Goal: Task Accomplishment & Management: Manage account settings

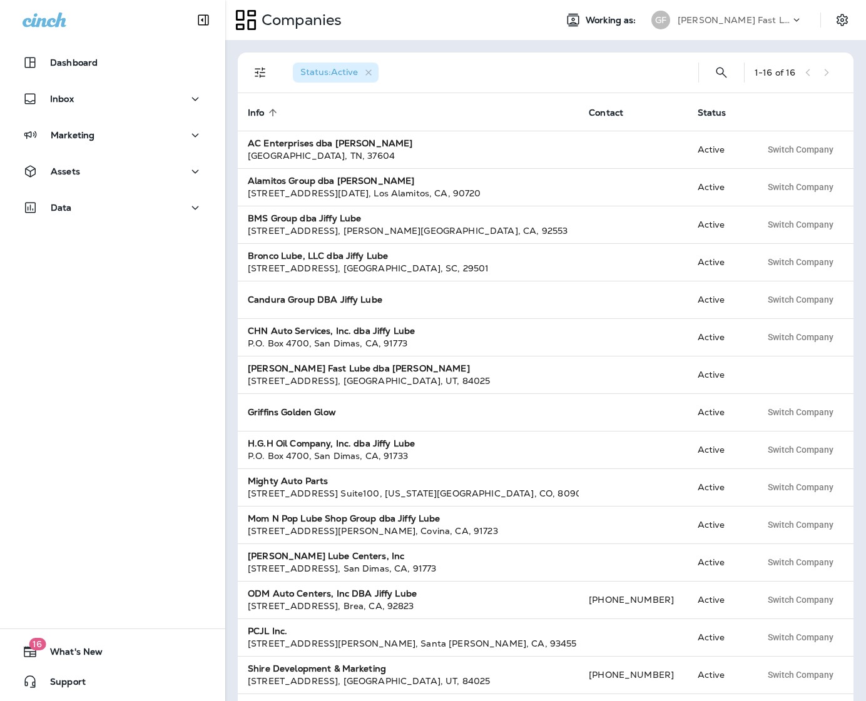
click at [744, 25] on div "[PERSON_NAME] Fast Lube dba [PERSON_NAME]" at bounding box center [734, 20] width 113 height 19
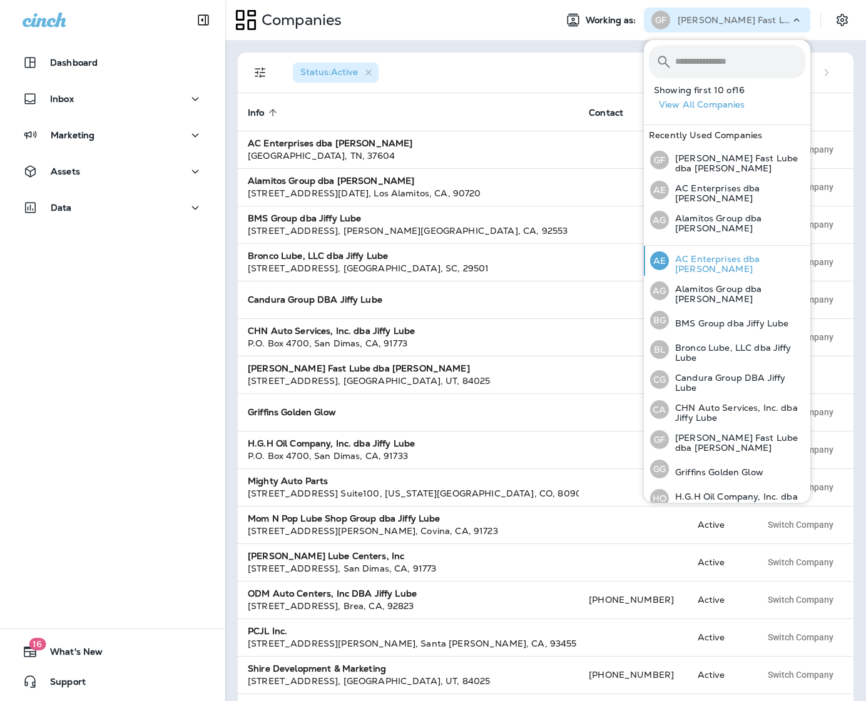
click at [706, 253] on div "AE AC Enterprises dba [PERSON_NAME]" at bounding box center [727, 261] width 165 height 30
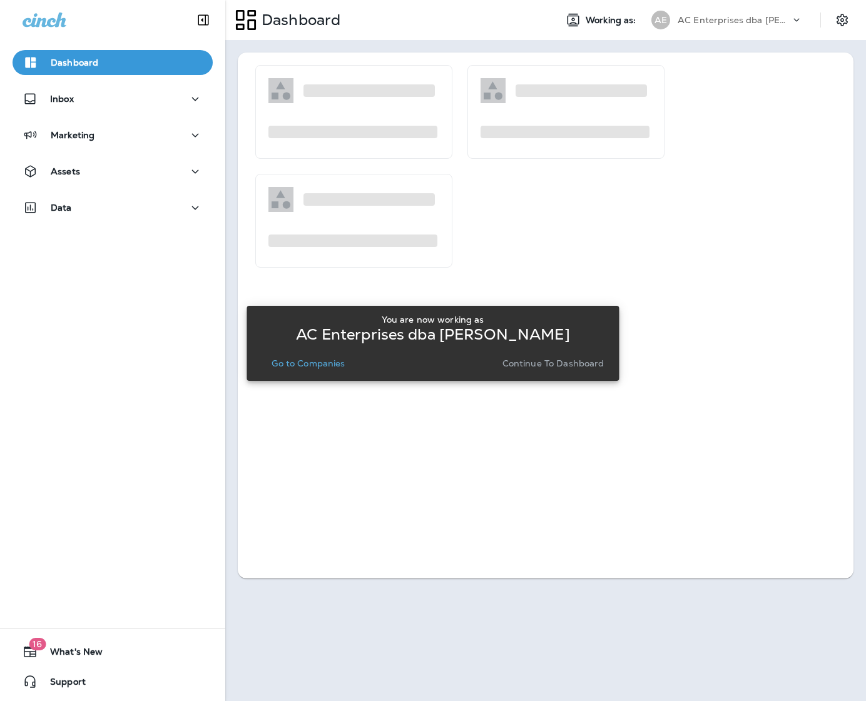
click at [297, 365] on p "Go to Companies" at bounding box center [308, 363] width 73 height 10
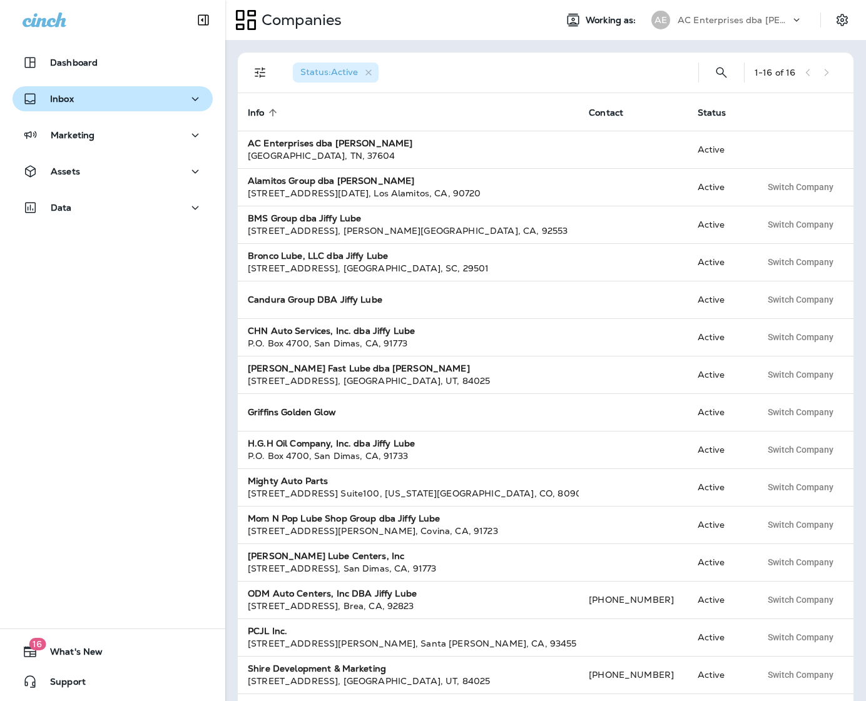
click at [89, 91] on div "Inbox" at bounding box center [113, 99] width 180 height 16
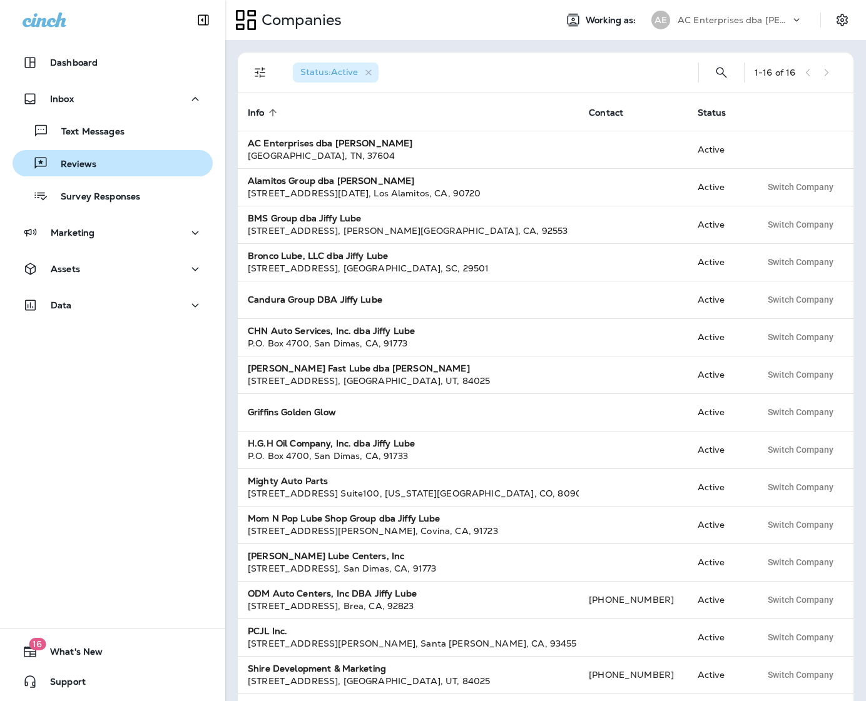
click at [86, 168] on p "Reviews" at bounding box center [72, 165] width 48 height 12
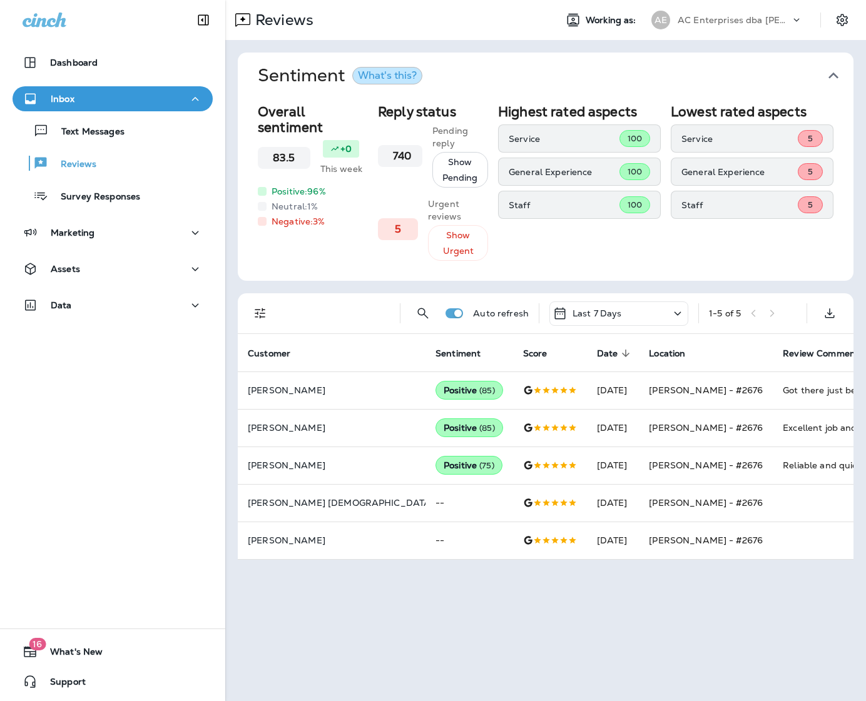
click at [775, 13] on div "AC Enterprises dba [PERSON_NAME]" at bounding box center [734, 20] width 113 height 19
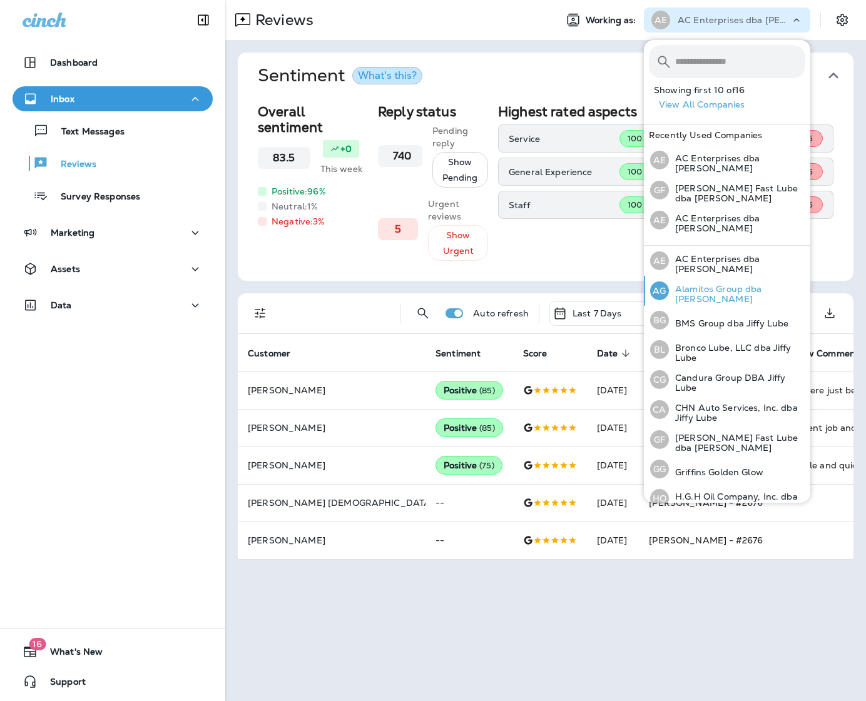
click at [708, 292] on p "Alamitos Group dba [PERSON_NAME]" at bounding box center [737, 294] width 136 height 20
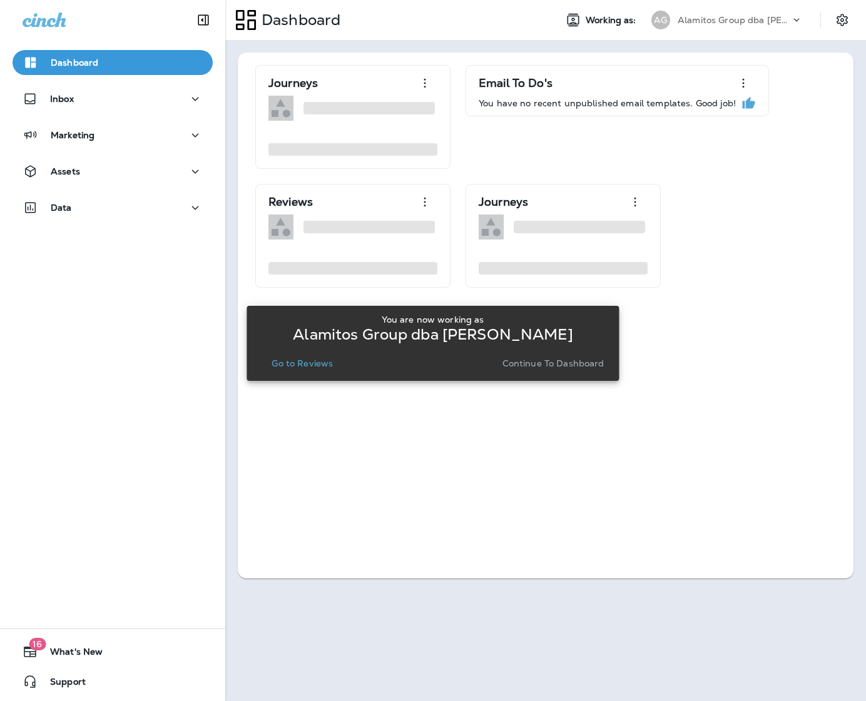
click at [313, 360] on p "Go to Reviews" at bounding box center [302, 363] width 61 height 10
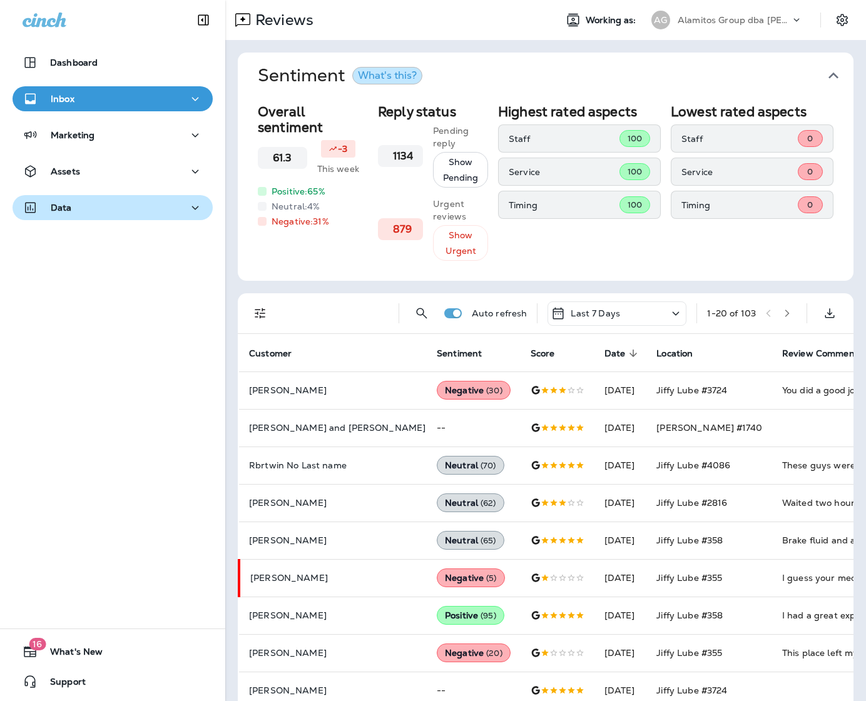
click at [126, 211] on div "Data" at bounding box center [113, 208] width 180 height 16
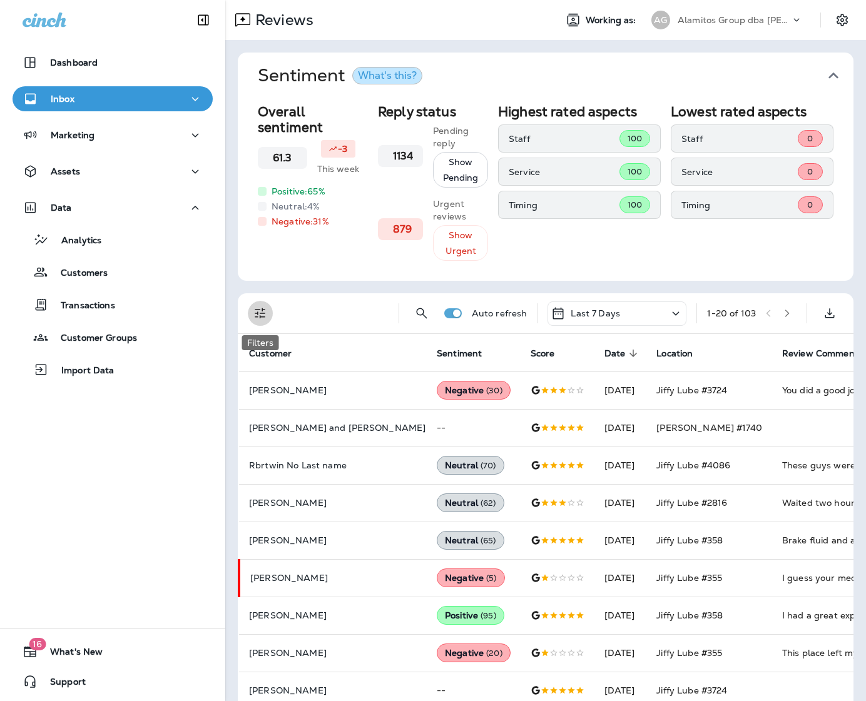
click at [271, 308] on button "Filters" at bounding box center [260, 313] width 25 height 25
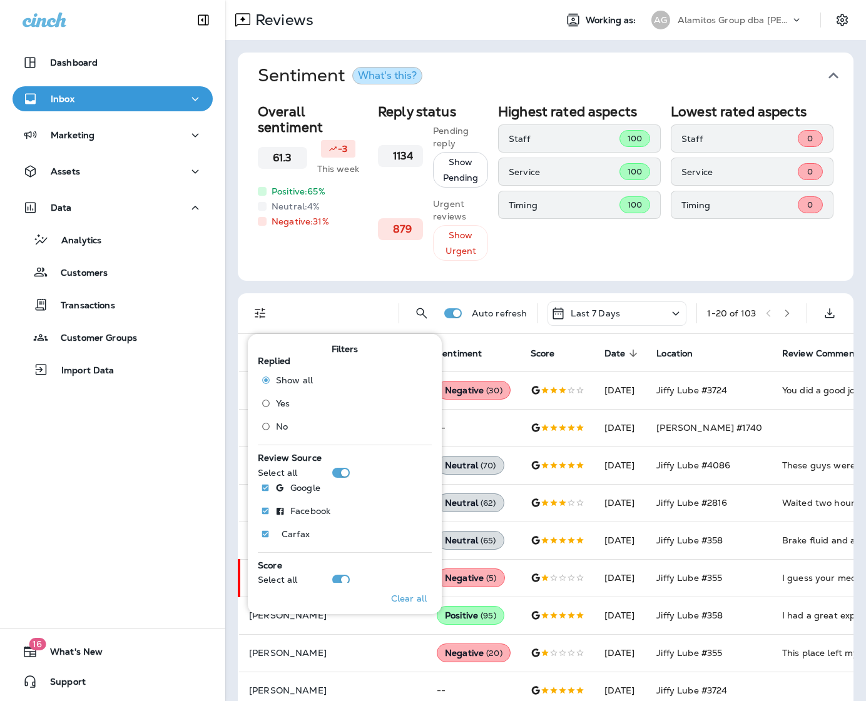
click at [277, 424] on span "No" at bounding box center [282, 427] width 12 height 10
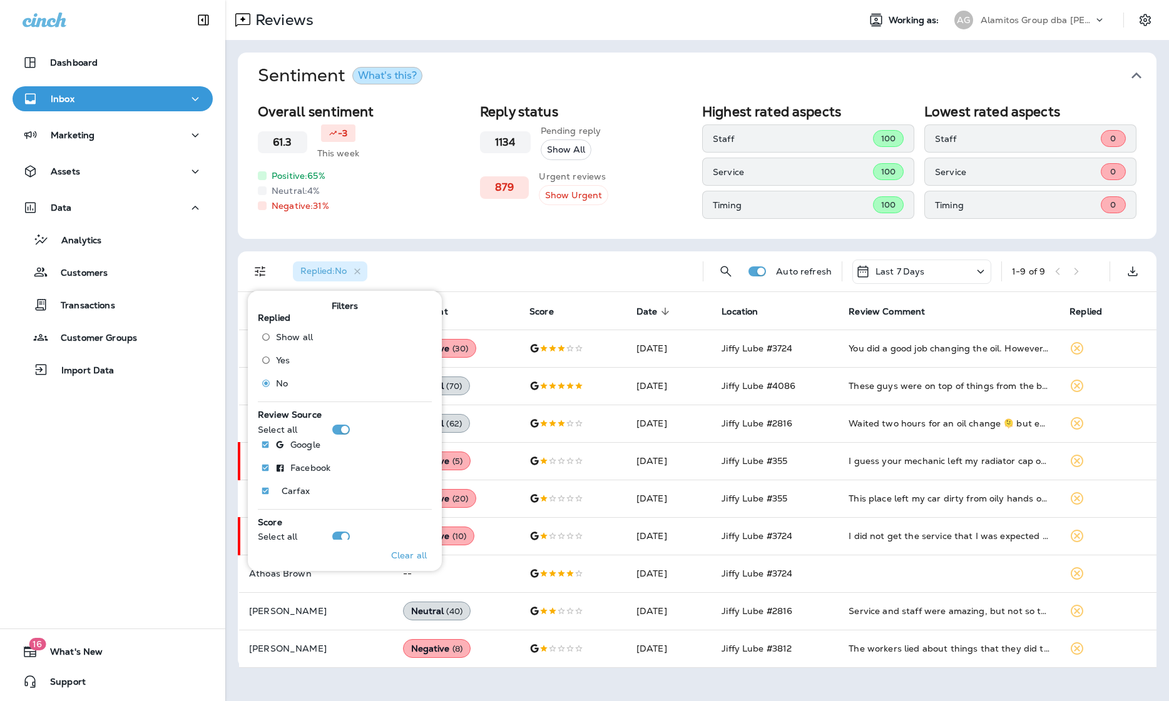
click at [663, 684] on div "Reviews Working as: AG Alamitos Group dba [PERSON_NAME] Sentiment What's this? …" at bounding box center [696, 350] width 943 height 701
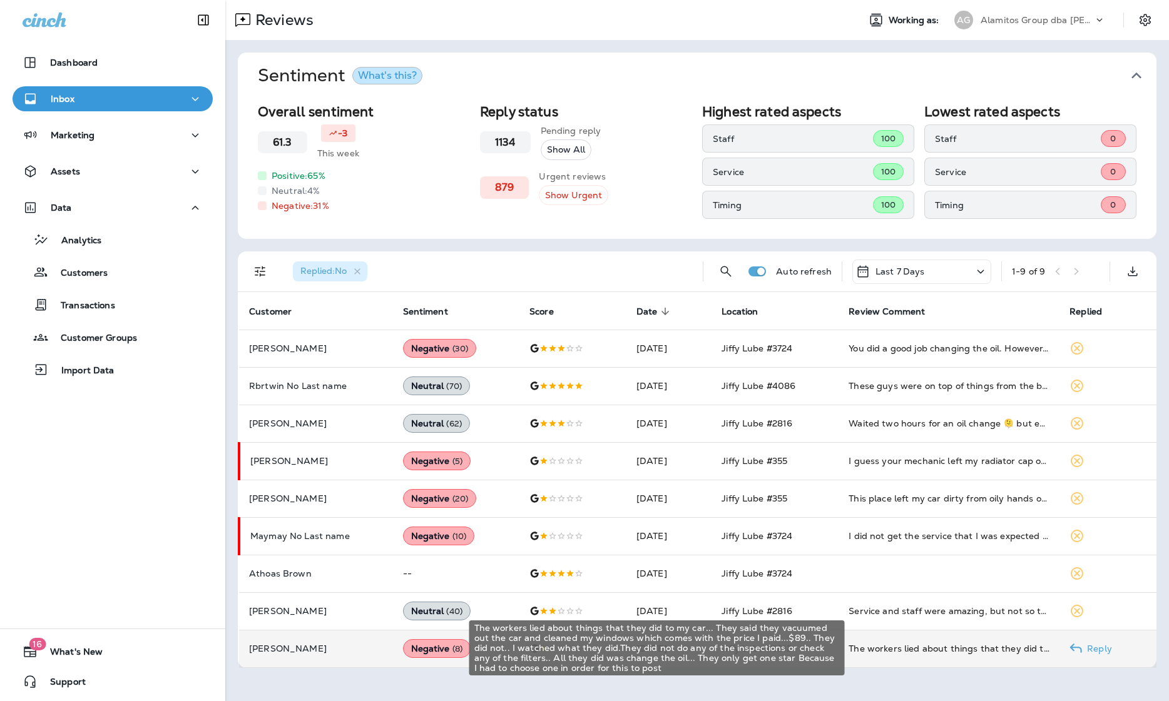
click at [855, 644] on div "The workers lied about things that they did to my car... They said they vacuume…" at bounding box center [948, 649] width 201 height 13
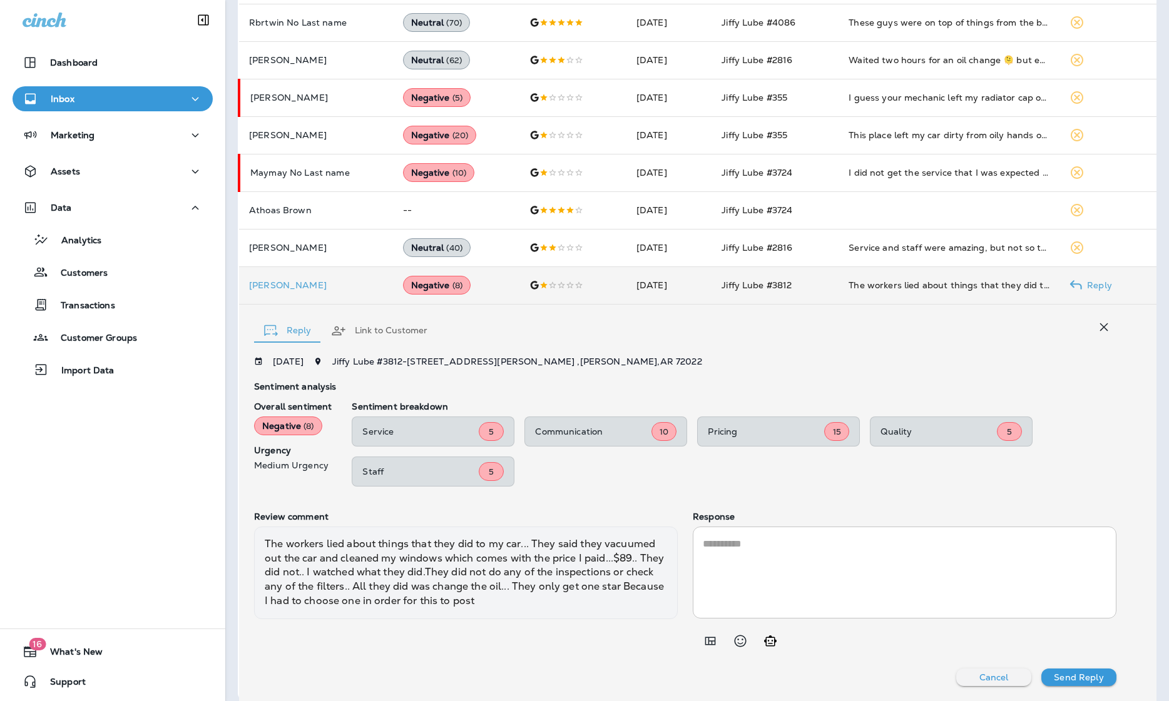
scroll to position [363, 0]
click at [712, 643] on icon "Add in a premade template" at bounding box center [710, 641] width 11 height 8
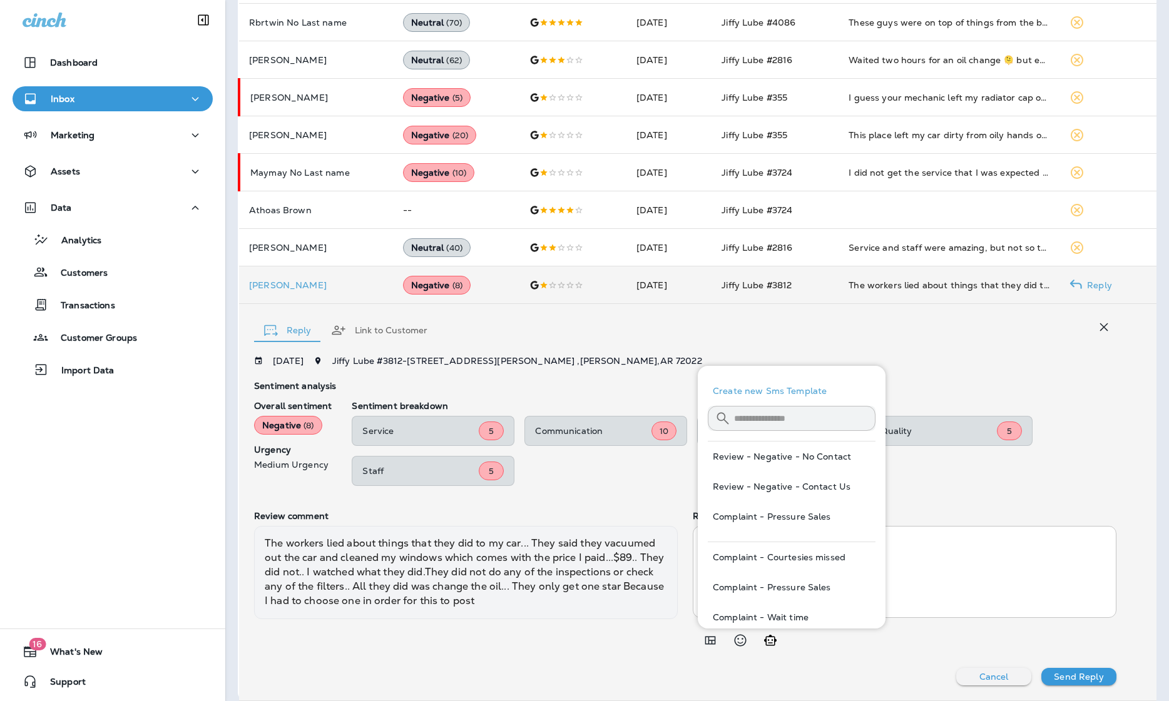
click at [760, 484] on button "Review - Negative - Contact Us" at bounding box center [792, 487] width 168 height 30
type textarea "**********"
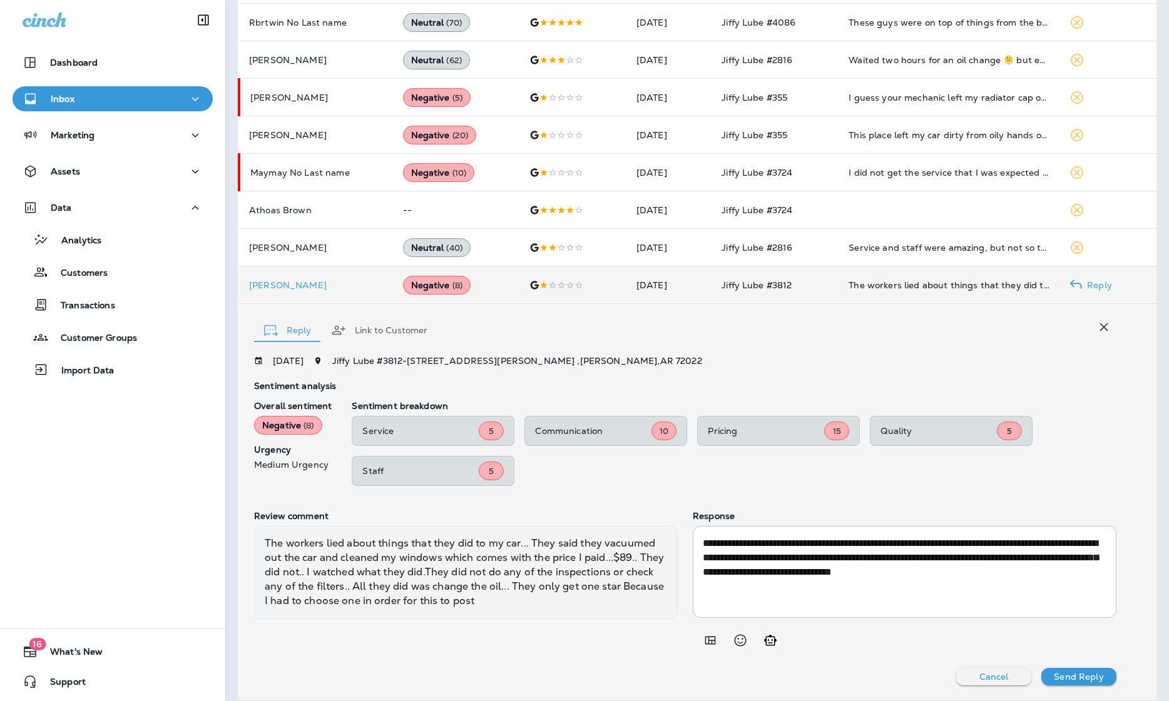
click at [865, 672] on p "Send Reply" at bounding box center [1078, 677] width 49 height 10
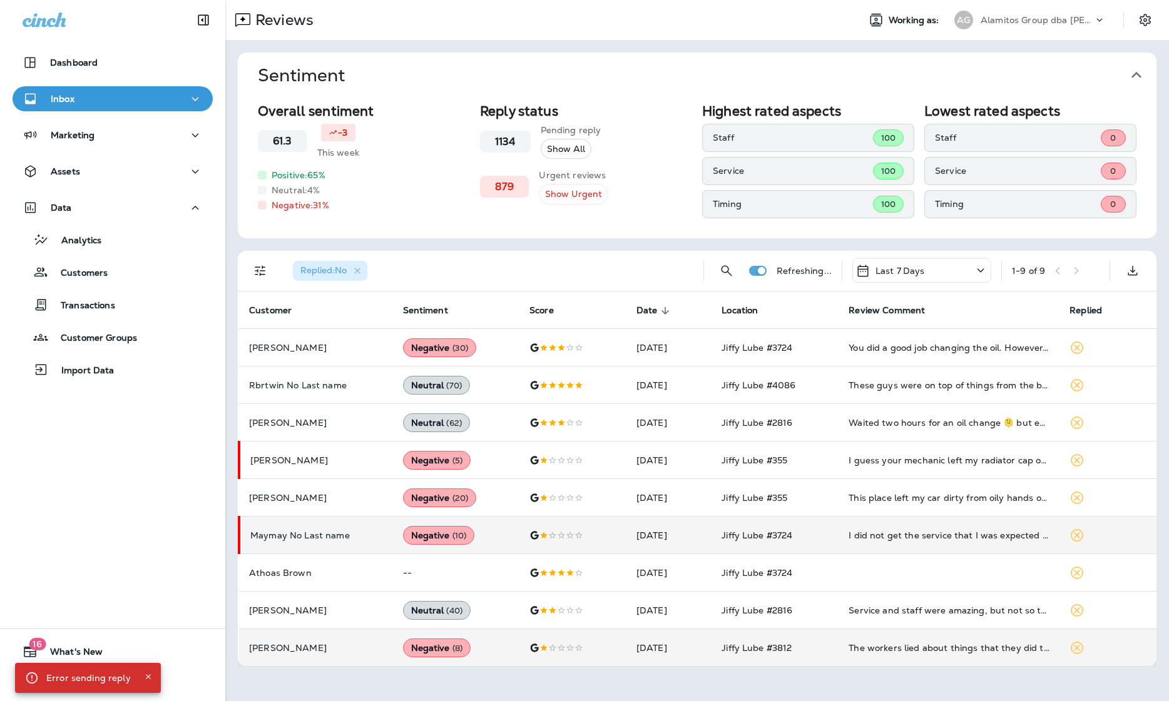
scroll to position [0, 0]
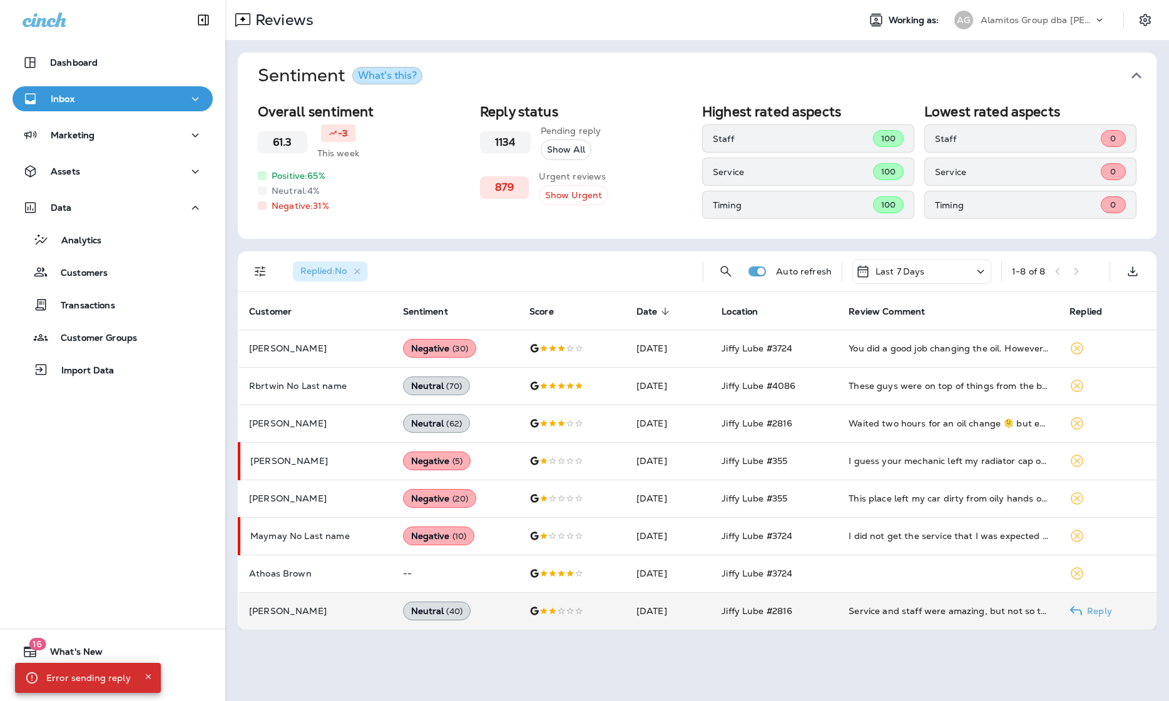
click at [865, 621] on td "Service and staff were amazing, but not so thrilled the morning after when I wa…" at bounding box center [948, 611] width 221 height 38
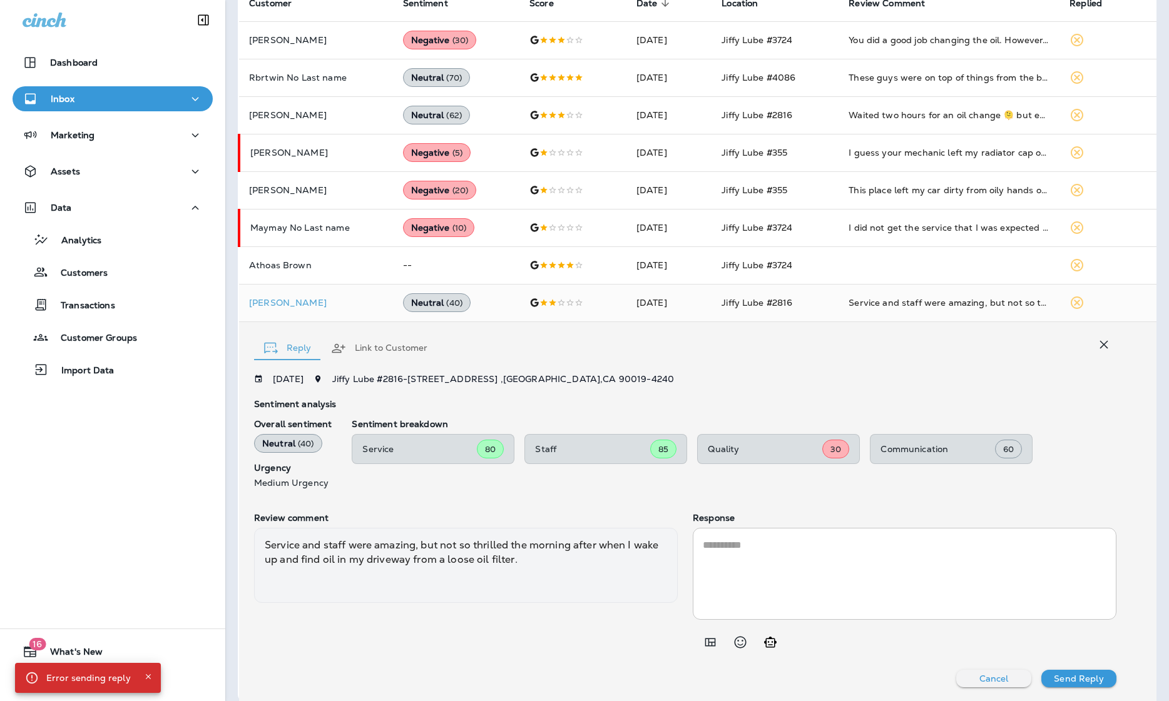
scroll to position [308, 0]
click at [709, 636] on icon "Add in a premade template" at bounding box center [710, 641] width 15 height 15
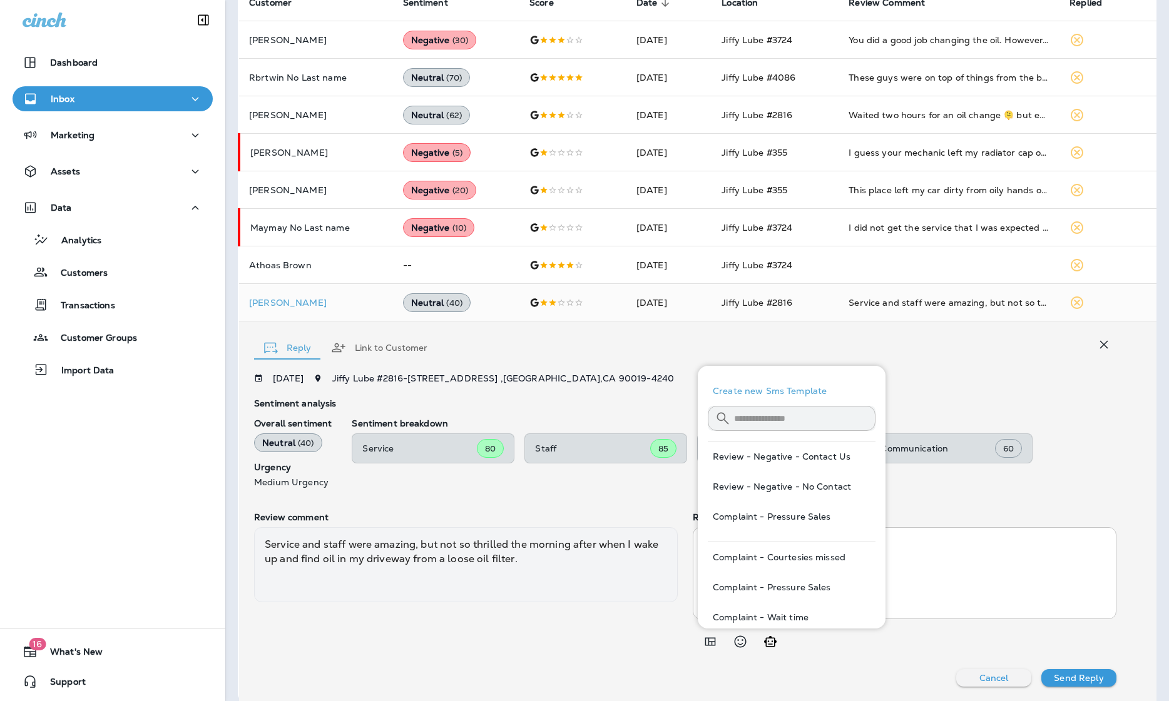
click at [766, 483] on button "Review - Negative - No Contact" at bounding box center [792, 487] width 168 height 30
type textarea "**********"
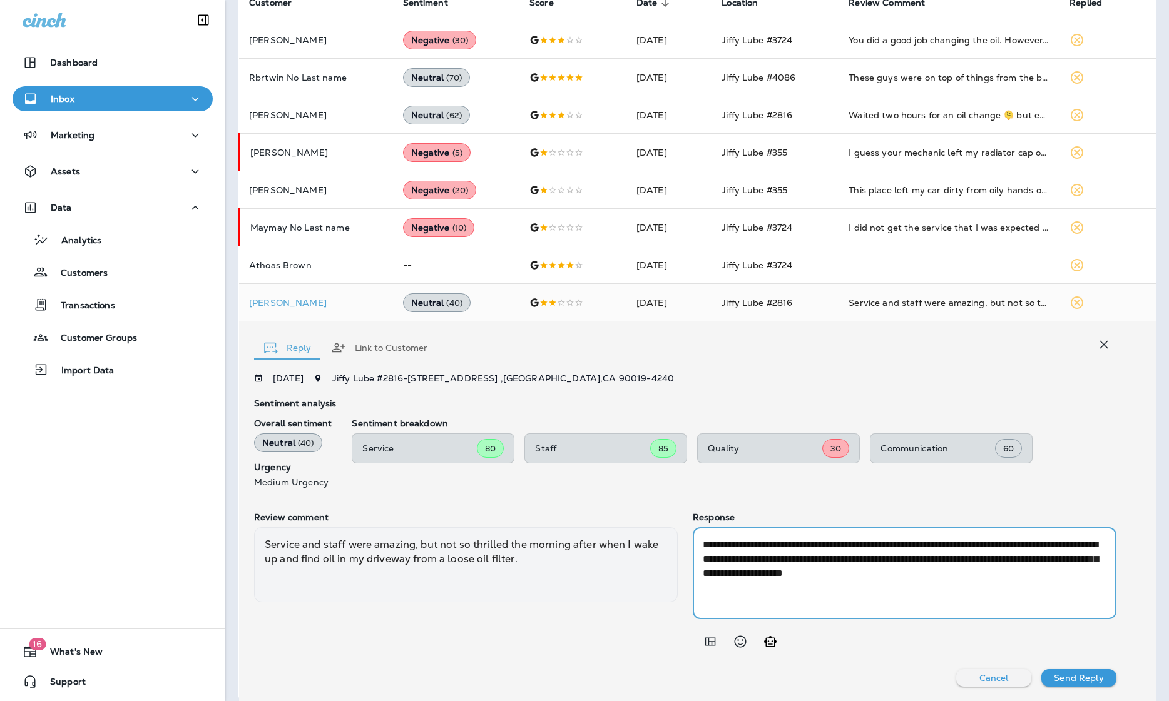
drag, startPoint x: 1035, startPoint y: 576, endPoint x: 490, endPoint y: 519, distance: 548.6
click at [490, 519] on div "**********" at bounding box center [685, 583] width 862 height 142
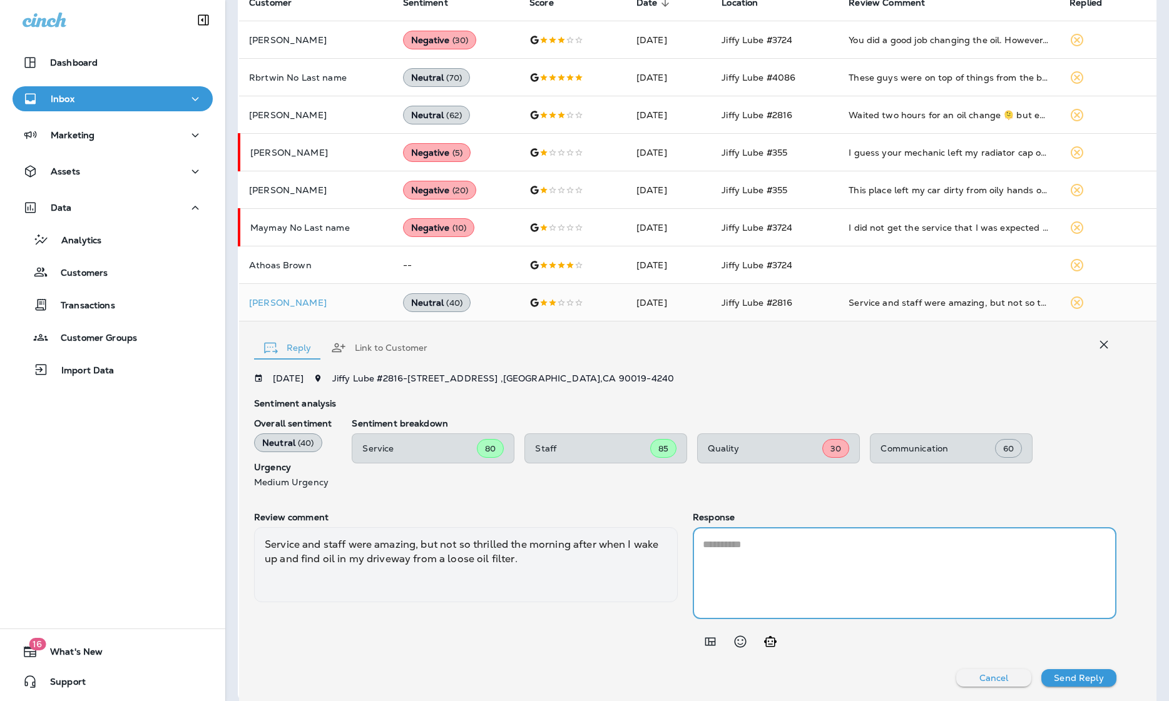
click at [698, 648] on div at bounding box center [708, 641] width 30 height 25
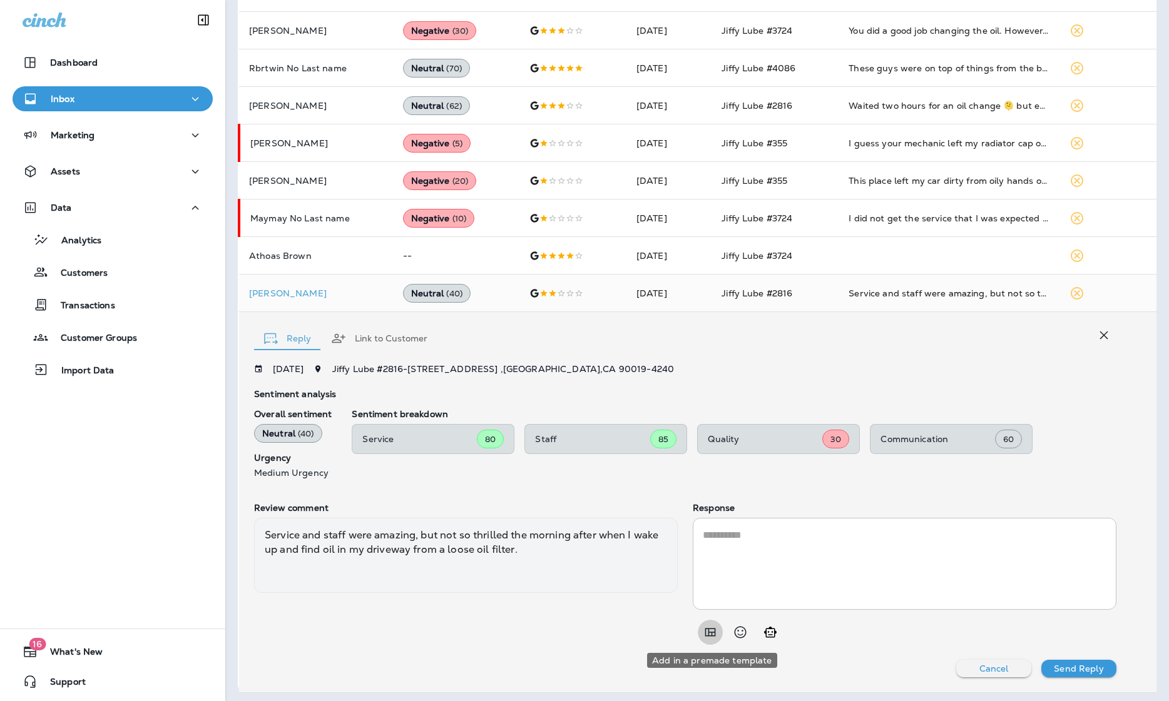
click at [711, 634] on icon "Add in a premade template" at bounding box center [710, 633] width 11 height 8
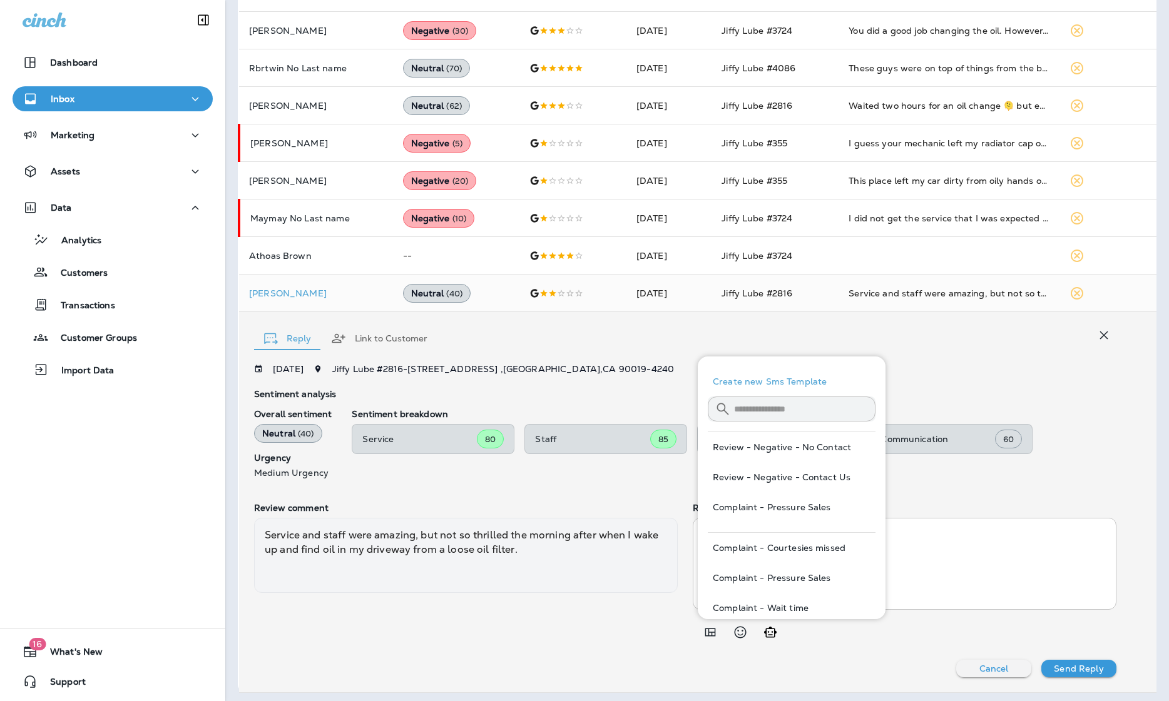
click at [765, 450] on button "Review - Negative - No Contact" at bounding box center [792, 447] width 168 height 30
type textarea "**********"
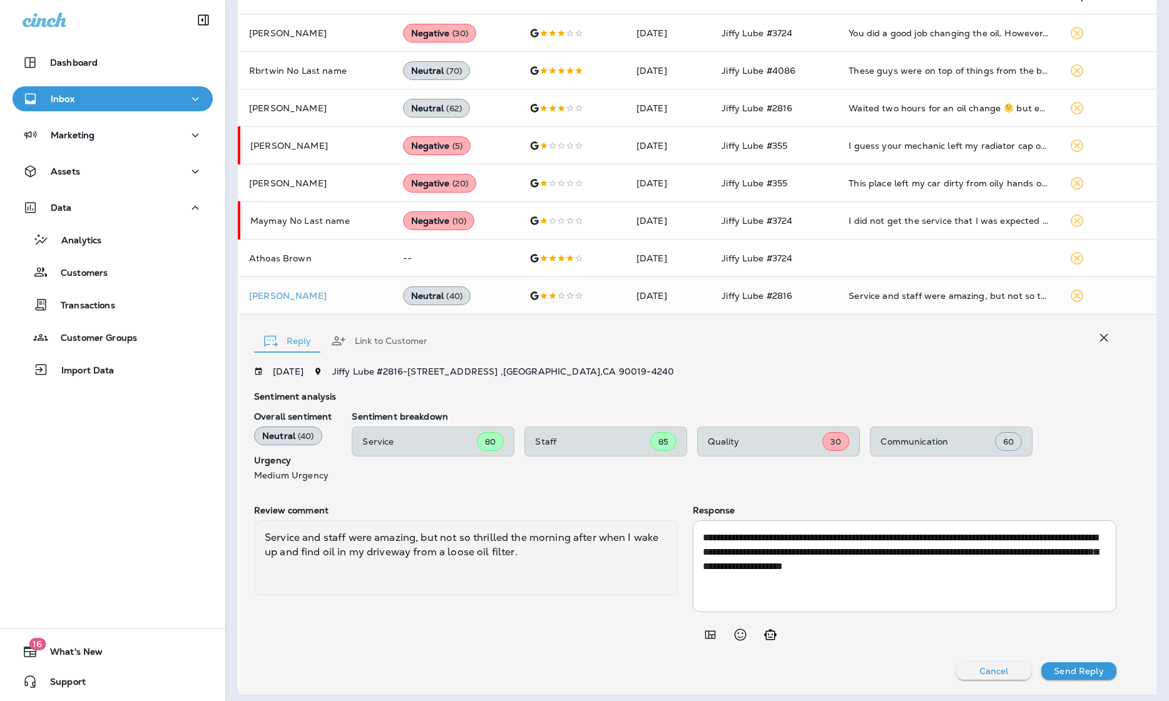
click at [865, 676] on button "Send Reply" at bounding box center [1078, 672] width 75 height 18
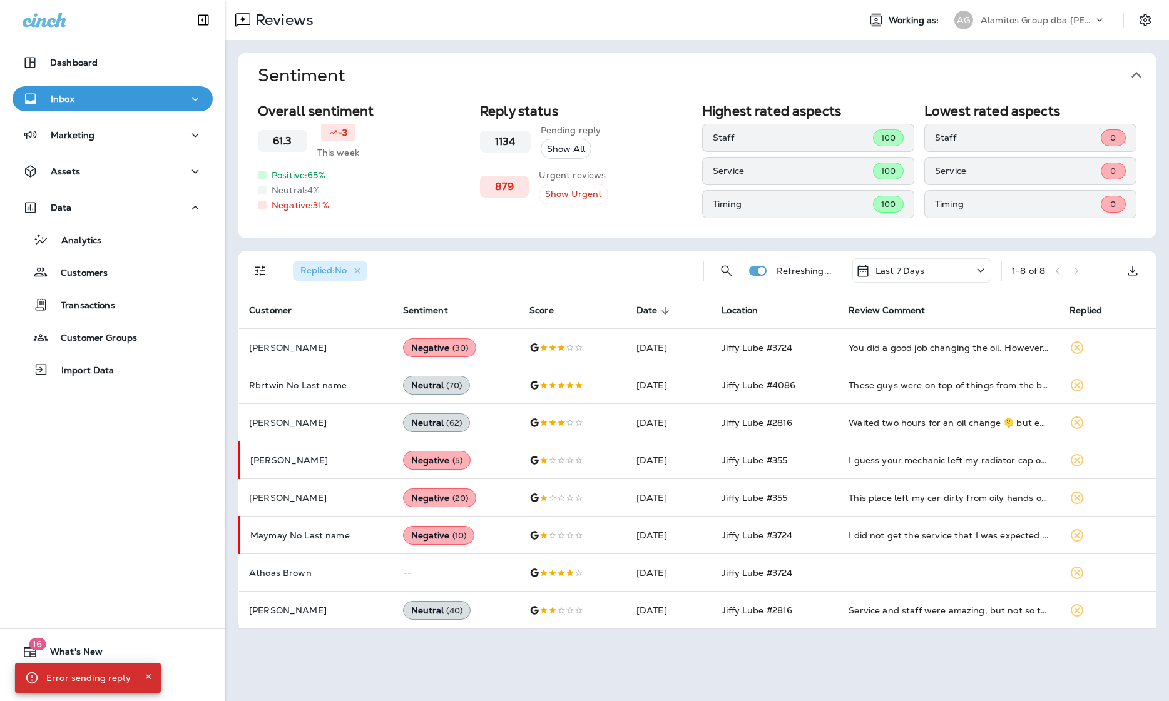
scroll to position [0, 0]
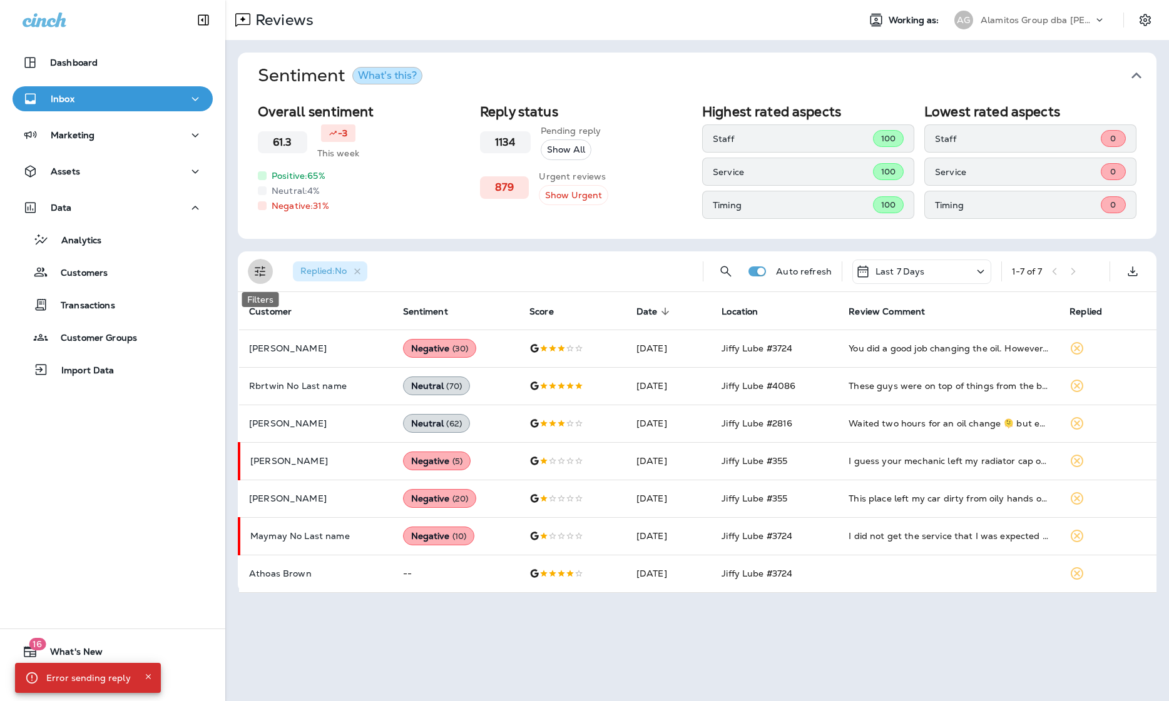
click at [257, 275] on icon "Filters" at bounding box center [260, 271] width 15 height 15
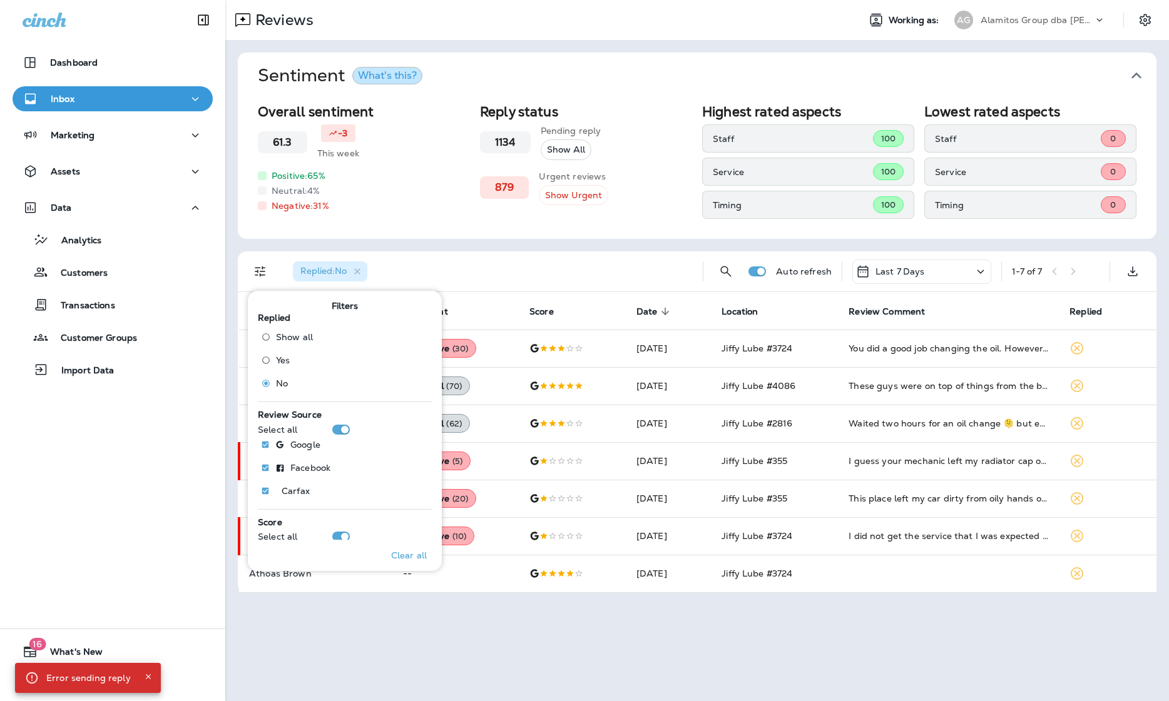
click at [282, 356] on span "Yes" at bounding box center [283, 360] width 14 height 10
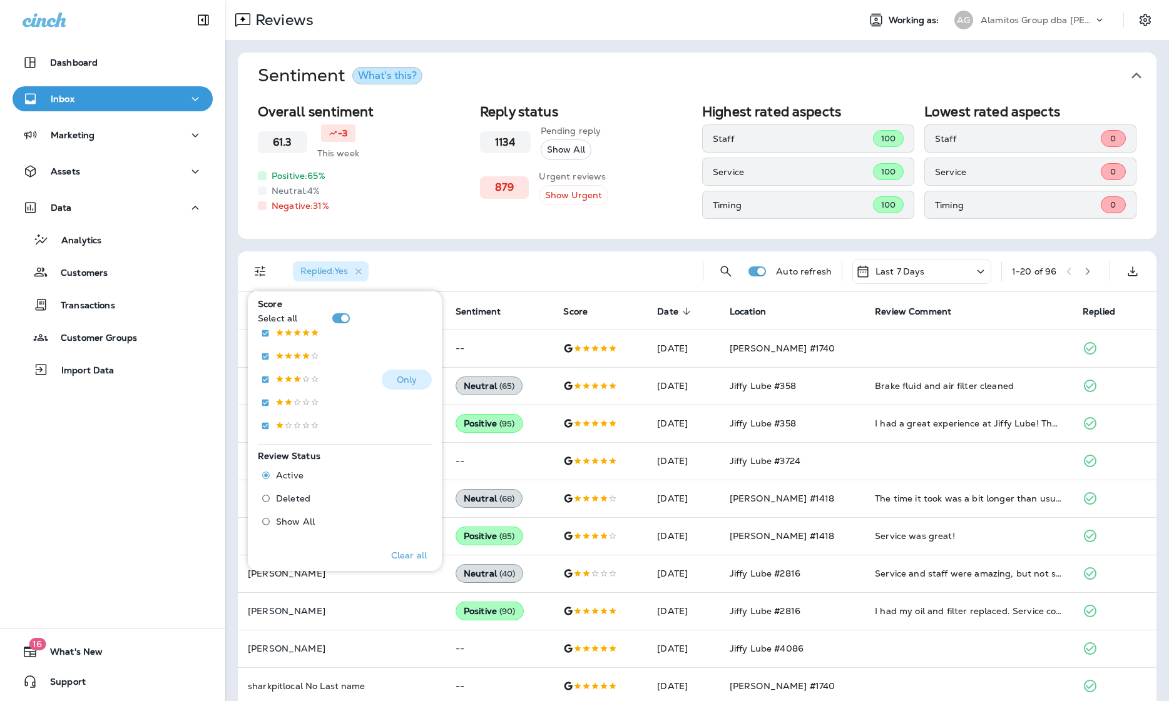
scroll to position [224, 0]
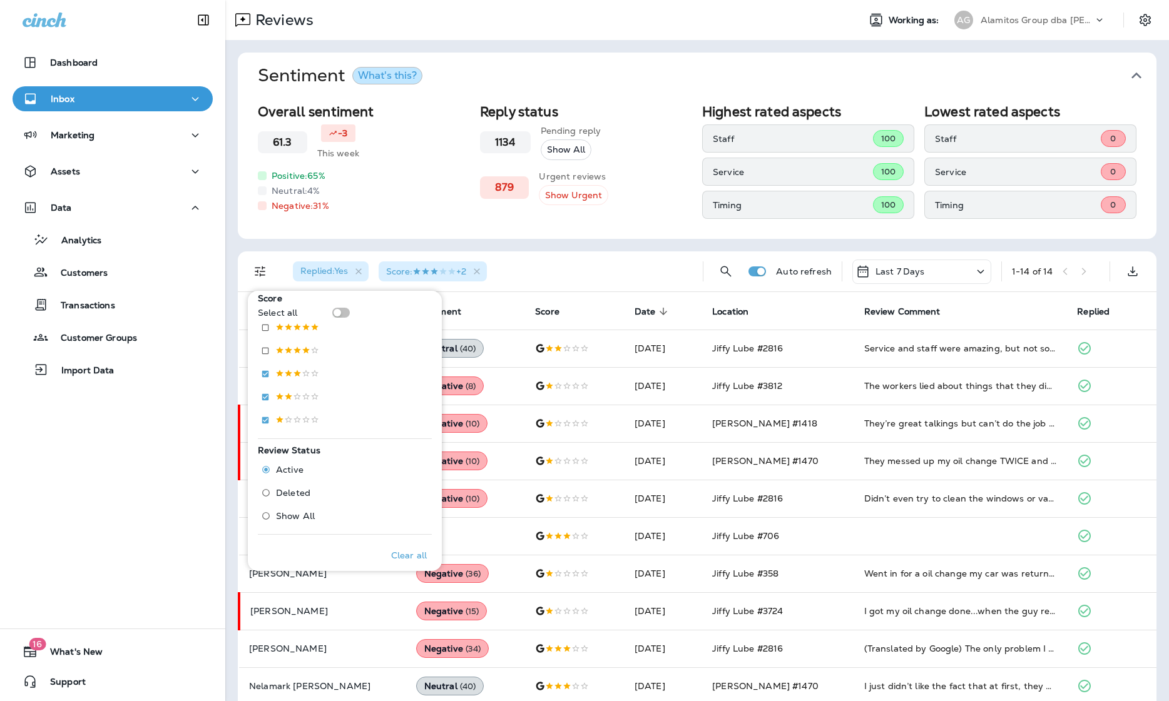
click at [651, 242] on div "Sentiment What's this? Overall sentiment 61.3 -3 This week Positive: 65 % Neutr…" at bounding box center [696, 454] width 943 height 828
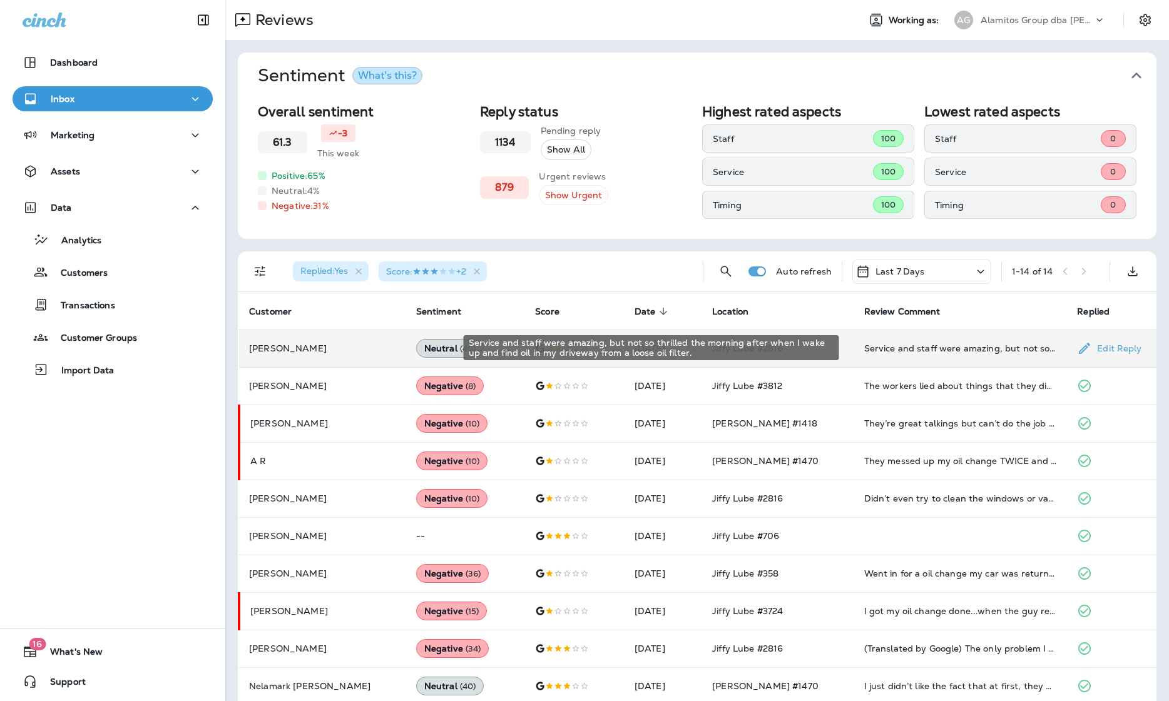
click at [865, 351] on div "Service and staff were amazing, but not so thrilled the morning after when I wa…" at bounding box center [960, 348] width 193 height 13
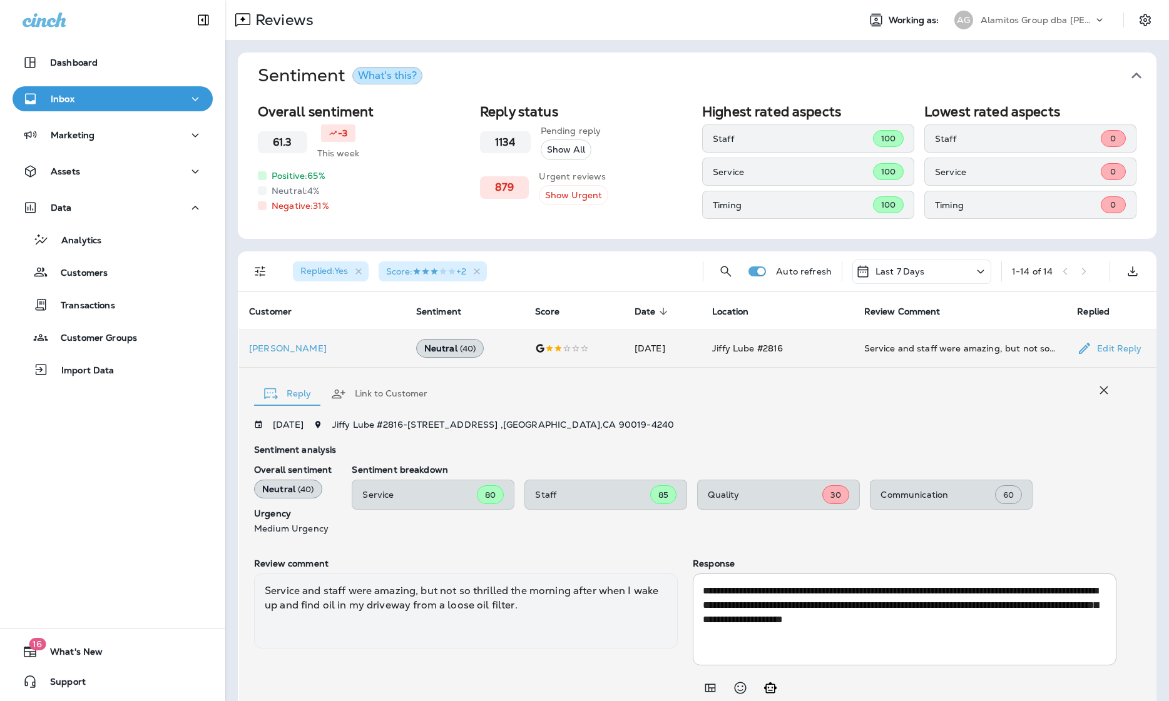
scroll to position [46, 0]
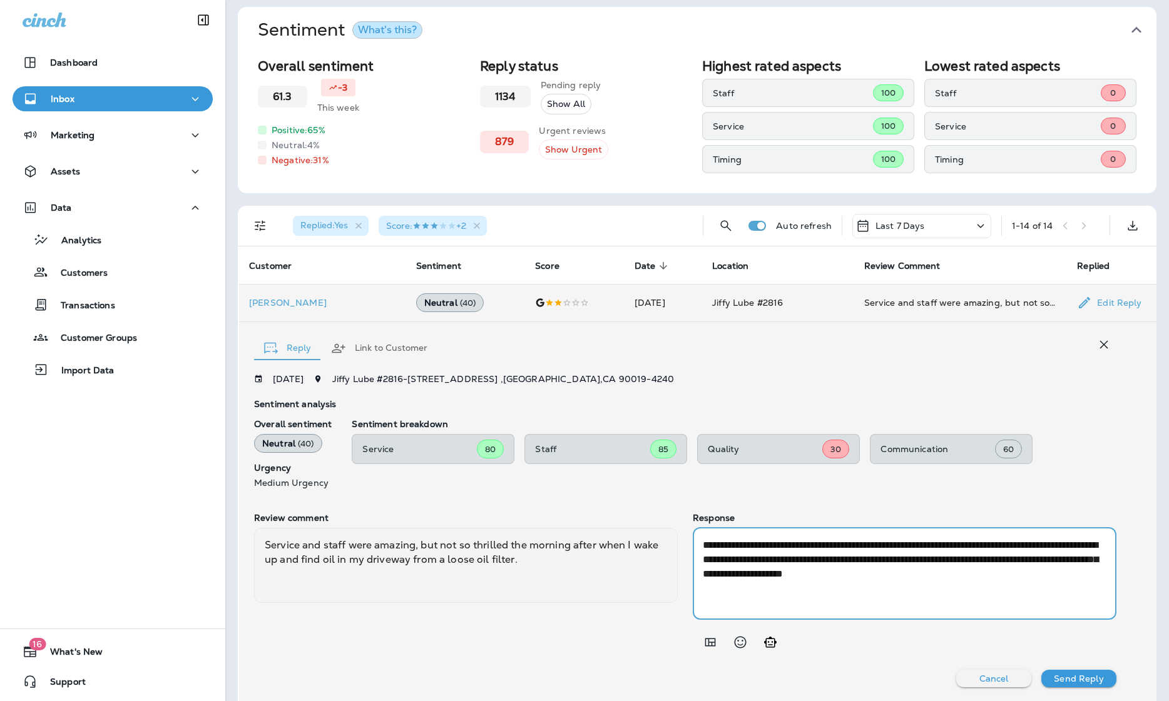
drag, startPoint x: 1053, startPoint y: 582, endPoint x: 646, endPoint y: 522, distance: 411.0
click at [646, 522] on div "**********" at bounding box center [685, 584] width 862 height 142
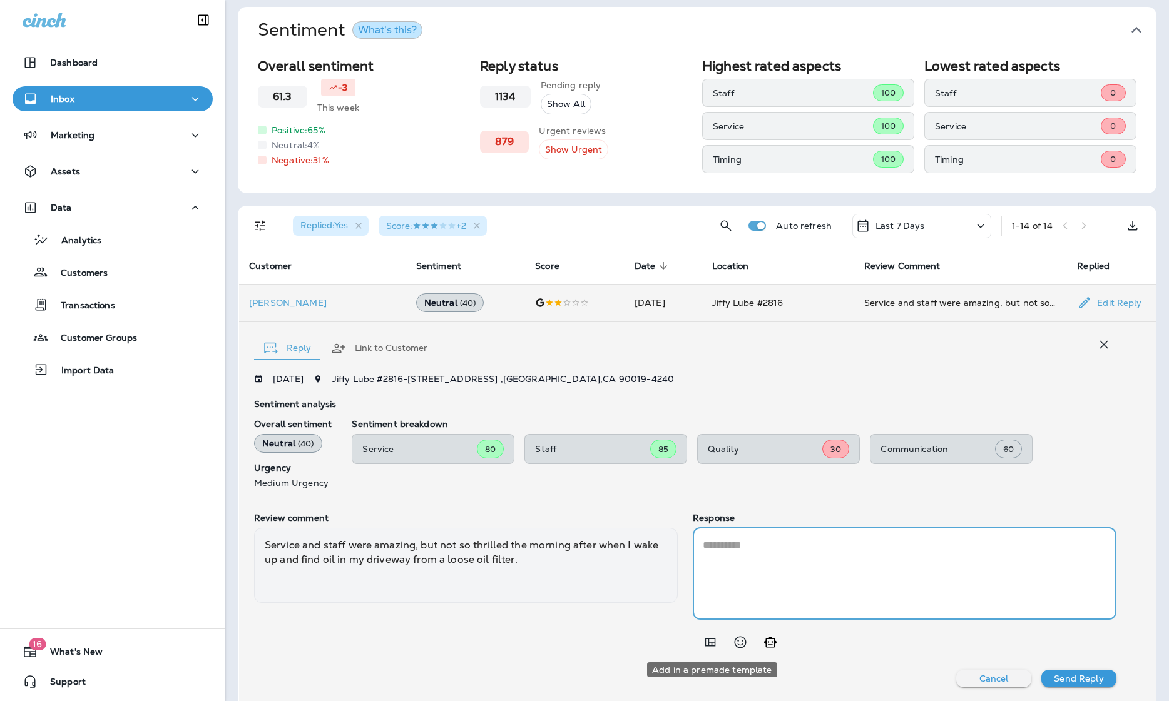
click at [709, 644] on icon "Add in a premade template" at bounding box center [710, 642] width 15 height 15
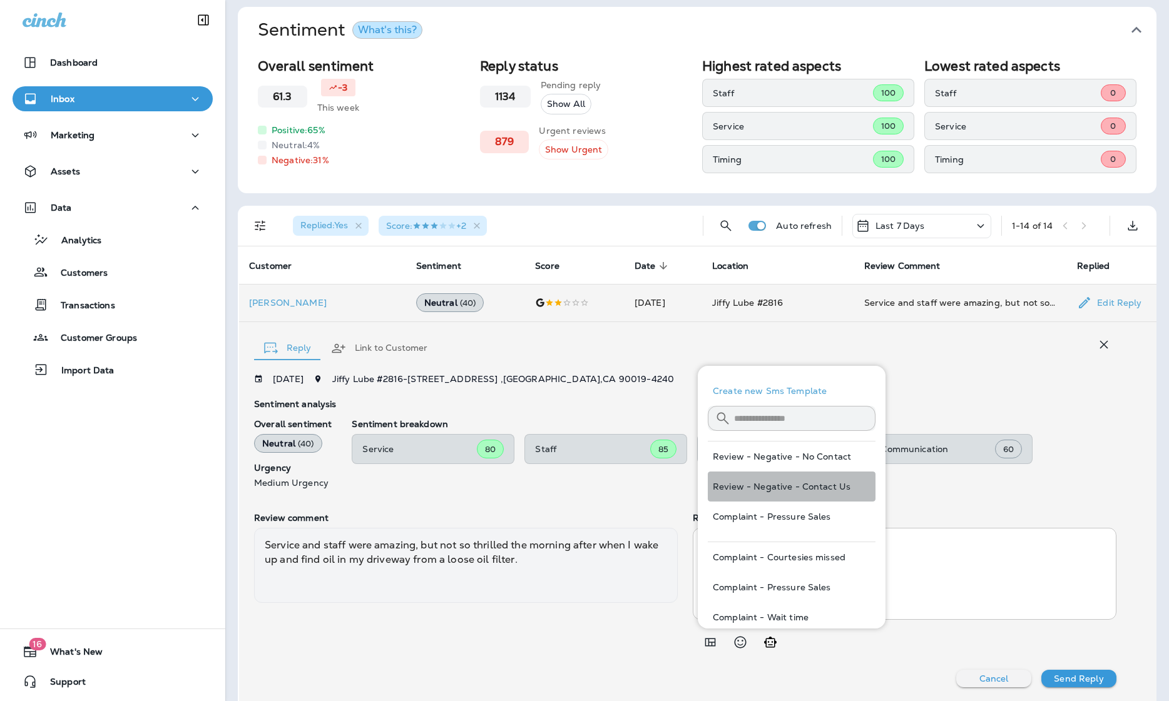
click at [848, 484] on button "Review - Negative - Contact Us" at bounding box center [792, 487] width 168 height 30
type textarea "**********"
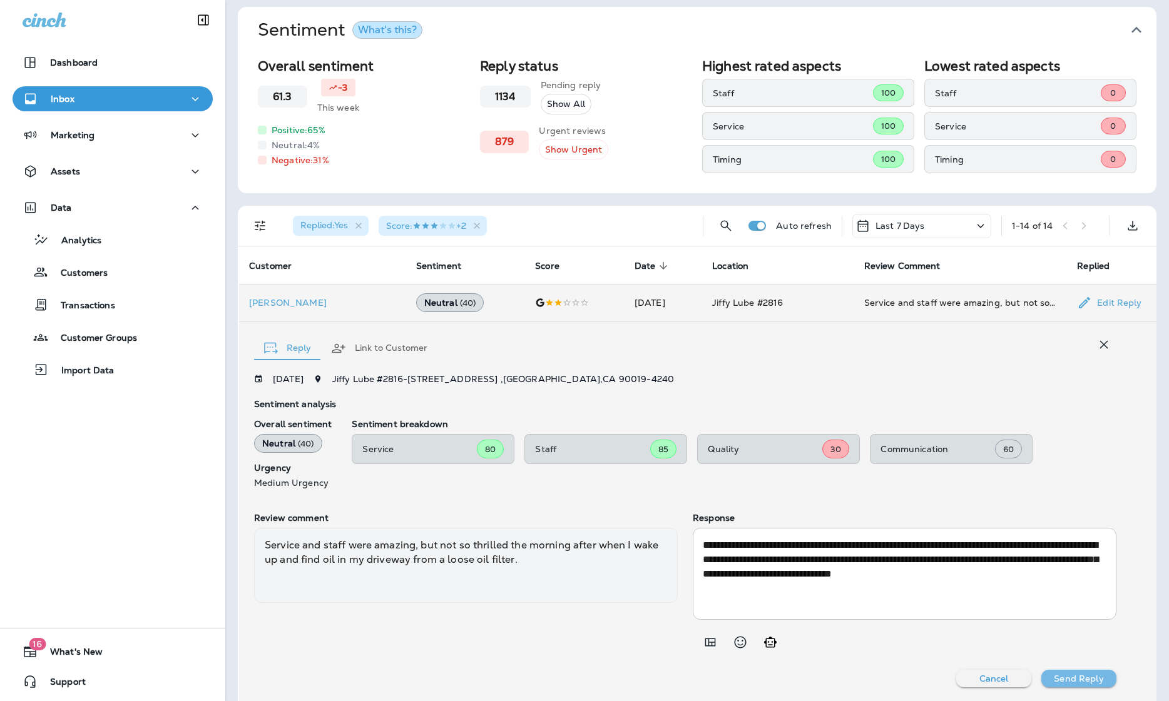
click at [865, 678] on p "Send Reply" at bounding box center [1078, 679] width 49 height 10
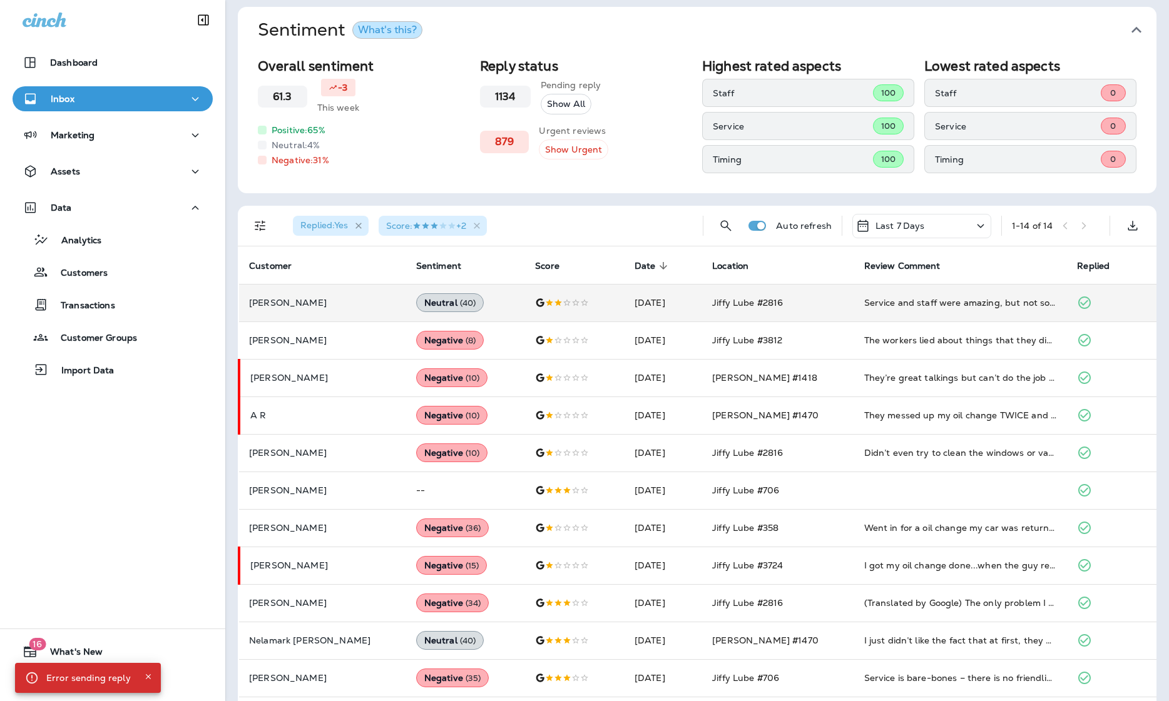
click at [362, 224] on icon "button" at bounding box center [358, 226] width 6 height 6
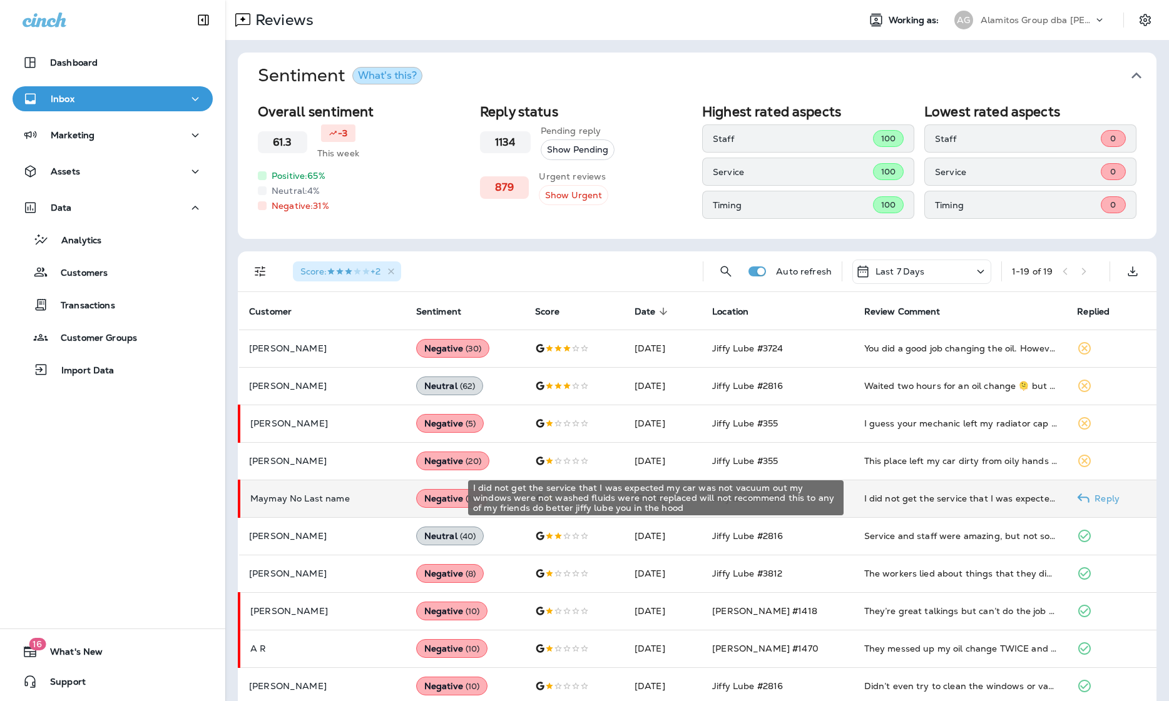
click at [865, 496] on div "I did not get the service that I was expected my car was not vacuum out my wind…" at bounding box center [960, 498] width 193 height 13
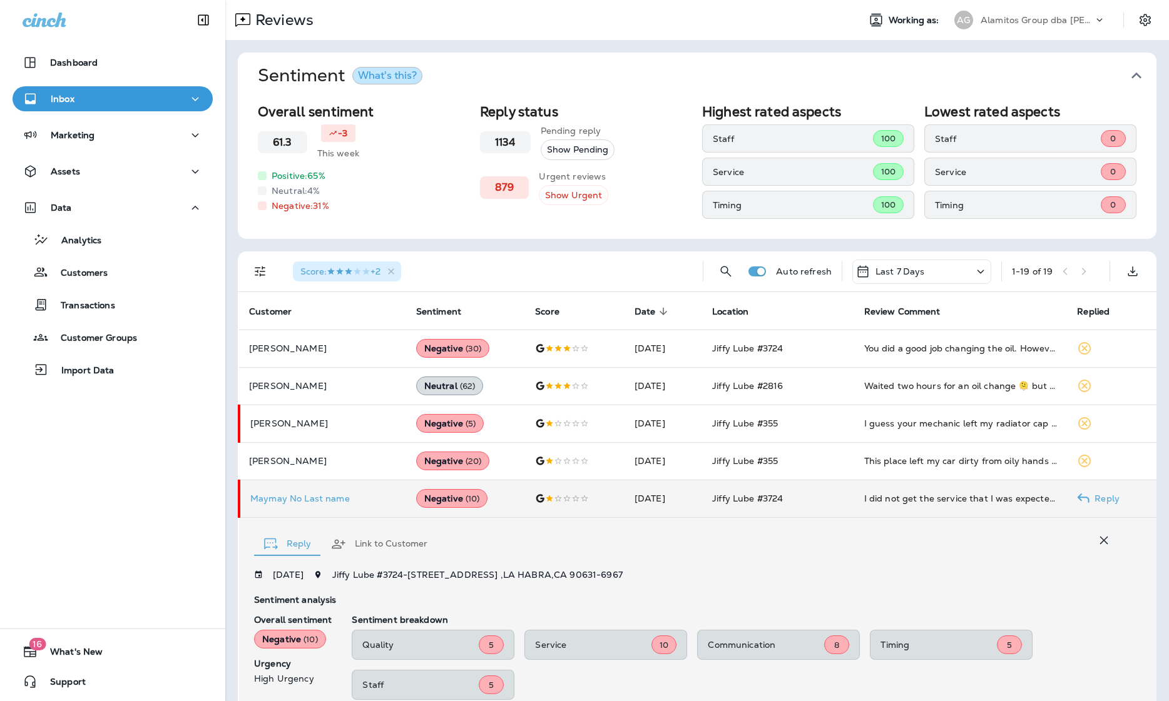
scroll to position [213, 0]
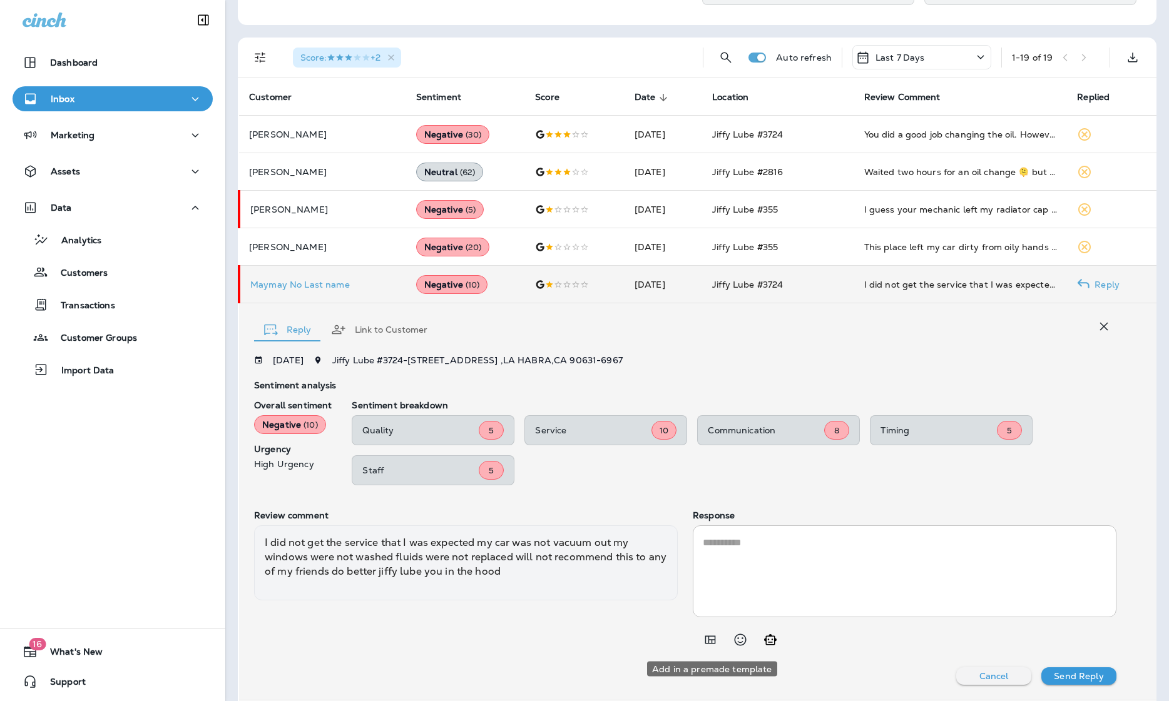
click at [714, 637] on icon "Add in a premade template" at bounding box center [710, 640] width 11 height 8
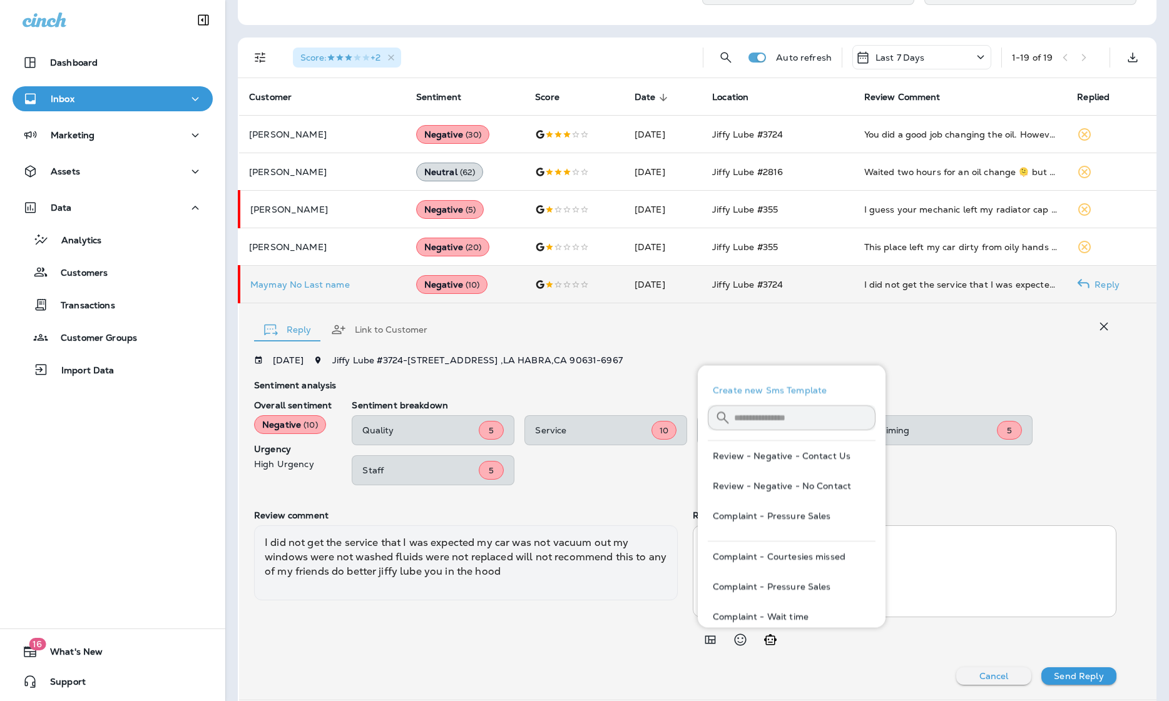
click at [773, 457] on button "Review - Negative - Contact Us" at bounding box center [792, 456] width 168 height 30
type textarea "**********"
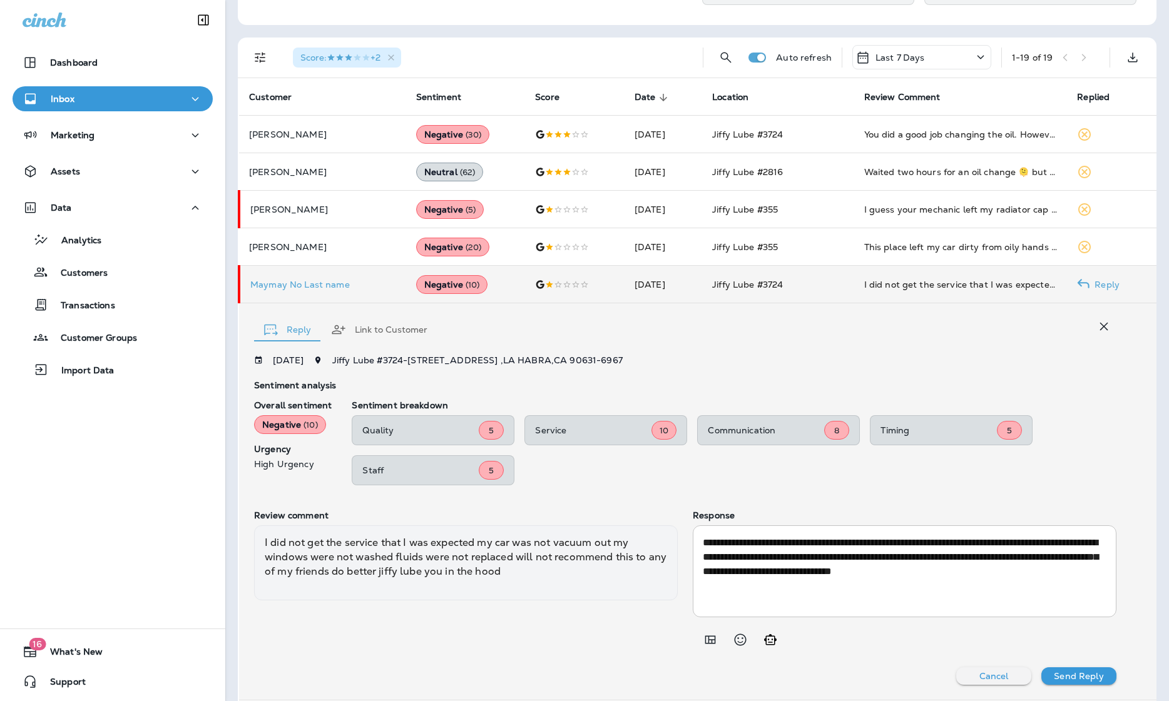
click at [865, 678] on p "Send Reply" at bounding box center [1078, 676] width 49 height 10
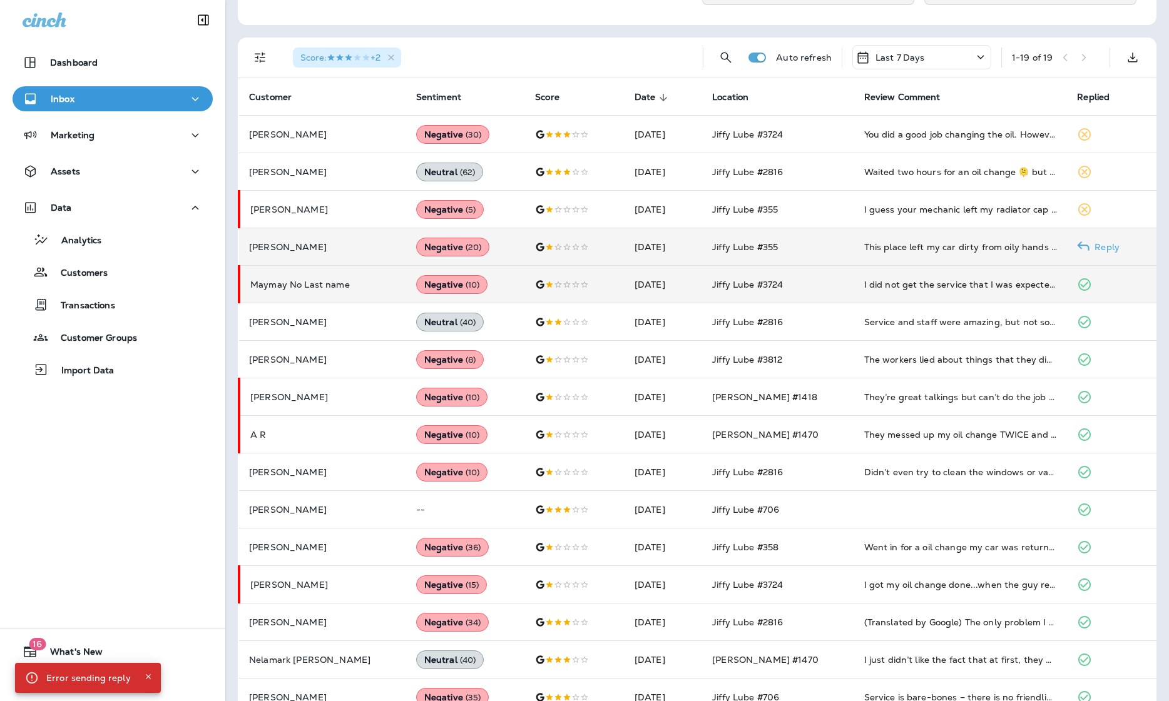
click at [865, 252] on div "This place left my car dirty from oily hands on the inside car door handle midd…" at bounding box center [960, 247] width 193 height 13
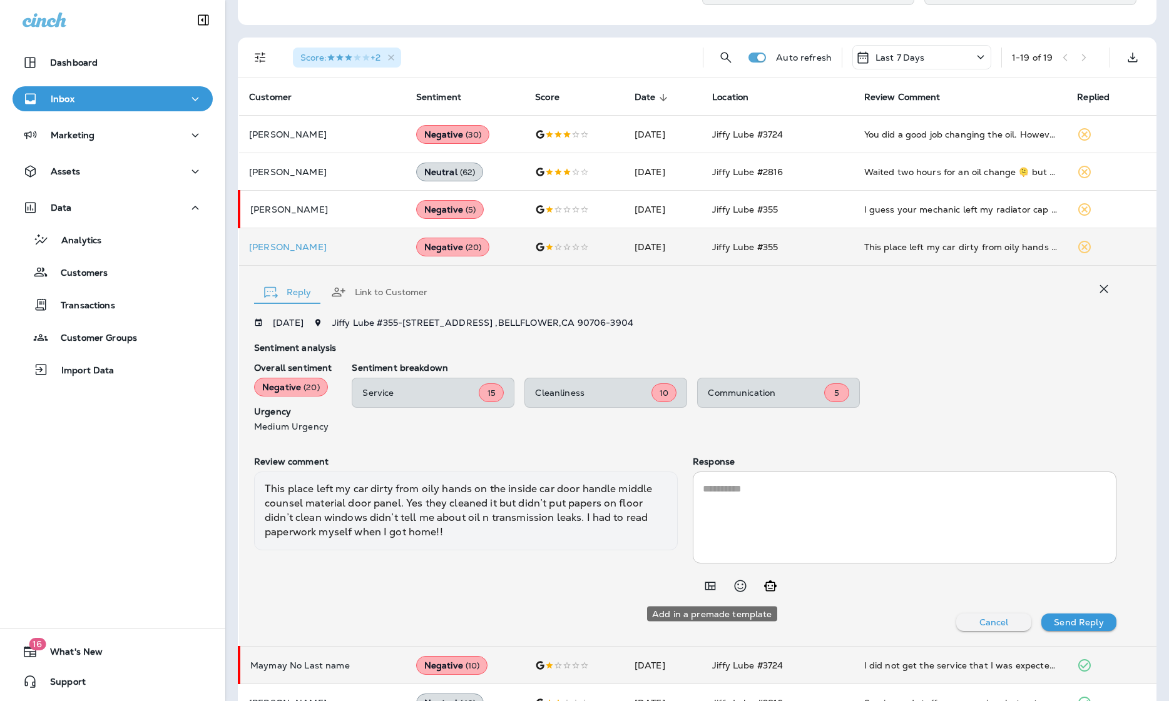
click at [705, 582] on icon "Add in a premade template" at bounding box center [710, 586] width 11 height 8
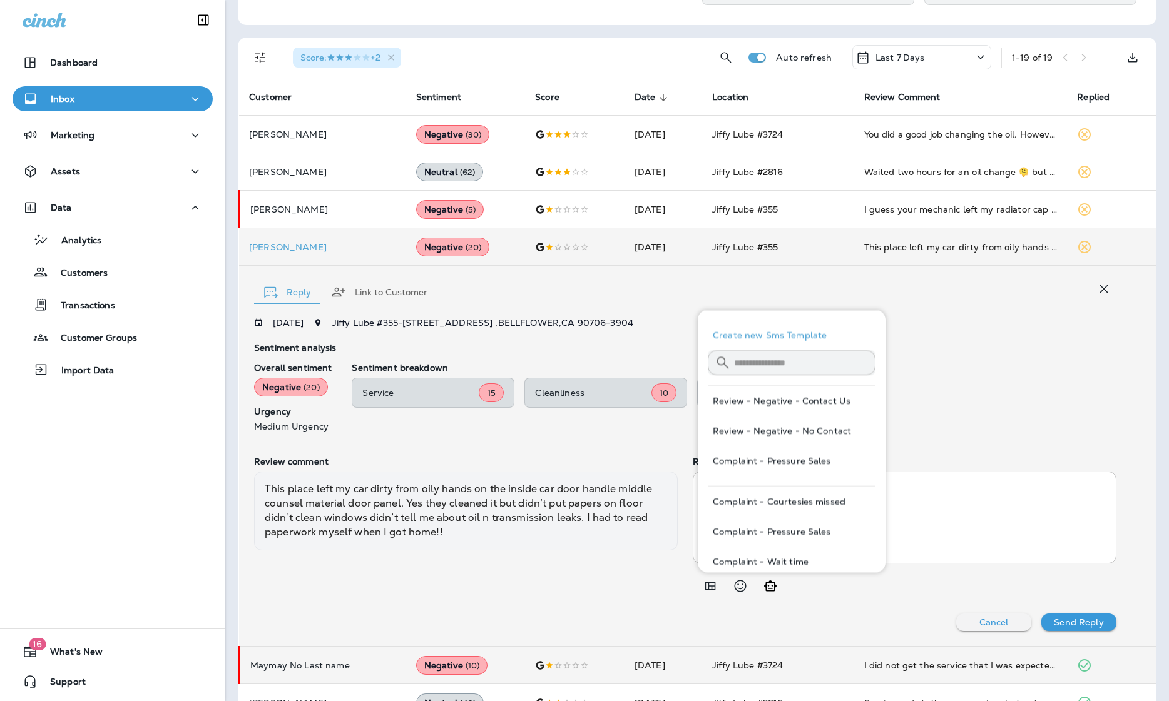
click at [793, 402] on button "Review - Negative - Contact Us" at bounding box center [792, 401] width 168 height 30
type textarea "**********"
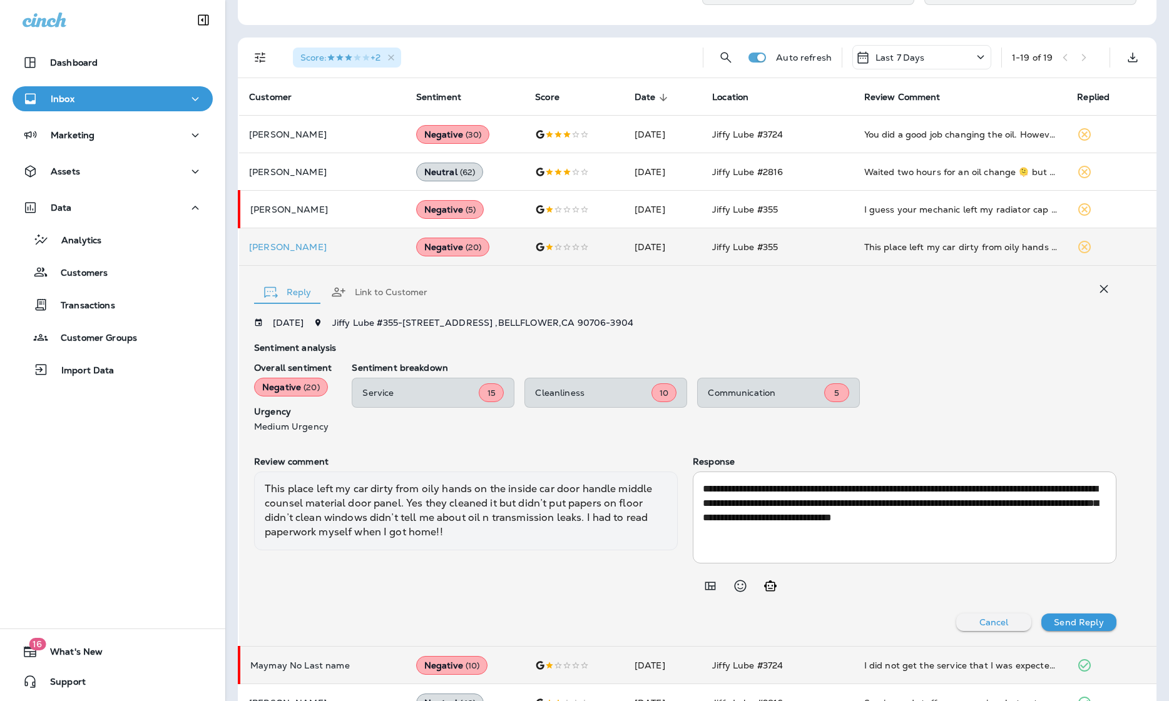
click at [865, 622] on p "Send Reply" at bounding box center [1078, 623] width 49 height 10
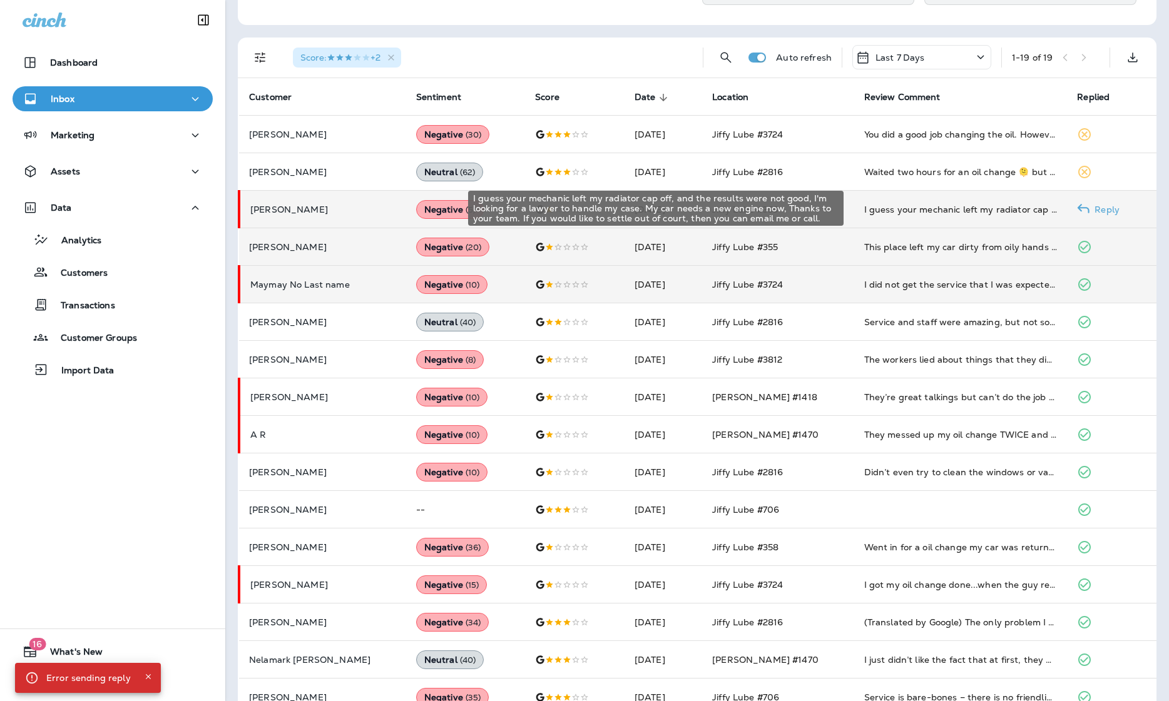
click at [865, 207] on div "I guess your mechanic left my radiator cap off, and the results were not good, …" at bounding box center [960, 209] width 193 height 13
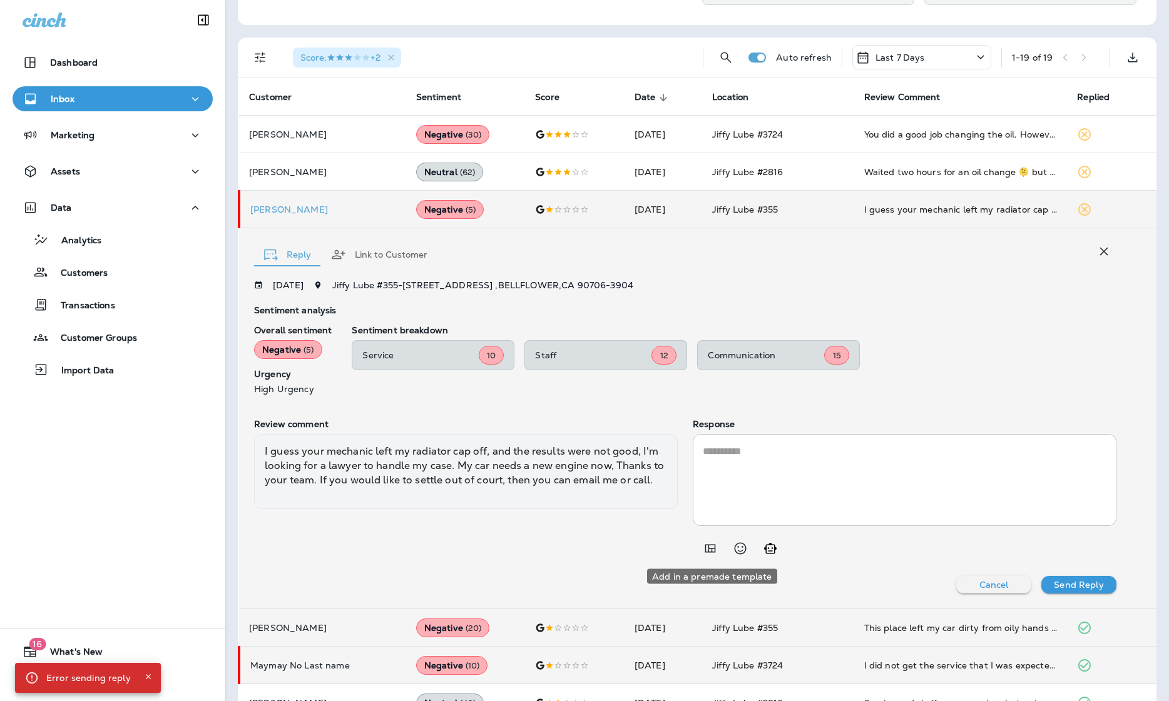
click at [712, 549] on icon "Add in a premade template" at bounding box center [710, 548] width 15 height 15
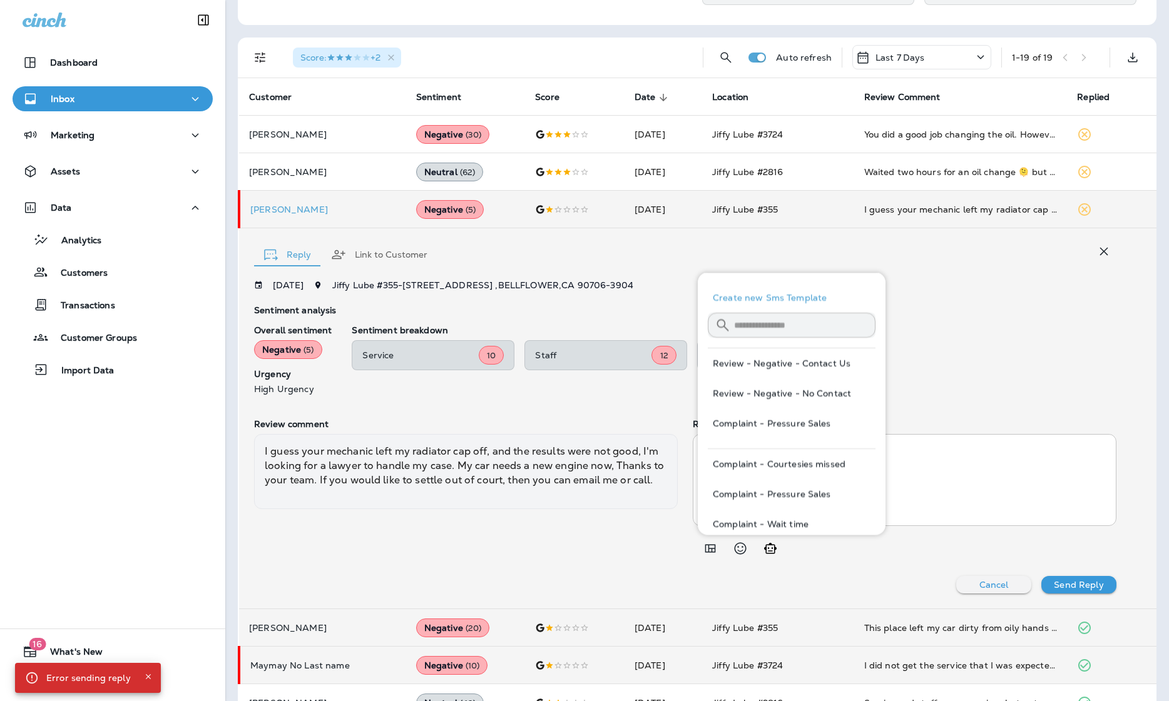
click at [830, 364] on button "Review - Negative - Contact Us" at bounding box center [792, 363] width 168 height 30
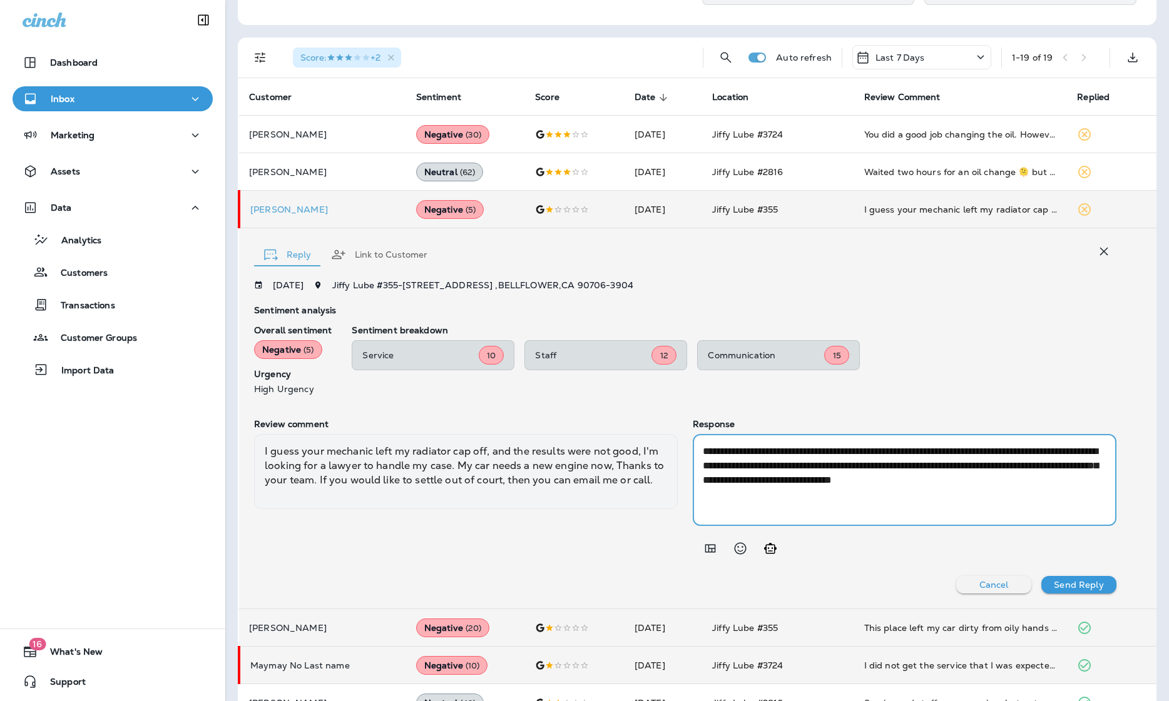
drag, startPoint x: 1032, startPoint y: 448, endPoint x: 676, endPoint y: 430, distance: 356.4
click at [676, 430] on div "**********" at bounding box center [685, 490] width 862 height 142
type textarea "**********"
drag, startPoint x: 978, startPoint y: 476, endPoint x: 629, endPoint y: 419, distance: 353.7
click at [629, 419] on div "**********" at bounding box center [685, 490] width 862 height 142
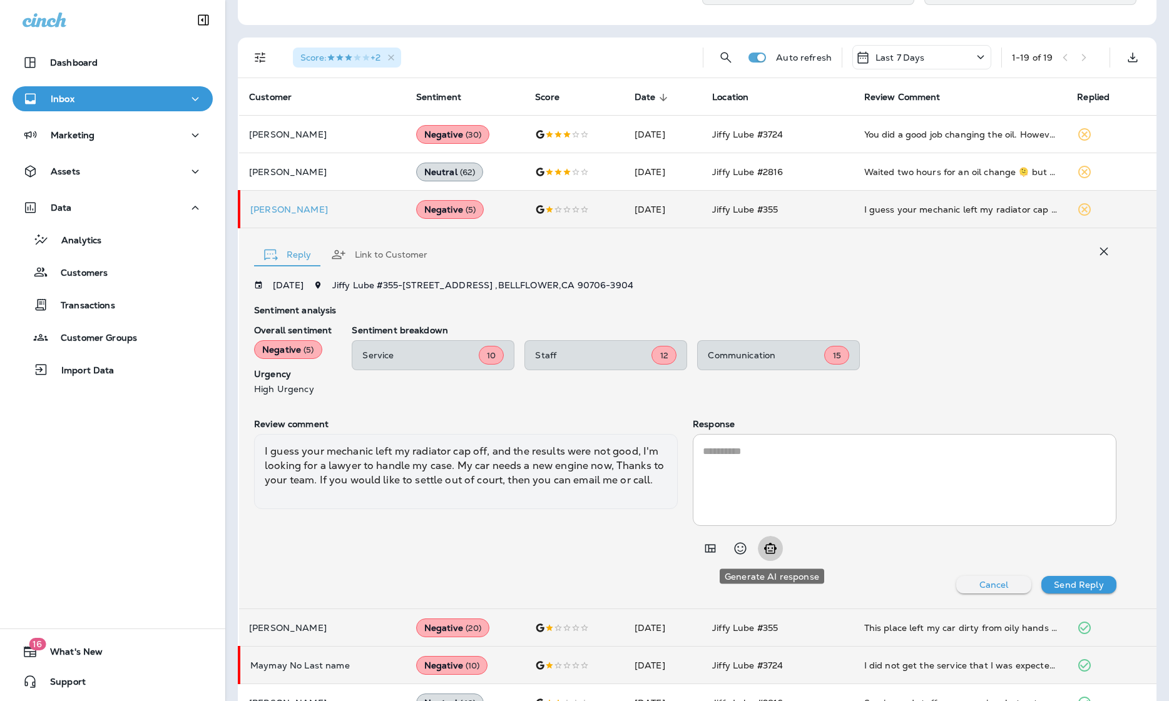
click at [774, 547] on icon "Generate AI response" at bounding box center [770, 548] width 13 height 11
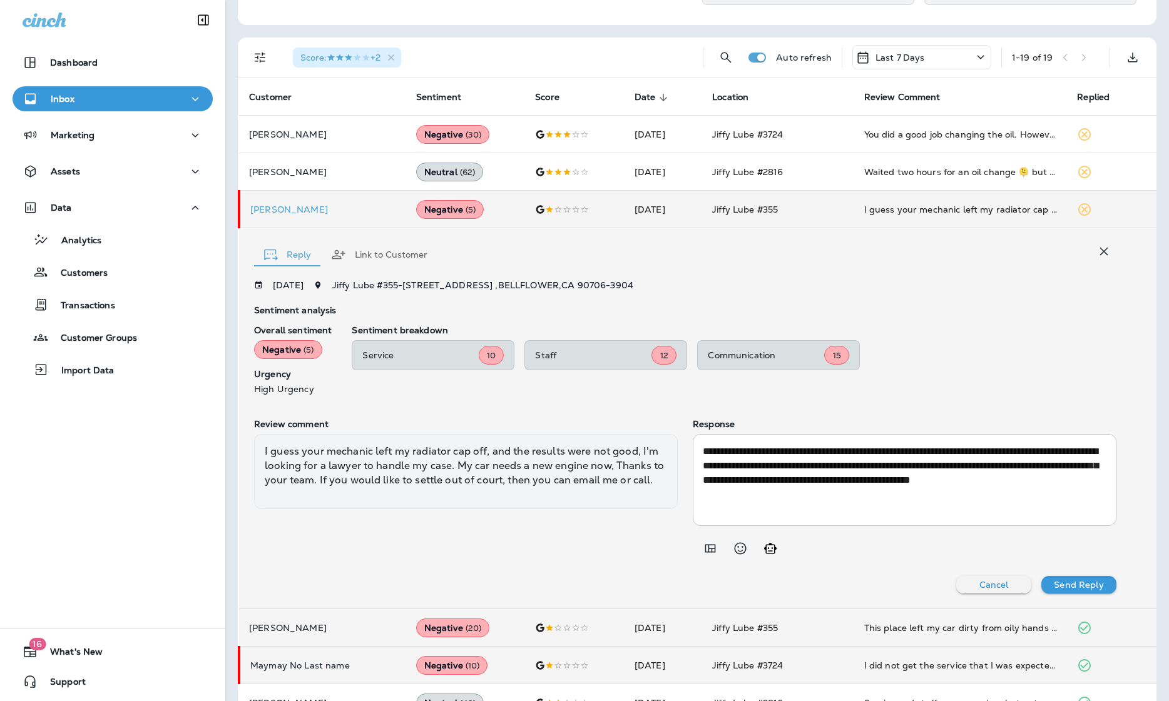
click at [865, 500] on textarea "**********" at bounding box center [905, 480] width 404 height 72
paste textarea "**********"
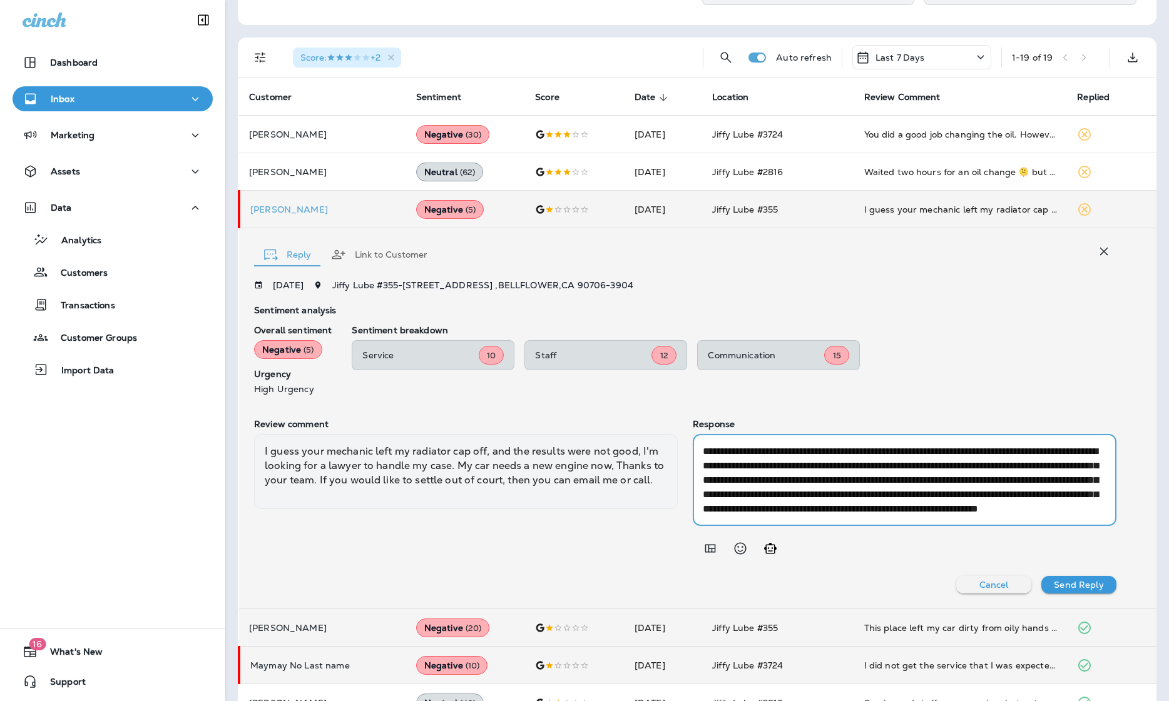
scroll to position [28, 0]
drag, startPoint x: 1014, startPoint y: 494, endPoint x: 1021, endPoint y: 508, distance: 16.0
click at [865, 508] on textarea "**********" at bounding box center [905, 480] width 404 height 72
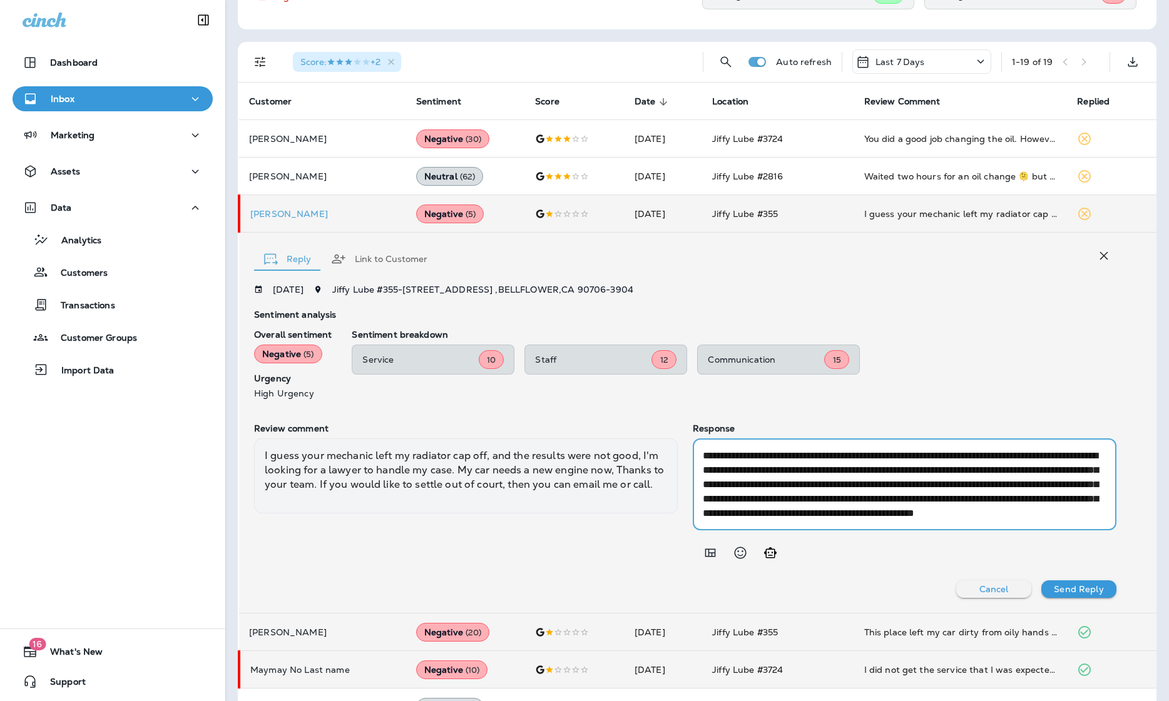
drag, startPoint x: 1090, startPoint y: 455, endPoint x: 799, endPoint y: 471, distance: 291.4
click at [799, 471] on textarea "**********" at bounding box center [905, 485] width 404 height 72
click at [768, 468] on textarea "**********" at bounding box center [905, 485] width 404 height 72
paste textarea "**********"
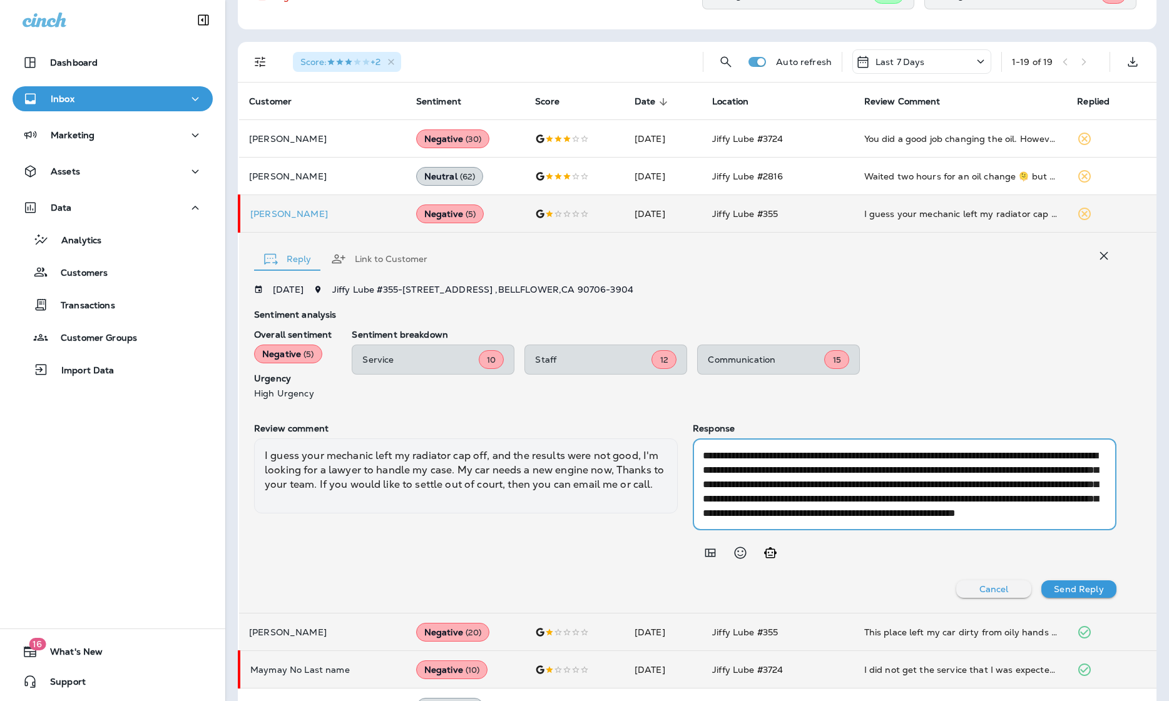
drag, startPoint x: 845, startPoint y: 494, endPoint x: 1064, endPoint y: 585, distance: 237.3
click at [865, 585] on div "**********" at bounding box center [685, 441] width 862 height 313
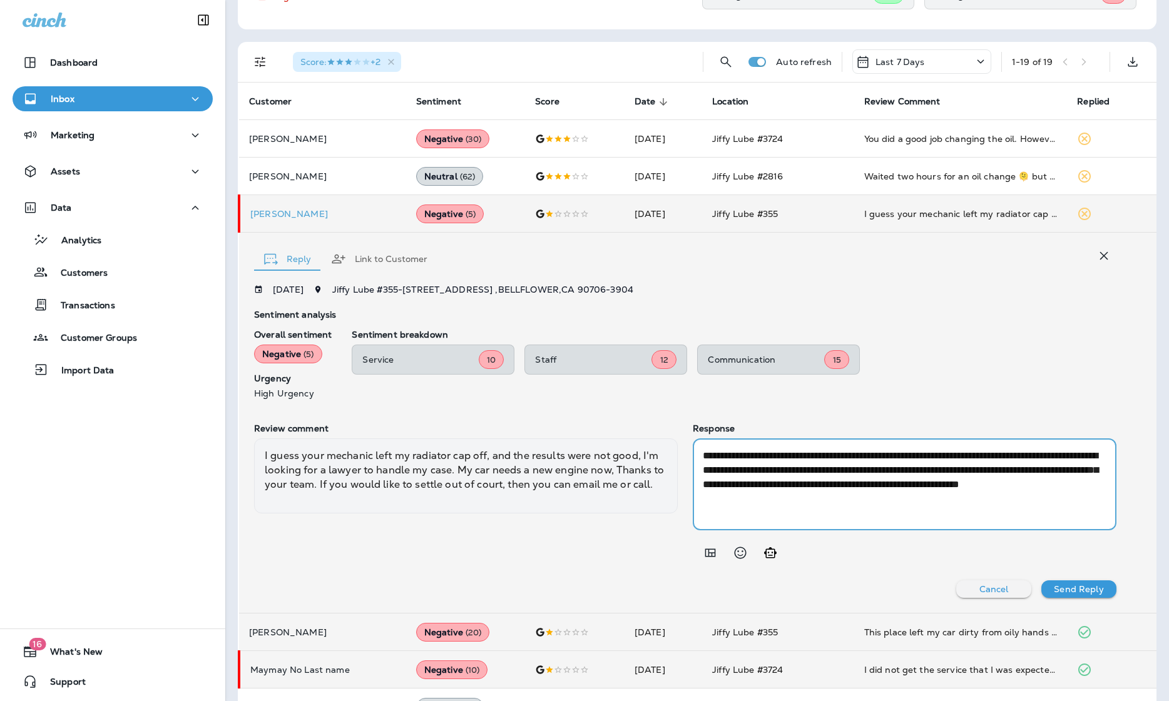
scroll to position [0, 0]
type textarea "**********"
click at [865, 584] on p "Send Reply" at bounding box center [1078, 589] width 49 height 10
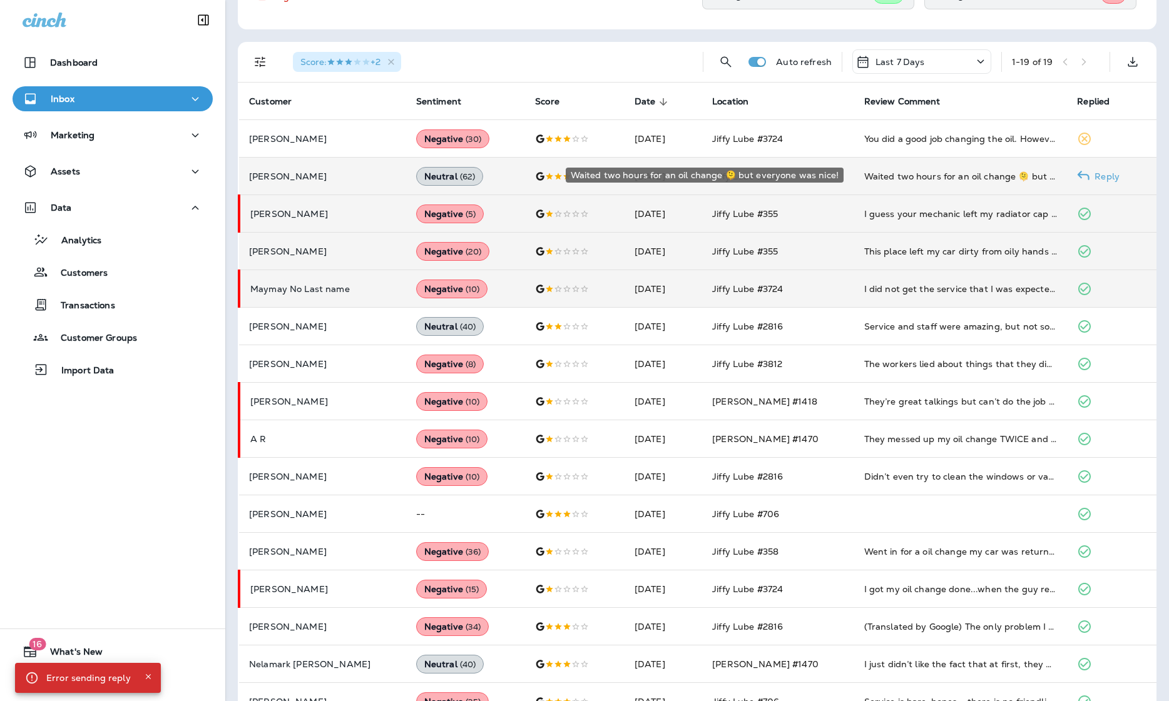
click at [865, 173] on div "Waited two hours for an oil change 🫠 but everyone was nice!" at bounding box center [960, 176] width 193 height 13
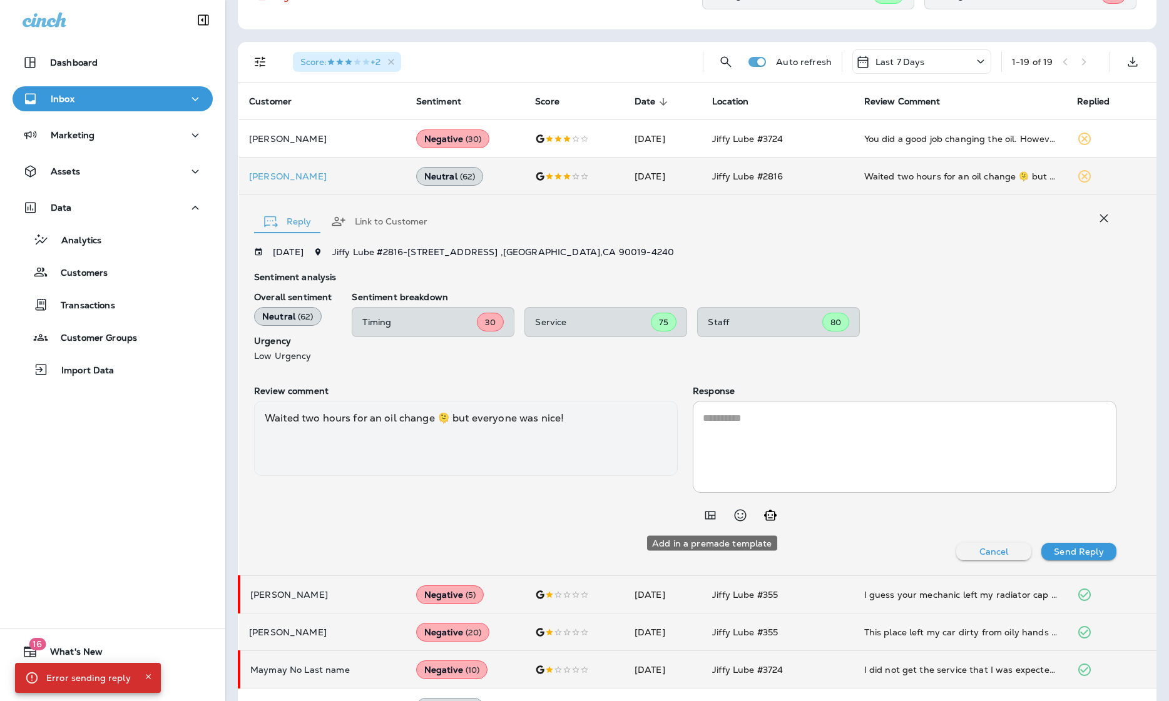
click at [714, 512] on icon "Add in a premade template" at bounding box center [710, 515] width 15 height 15
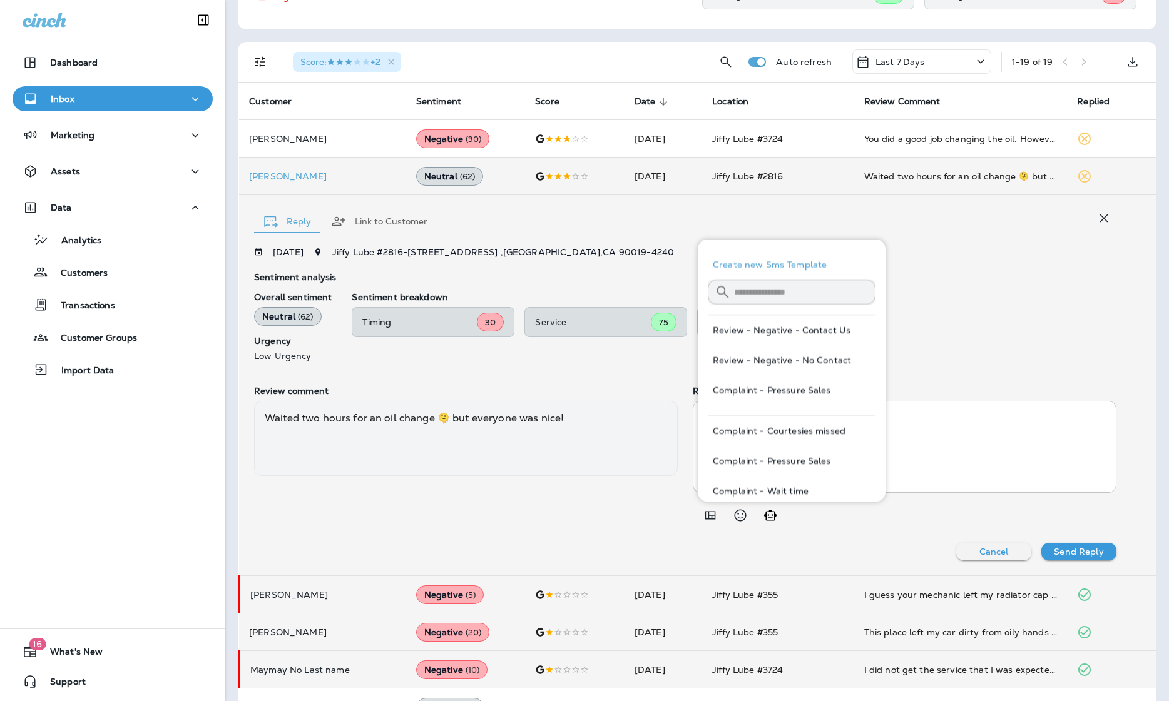
click at [790, 486] on button "Complaint - Wait time" at bounding box center [792, 491] width 168 height 30
type textarea "**********"
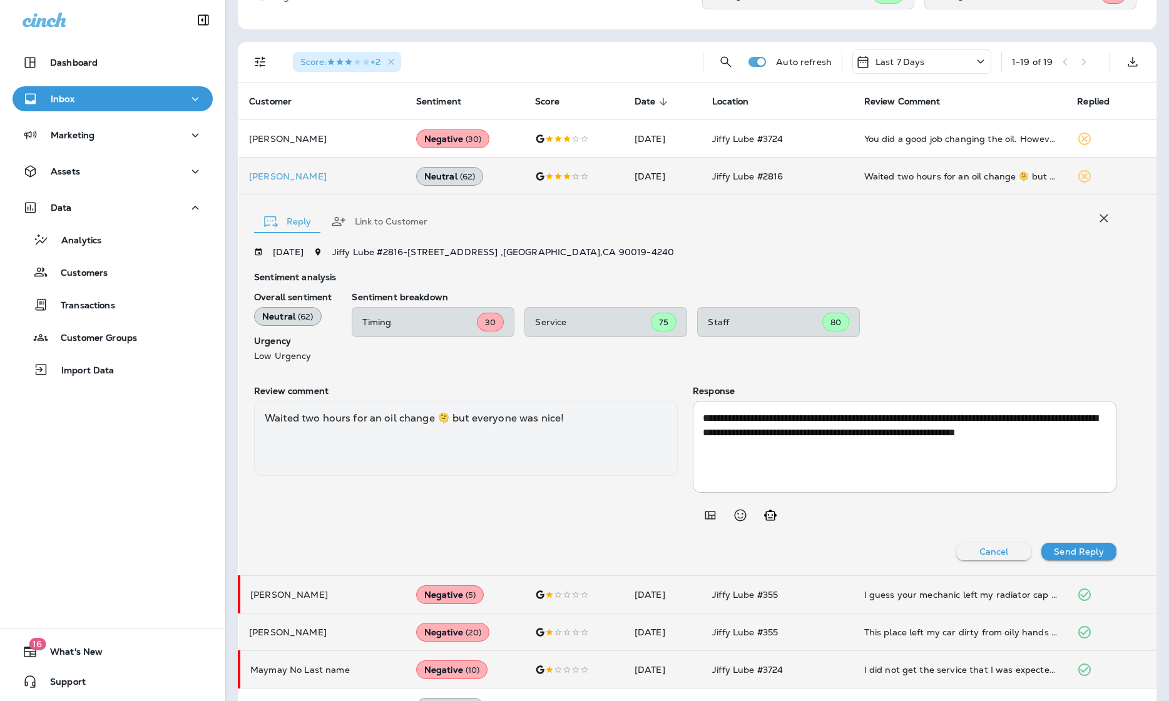
click at [865, 547] on p "Send Reply" at bounding box center [1078, 552] width 49 height 10
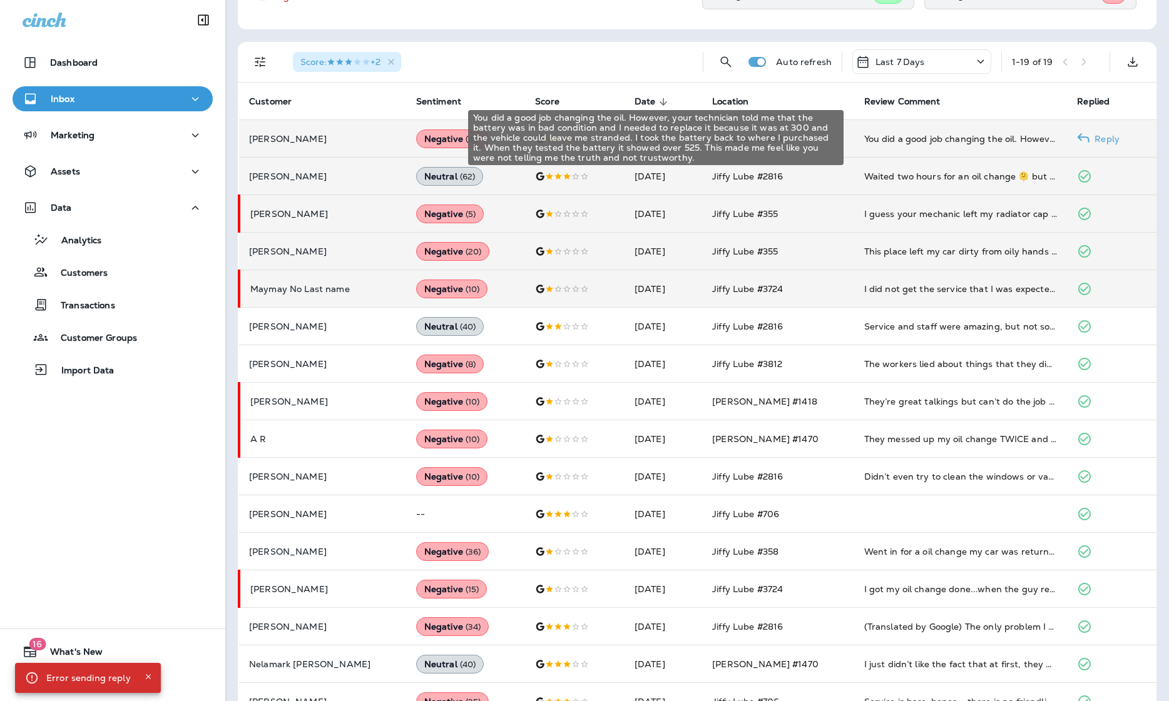
click at [865, 141] on div "You did a good job changing the oil. However, your technician told me that the …" at bounding box center [960, 139] width 193 height 13
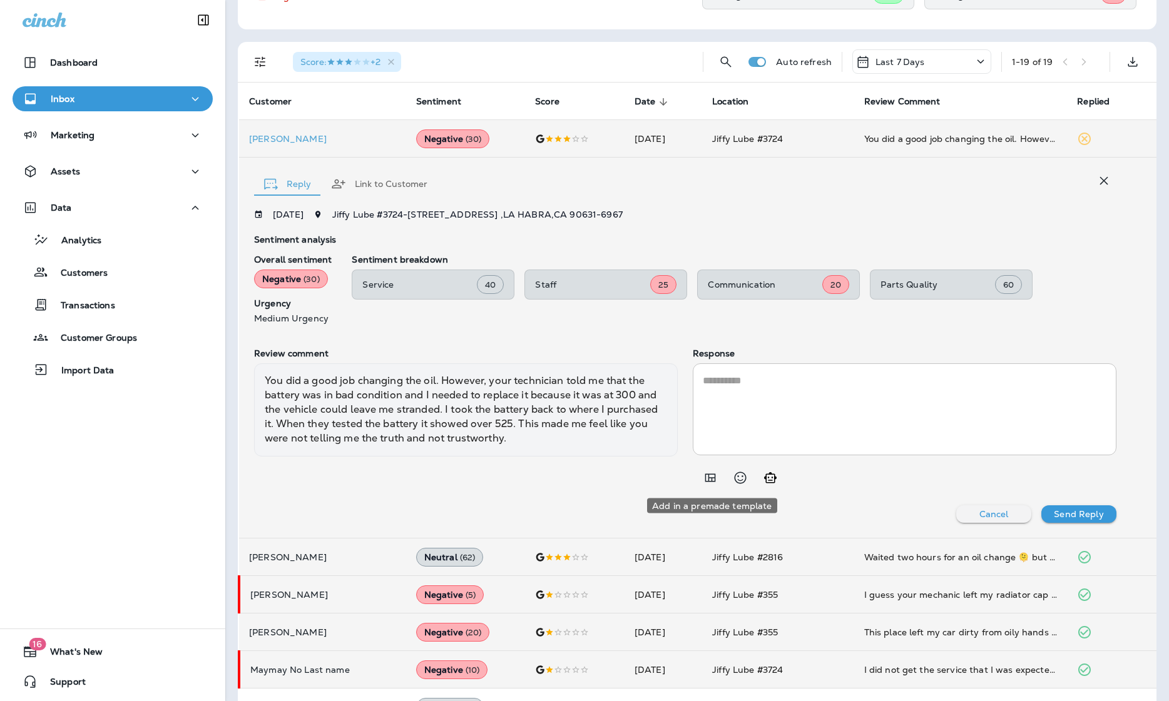
click at [705, 477] on icon "Add in a premade template" at bounding box center [710, 478] width 11 height 8
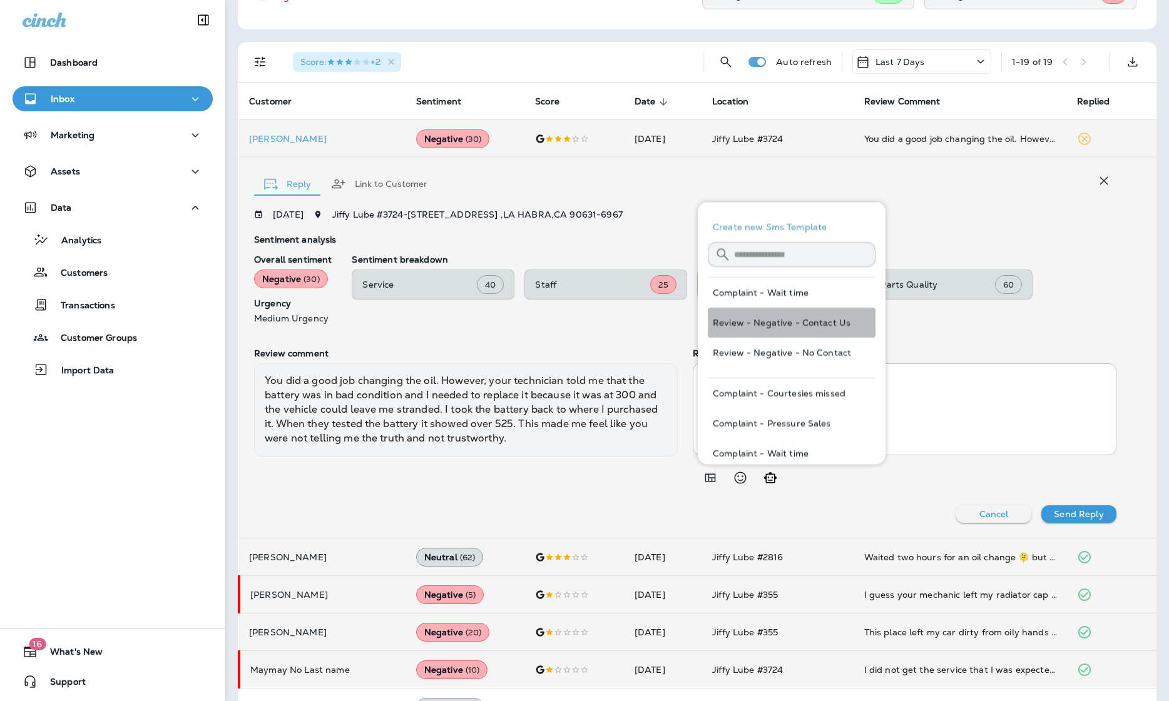
click at [810, 323] on button "Review - Negative - Contact Us" at bounding box center [792, 323] width 168 height 30
type textarea "**********"
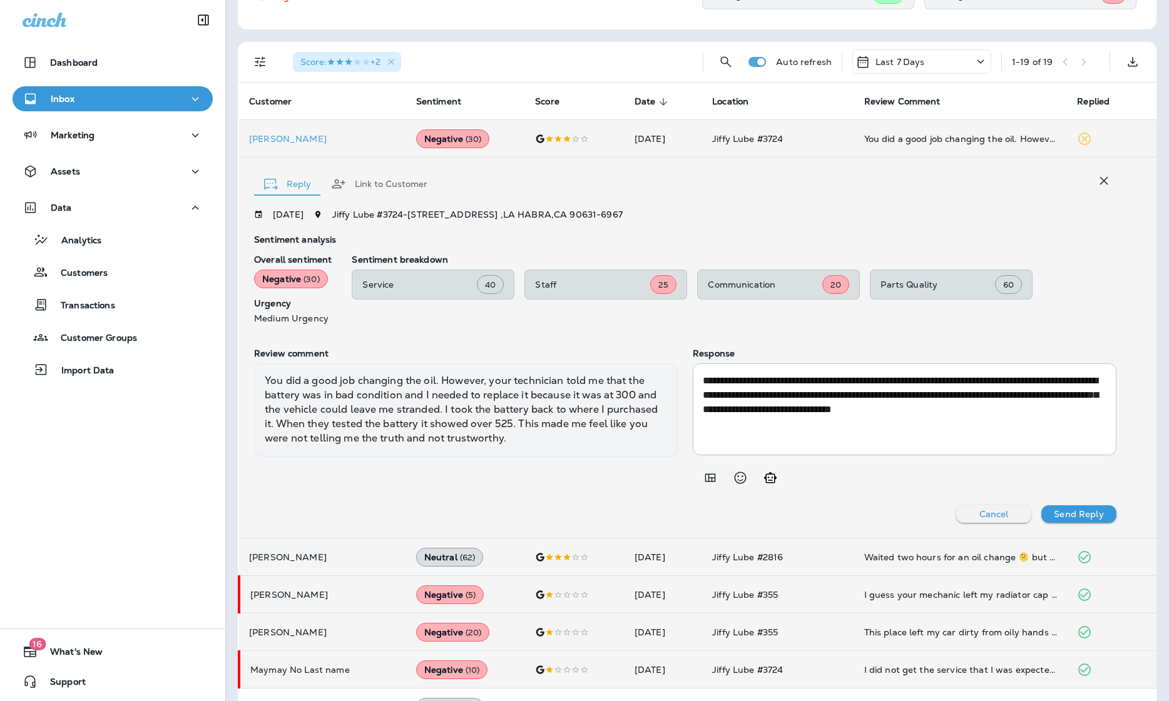
click at [865, 514] on p "Send Reply" at bounding box center [1078, 514] width 49 height 10
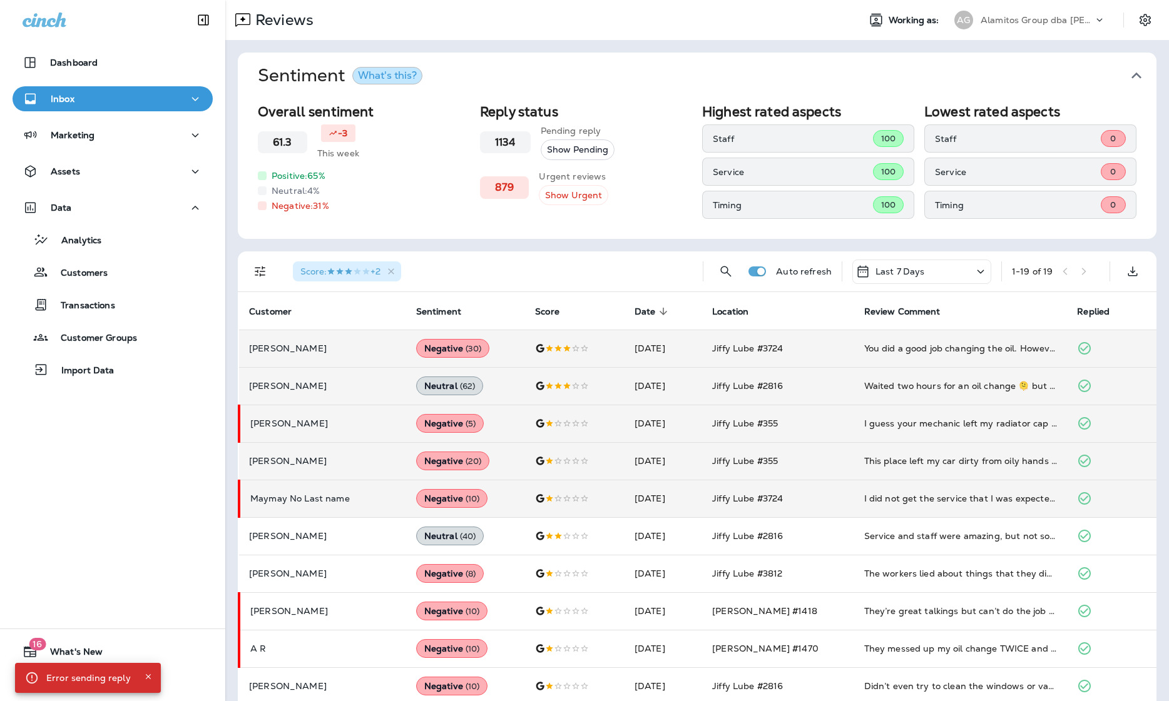
click at [865, 25] on div "Alamitos Group dba [PERSON_NAME]" at bounding box center [1036, 20] width 113 height 19
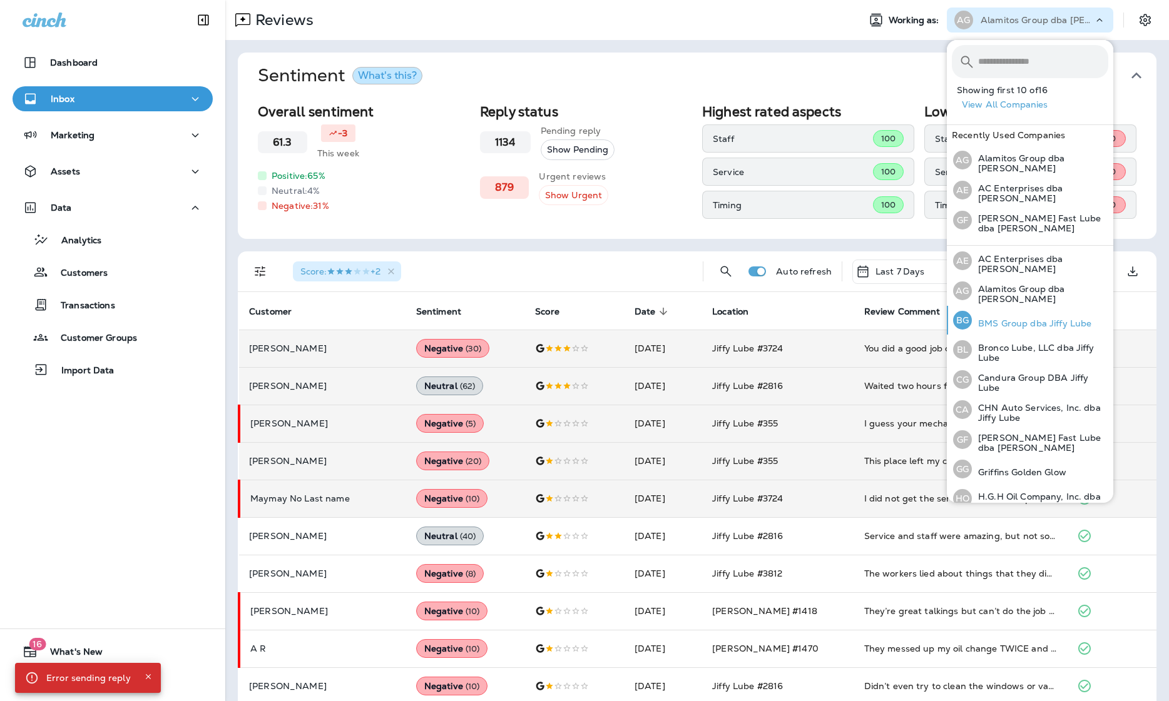
click at [865, 319] on p "BMS Group dba Jiffy Lube" at bounding box center [1031, 323] width 119 height 10
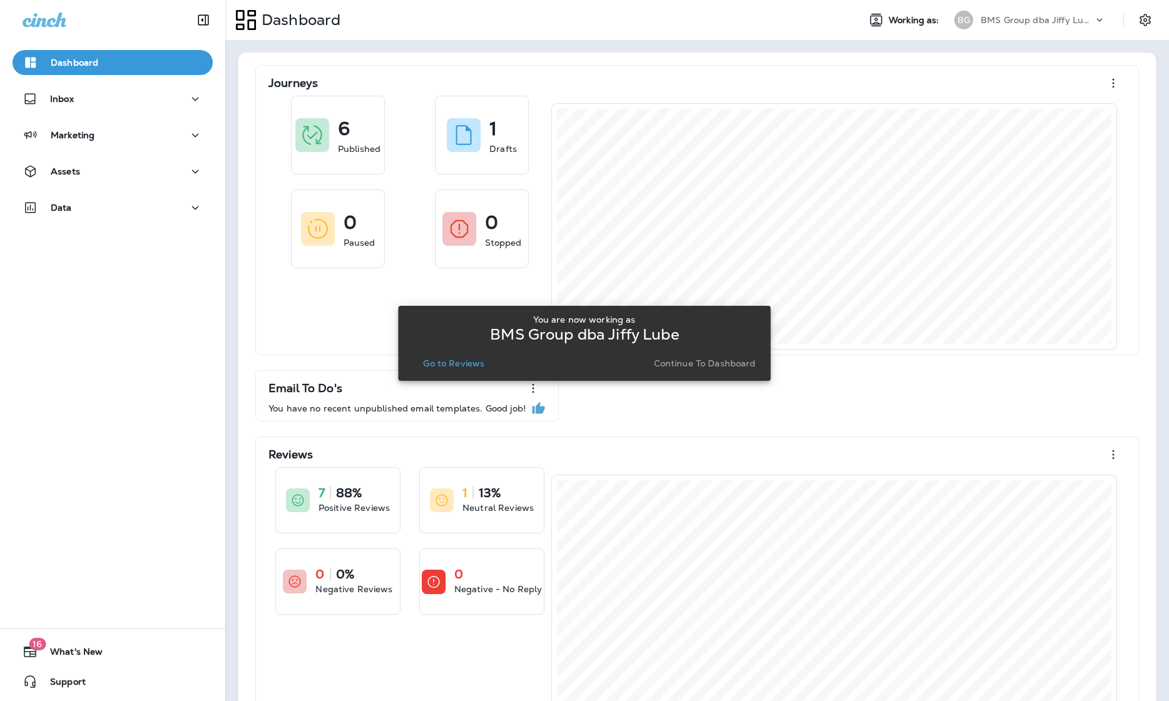
click at [452, 366] on p "Go to Reviews" at bounding box center [453, 363] width 61 height 10
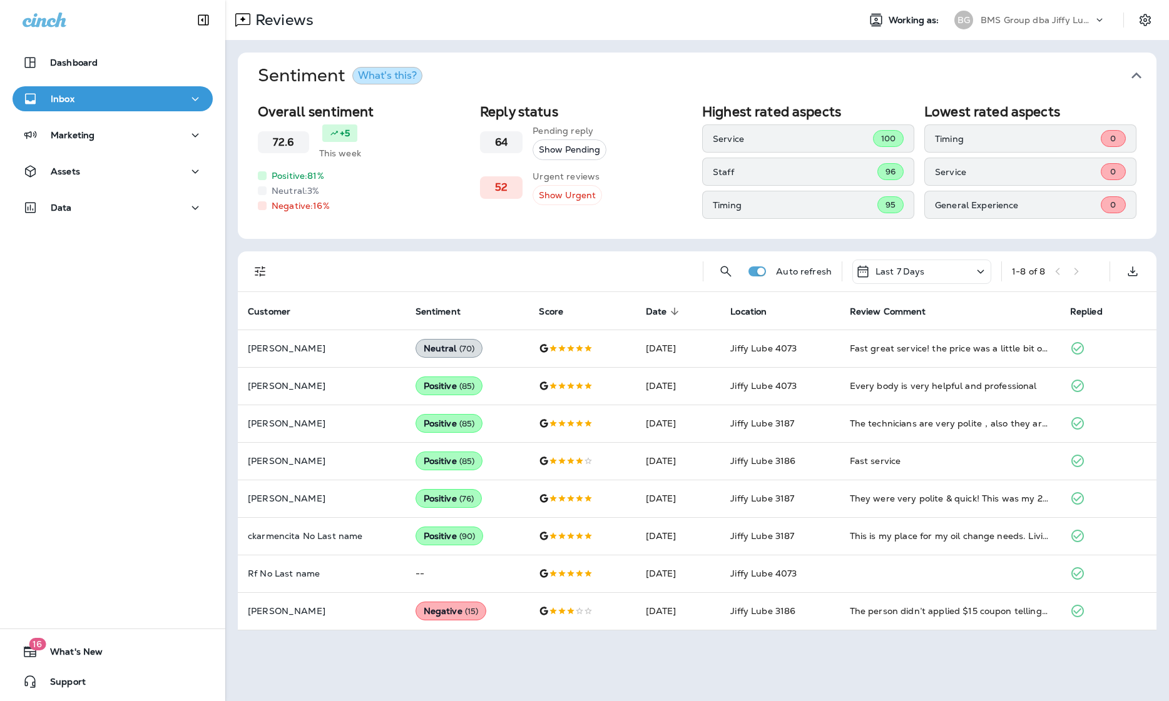
click at [865, 24] on p "BMS Group dba Jiffy Lube" at bounding box center [1036, 20] width 113 height 10
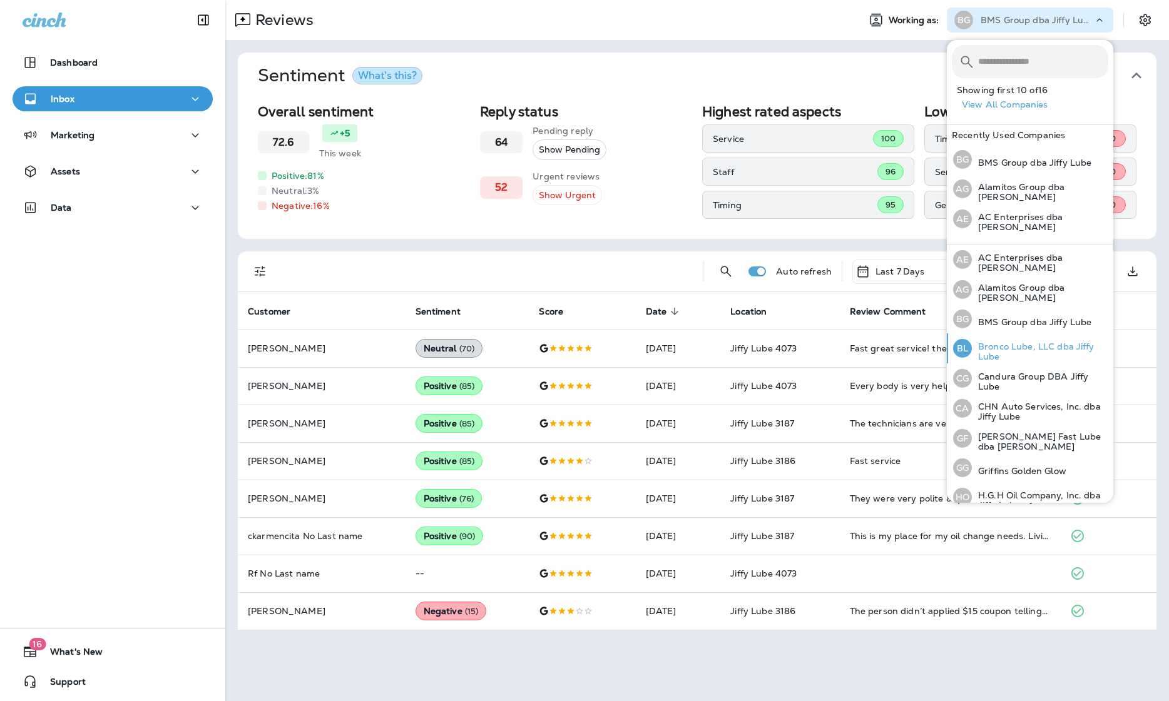
click at [865, 344] on p "Bronco Lube, LLC dba Jiffy Lube" at bounding box center [1040, 352] width 136 height 20
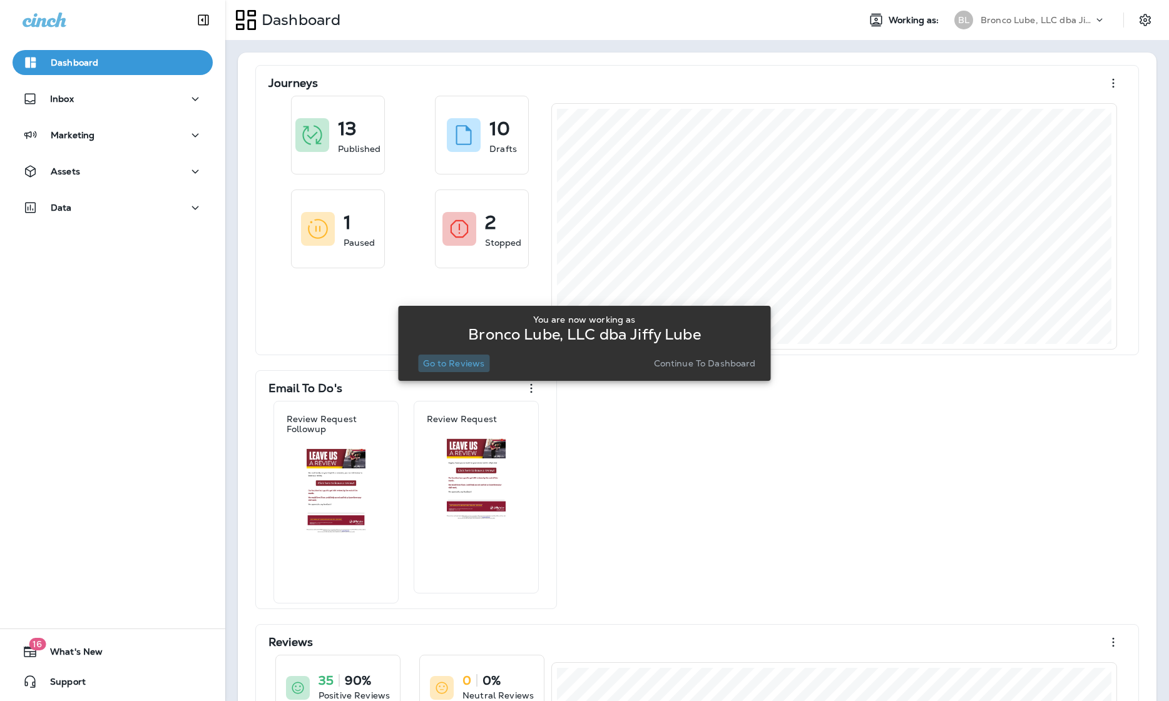
click at [474, 367] on p "Go to Reviews" at bounding box center [453, 363] width 61 height 10
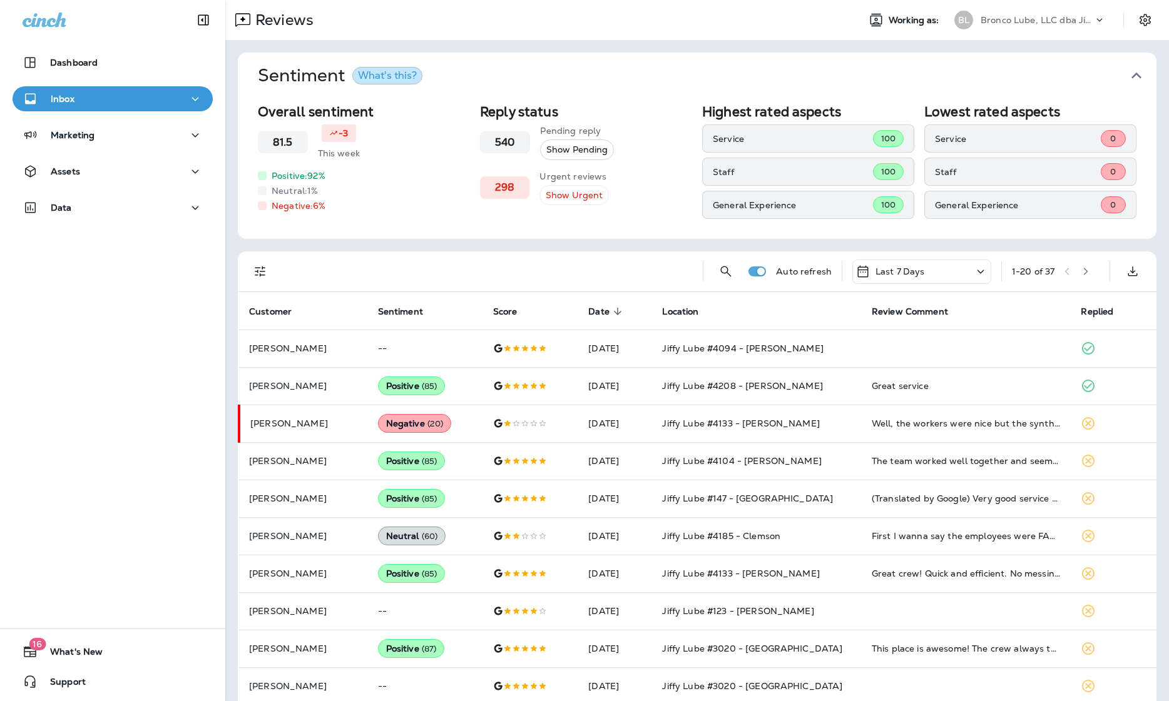
click at [267, 266] on icon "Filters" at bounding box center [260, 271] width 15 height 15
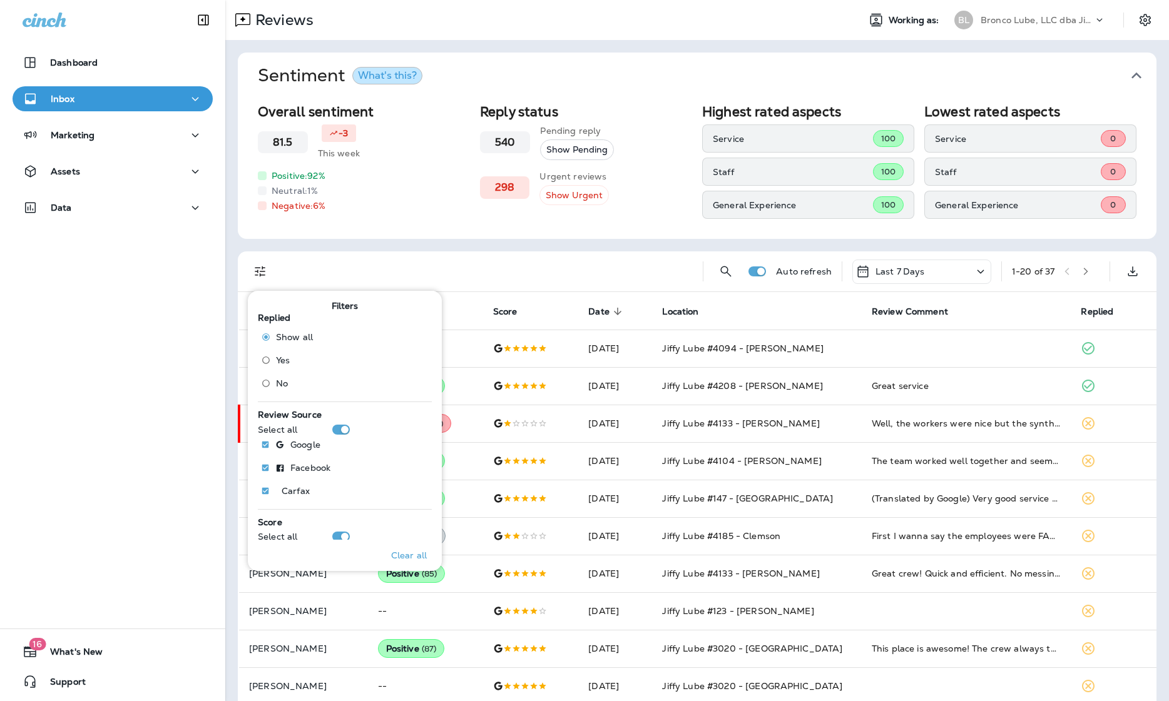
click at [278, 382] on span "No" at bounding box center [282, 384] width 12 height 10
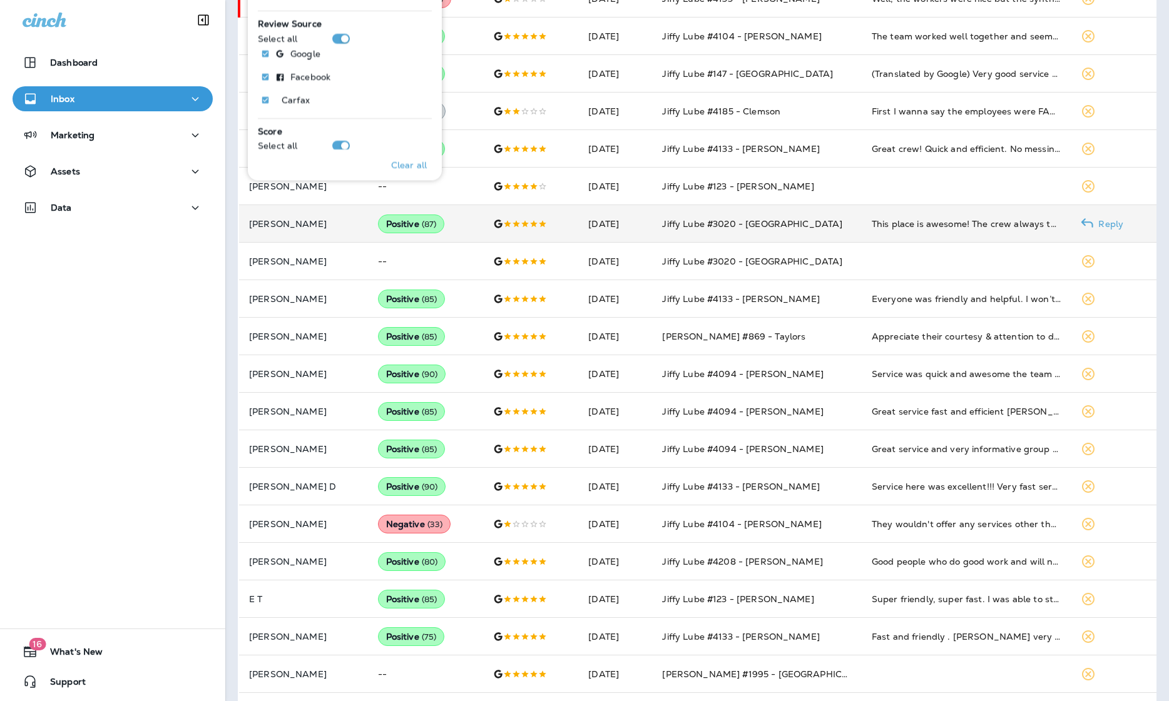
scroll to position [273, 0]
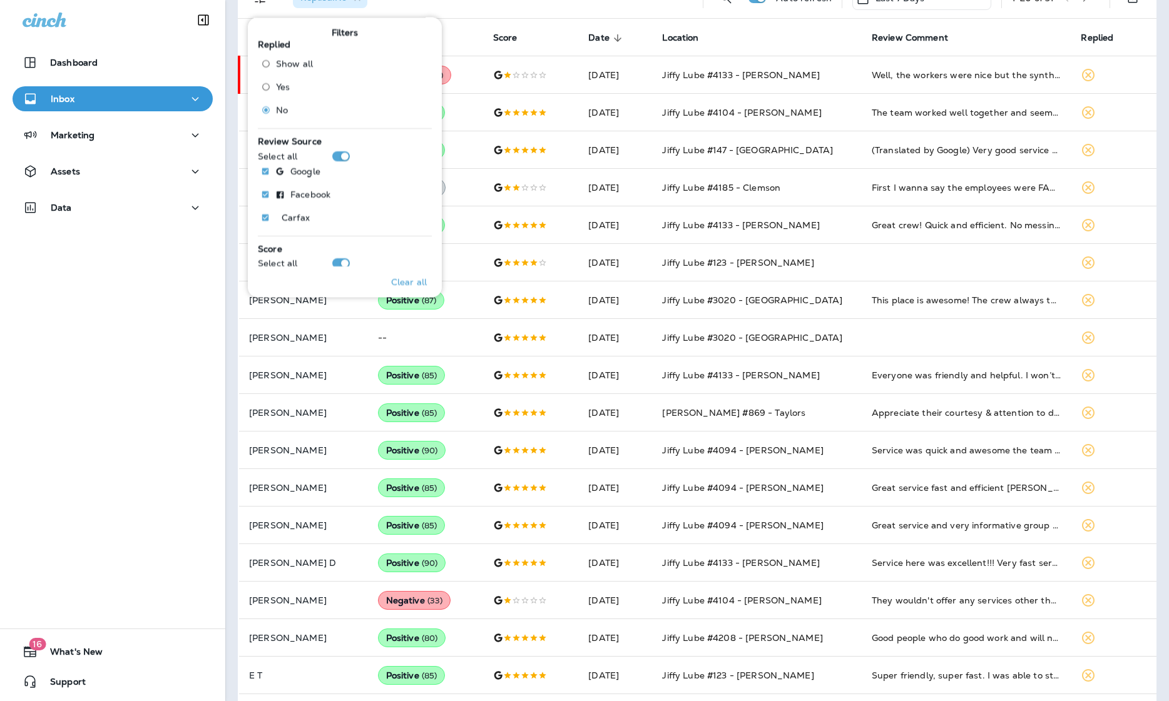
click at [50, 403] on div "Dashboard Inbox Marketing Assets Data 16 What's New Support" at bounding box center [112, 350] width 225 height 701
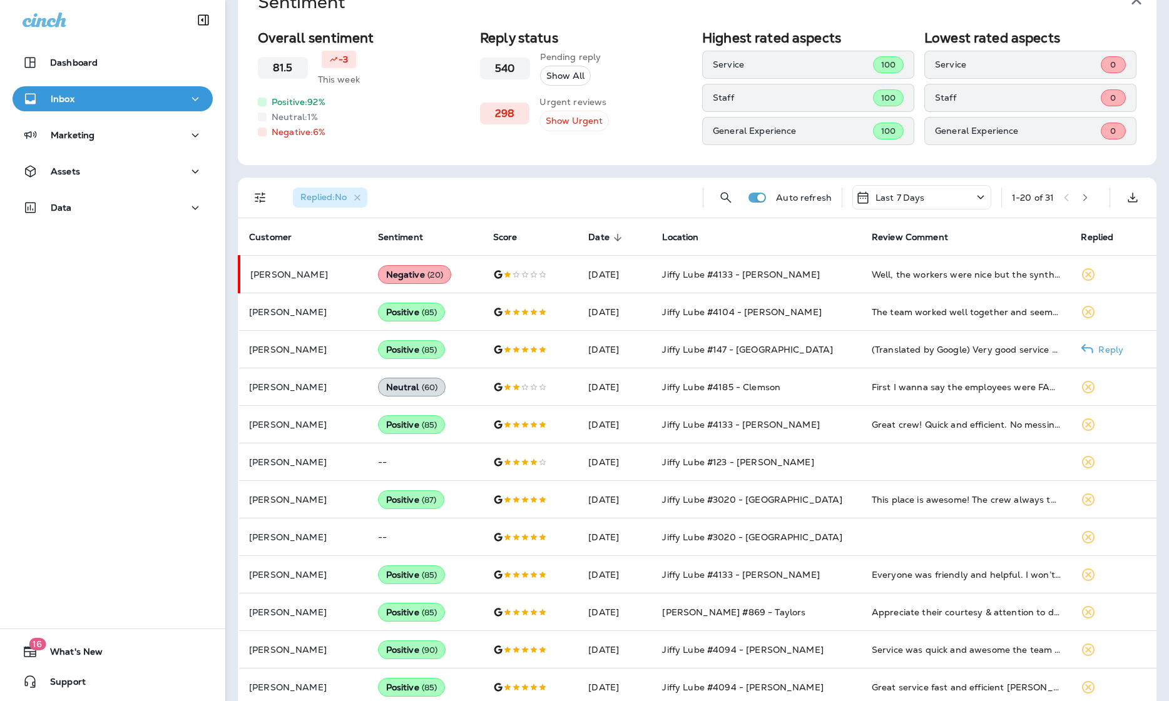
scroll to position [48, 0]
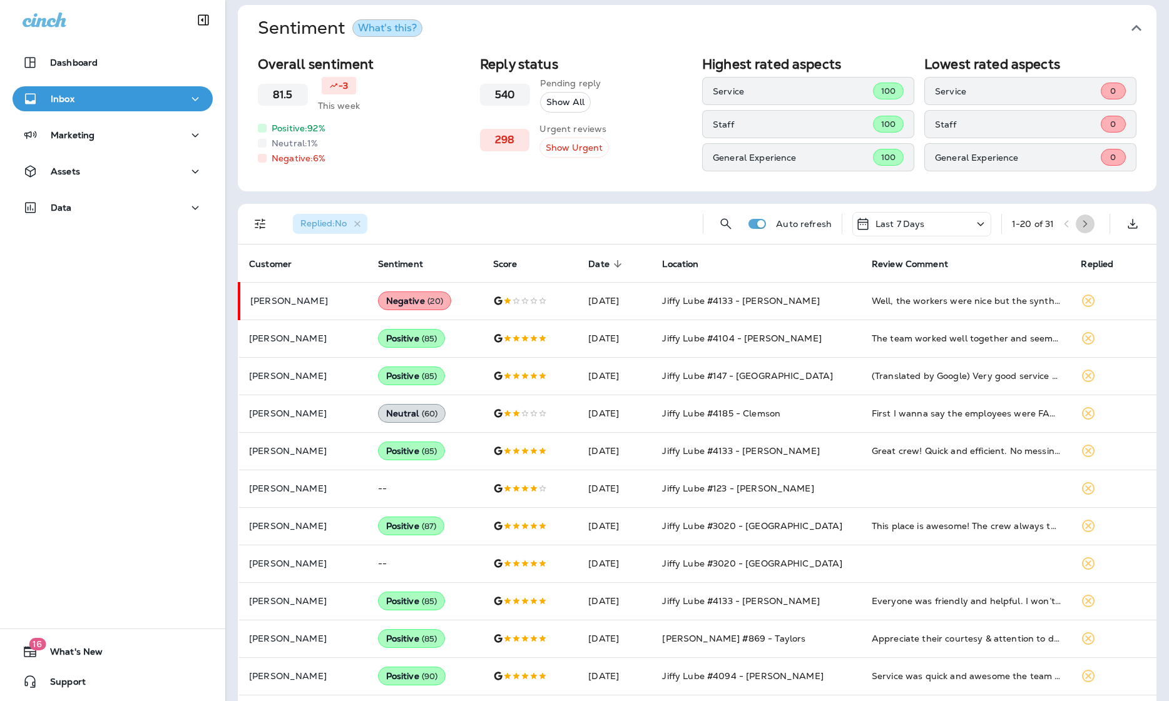
click at [865, 223] on icon "button" at bounding box center [1084, 224] width 9 height 9
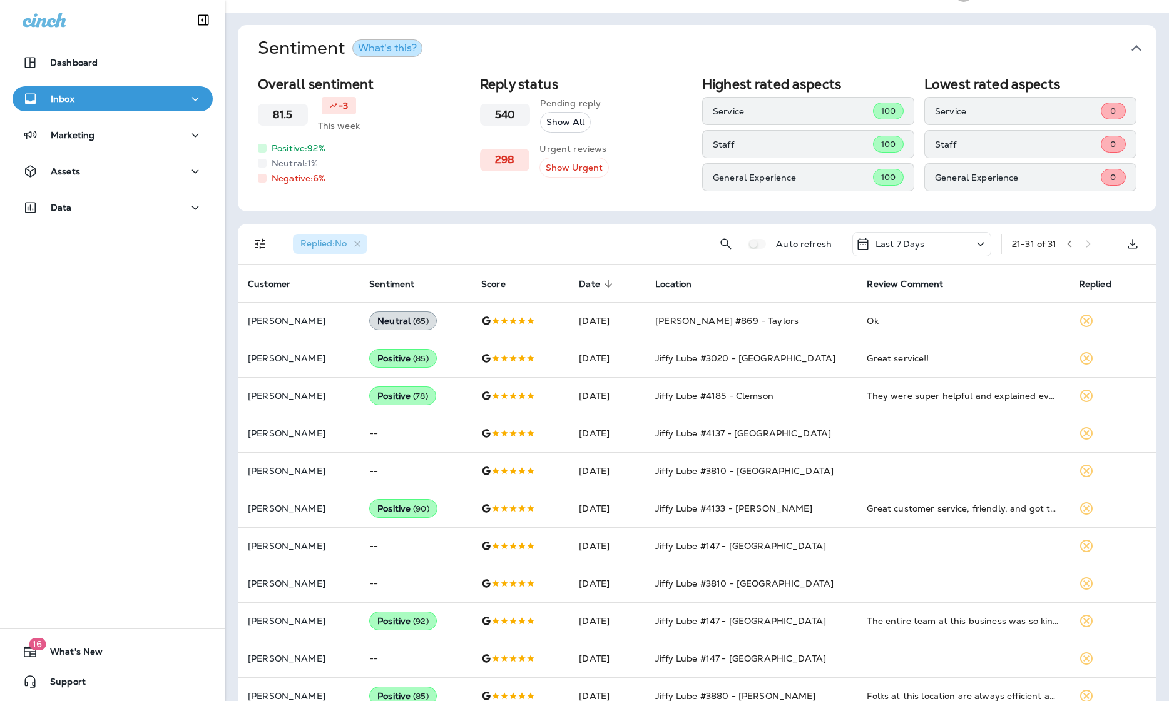
scroll to position [53, 0]
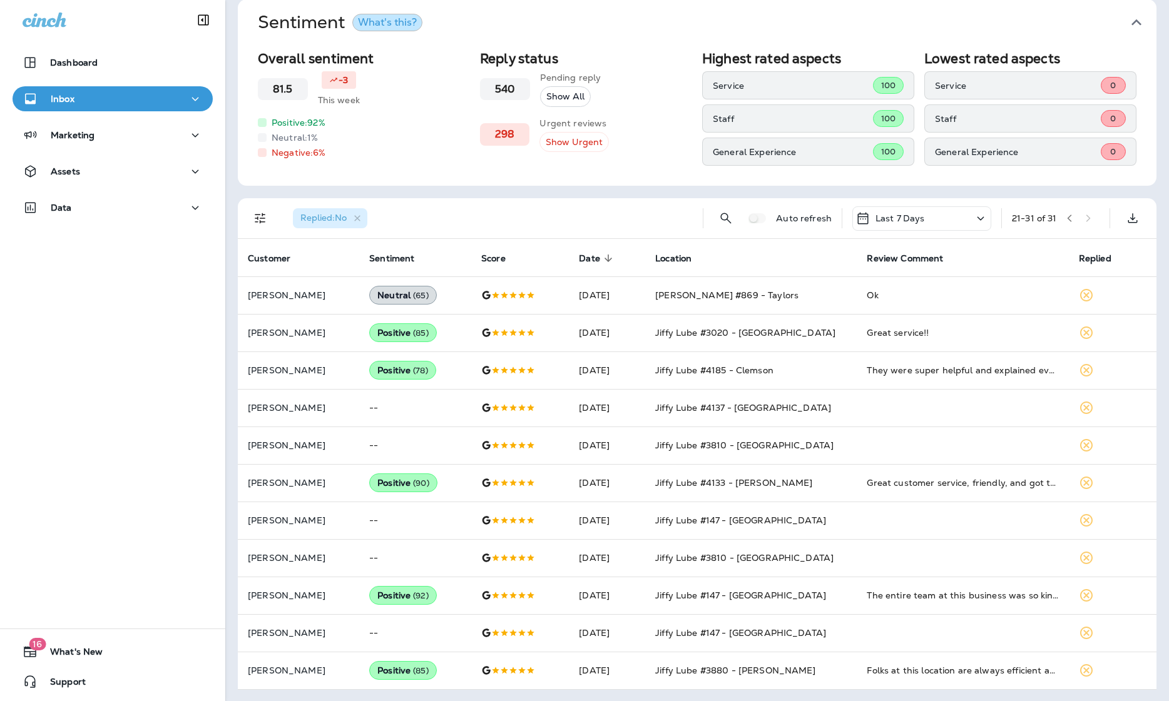
click at [865, 216] on icon "button" at bounding box center [1069, 218] width 9 height 9
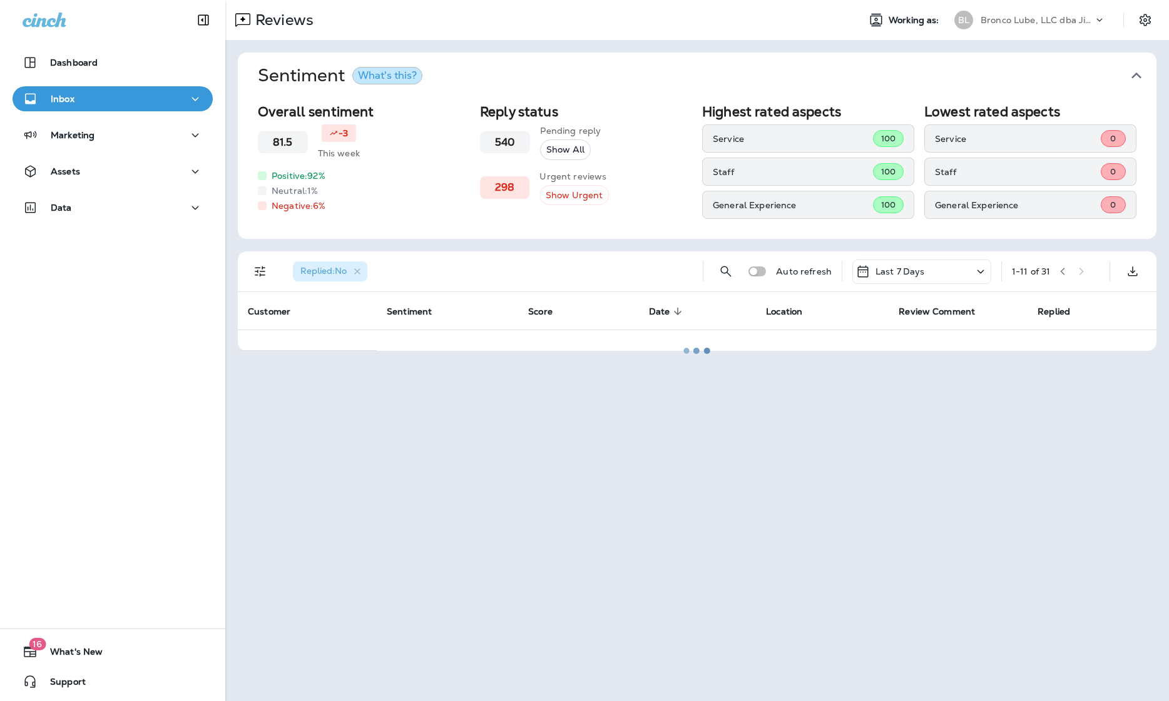
scroll to position [0, 0]
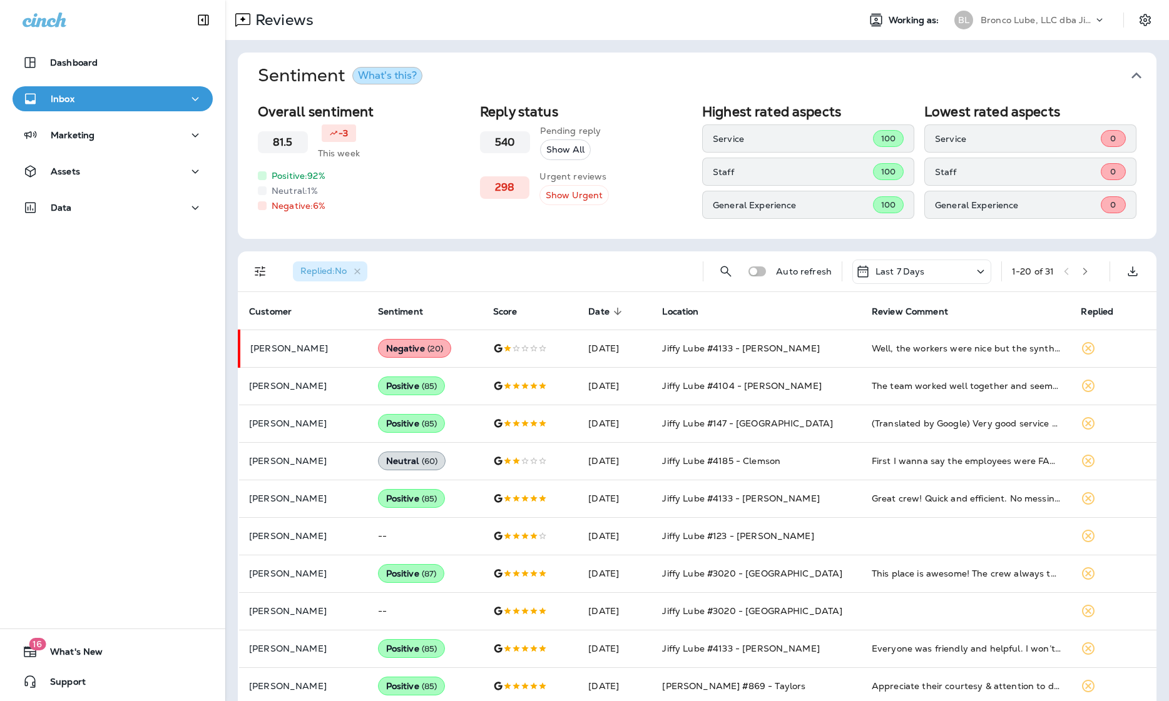
click at [865, 18] on p "Bronco Lube, LLC dba Jiffy Lube" at bounding box center [1036, 20] width 113 height 10
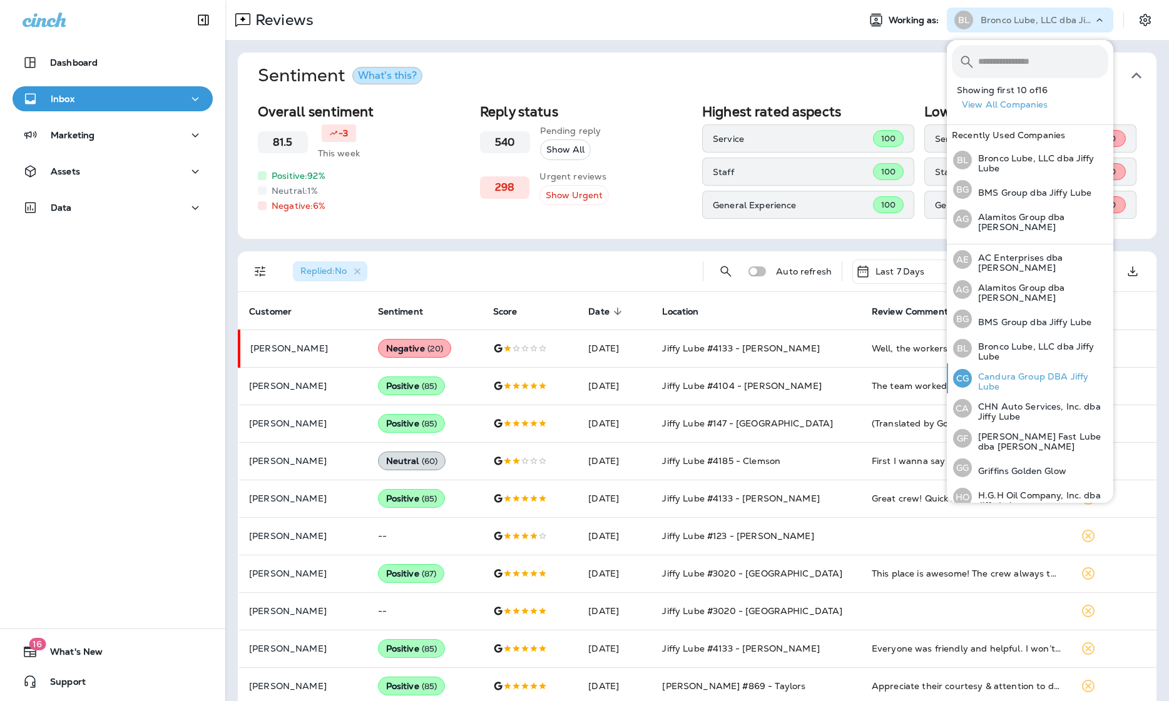
click at [865, 372] on p "Candura Group DBA Jiffy Lube" at bounding box center [1040, 382] width 136 height 20
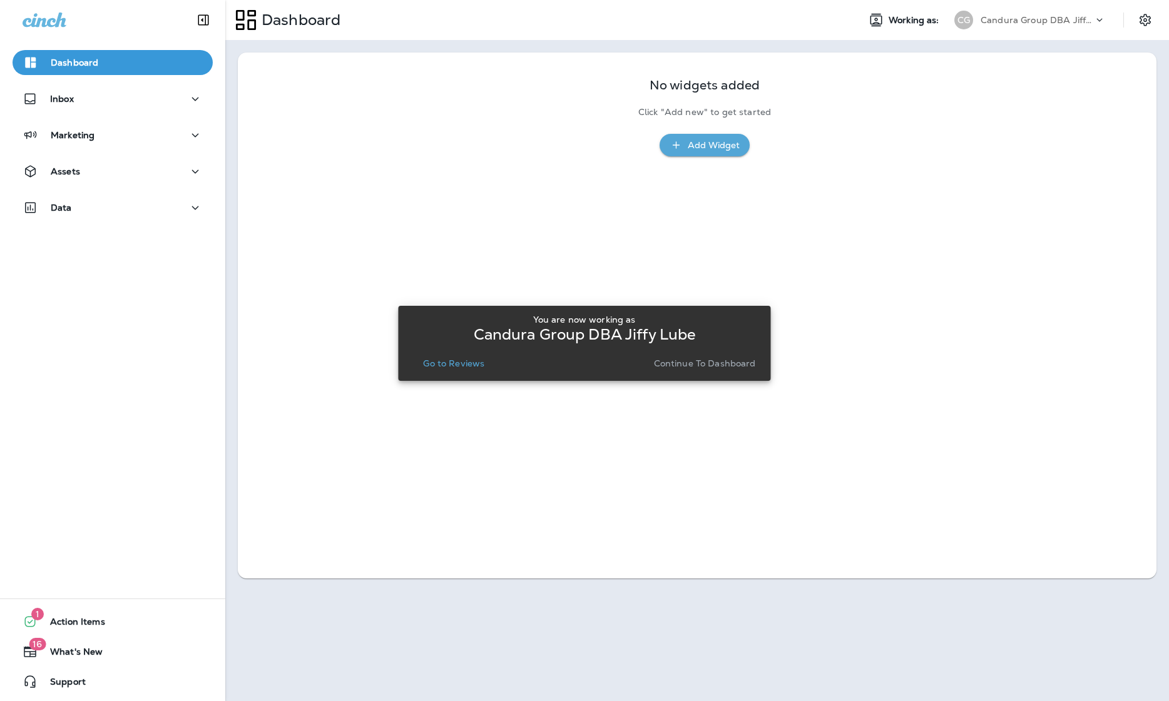
click at [481, 365] on p "Go to Reviews" at bounding box center [453, 363] width 61 height 10
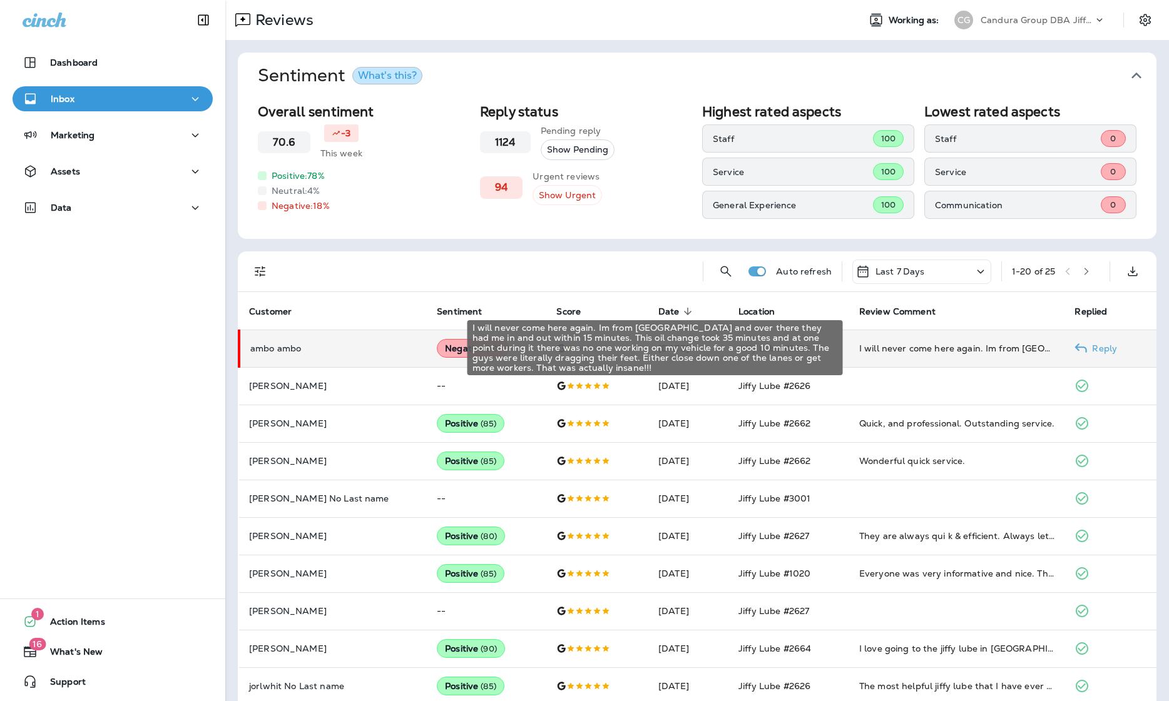
click at [865, 345] on div "I will never come here again. Im from [GEOGRAPHIC_DATA] and over there they had…" at bounding box center [957, 348] width 196 height 13
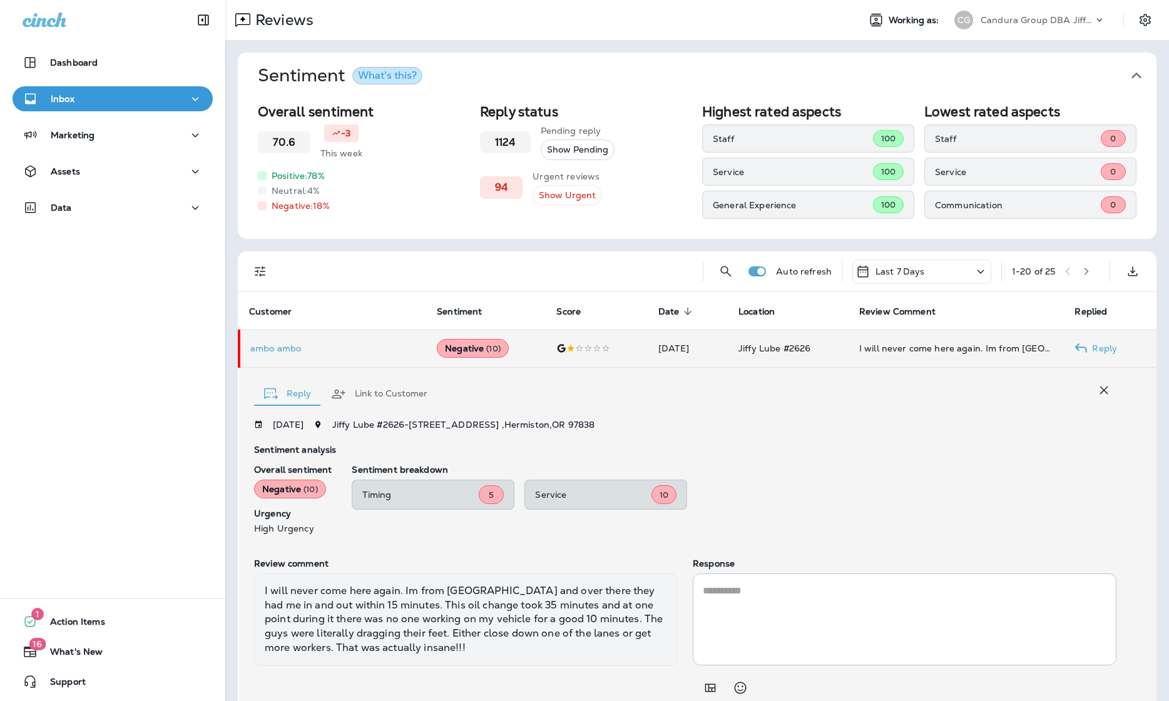
scroll to position [46, 0]
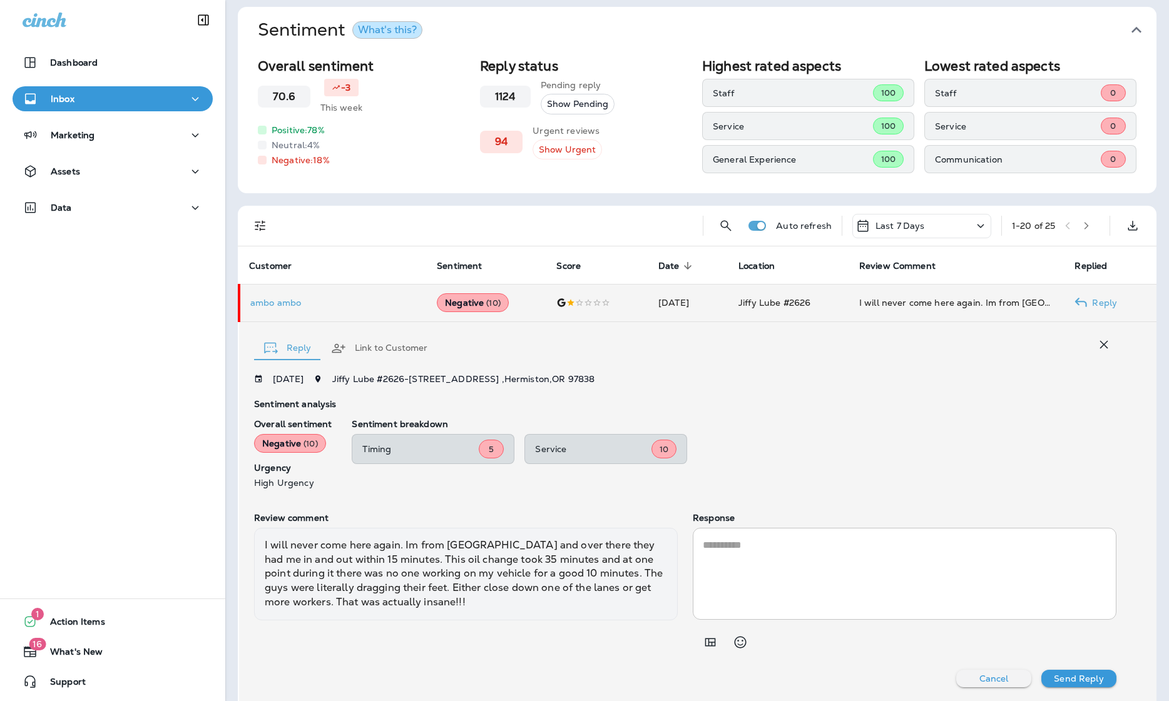
click at [723, 639] on div at bounding box center [905, 642] width 424 height 25
click at [718, 642] on button "Add in a premade template" at bounding box center [710, 642] width 25 height 25
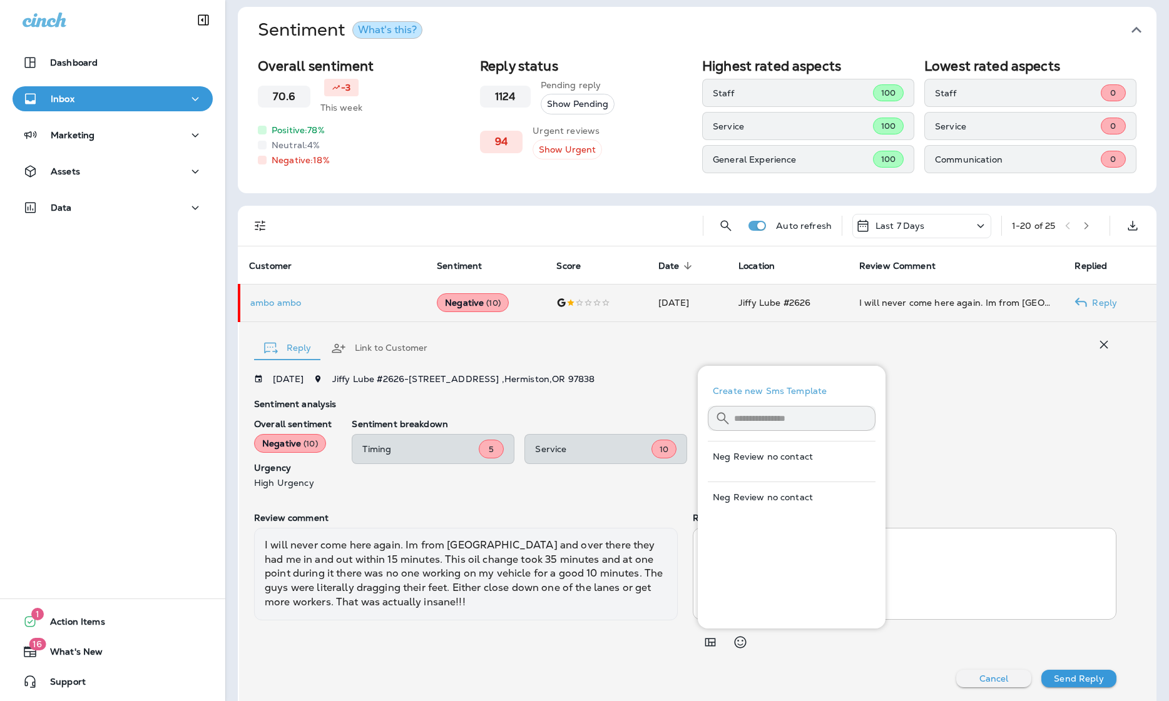
click at [865, 459] on div "Timing 5 Service 10" at bounding box center [734, 449] width 765 height 30
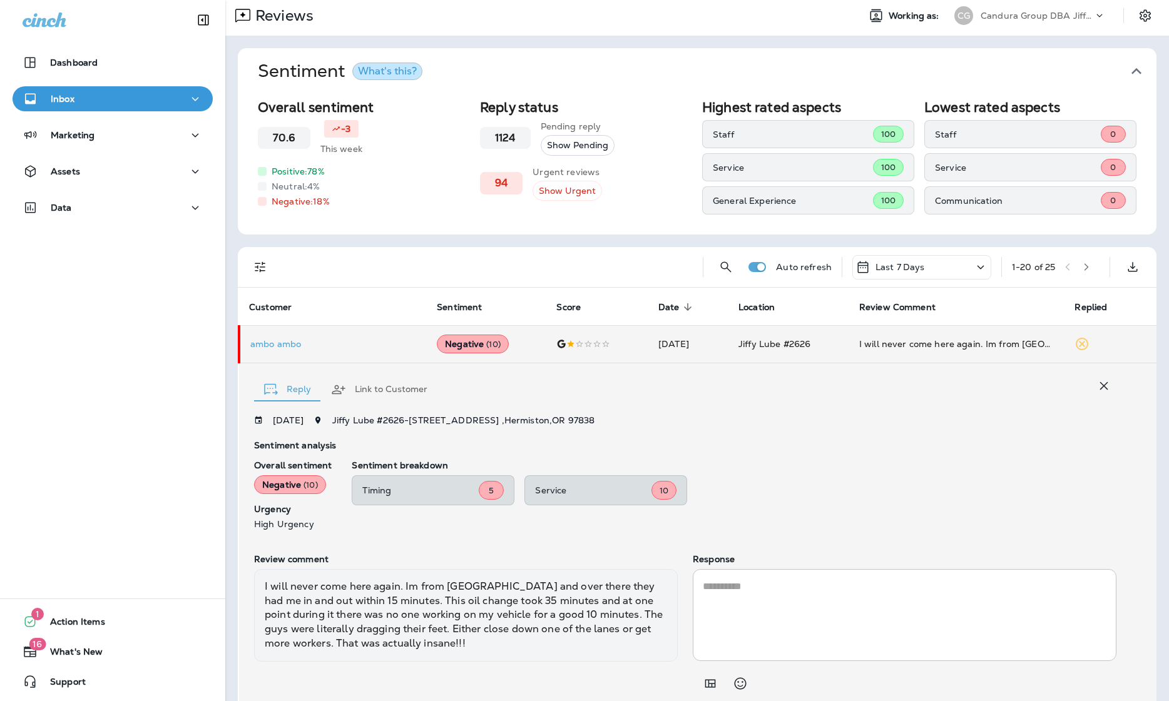
scroll to position [0, 0]
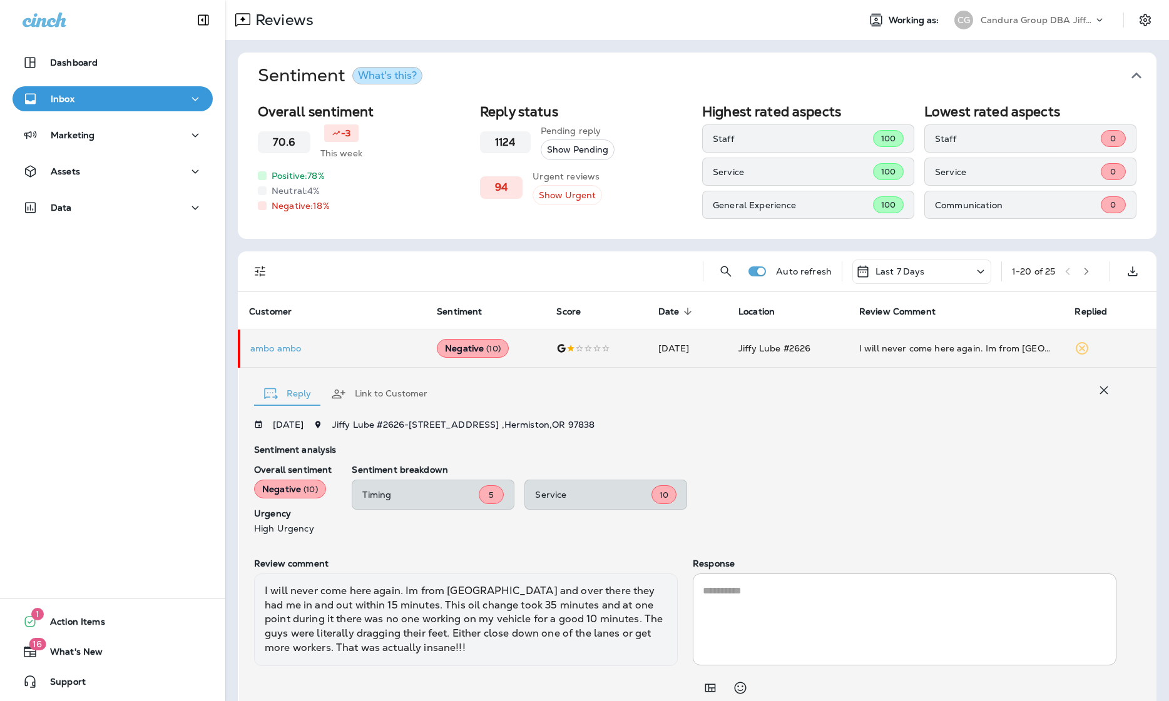
click at [865, 26] on div "Candura Group DBA Jiffy Lube" at bounding box center [1036, 20] width 113 height 19
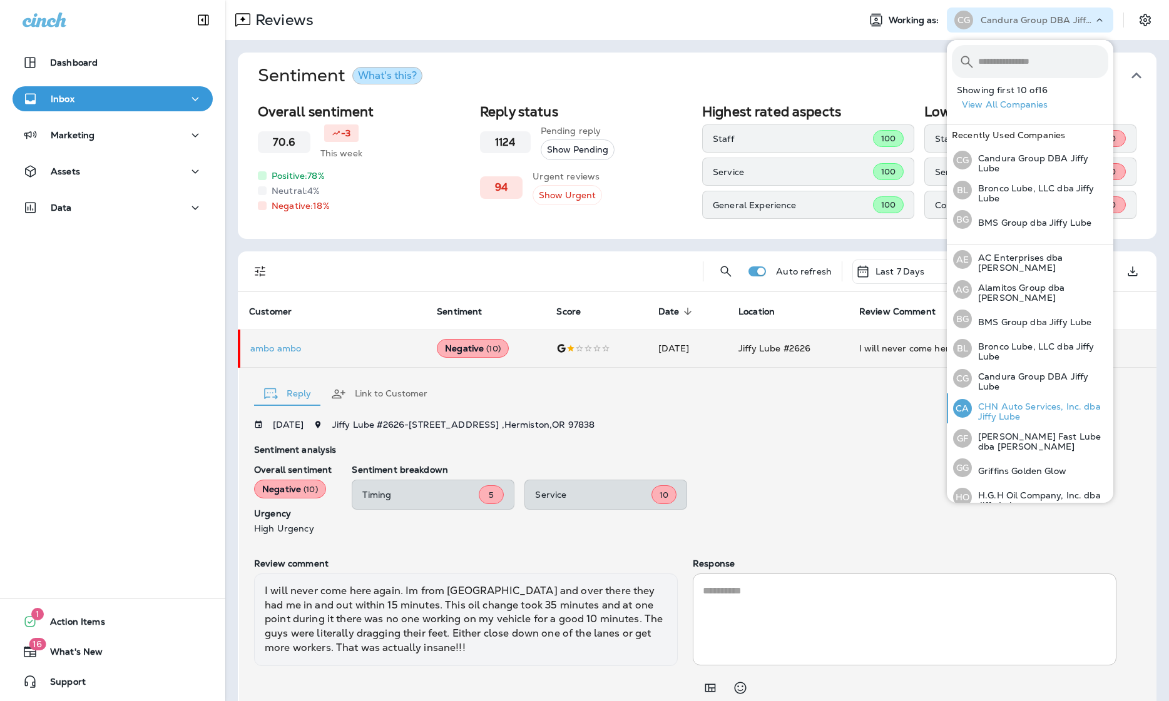
click at [865, 405] on p "CHN Auto Services, Inc. dba Jiffy Lube" at bounding box center [1040, 412] width 136 height 20
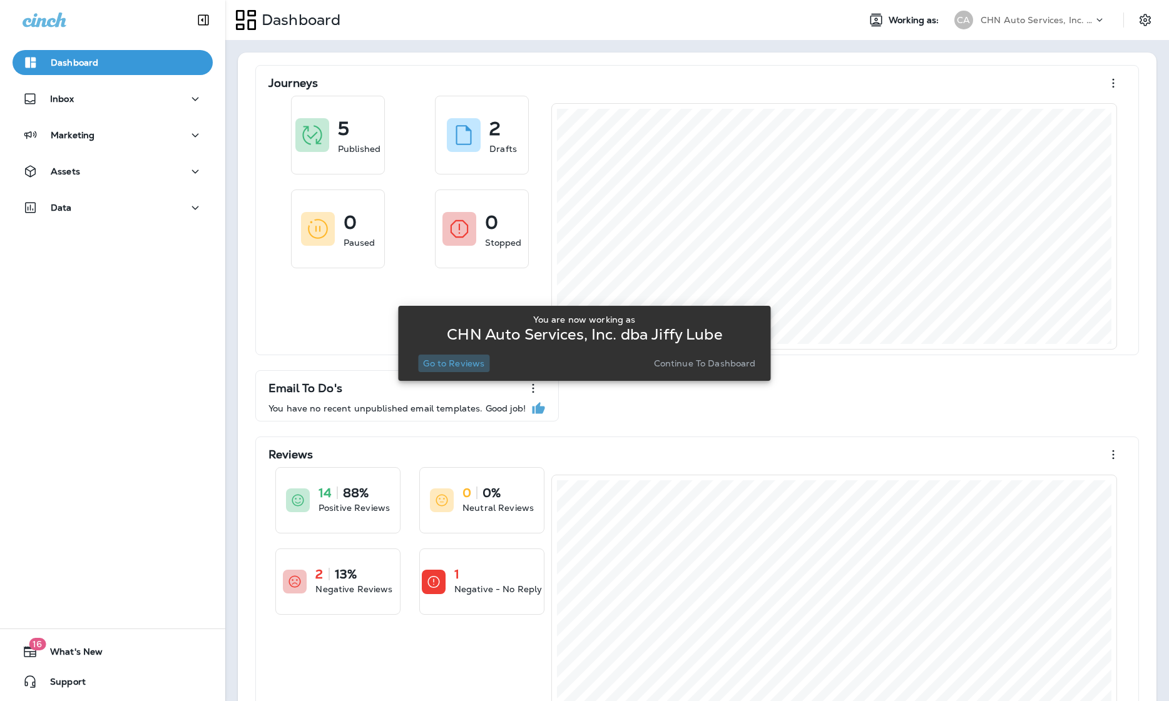
click at [465, 363] on p "Go to Reviews" at bounding box center [453, 363] width 61 height 10
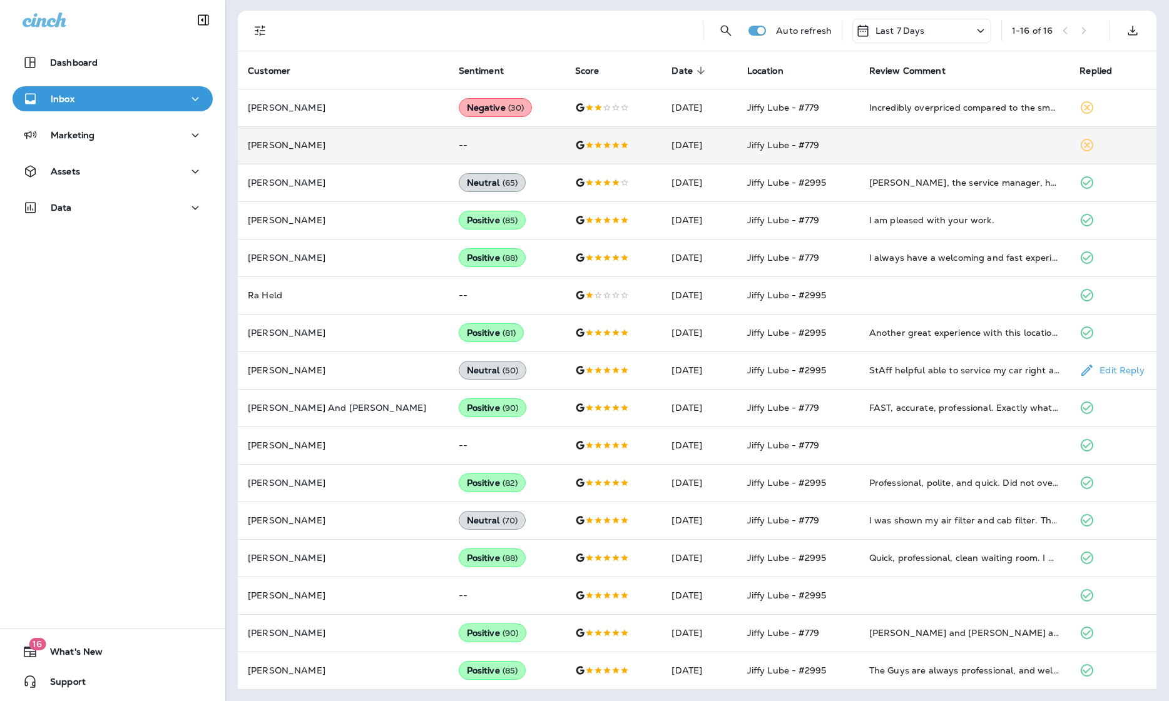
scroll to position [240, 0]
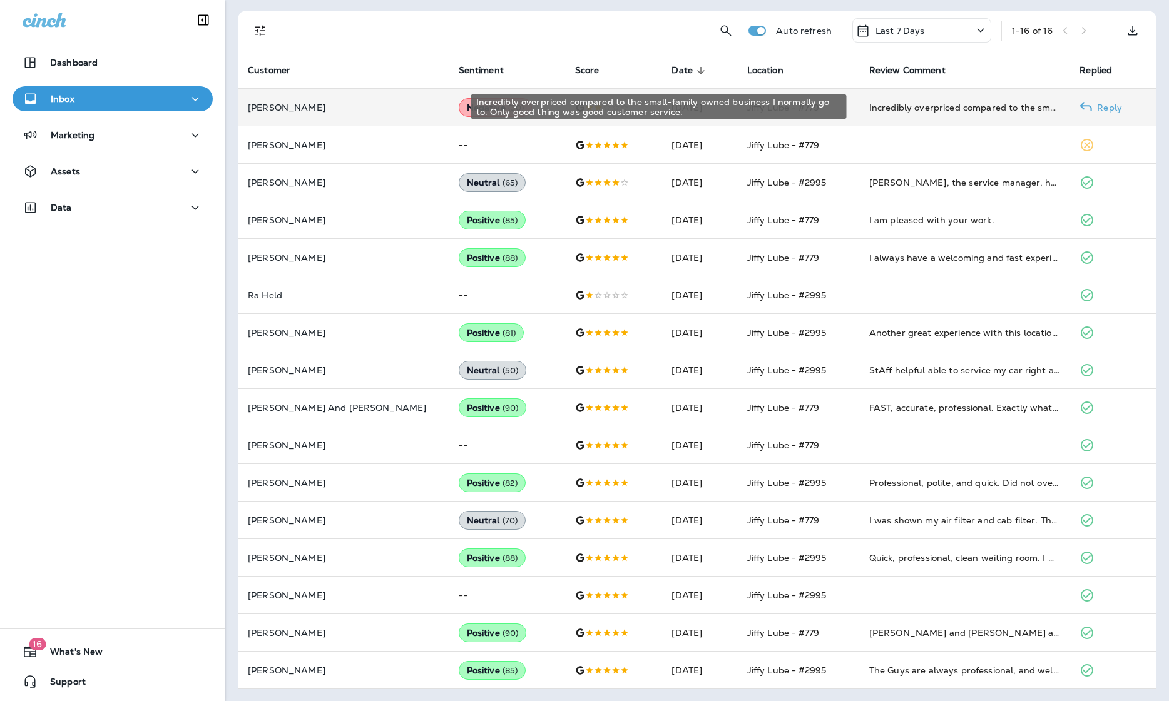
click at [865, 107] on div "Incredibly overpriced compared to the small-family owned business I normally go…" at bounding box center [964, 107] width 191 height 13
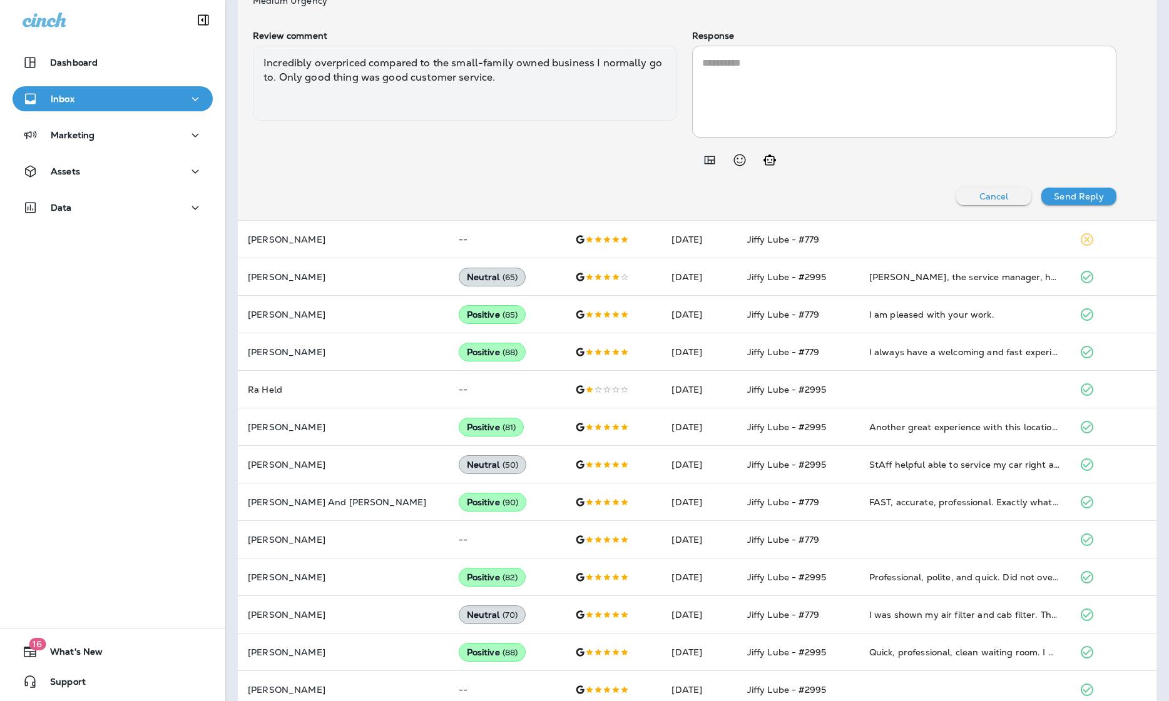
scroll to position [526, 0]
click at [712, 163] on icon "Add in a premade template" at bounding box center [709, 161] width 15 height 15
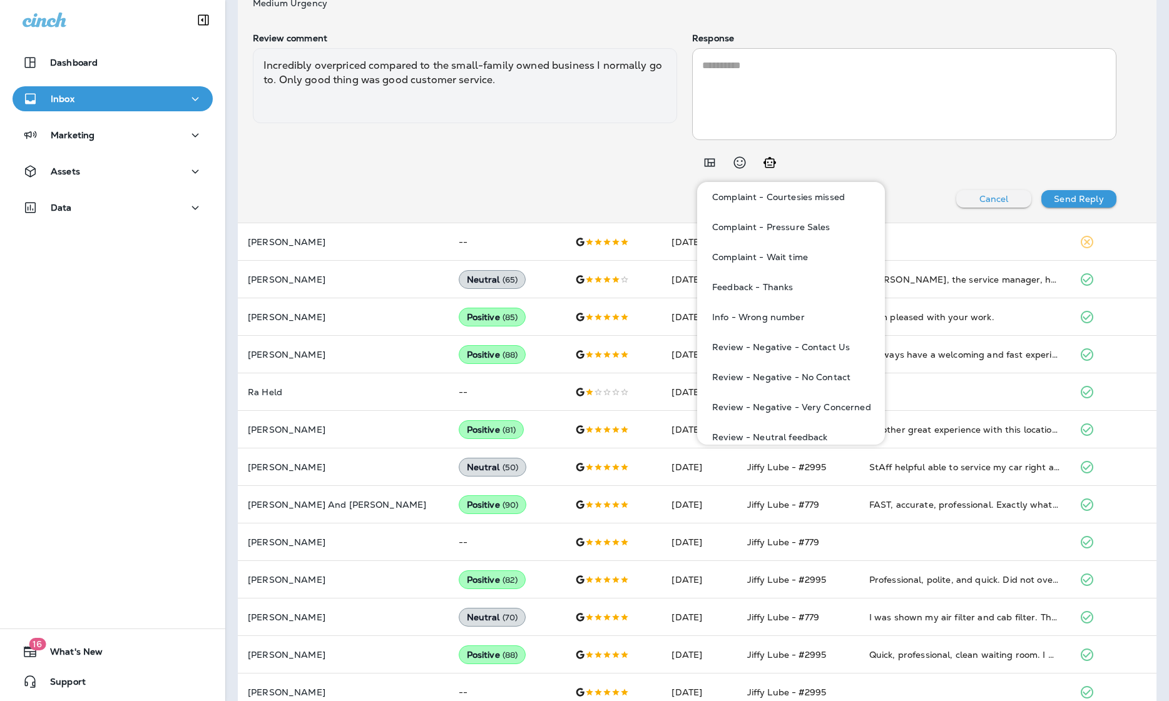
scroll to position [164, 0]
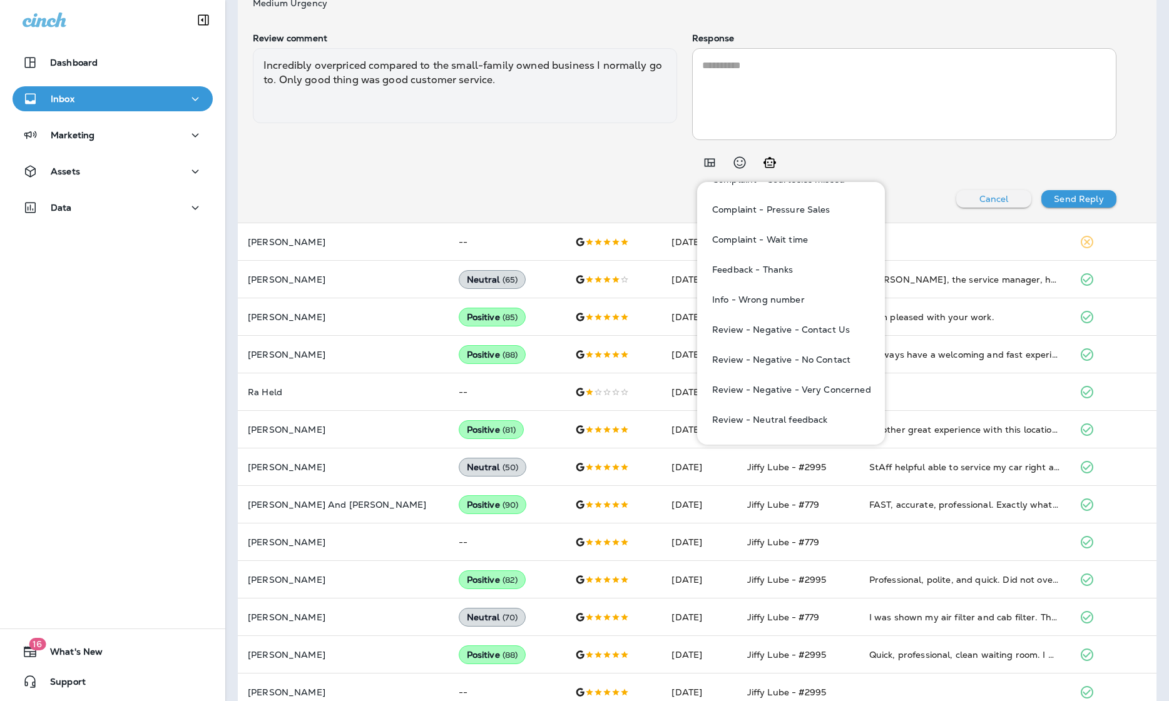
click at [780, 413] on button "Review - Neutral feedback" at bounding box center [791, 420] width 168 height 30
type textarea "**********"
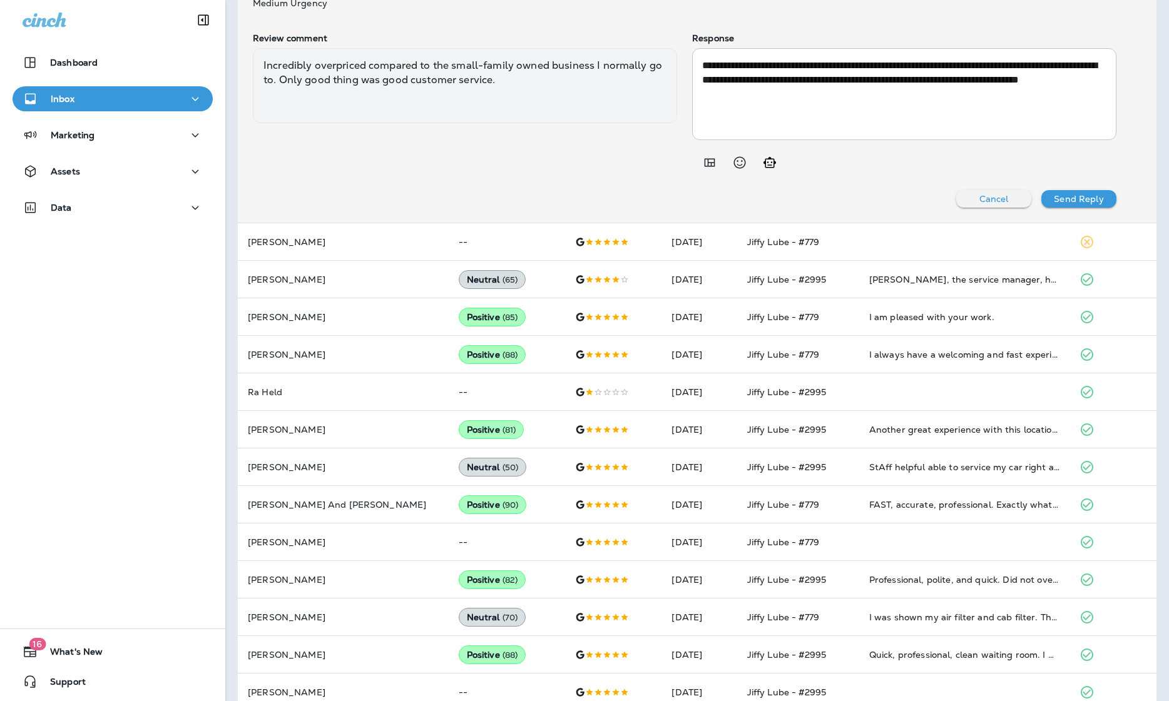
click at [865, 190] on button "Send Reply" at bounding box center [1078, 199] width 75 height 18
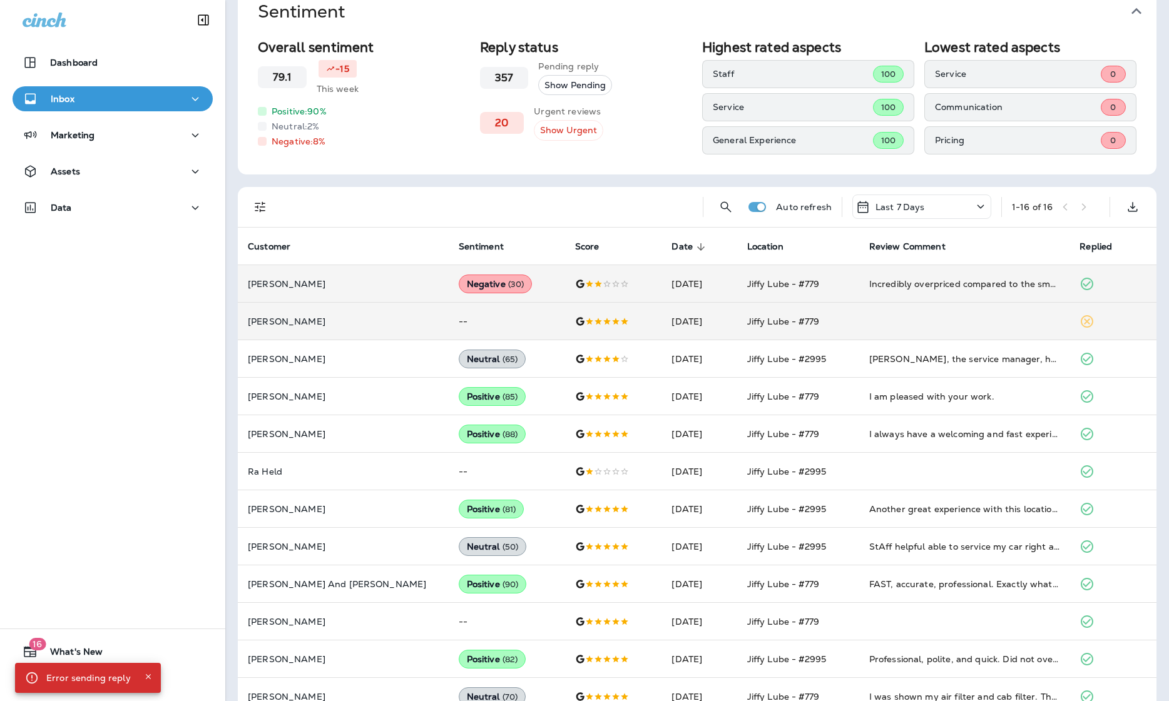
scroll to position [0, 0]
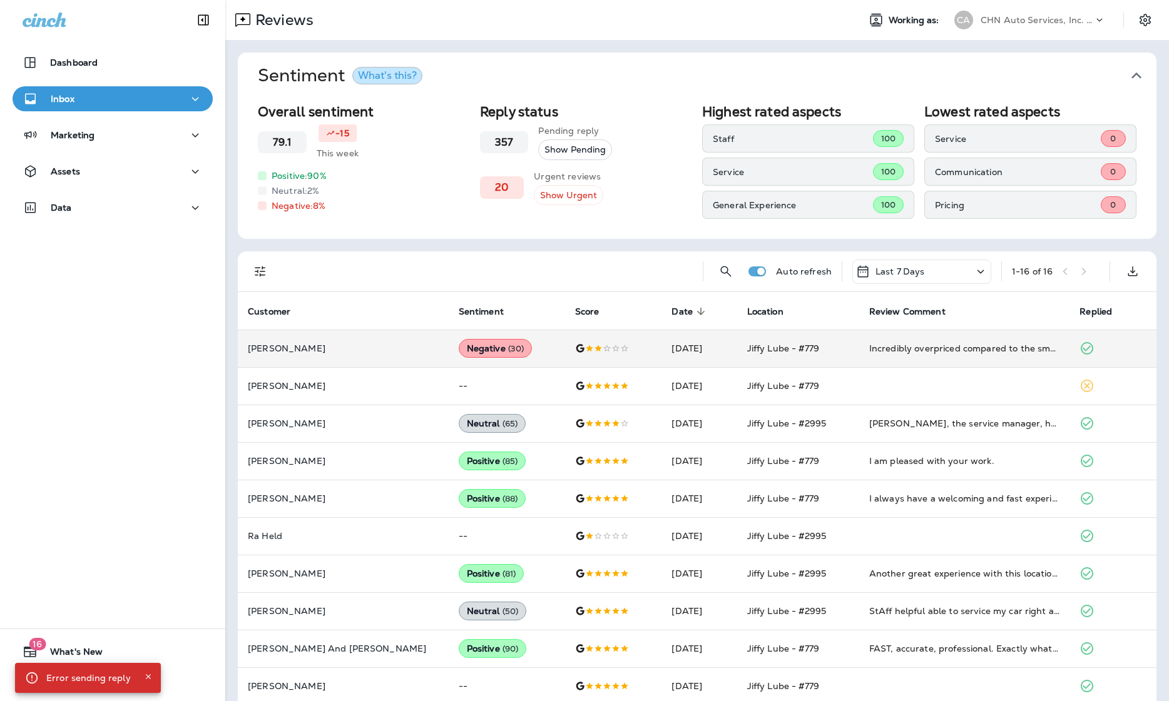
click at [865, 21] on p "CHN Auto Services, Inc. dba Jiffy Lube" at bounding box center [1036, 20] width 113 height 10
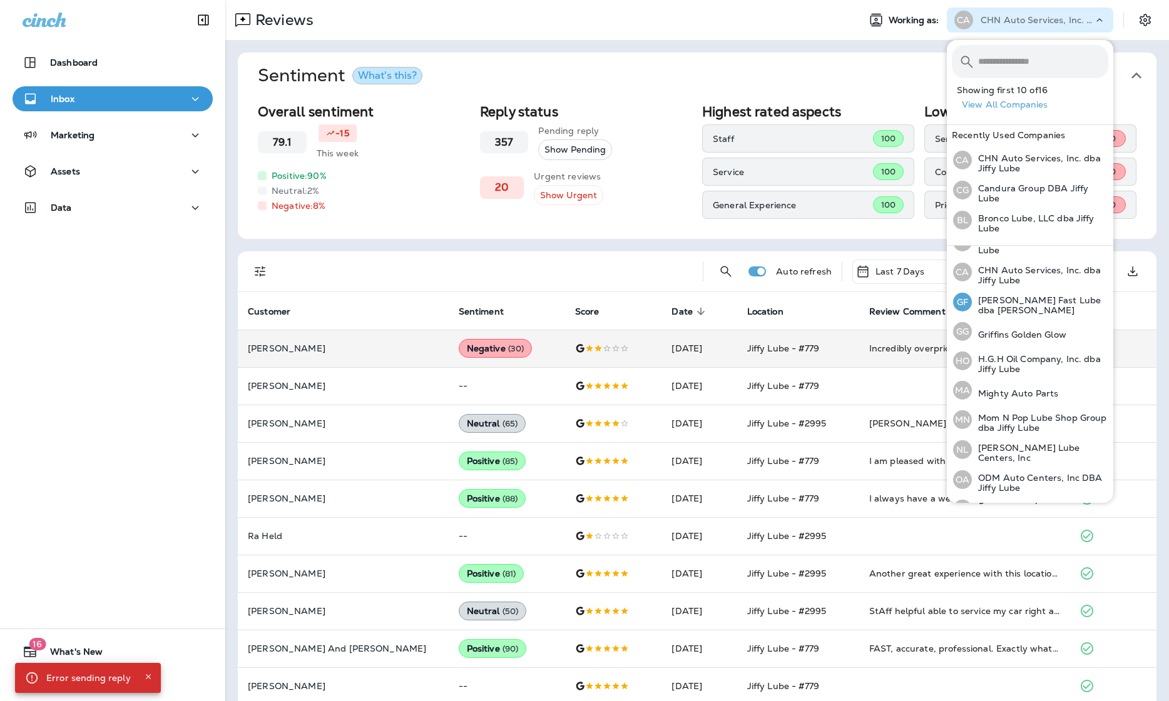
scroll to position [156, 0]
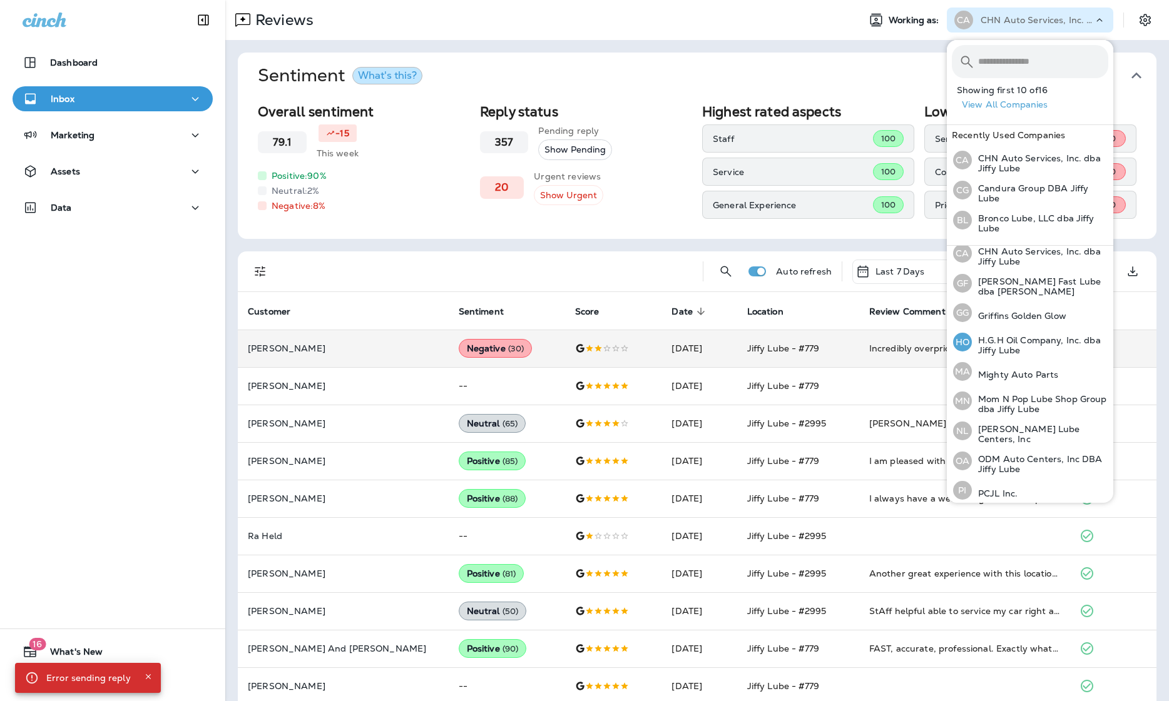
click at [865, 335] on p "H.G.H Oil Company, Inc. dba Jiffy Lube" at bounding box center [1040, 345] width 136 height 20
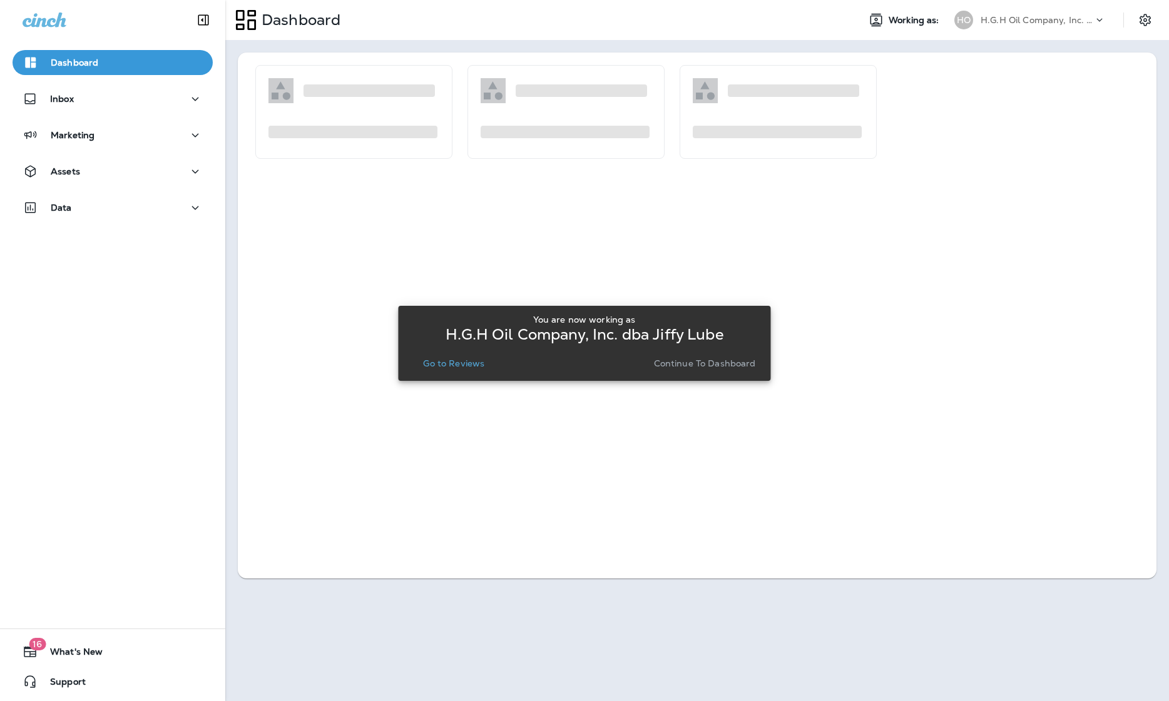
click at [463, 365] on p "Go to Reviews" at bounding box center [453, 363] width 61 height 10
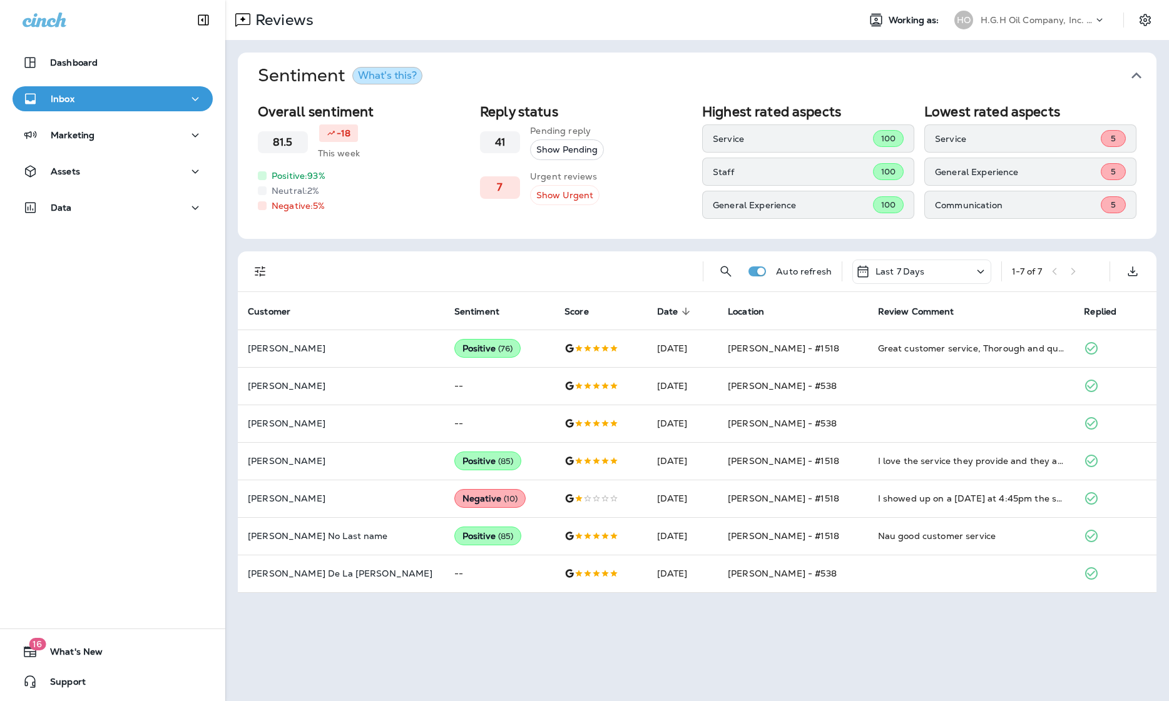
click at [865, 21] on p "H.G.H Oil Company, Inc. dba Jiffy Lube" at bounding box center [1036, 20] width 113 height 10
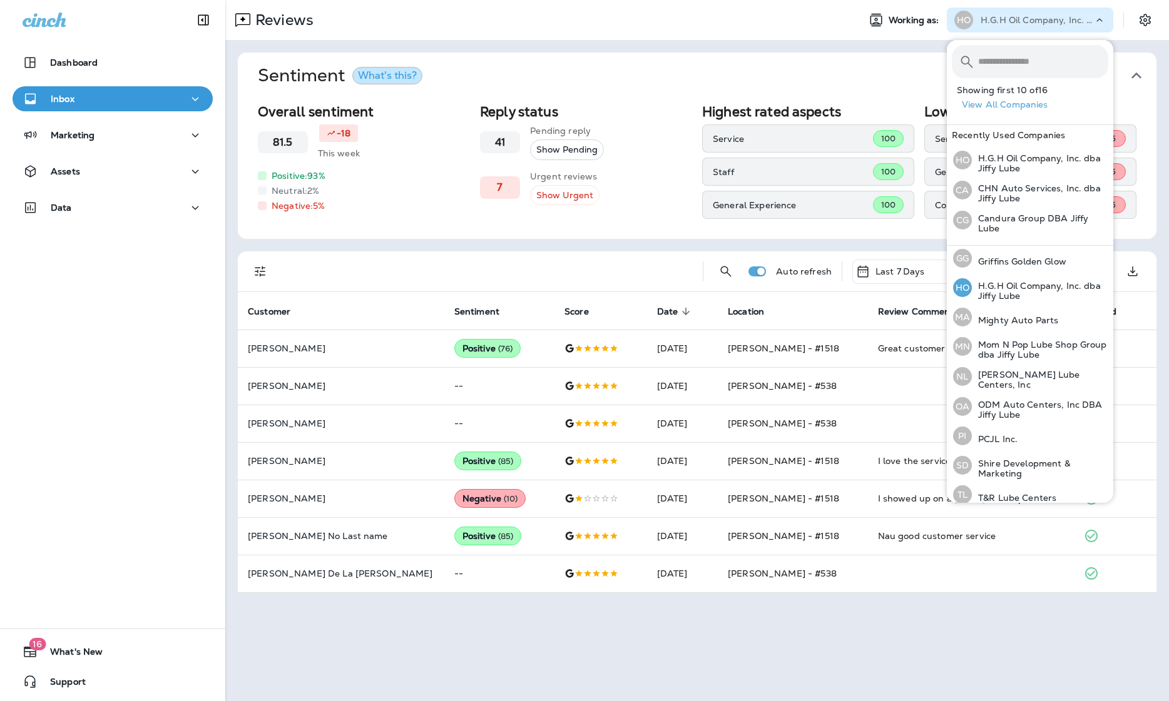
scroll to position [218, 0]
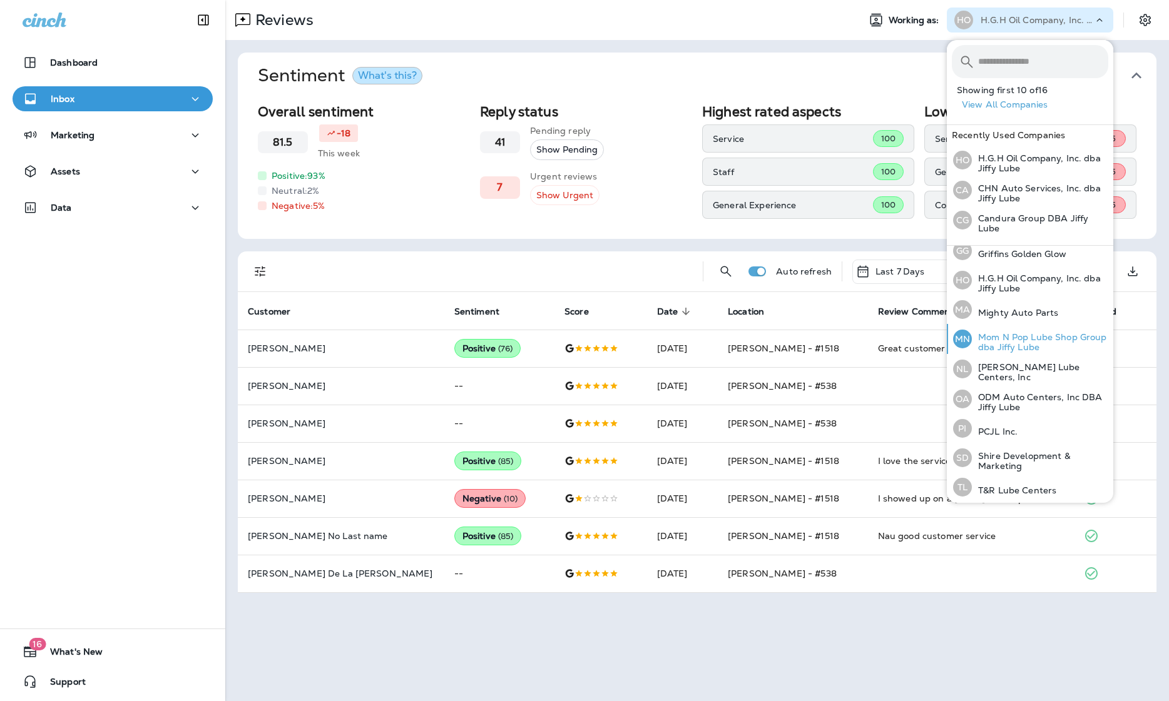
click at [865, 340] on p "Mom N Pop Lube Shop Group dba Jiffy Lube" at bounding box center [1040, 342] width 136 height 20
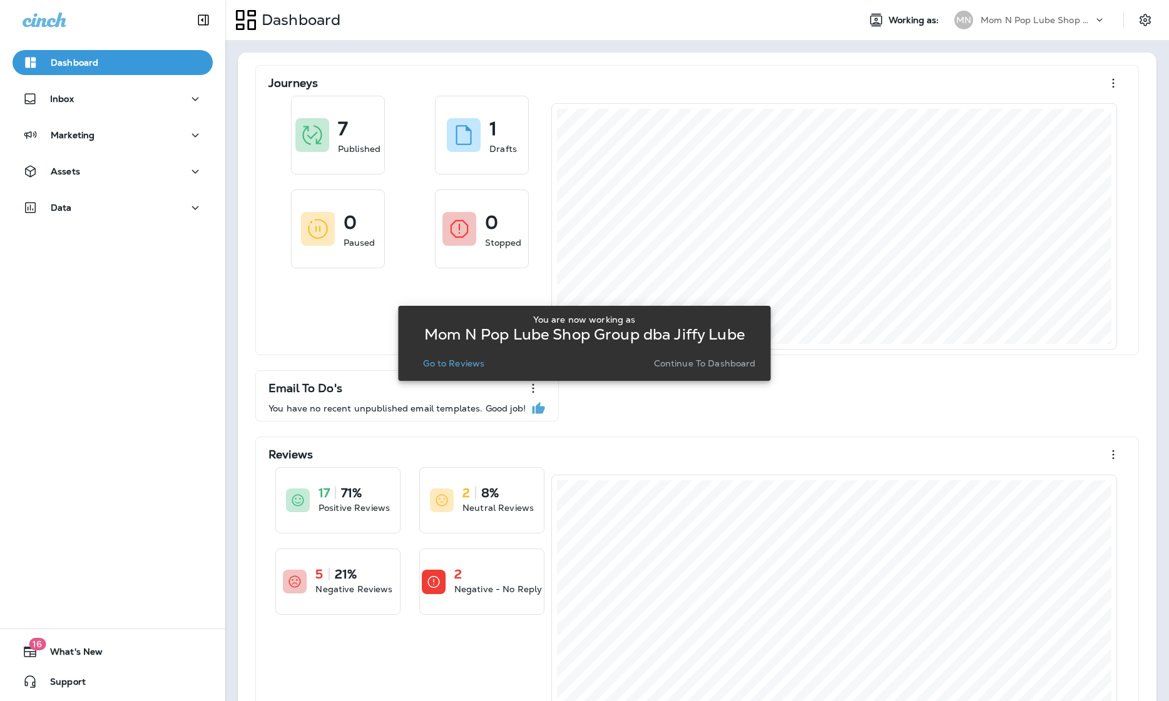
click at [471, 359] on p "Go to Reviews" at bounding box center [453, 363] width 61 height 10
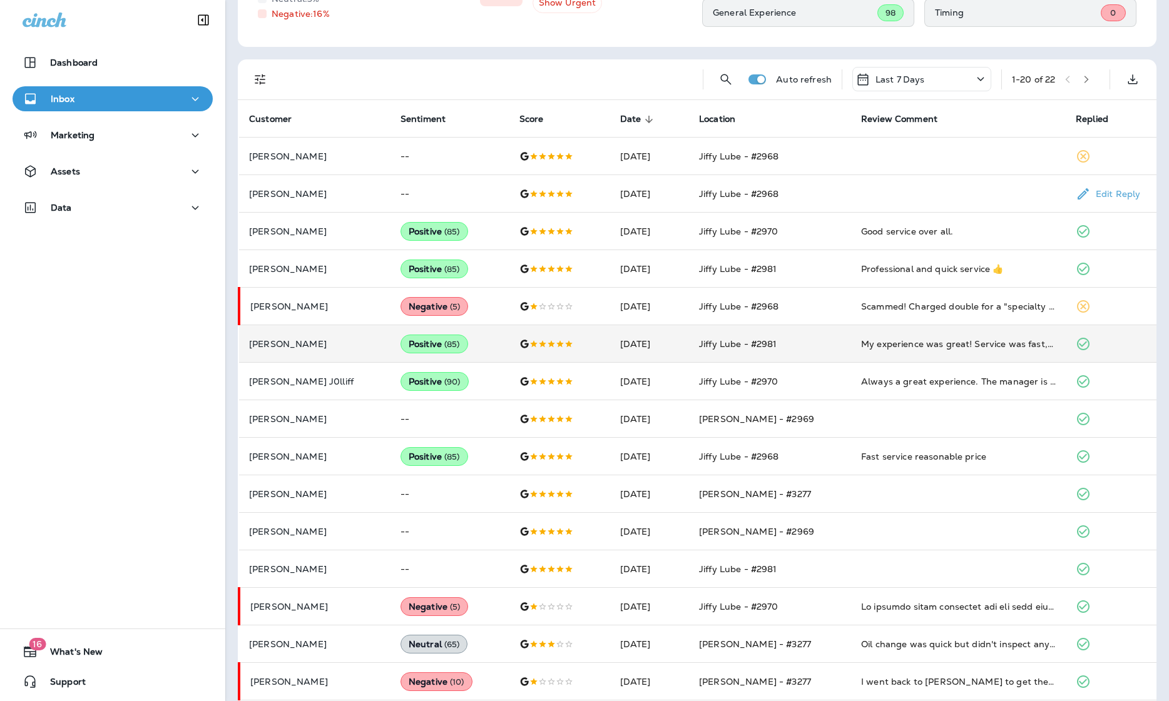
scroll to position [195, 0]
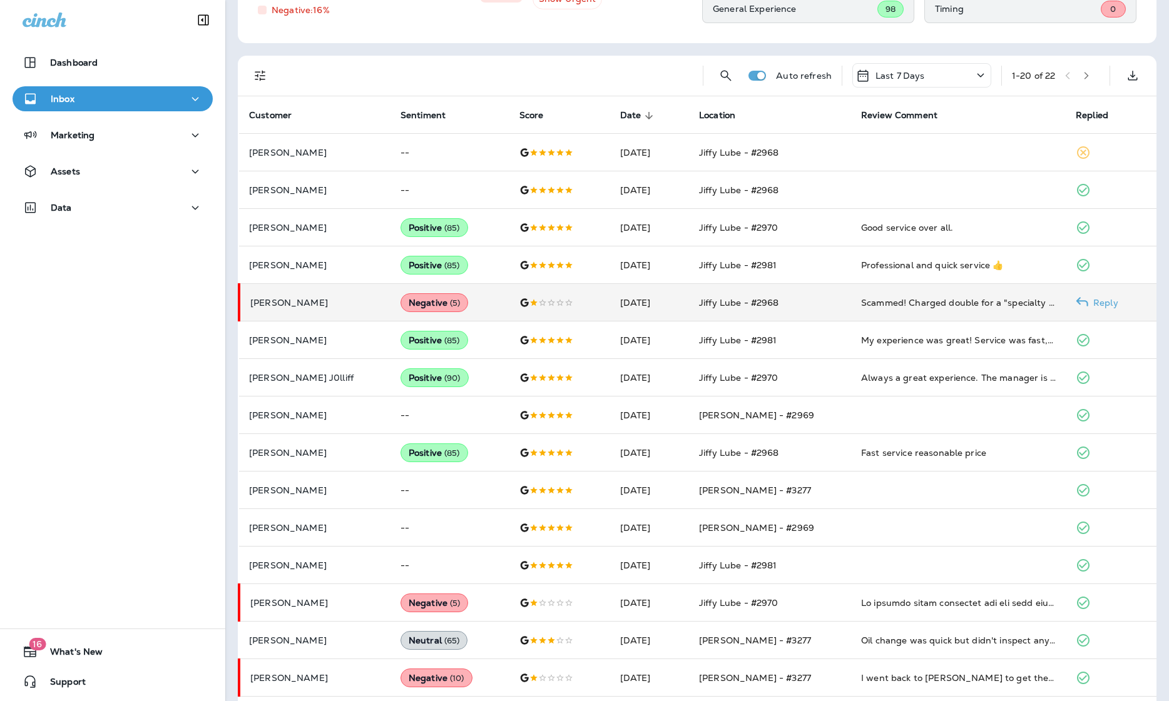
click at [865, 305] on div "Scammed! Charged double for a "specialty filter" that was not communicated to m…" at bounding box center [958, 303] width 195 height 13
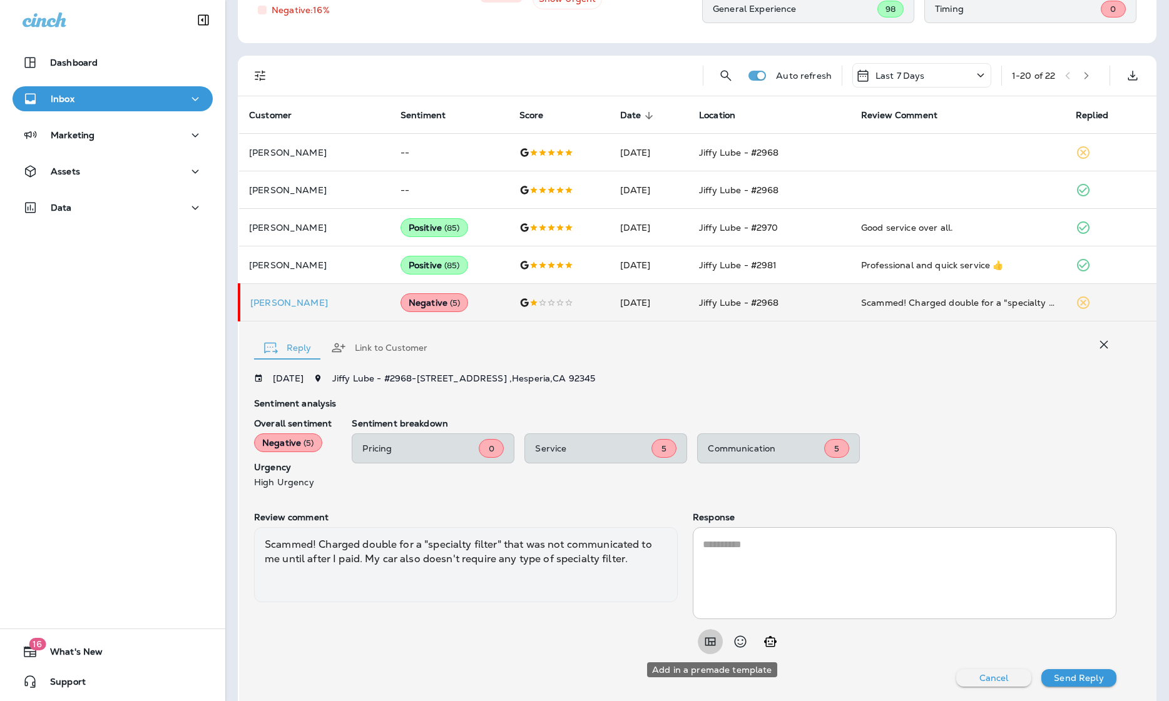
click at [714, 638] on icon "Add in a premade template" at bounding box center [710, 642] width 11 height 8
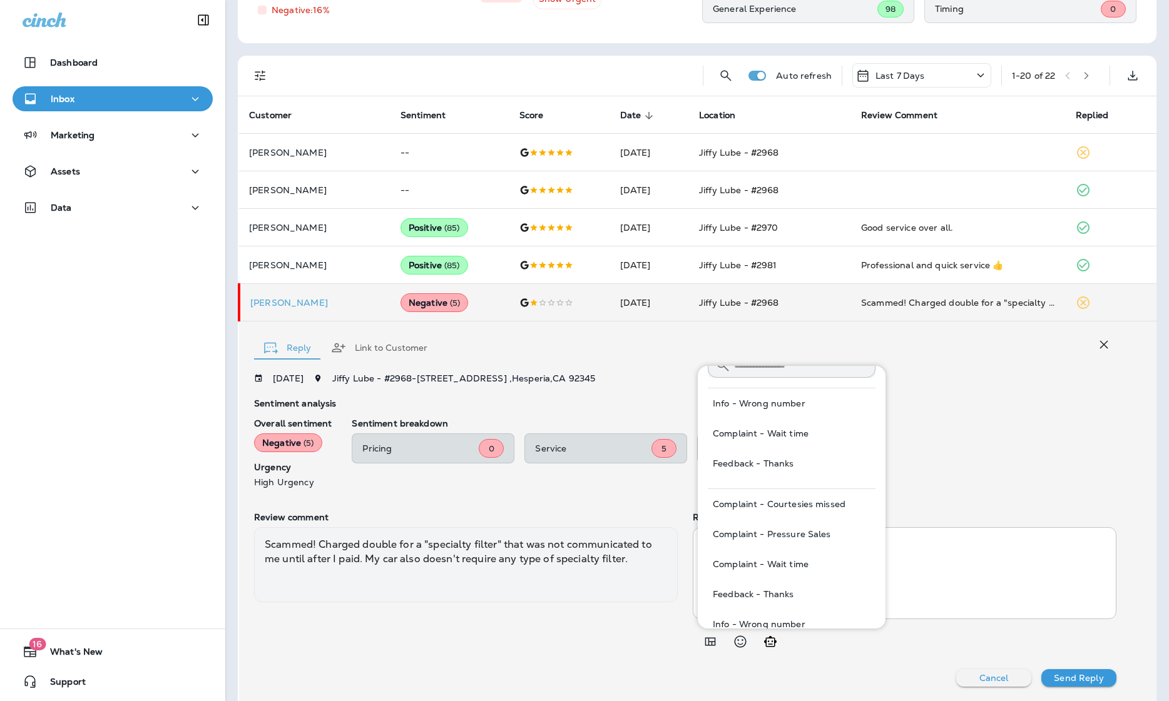
scroll to position [0, 0]
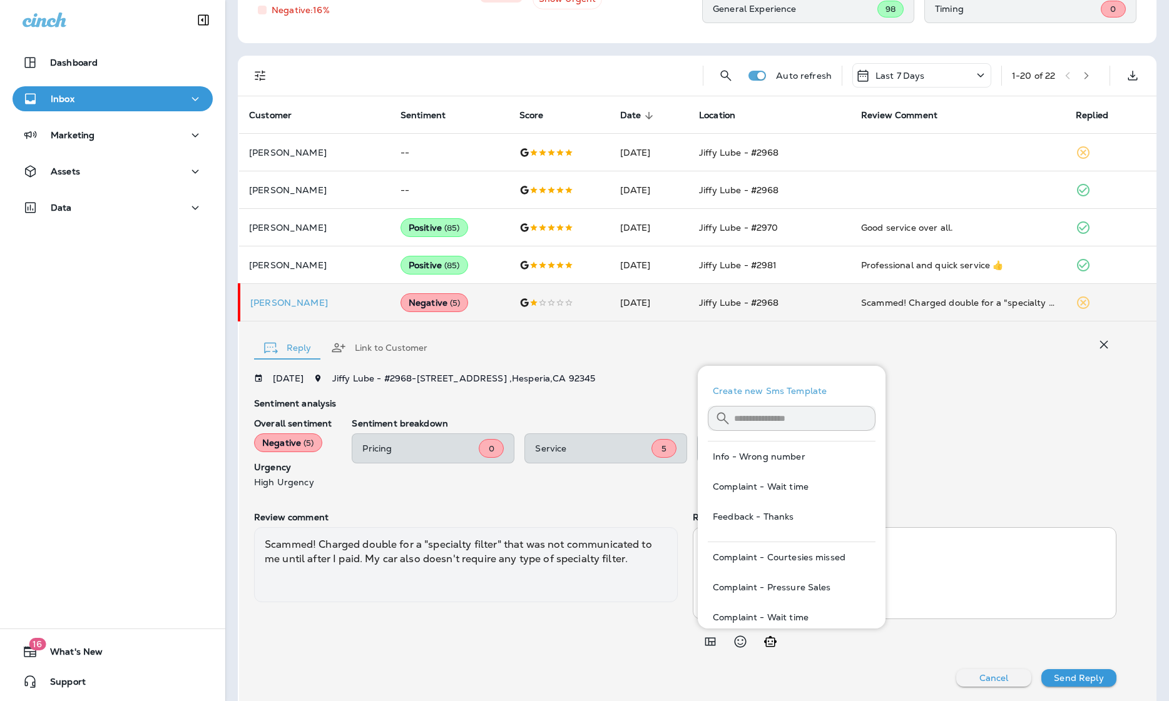
click at [446, 63] on div at bounding box center [488, 76] width 410 height 40
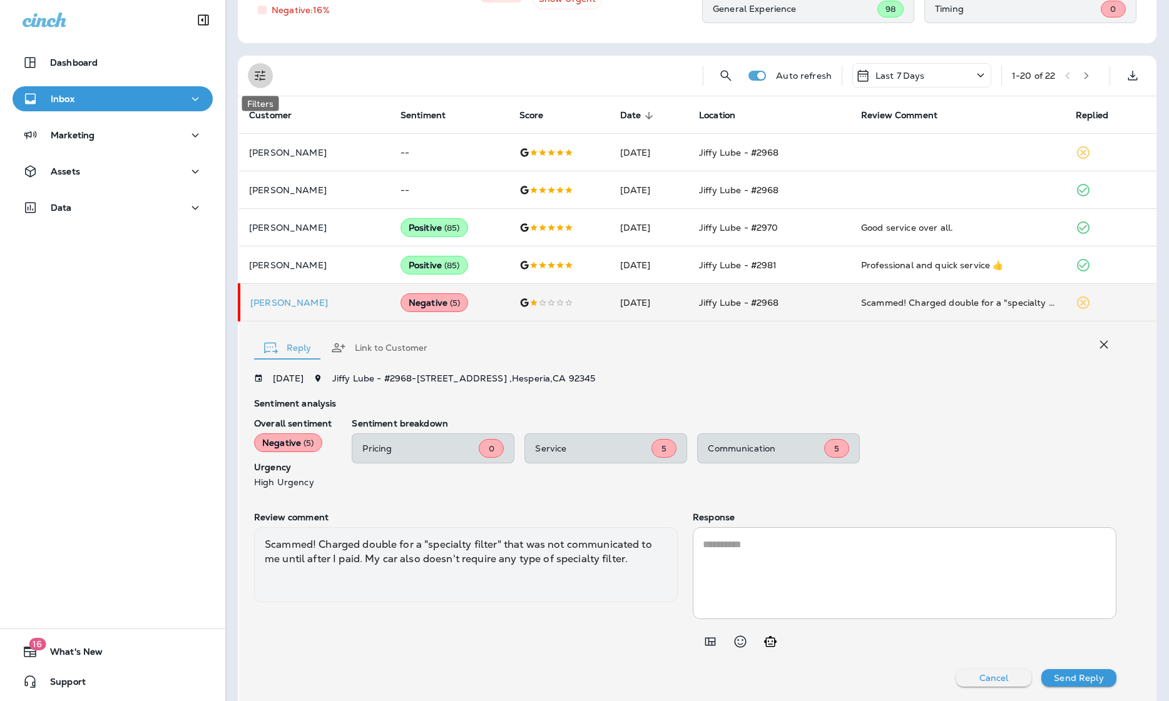
click at [263, 74] on icon "Filters" at bounding box center [260, 76] width 11 height 11
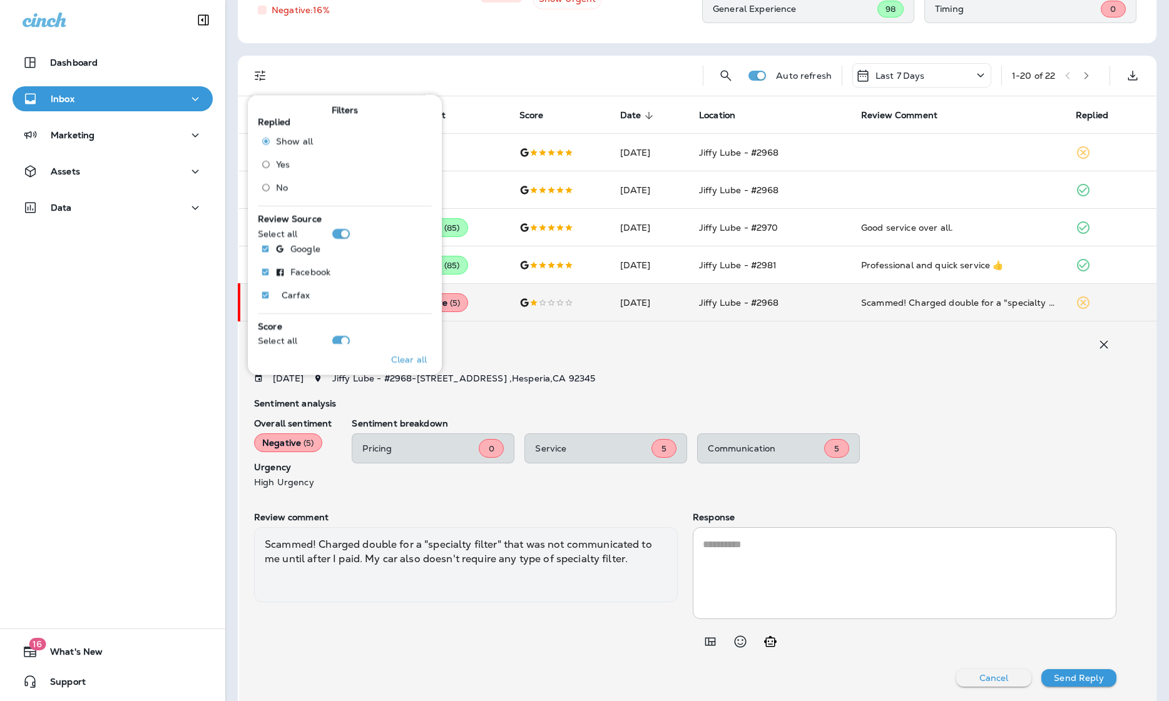
click at [282, 187] on span "No" at bounding box center [282, 187] width 12 height 10
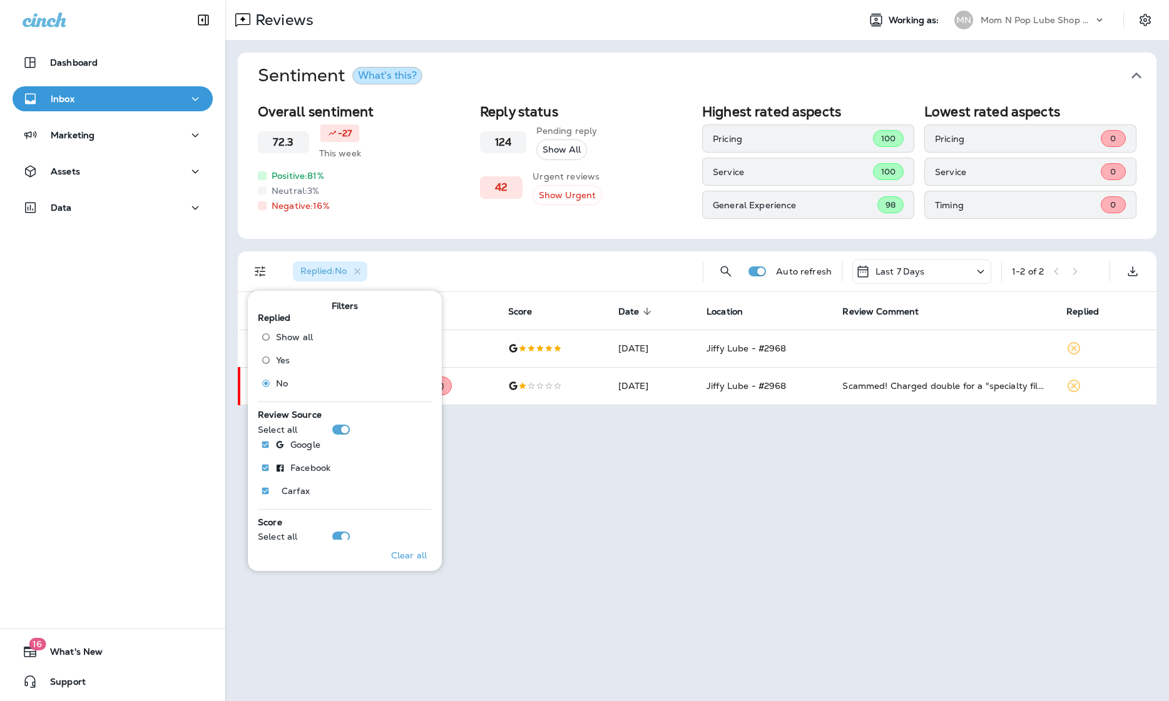
click at [350, 267] on span "Replied : No" at bounding box center [323, 271] width 61 height 11
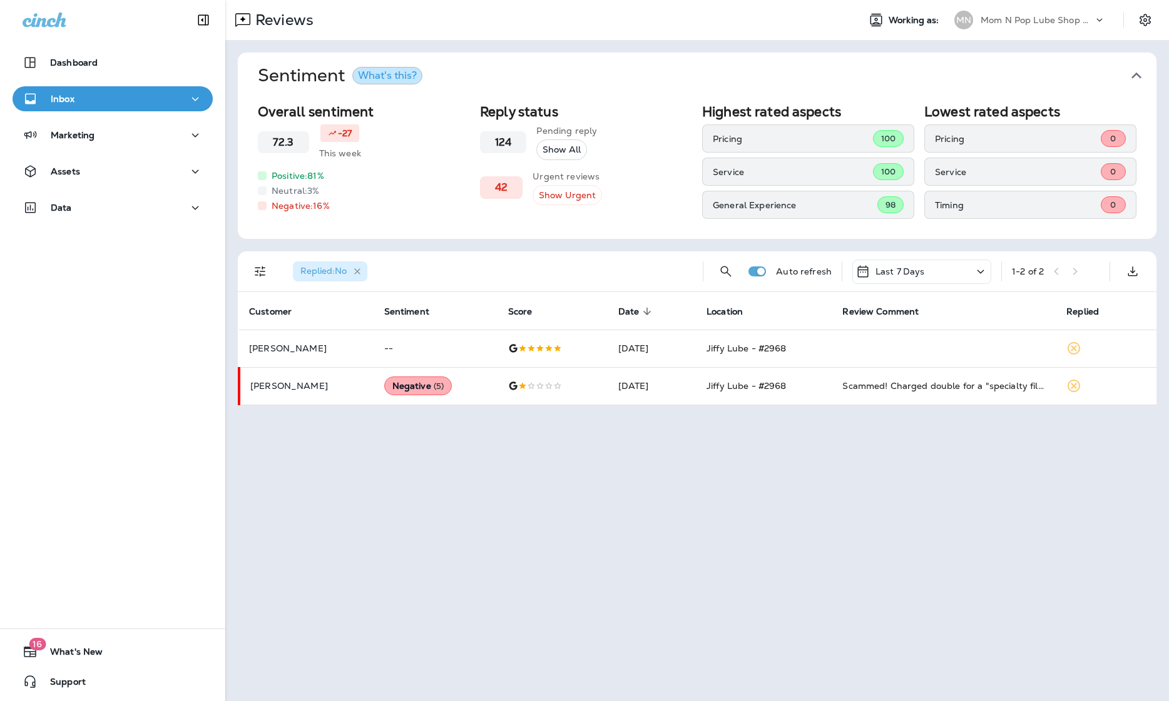
click at [363, 270] on icon "button" at bounding box center [357, 272] width 11 height 11
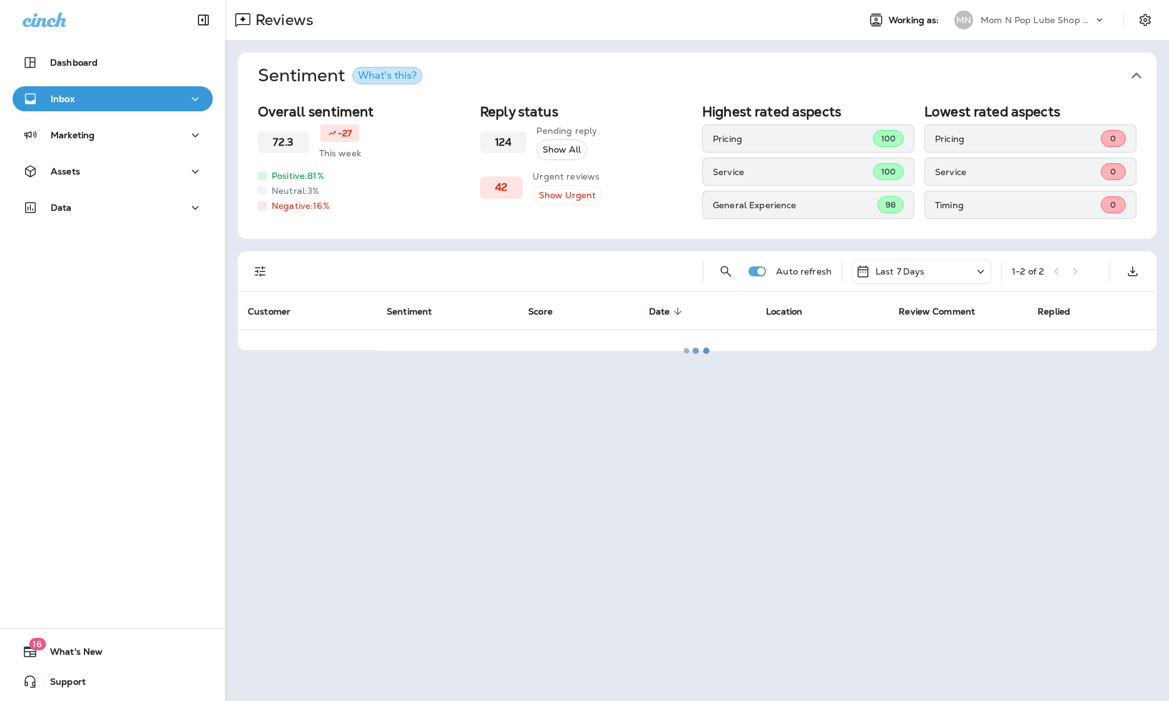
click at [265, 272] on div at bounding box center [696, 350] width 941 height 699
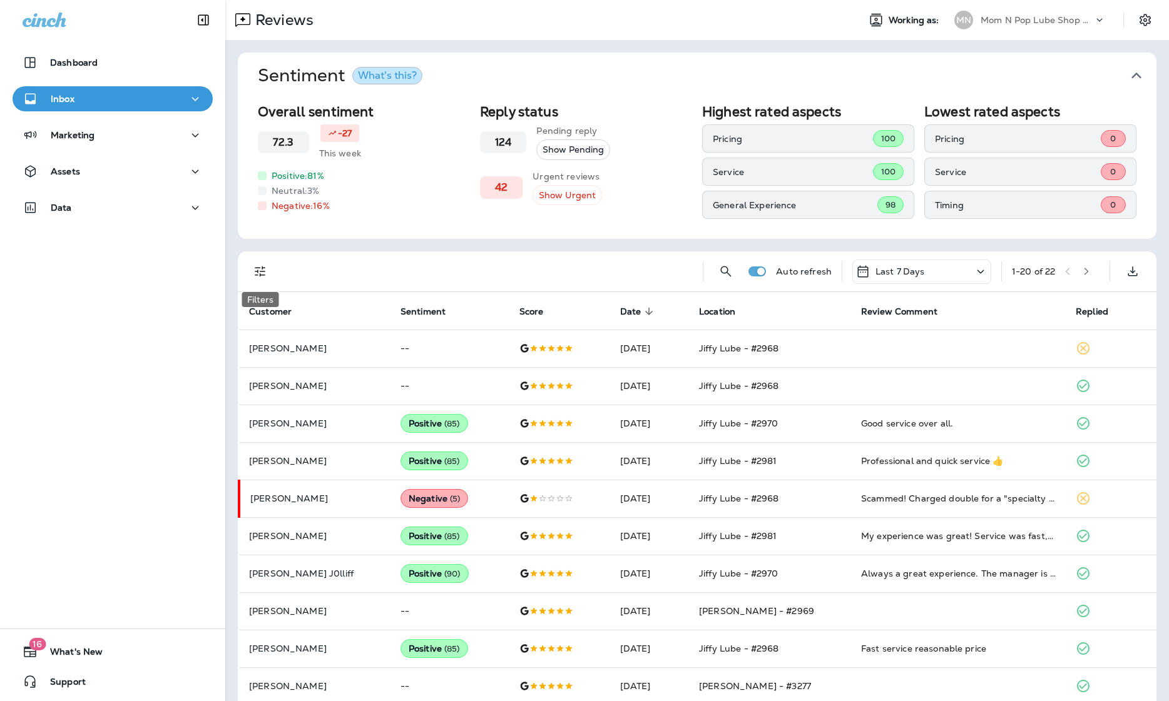
click at [259, 273] on icon "Filters" at bounding box center [260, 271] width 15 height 15
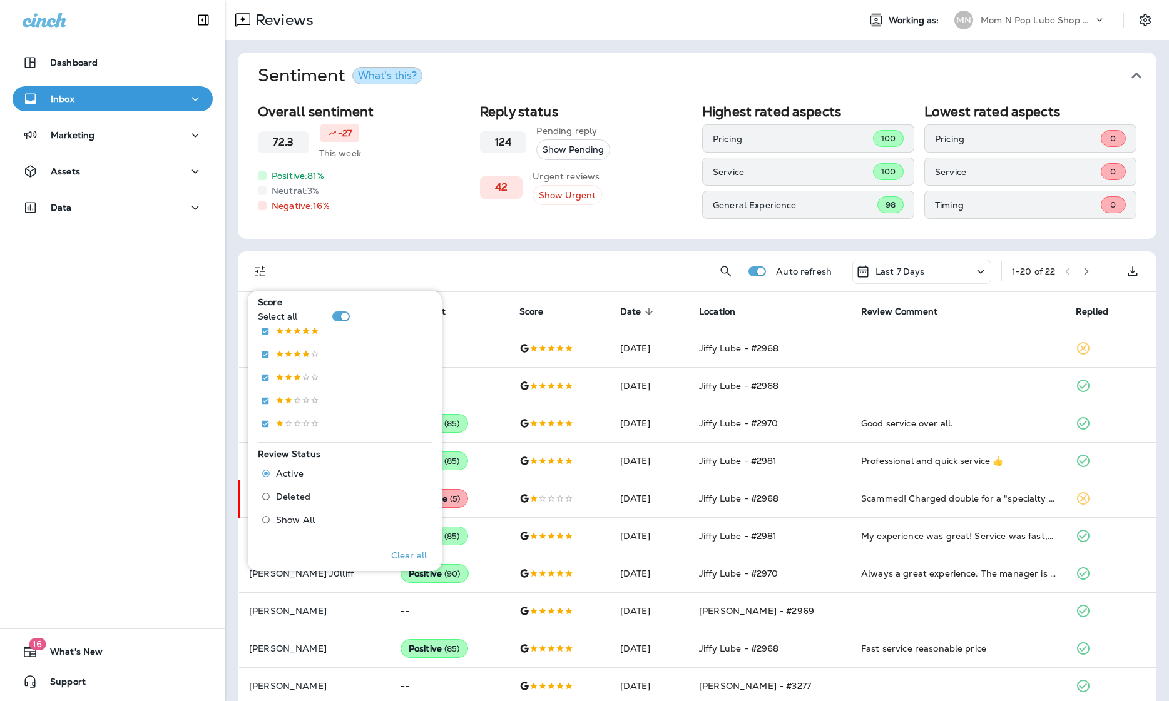
scroll to position [223, 0]
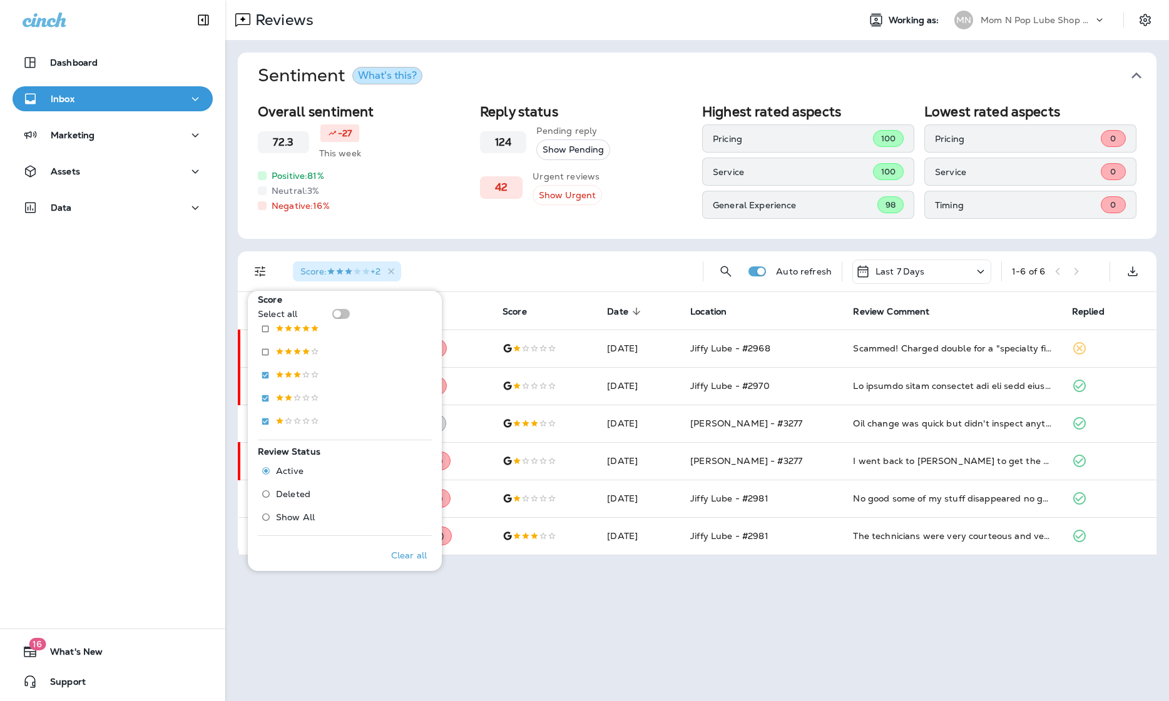
click at [590, 199] on button "Show Urgent" at bounding box center [566, 195] width 69 height 21
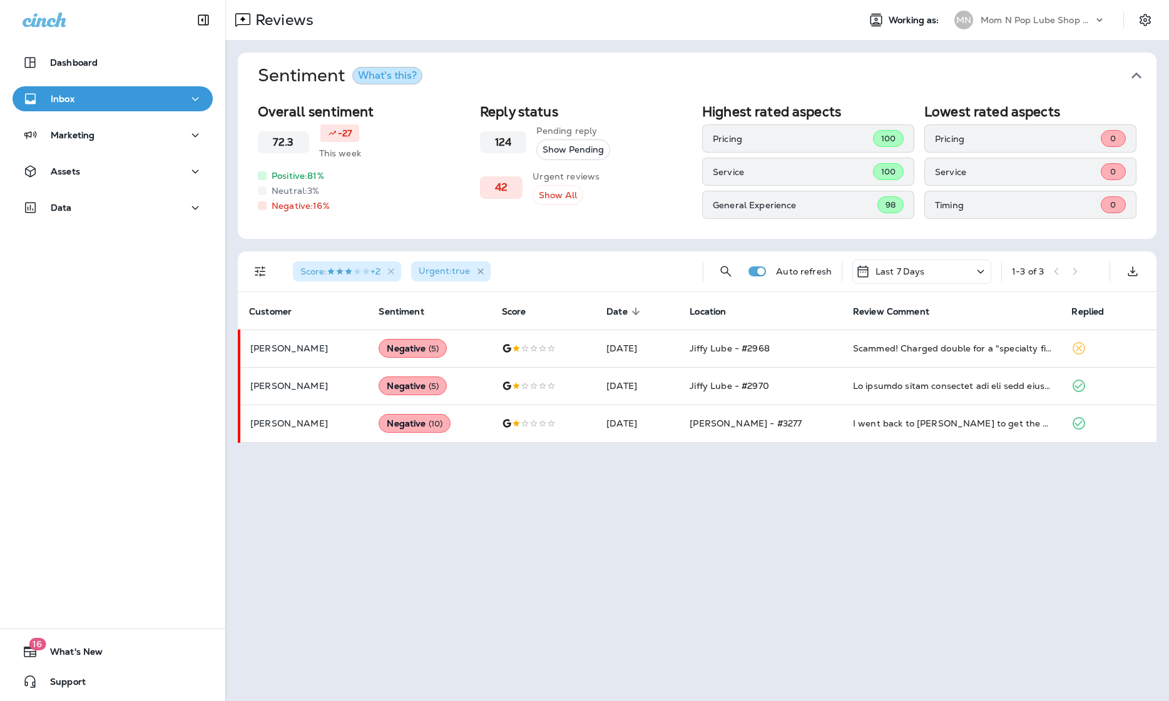
click at [486, 270] on icon "button" at bounding box center [480, 272] width 11 height 11
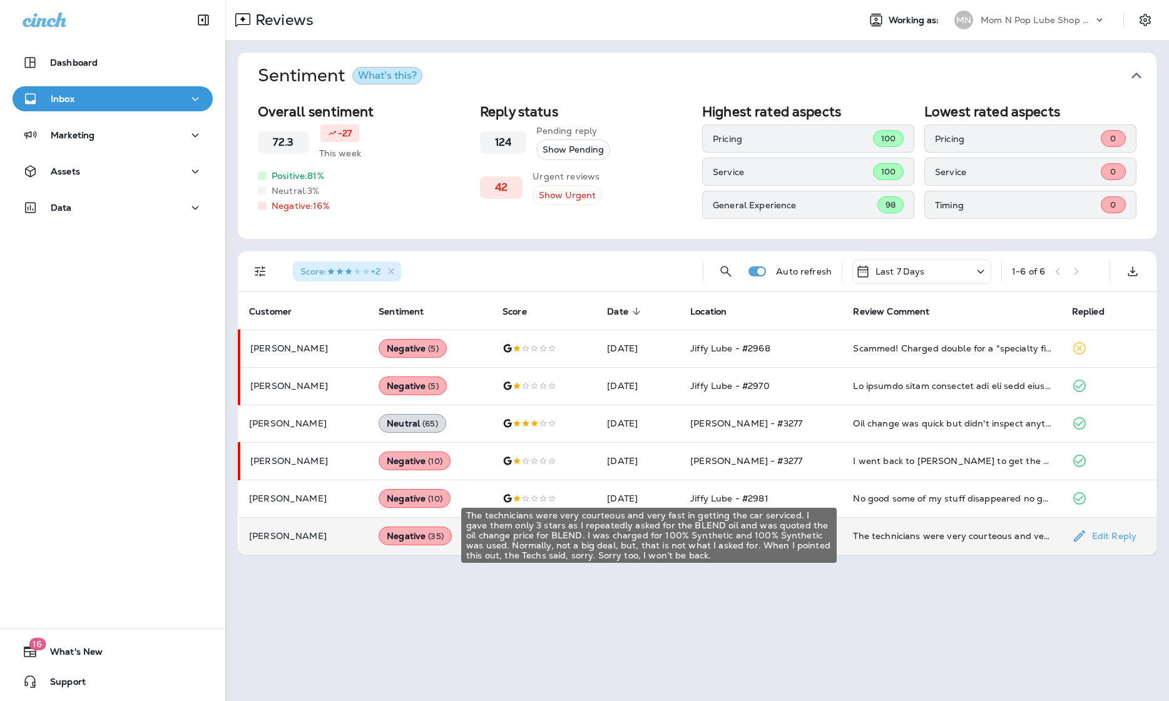
click at [865, 537] on div "The technicians were very courteous and very fast in getting the car serviced. …" at bounding box center [952, 536] width 198 height 13
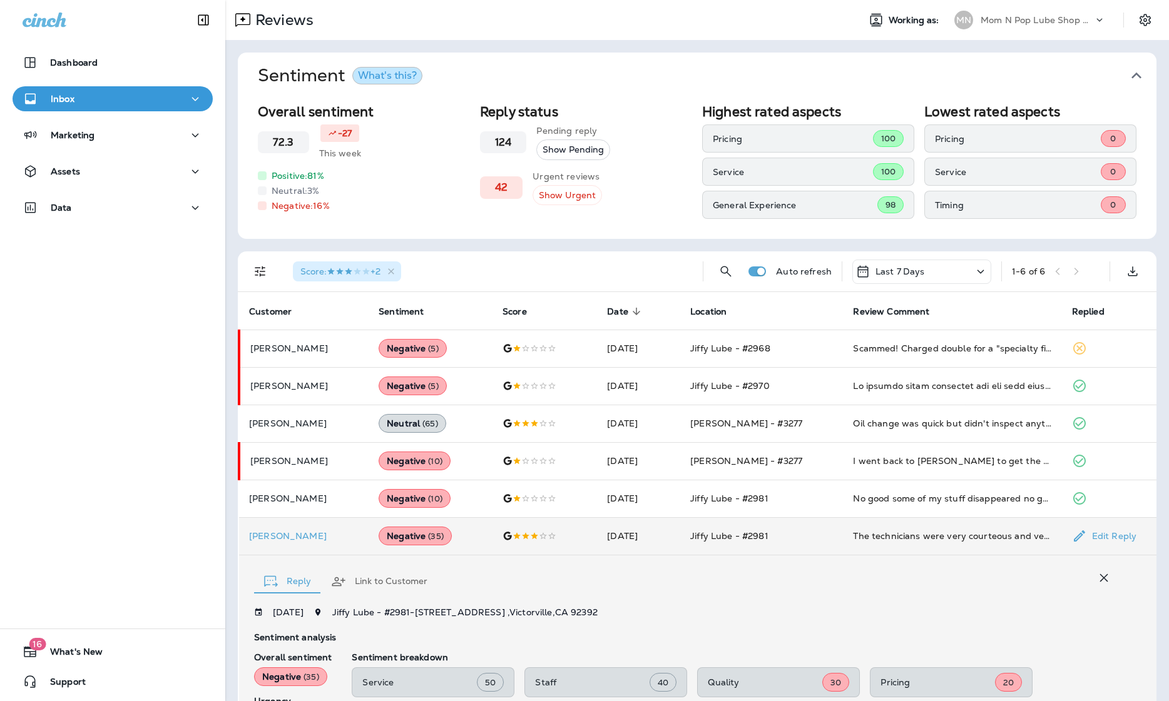
scroll to position [233, 0]
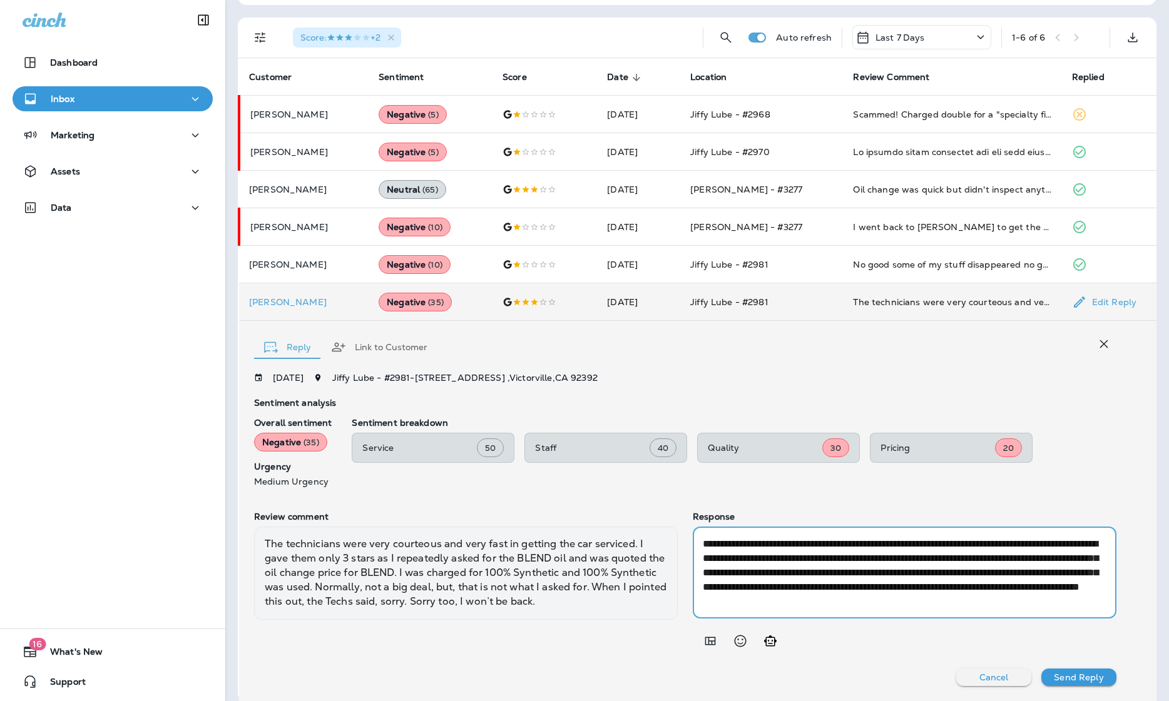
drag, startPoint x: 984, startPoint y: 556, endPoint x: 1016, endPoint y: 573, distance: 36.7
click at [865, 573] on textarea "**********" at bounding box center [905, 573] width 404 height 72
click at [865, 554] on textarea "**********" at bounding box center [905, 573] width 404 height 72
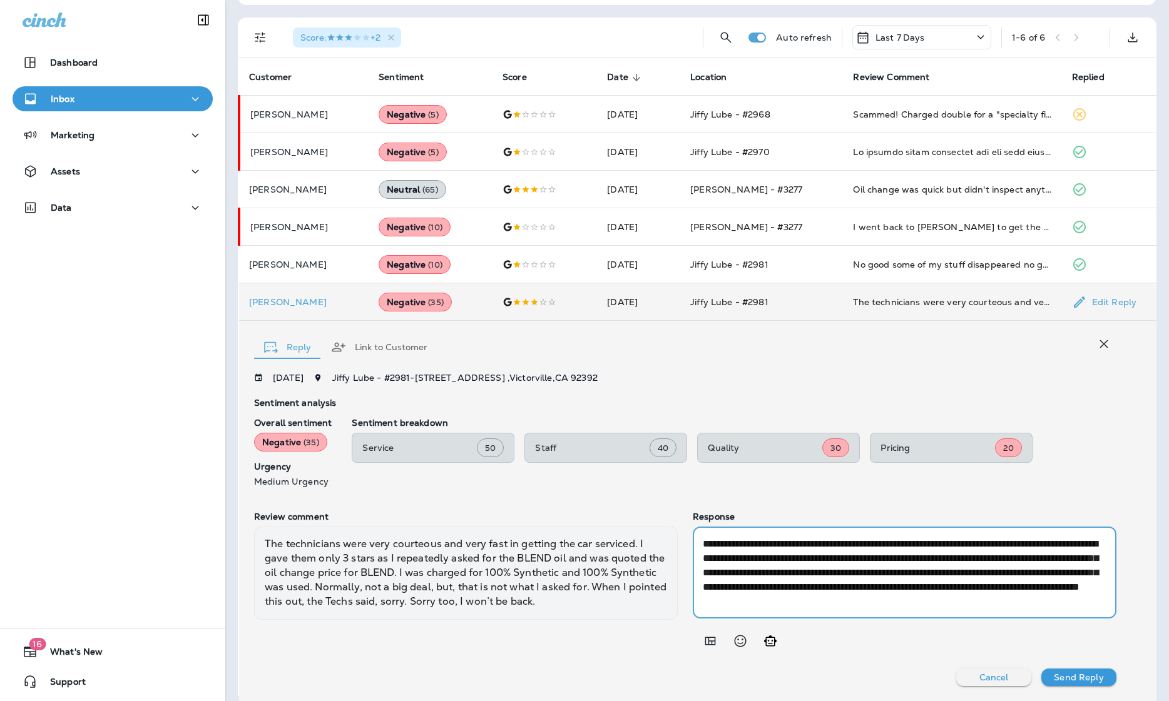
drag, startPoint x: 979, startPoint y: 556, endPoint x: 1061, endPoint y: 614, distance: 100.5
click at [865, 614] on div "**********" at bounding box center [905, 573] width 424 height 92
click at [865, 678] on p "Cancel" at bounding box center [993, 678] width 29 height 10
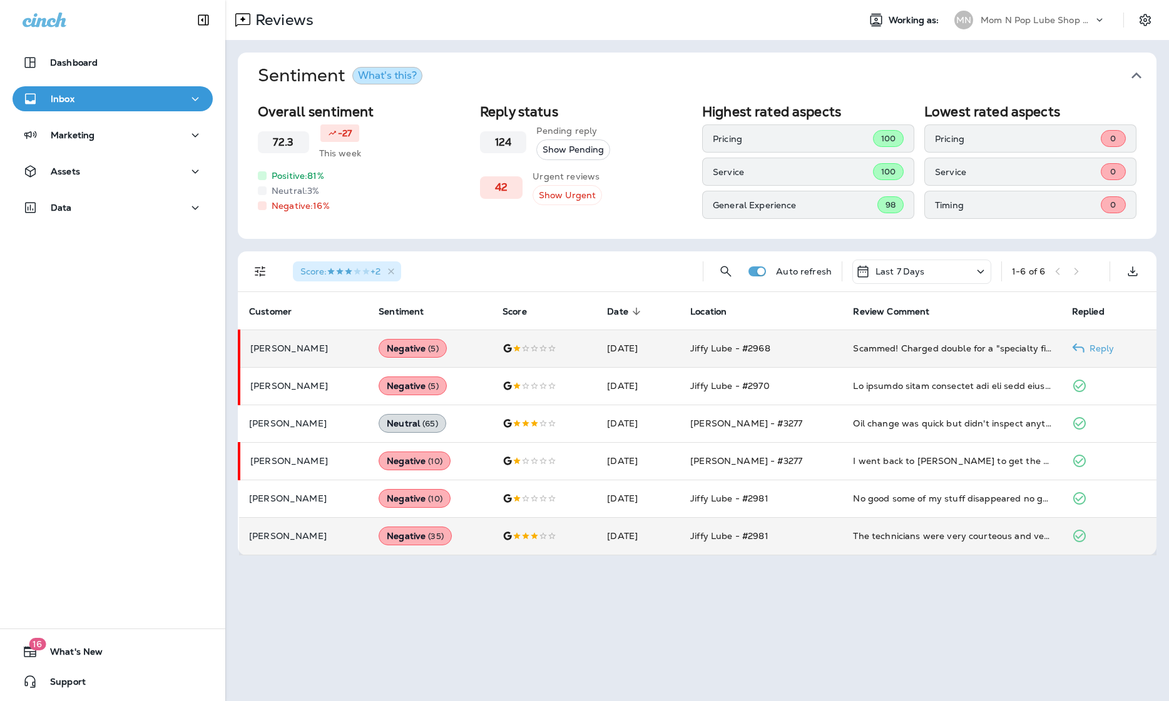
click at [629, 358] on td "[DATE]" at bounding box center [638, 349] width 83 height 38
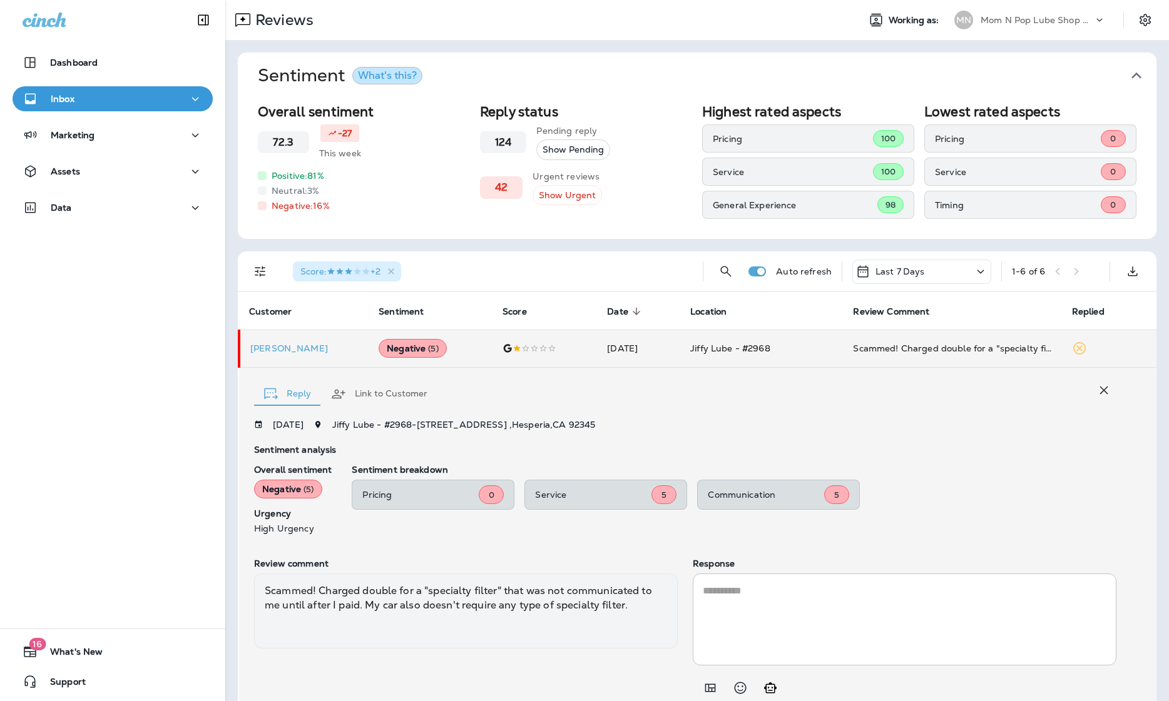
scroll to position [46, 0]
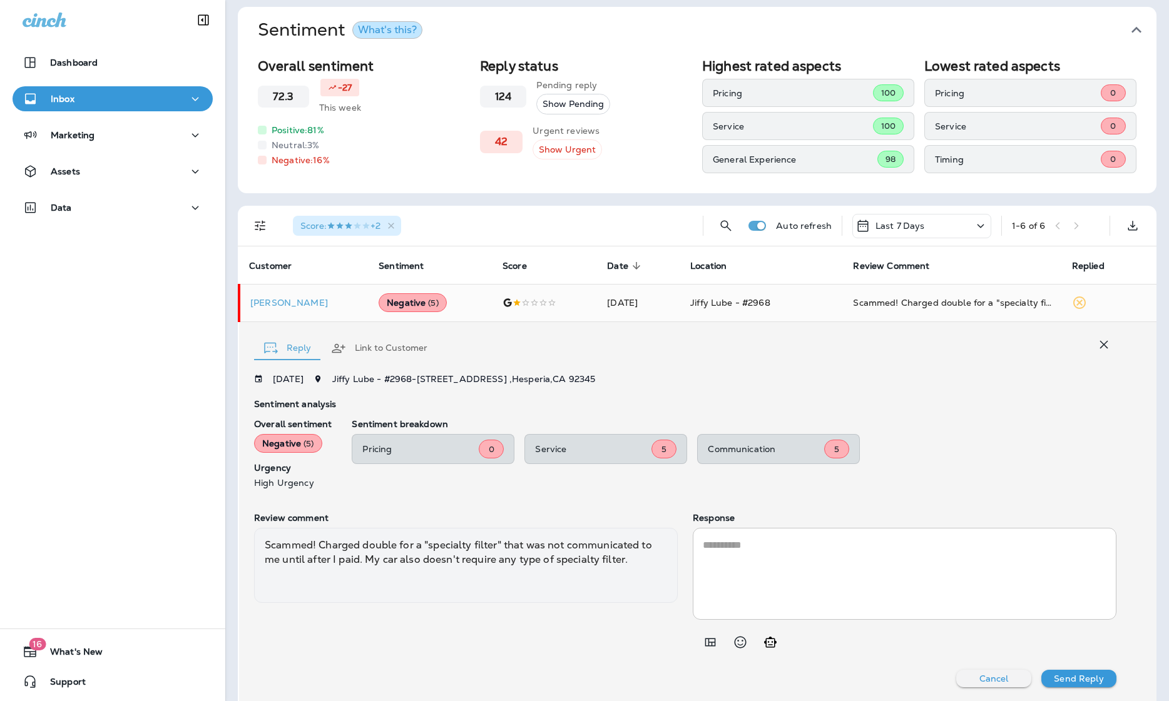
drag, startPoint x: 857, startPoint y: 566, endPoint x: 863, endPoint y: 569, distance: 7.3
click at [860, 567] on textarea at bounding box center [905, 574] width 404 height 72
paste textarea "**********"
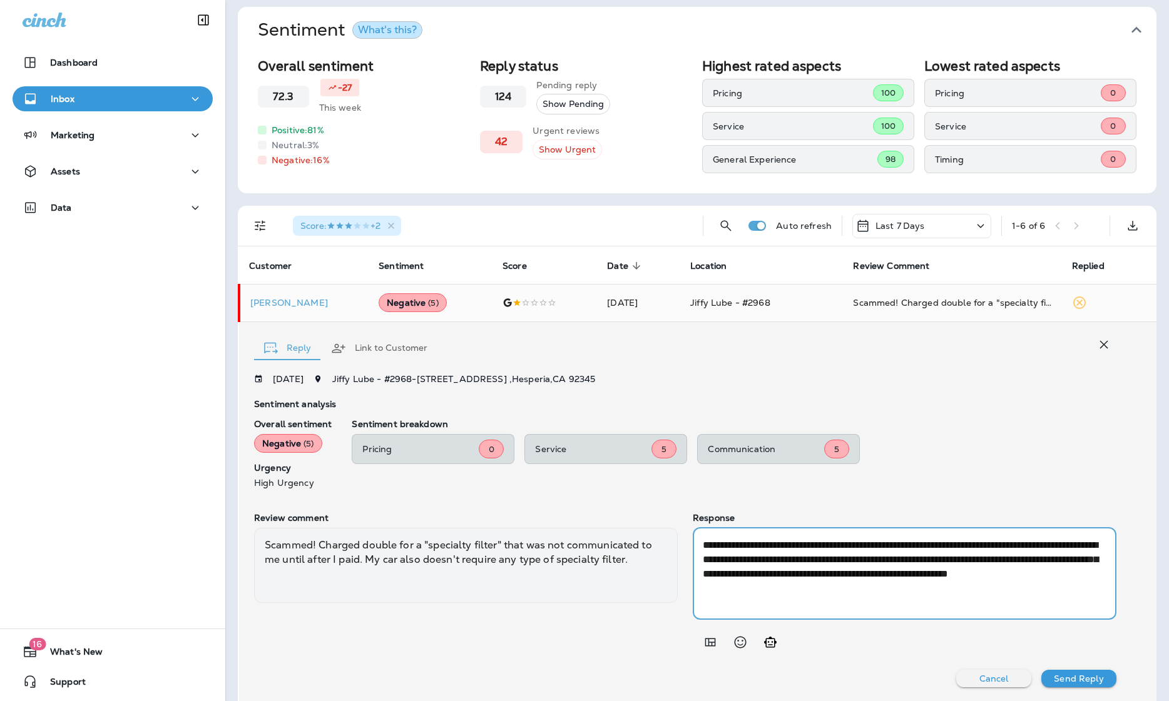
type textarea "**********"
click at [865, 680] on p "Send Reply" at bounding box center [1078, 679] width 49 height 10
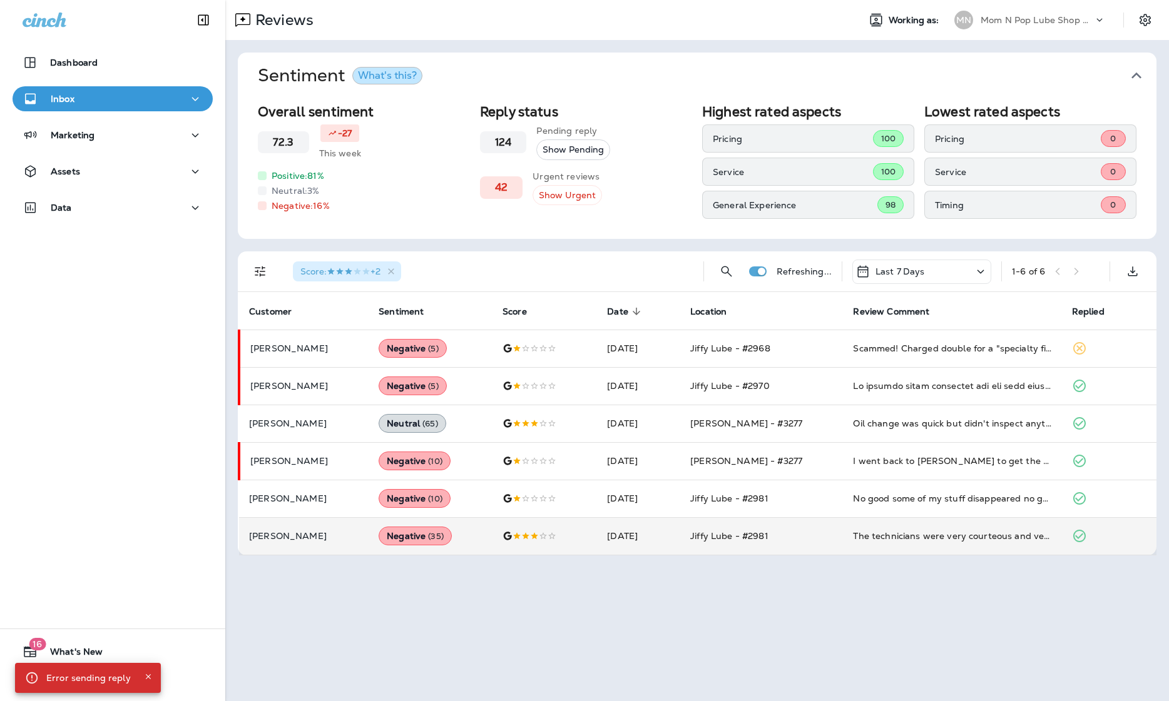
scroll to position [0, 0]
click at [865, 15] on p "Mom N Pop Lube Shop Group dba Jiffy Lube" at bounding box center [1036, 20] width 113 height 10
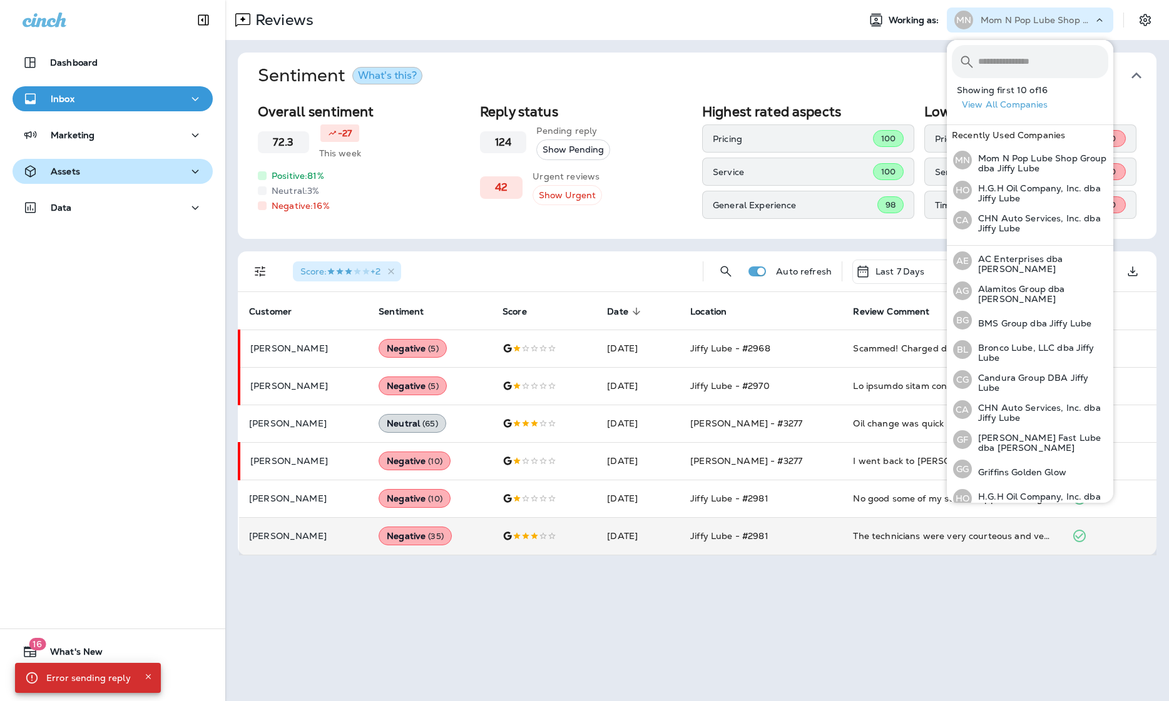
click at [86, 171] on div "Assets" at bounding box center [113, 172] width 180 height 16
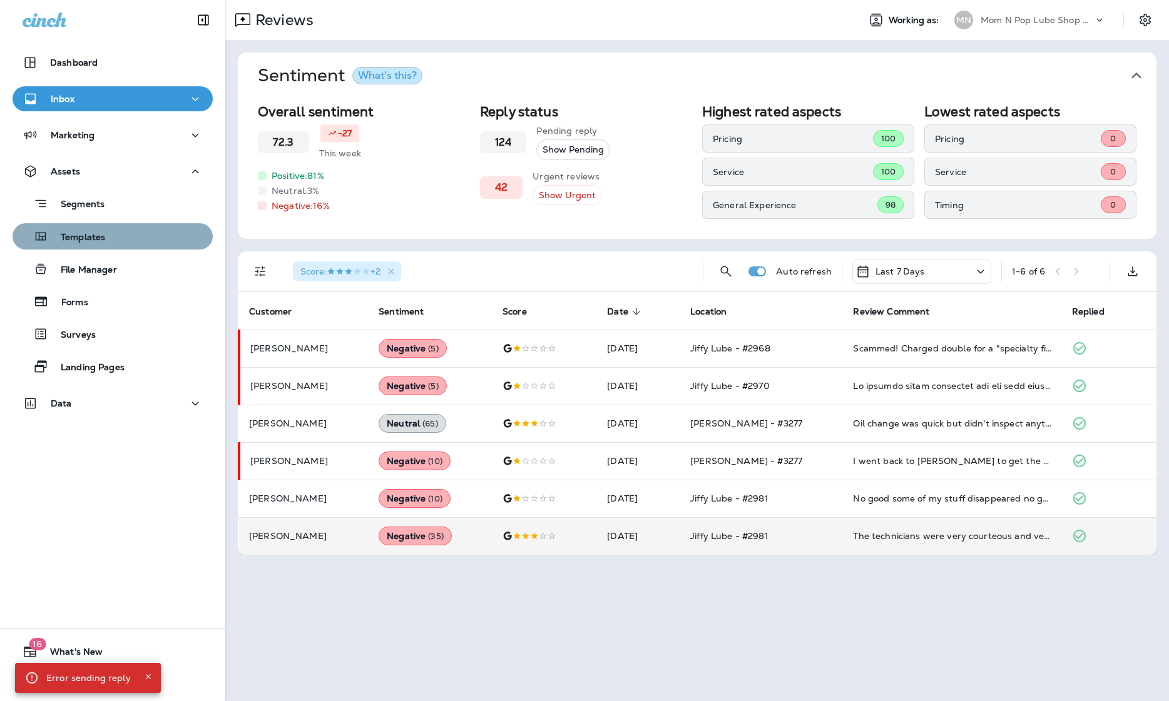
click at [97, 246] on button "Templates" at bounding box center [113, 236] width 200 height 26
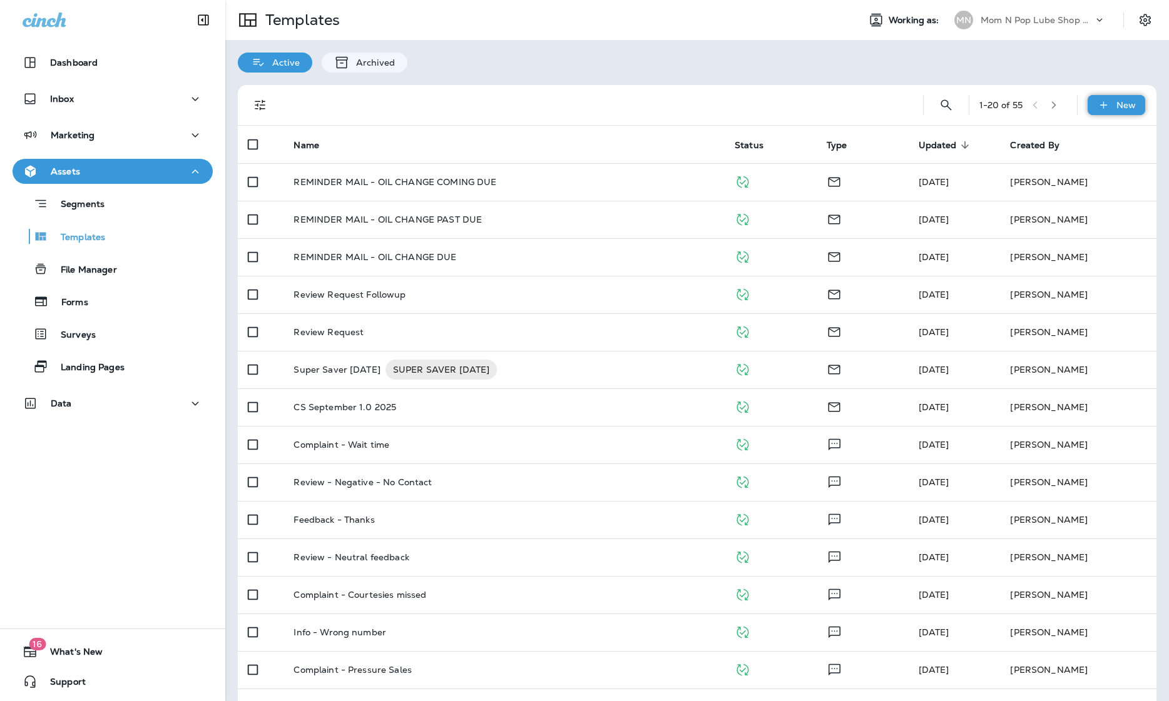
click at [865, 109] on p "New" at bounding box center [1125, 105] width 19 height 10
click at [865, 140] on li "New Template" at bounding box center [1108, 138] width 106 height 30
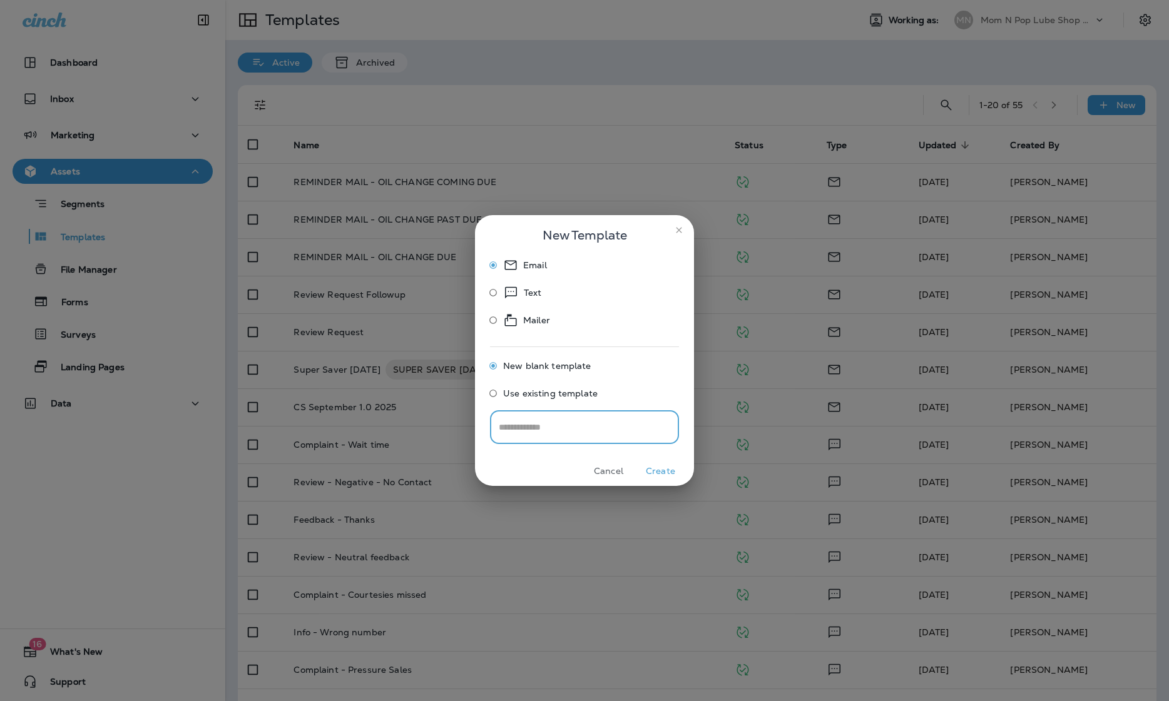
click at [518, 291] on icon at bounding box center [511, 292] width 16 height 15
click at [549, 402] on label "Use existing template" at bounding box center [576, 396] width 186 height 24
click at [571, 364] on span "New blank template" at bounding box center [547, 366] width 88 height 10
click at [589, 427] on input "text" at bounding box center [584, 427] width 189 height 33
type input "**********"
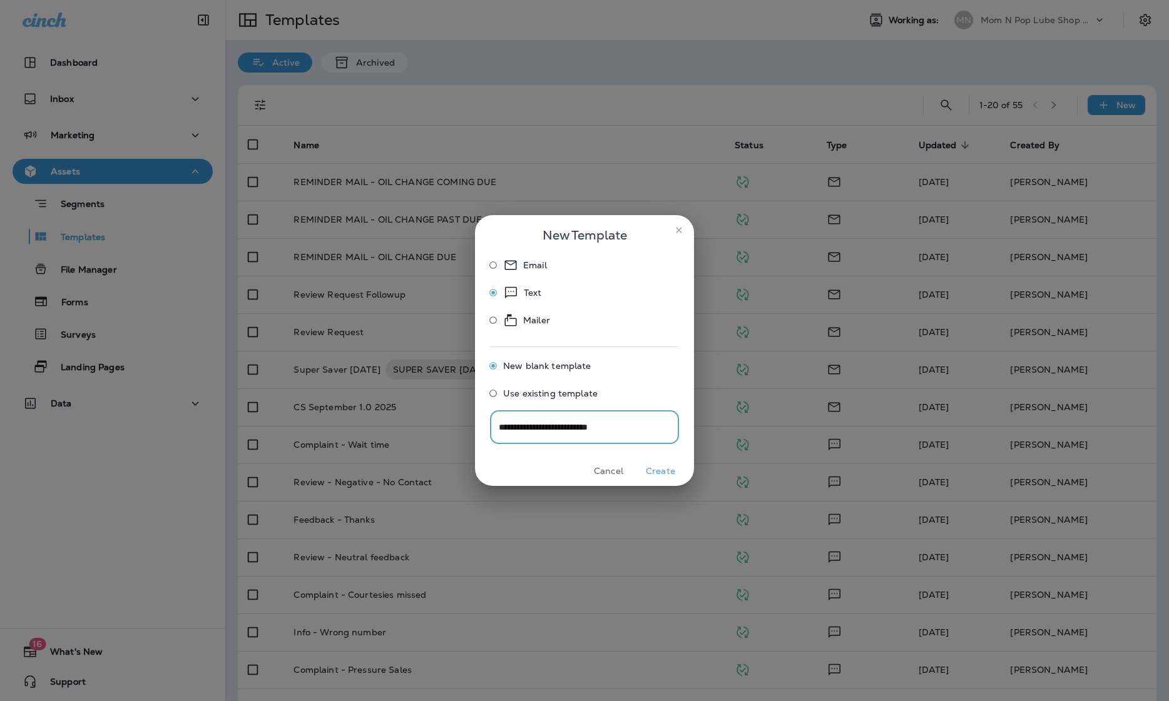
click at [663, 469] on button "Create" at bounding box center [660, 471] width 47 height 19
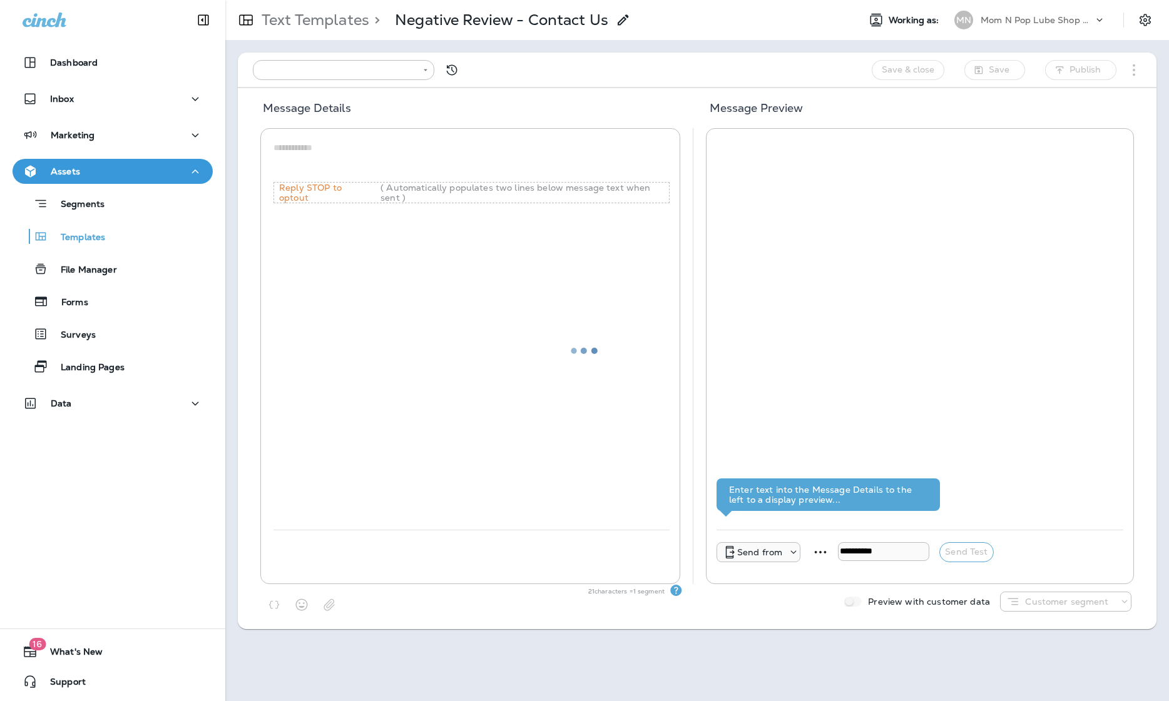
type input "**********"
click at [315, 158] on textarea at bounding box center [471, 160] width 396 height 38
paste textarea "**********"
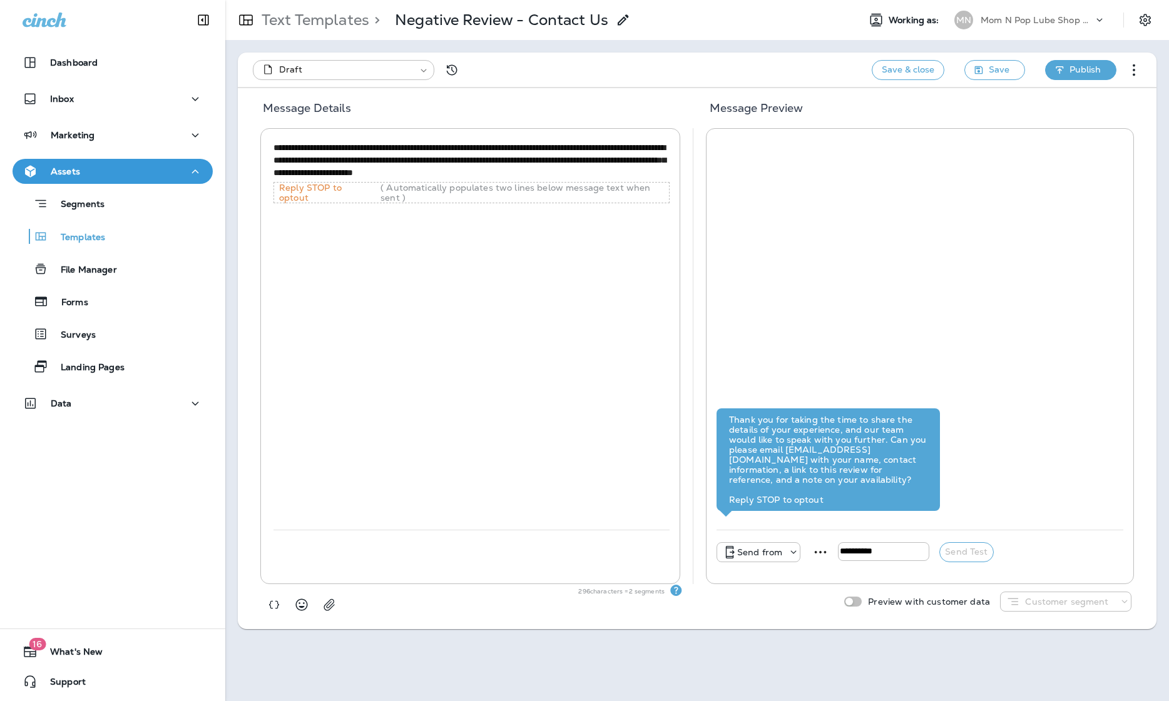
type textarea "**********"
click at [865, 68] on span "Publish" at bounding box center [1084, 70] width 31 height 16
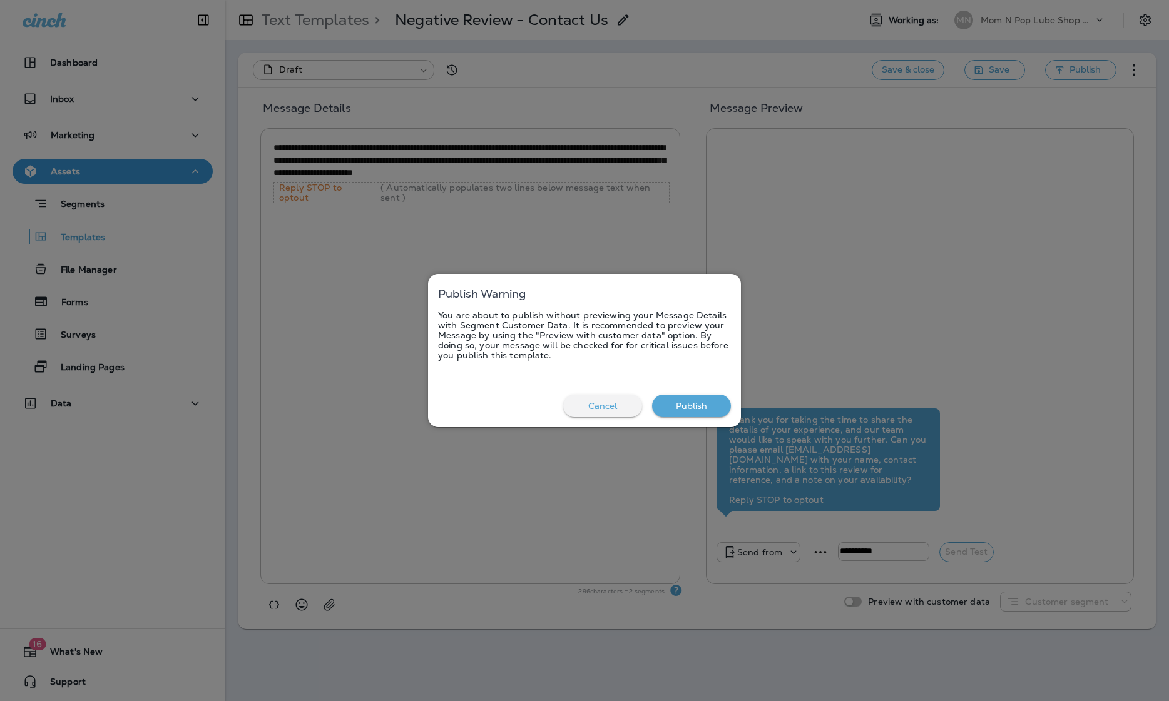
click at [702, 397] on button "Publish" at bounding box center [691, 406] width 79 height 23
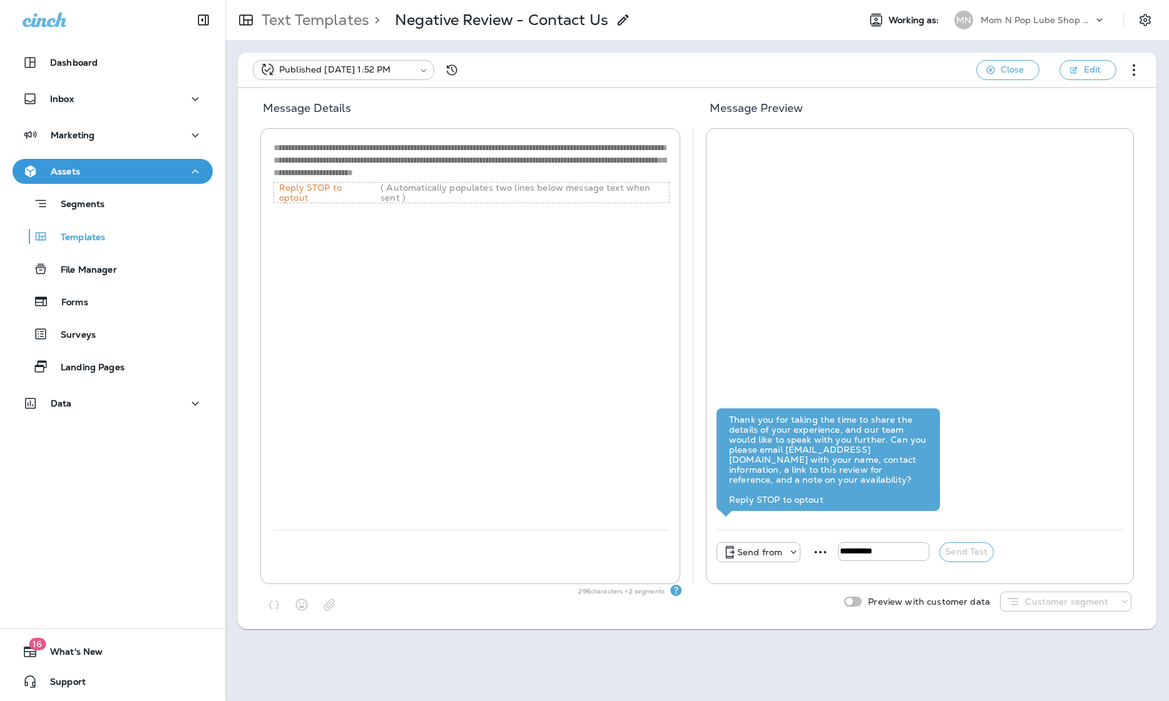
click at [865, 19] on p "Mom N Pop Lube Shop Group dba Jiffy Lube" at bounding box center [1036, 20] width 113 height 10
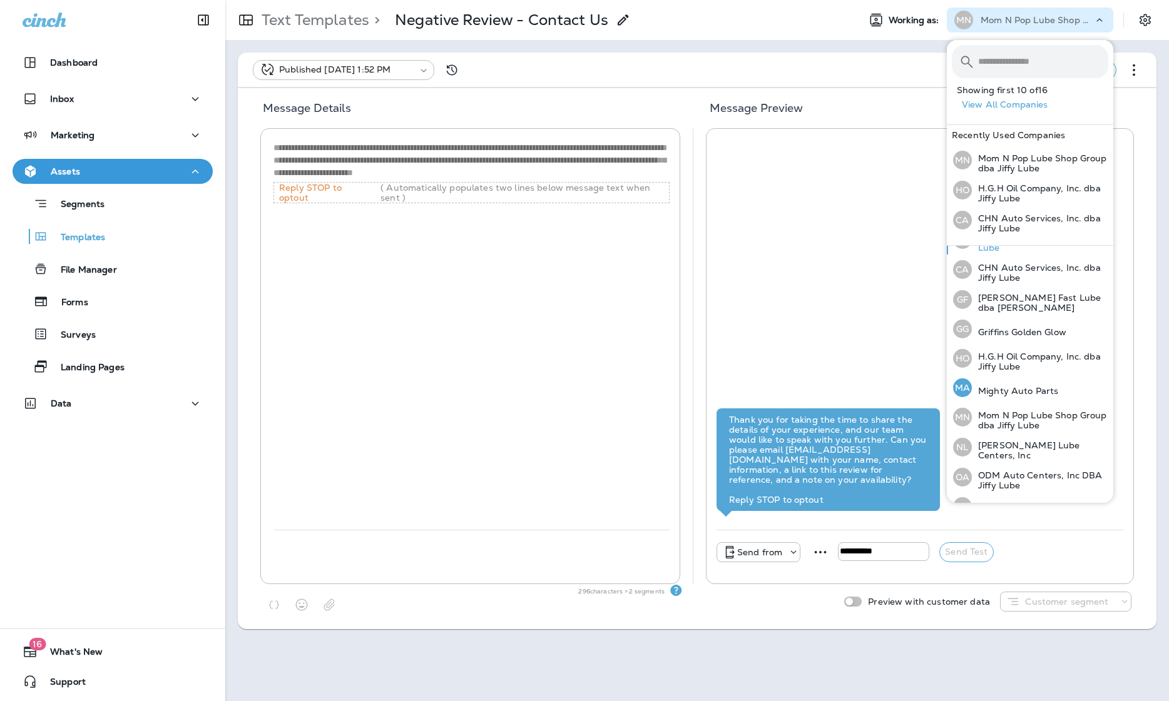
scroll to position [162, 0]
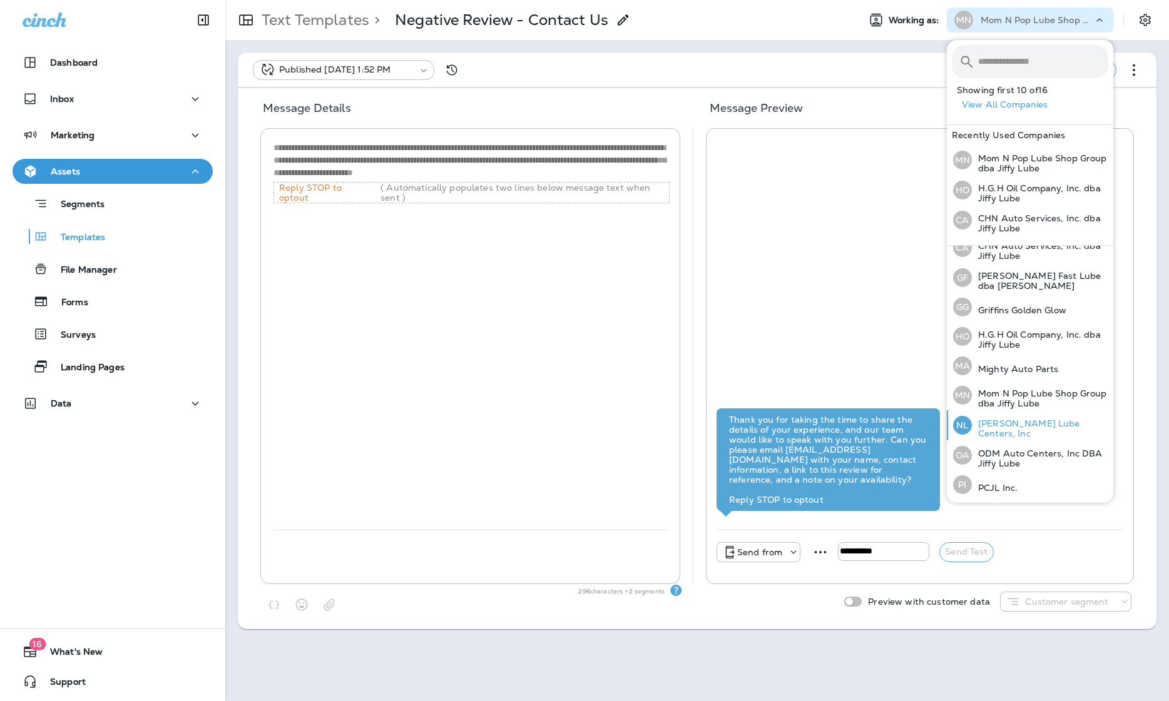
click at [865, 426] on p "[PERSON_NAME] Lube Centers, Inc" at bounding box center [1040, 429] width 136 height 20
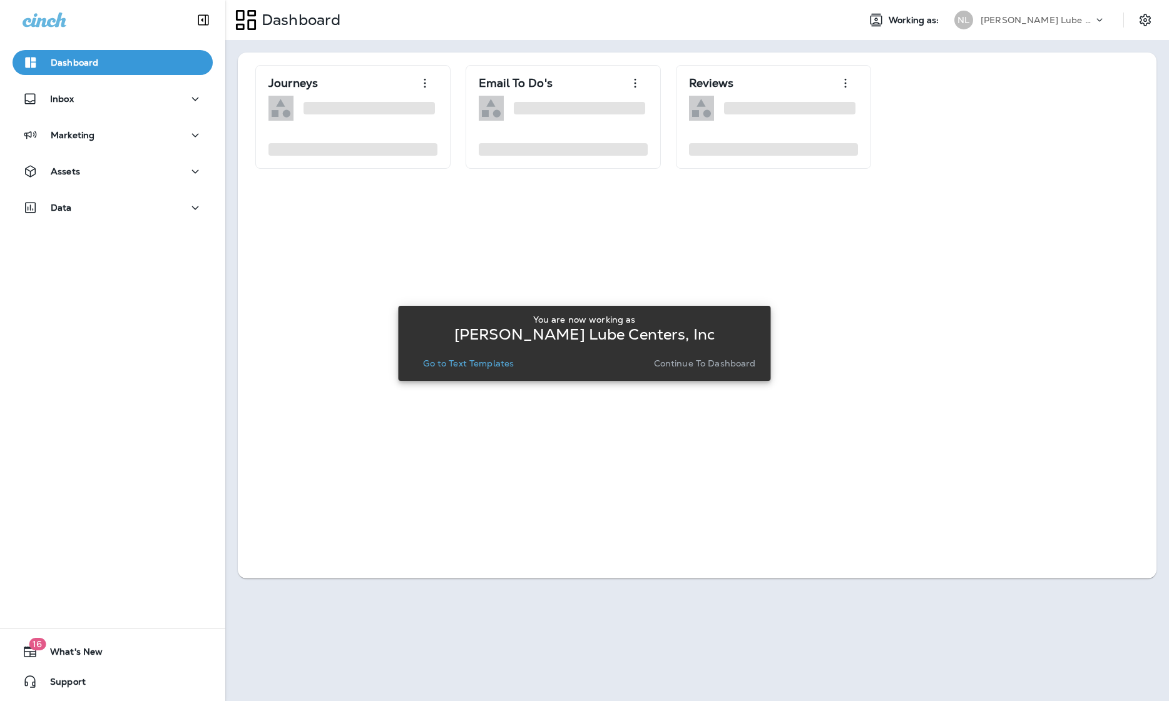
click at [454, 362] on p "Go to Text Templates" at bounding box center [468, 363] width 91 height 10
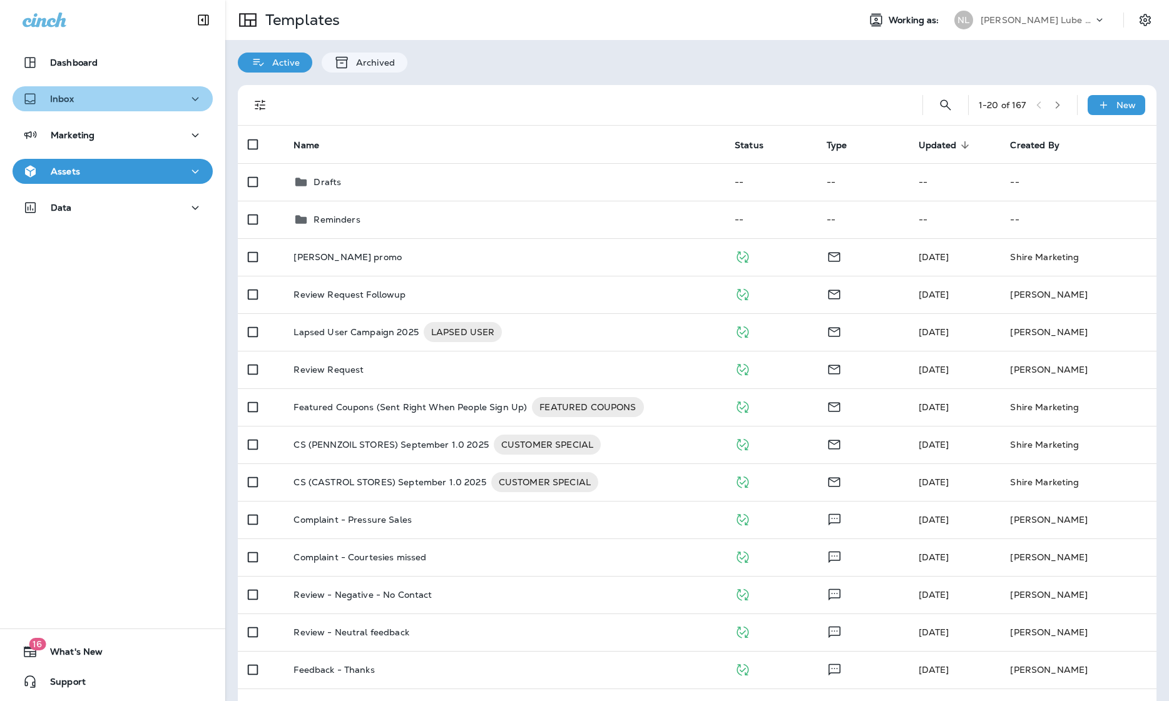
click at [113, 104] on div "Inbox" at bounding box center [113, 99] width 180 height 16
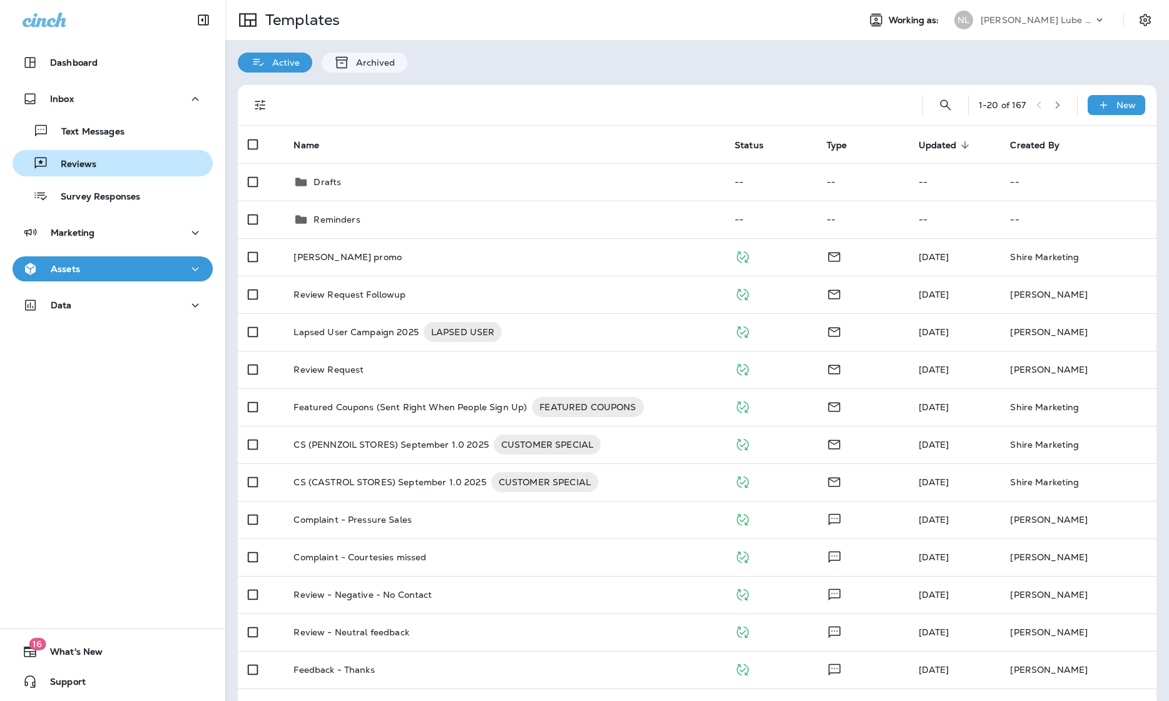
click at [104, 161] on div "Reviews" at bounding box center [113, 163] width 190 height 19
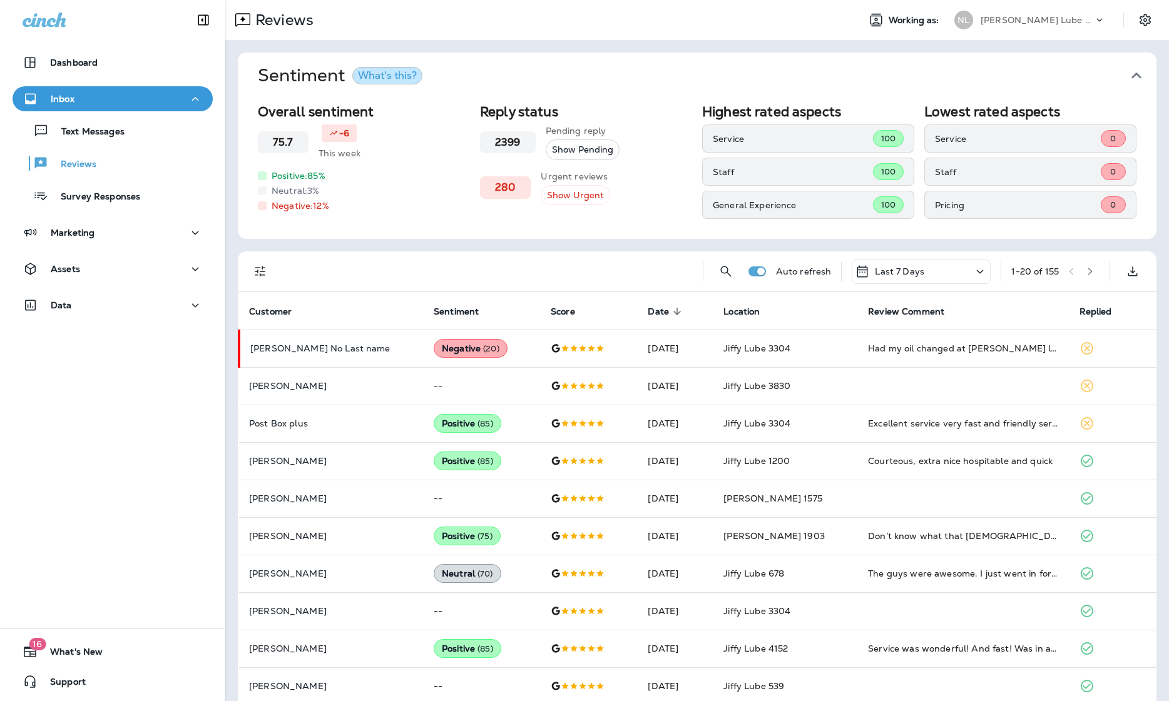
click at [262, 271] on icon "Filters" at bounding box center [260, 272] width 11 height 11
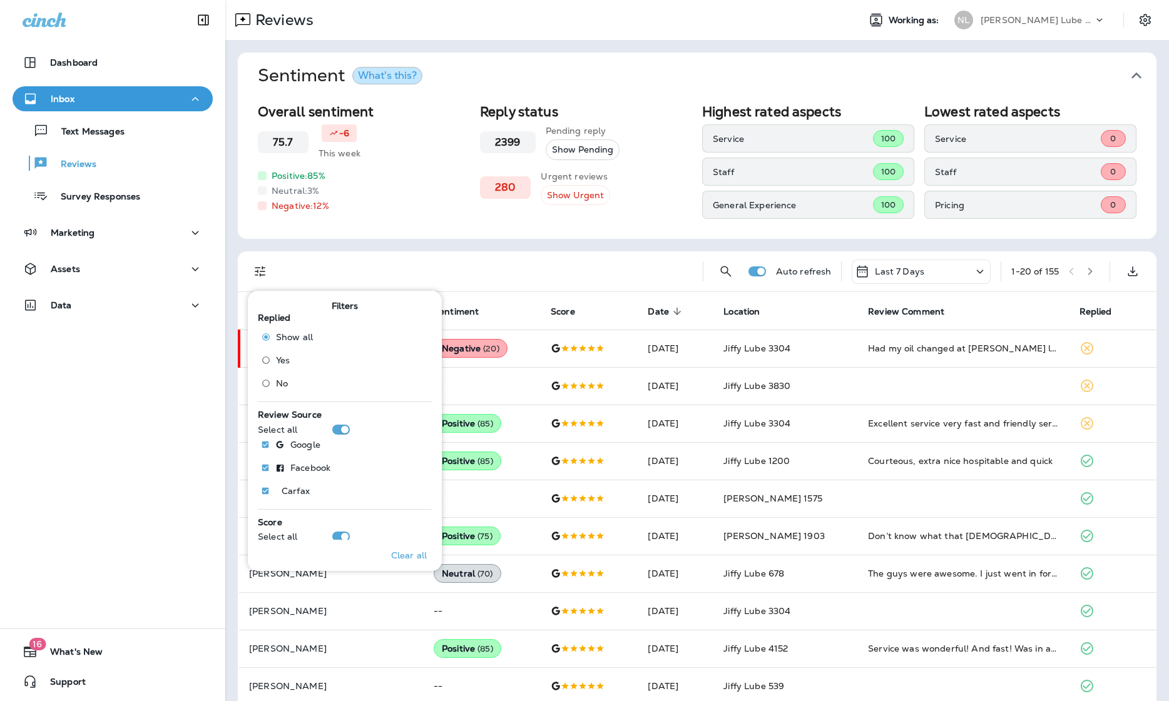
click at [283, 387] on span "No" at bounding box center [282, 384] width 12 height 10
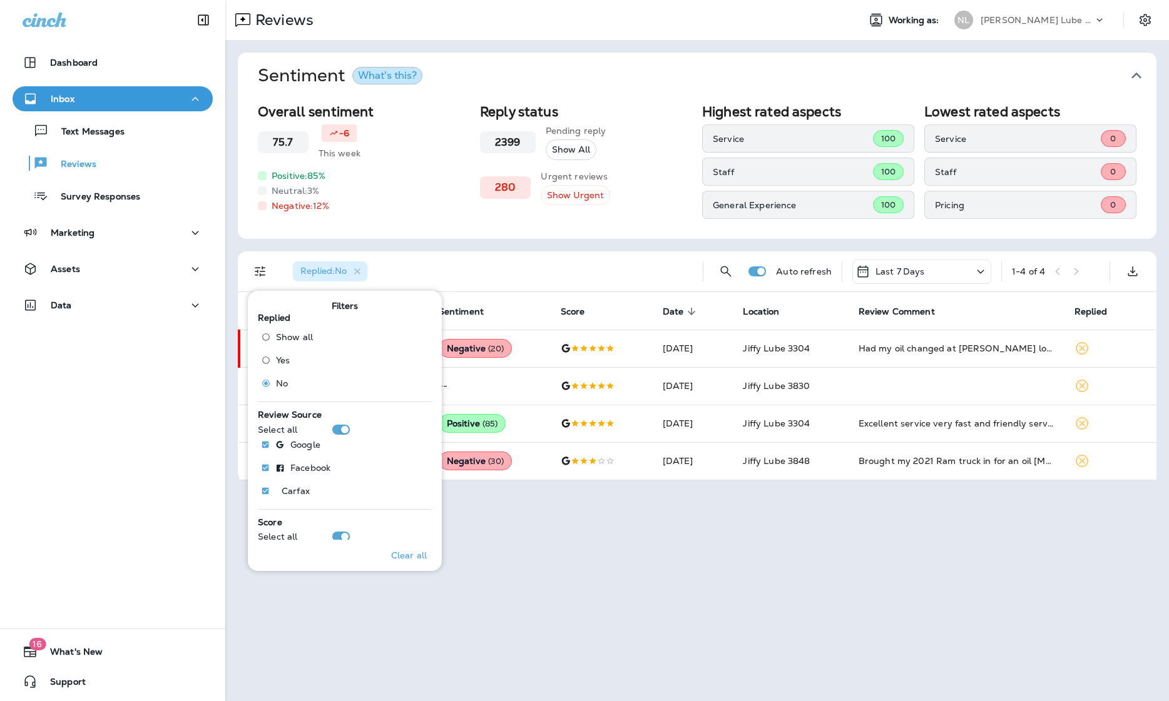
click at [830, 547] on div "Reviews Working as: [PERSON_NAME] Lube Centers, Inc Sentiment What's this? Over…" at bounding box center [696, 350] width 943 height 701
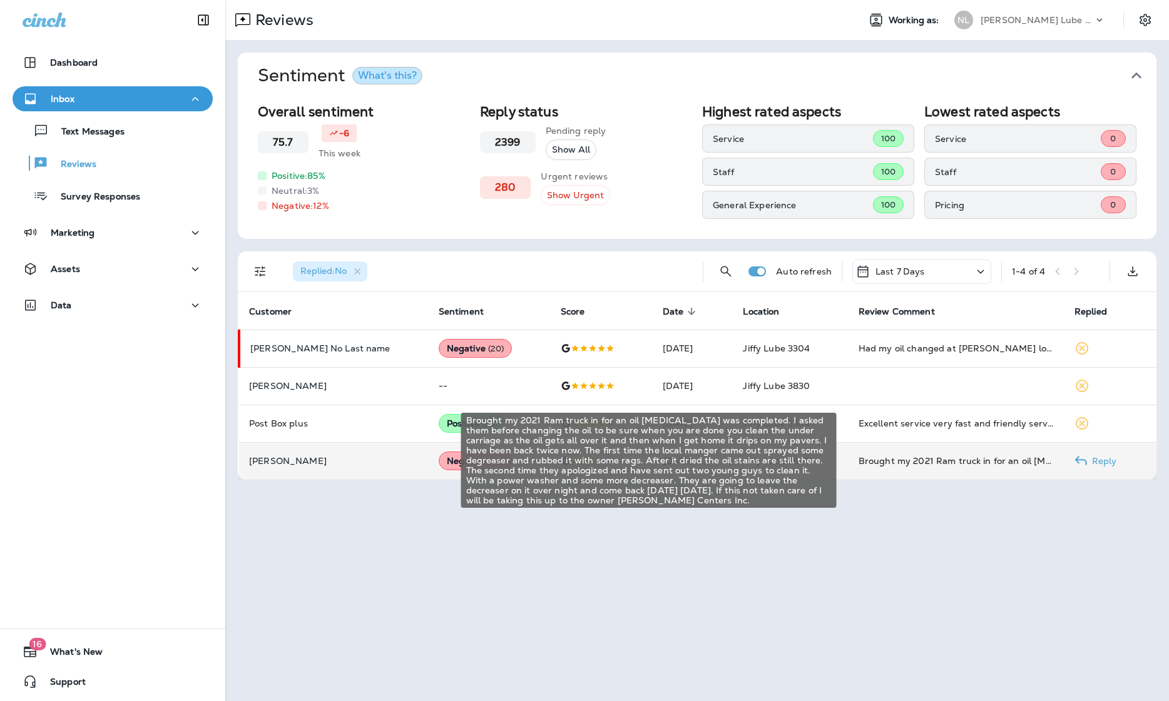
click at [865, 460] on div "Brought my 2021 Ram truck in for an oil [MEDICAL_DATA] was completed. I asked t…" at bounding box center [956, 461] width 196 height 13
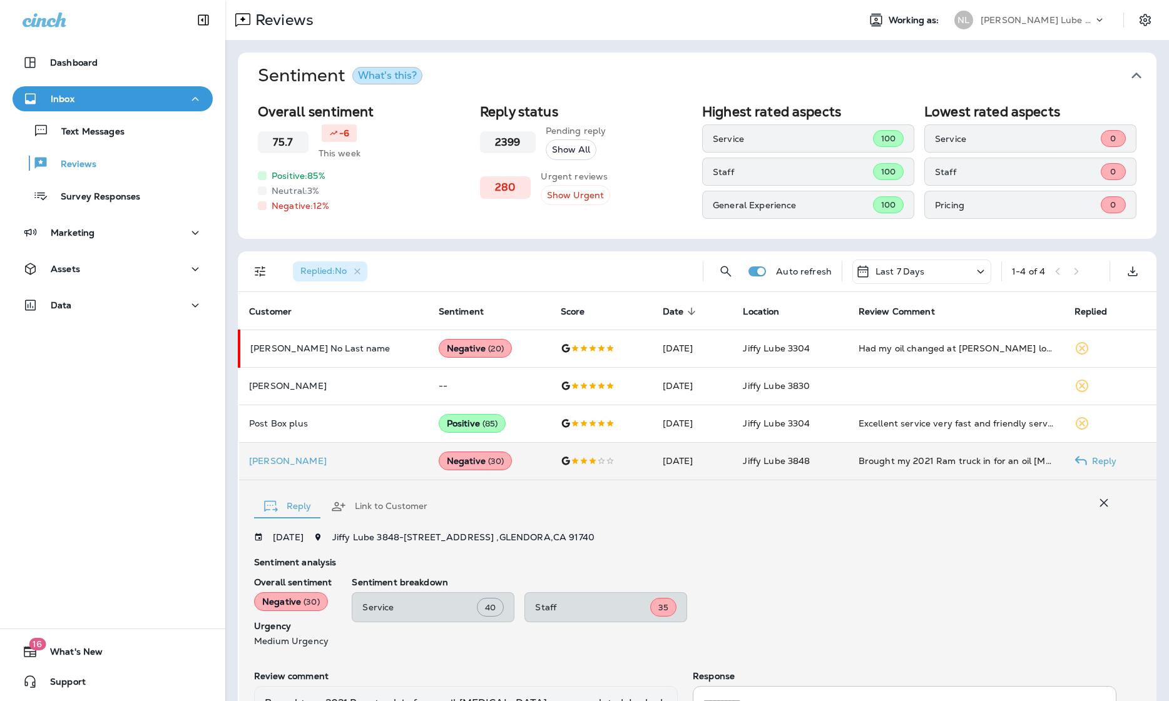
scroll to position [182, 0]
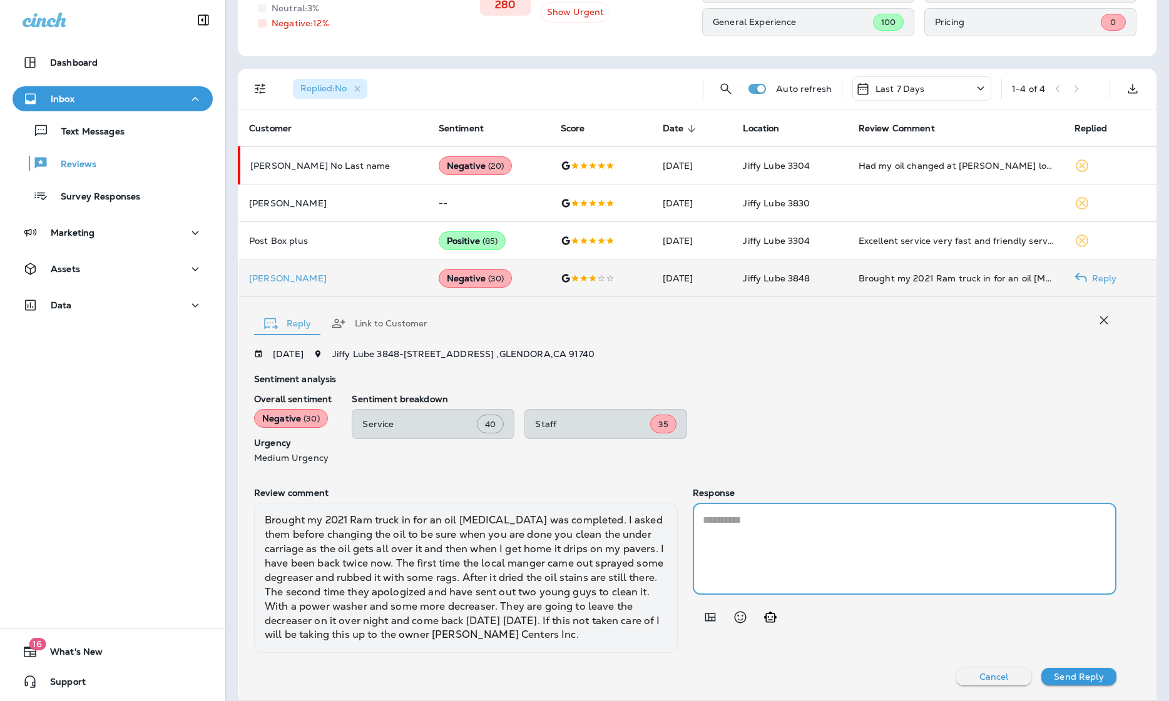
click at [860, 547] on textarea at bounding box center [905, 549] width 404 height 72
drag, startPoint x: 770, startPoint y: 616, endPoint x: 684, endPoint y: 636, distance: 88.2
click at [684, 636] on div "Review comment Brought my 2021 Ram truck in for an oil [MEDICAL_DATA] was compl…" at bounding box center [685, 570] width 862 height 165
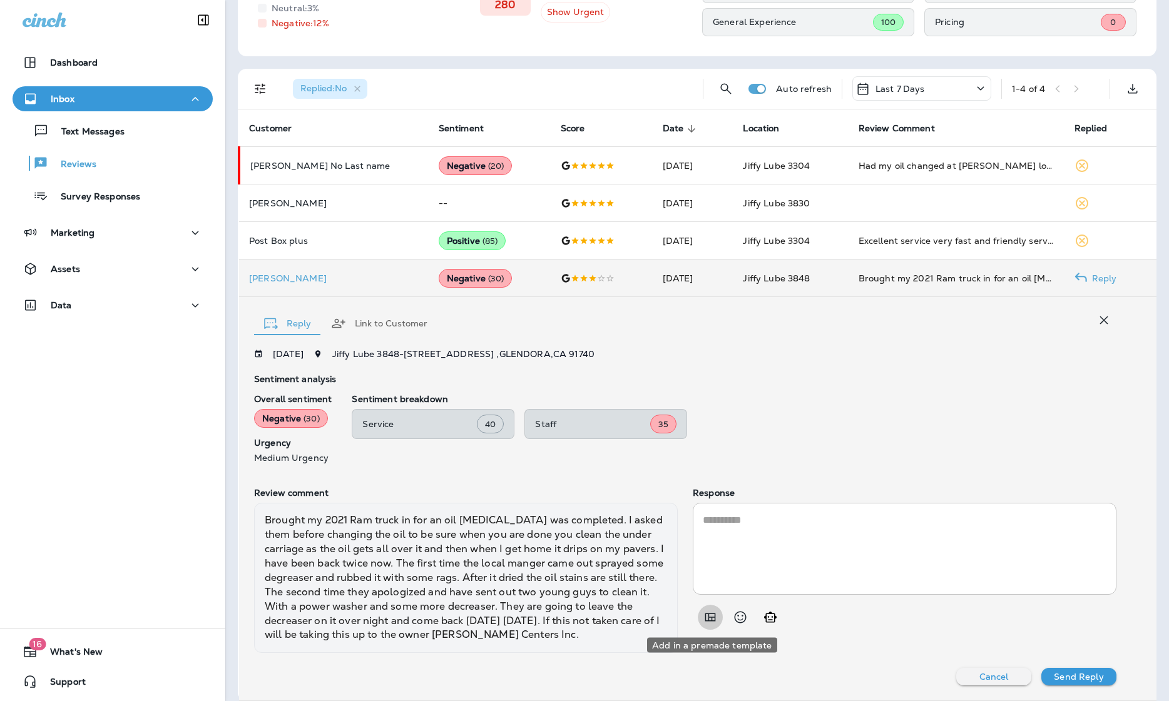
click at [706, 620] on icon "Add in a premade template" at bounding box center [710, 618] width 11 height 8
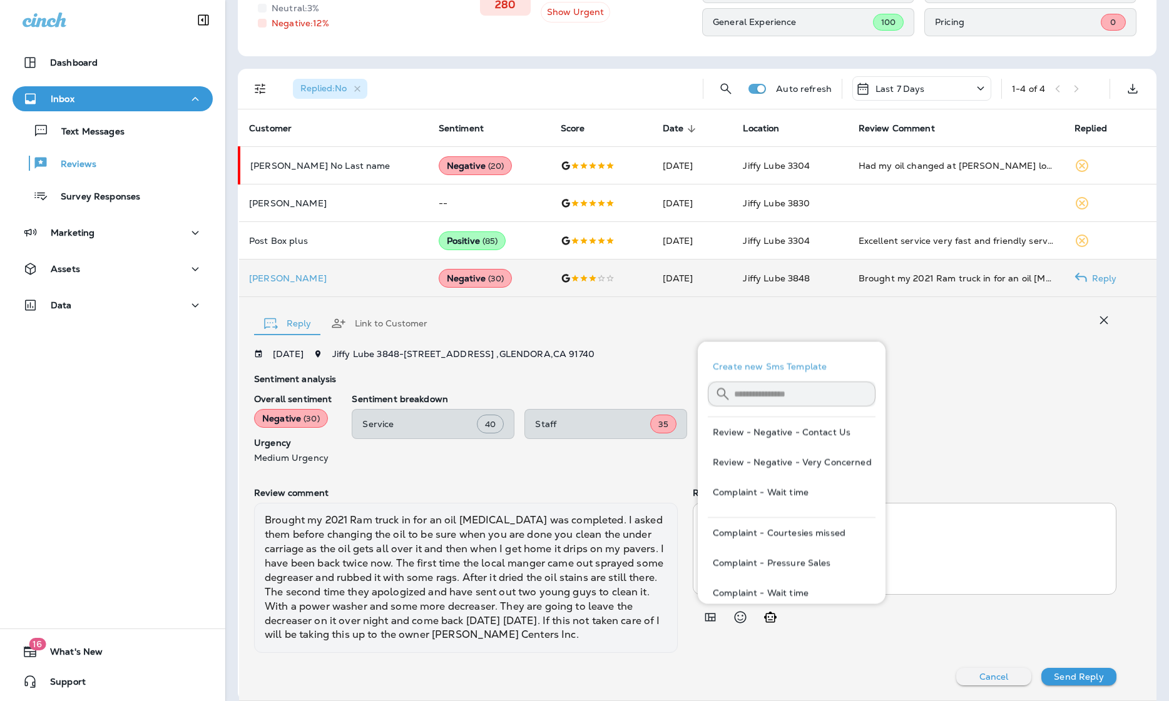
click at [780, 459] on button "Review - Negative - Very Concerned" at bounding box center [792, 462] width 168 height 30
type textarea "**********"
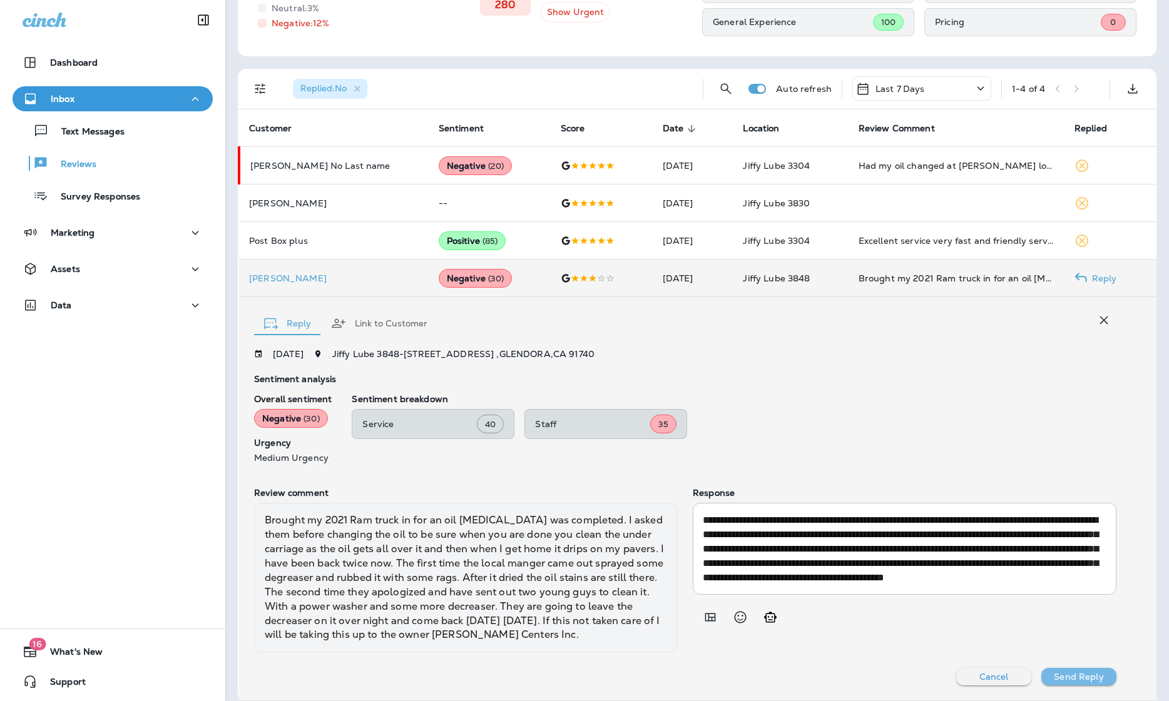
click at [865, 676] on p "Send Reply" at bounding box center [1078, 677] width 49 height 10
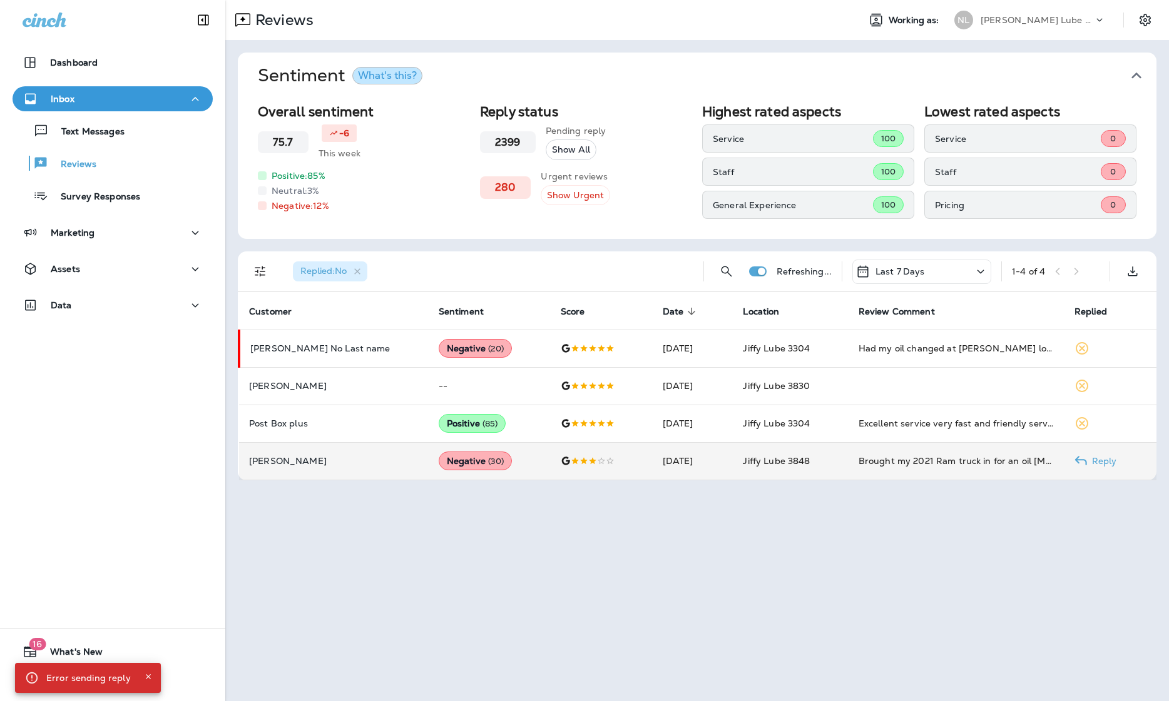
scroll to position [0, 0]
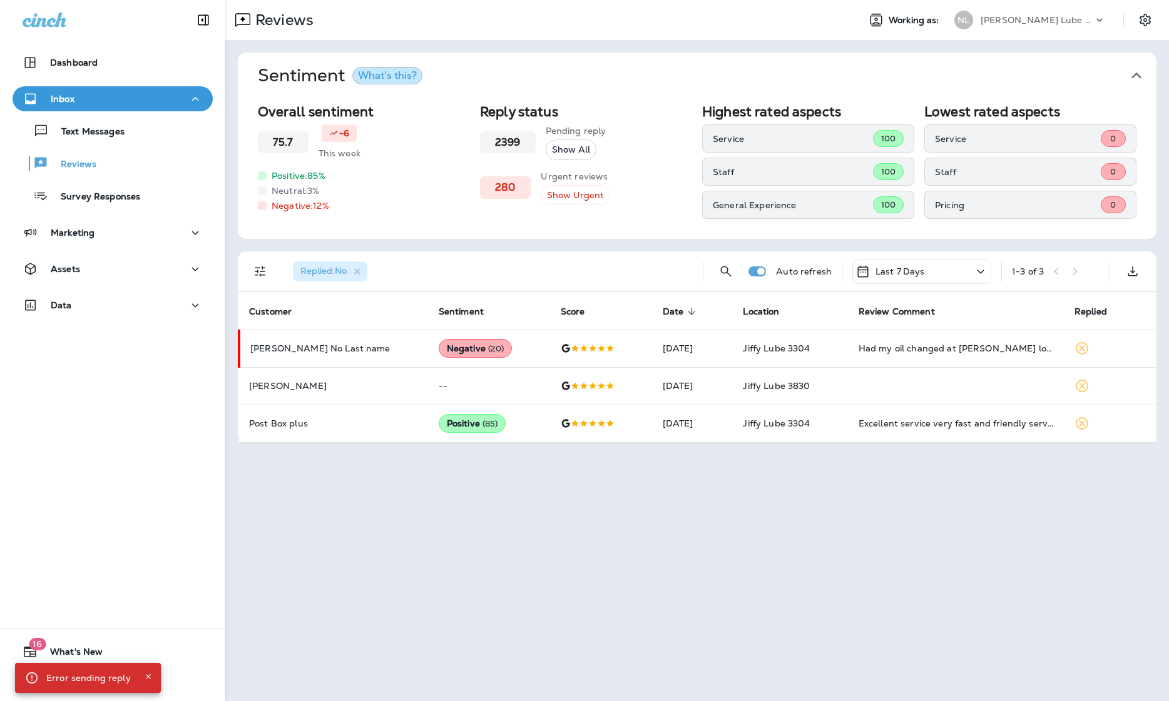
click at [865, 20] on div "[PERSON_NAME] Lube Centers, Inc" at bounding box center [1036, 20] width 113 height 19
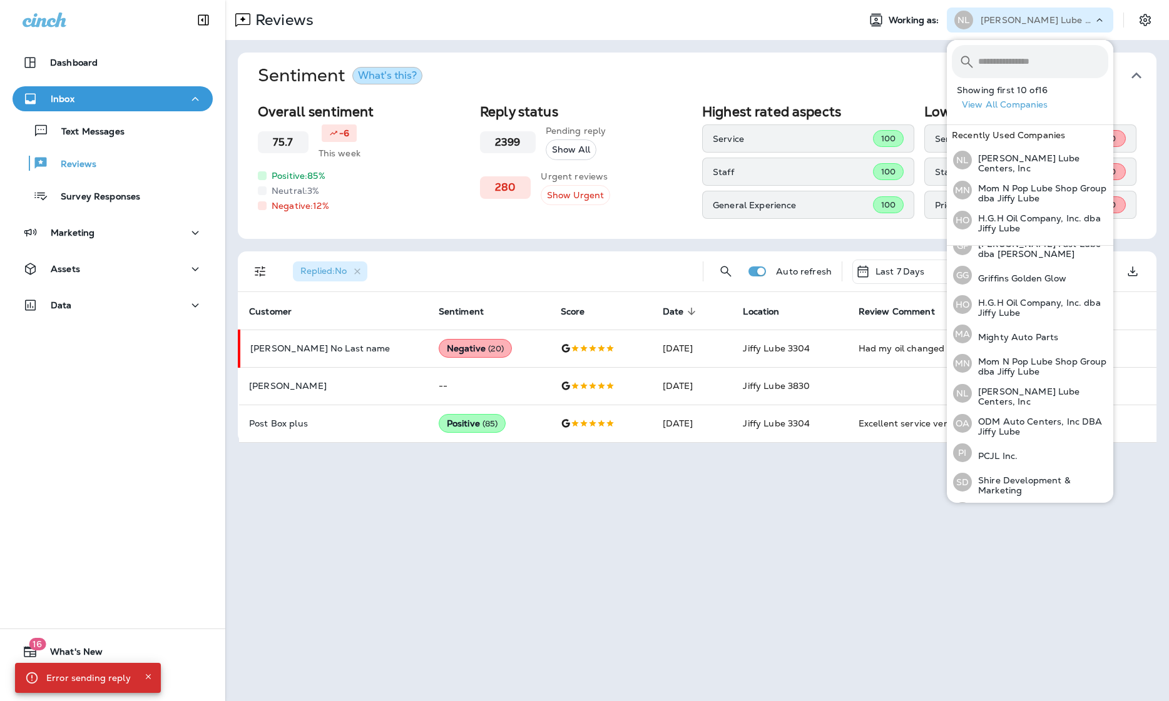
scroll to position [217, 0]
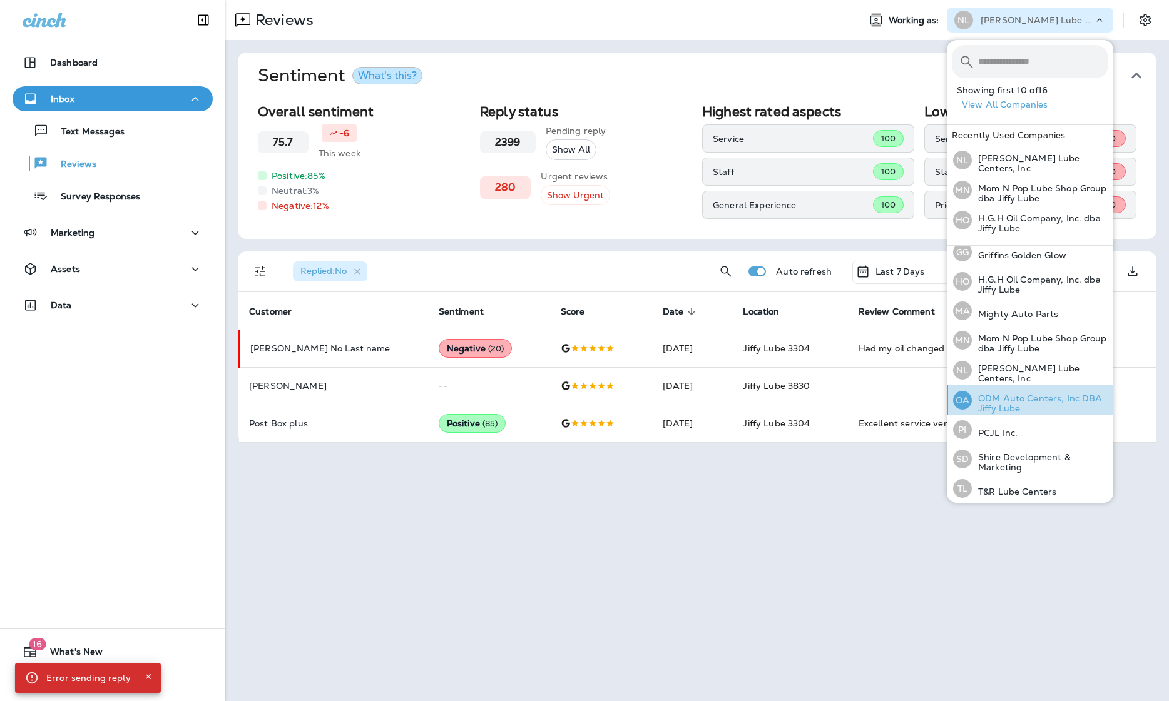
click at [865, 394] on p "ODM Auto Centers, Inc DBA Jiffy Lube" at bounding box center [1040, 404] width 136 height 20
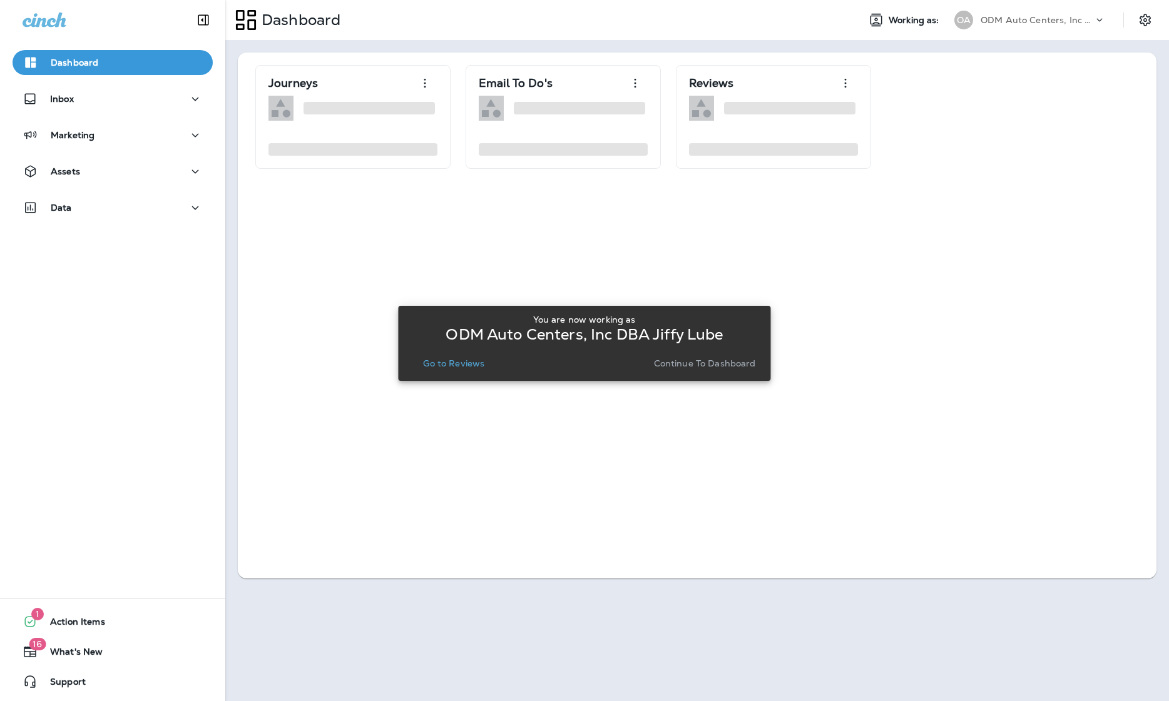
click at [463, 366] on p "Go to Reviews" at bounding box center [453, 363] width 61 height 10
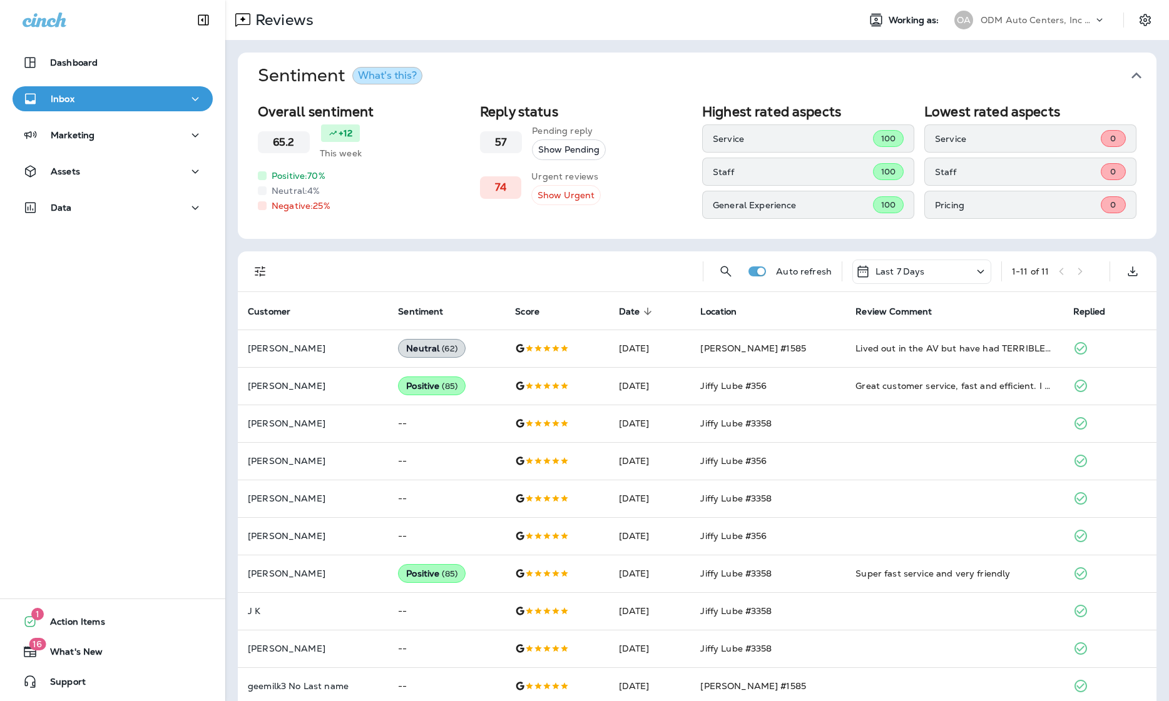
click at [865, 18] on p "ODM Auto Centers, Inc DBA Jiffy Lube" at bounding box center [1036, 20] width 113 height 10
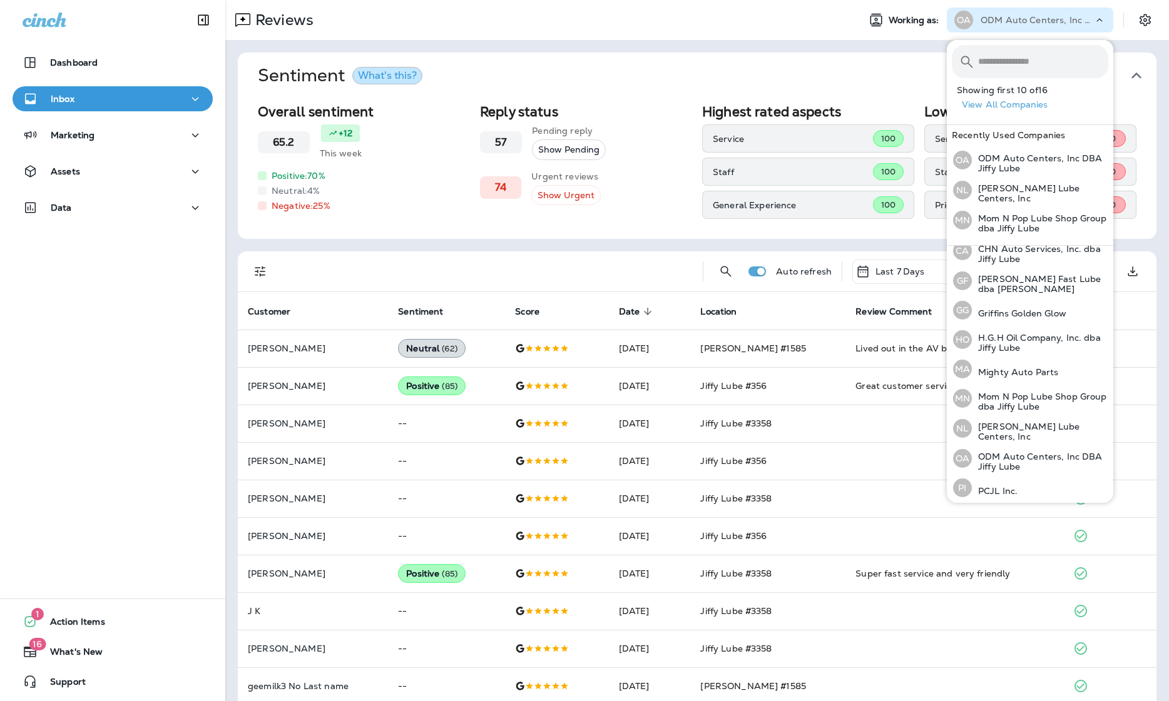
scroll to position [217, 0]
click at [865, 428] on p "PCJL Inc." at bounding box center [995, 433] width 46 height 10
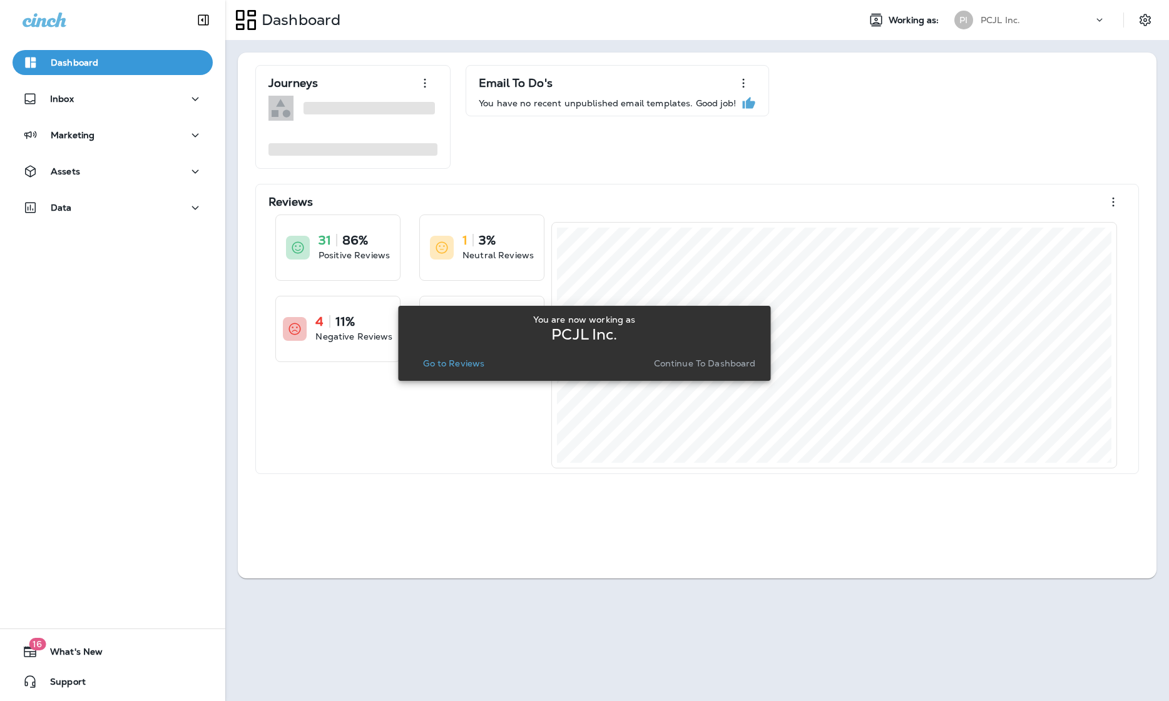
click at [454, 364] on p "Go to Reviews" at bounding box center [453, 363] width 61 height 10
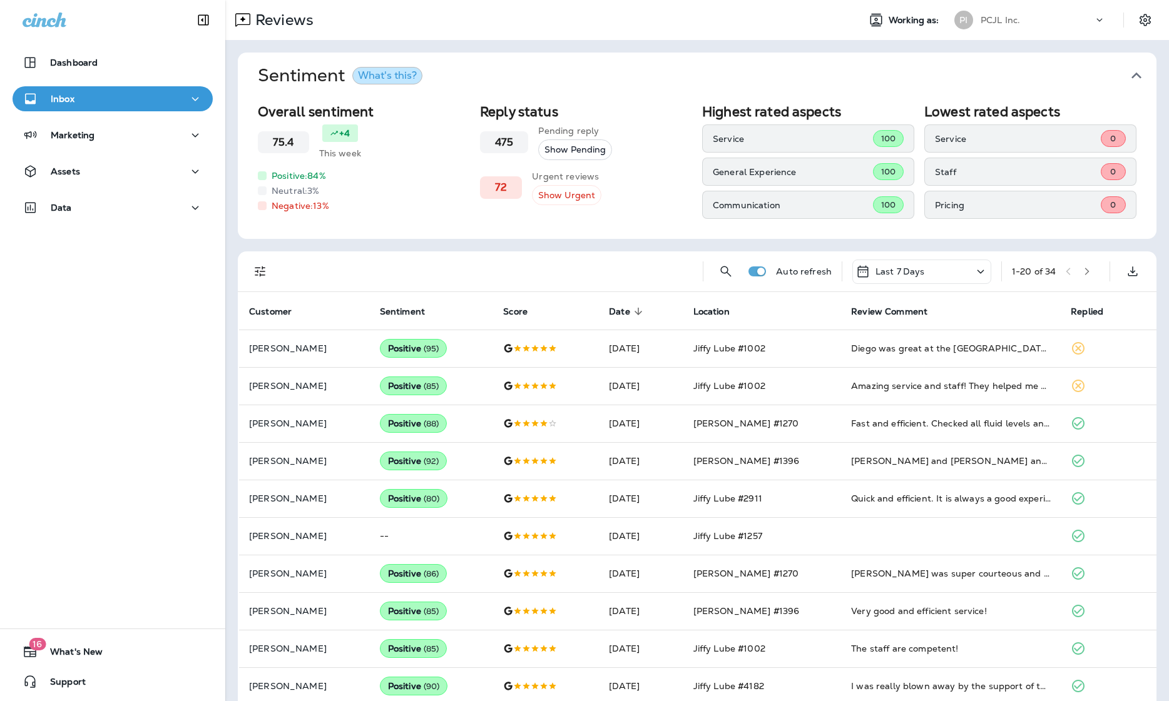
click at [260, 268] on icon "Filters" at bounding box center [260, 271] width 15 height 15
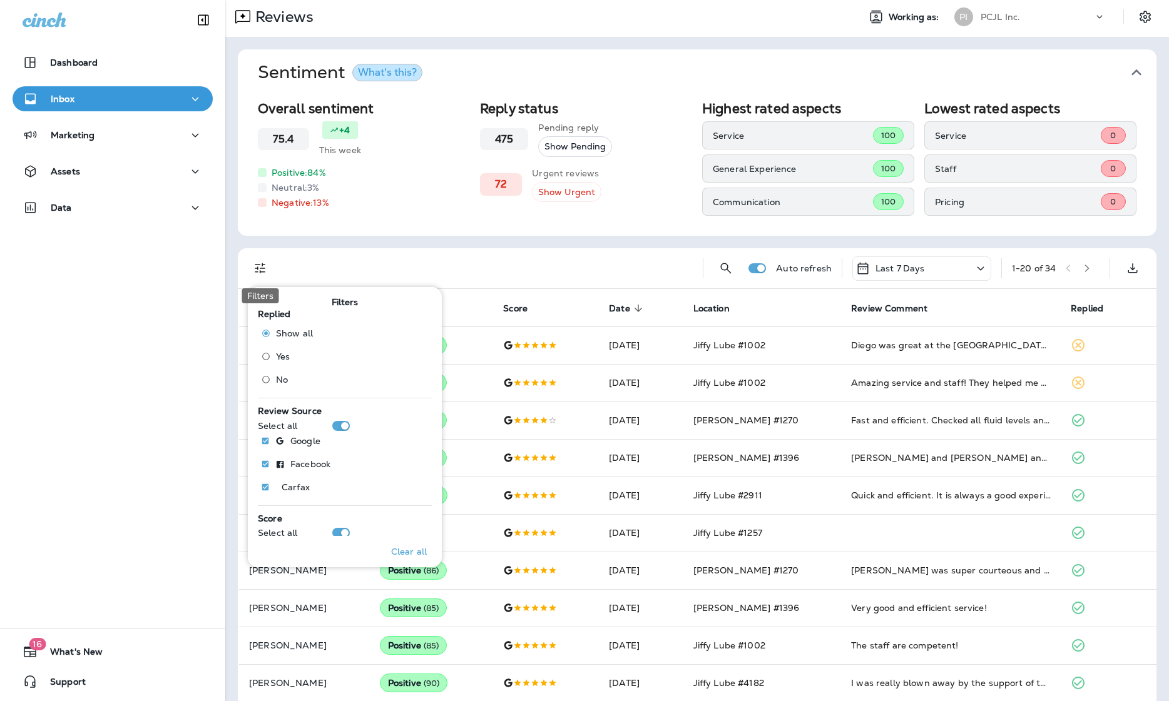
scroll to position [4, 0]
click at [279, 379] on span "No" at bounding box center [282, 380] width 12 height 10
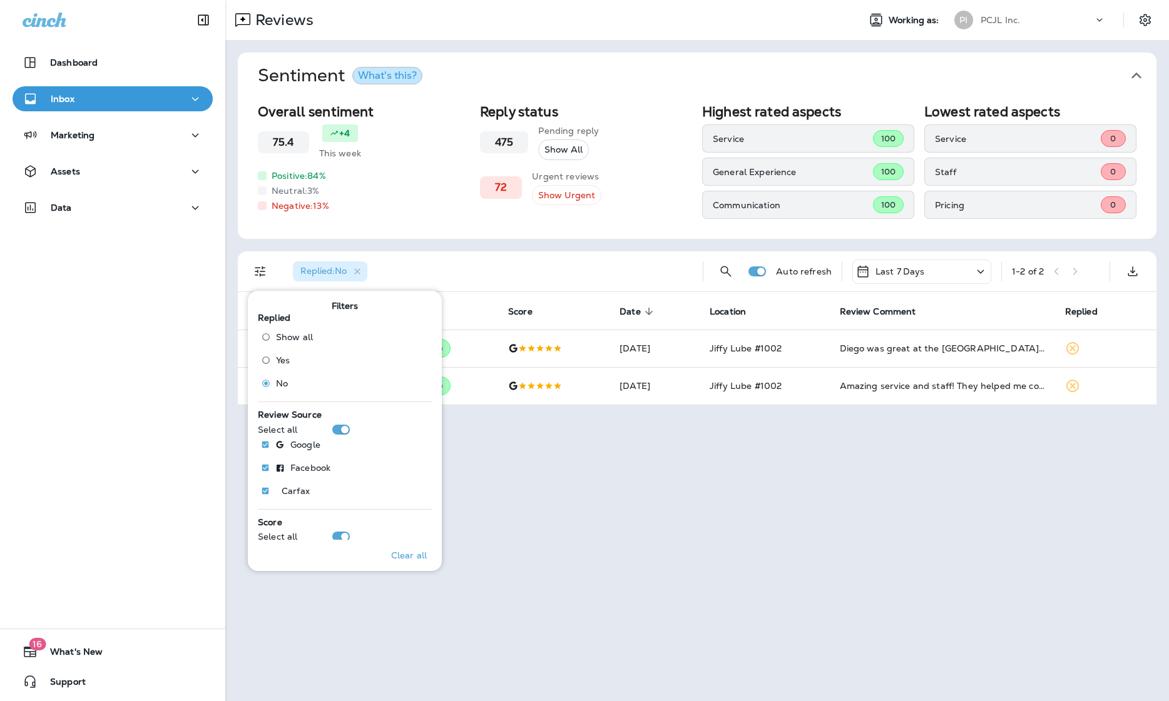
click at [865, 17] on p "PCJL Inc." at bounding box center [999, 20] width 39 height 10
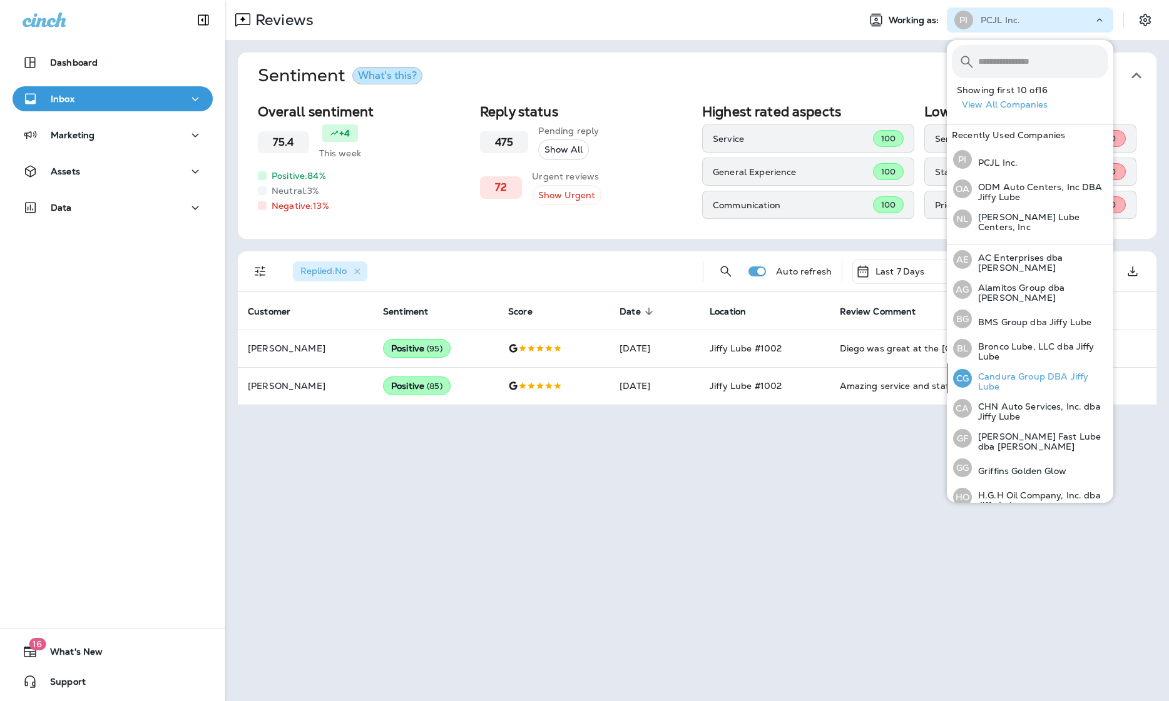
scroll to position [216, 0]
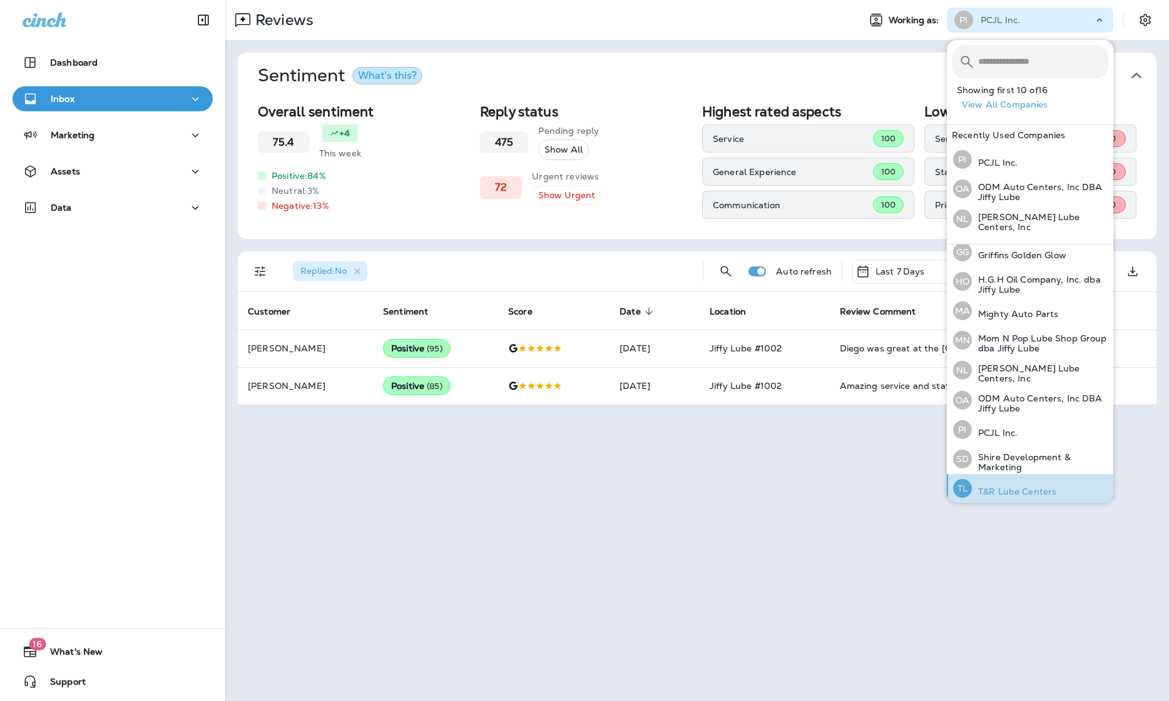
click at [865, 487] on p "T&R Lube Centers" at bounding box center [1014, 492] width 84 height 10
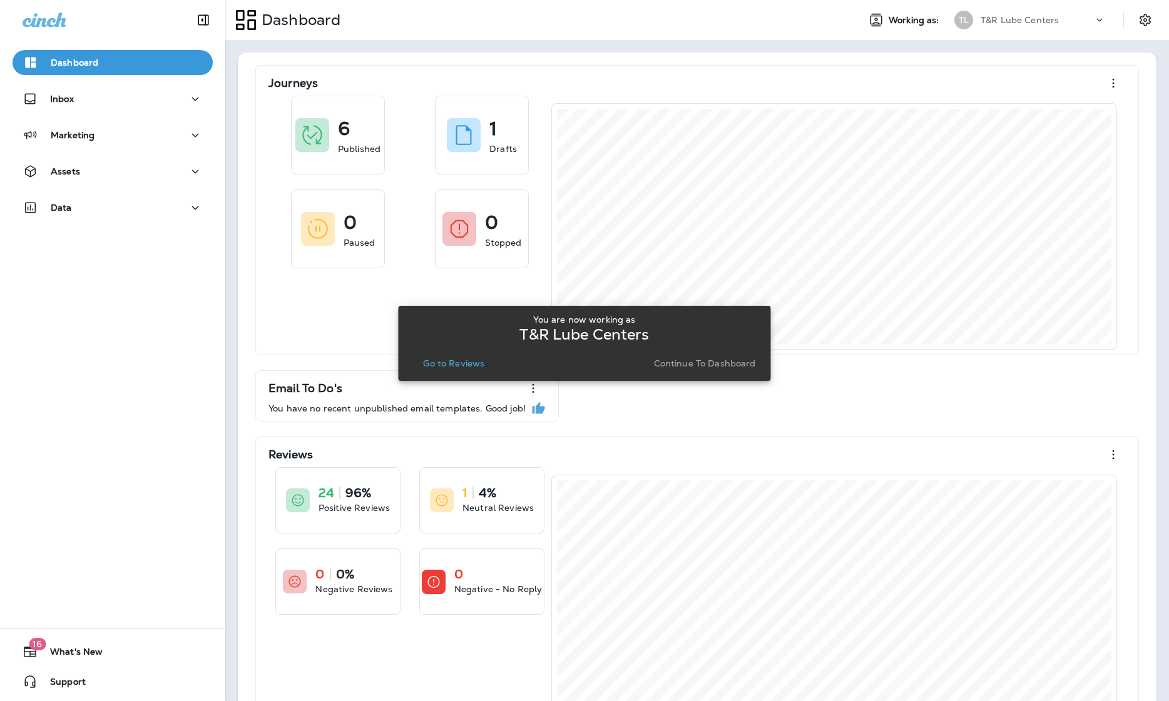
click at [465, 365] on p "Go to Reviews" at bounding box center [453, 363] width 61 height 10
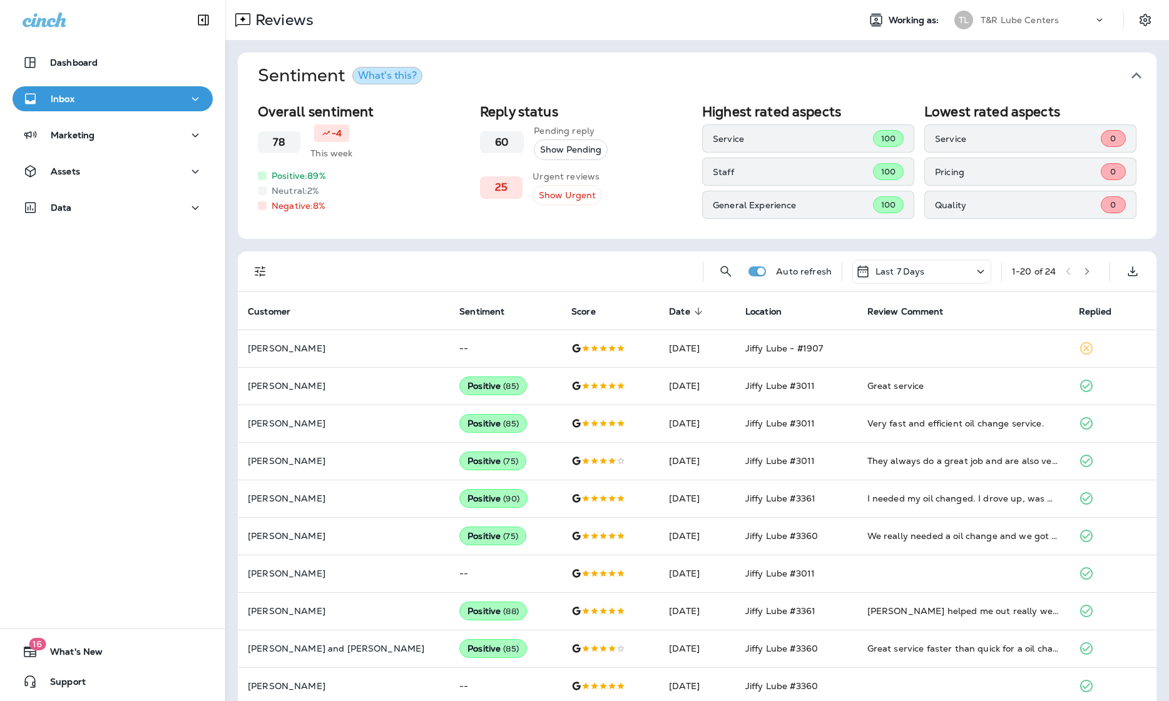
drag, startPoint x: 1084, startPoint y: 9, endPoint x: 1089, endPoint y: 15, distance: 7.1
click at [865, 9] on div "TL T&R Lube Centers" at bounding box center [1030, 20] width 166 height 25
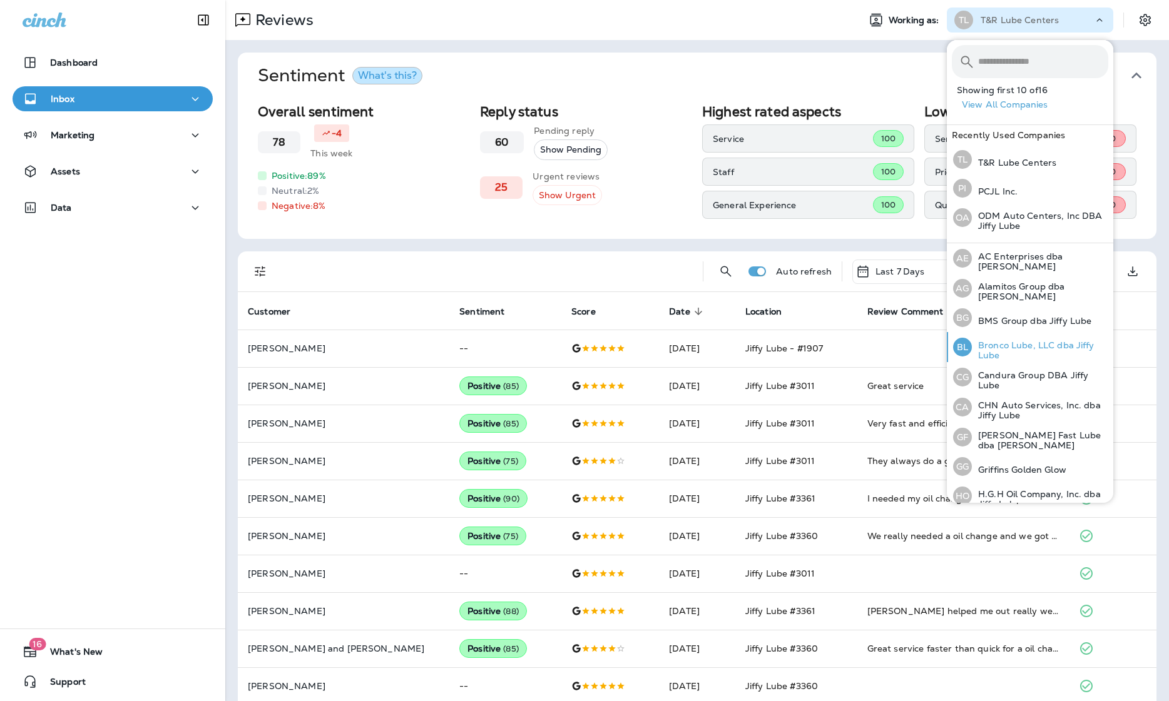
click at [865, 348] on p "Bronco Lube, LLC dba Jiffy Lube" at bounding box center [1040, 350] width 136 height 20
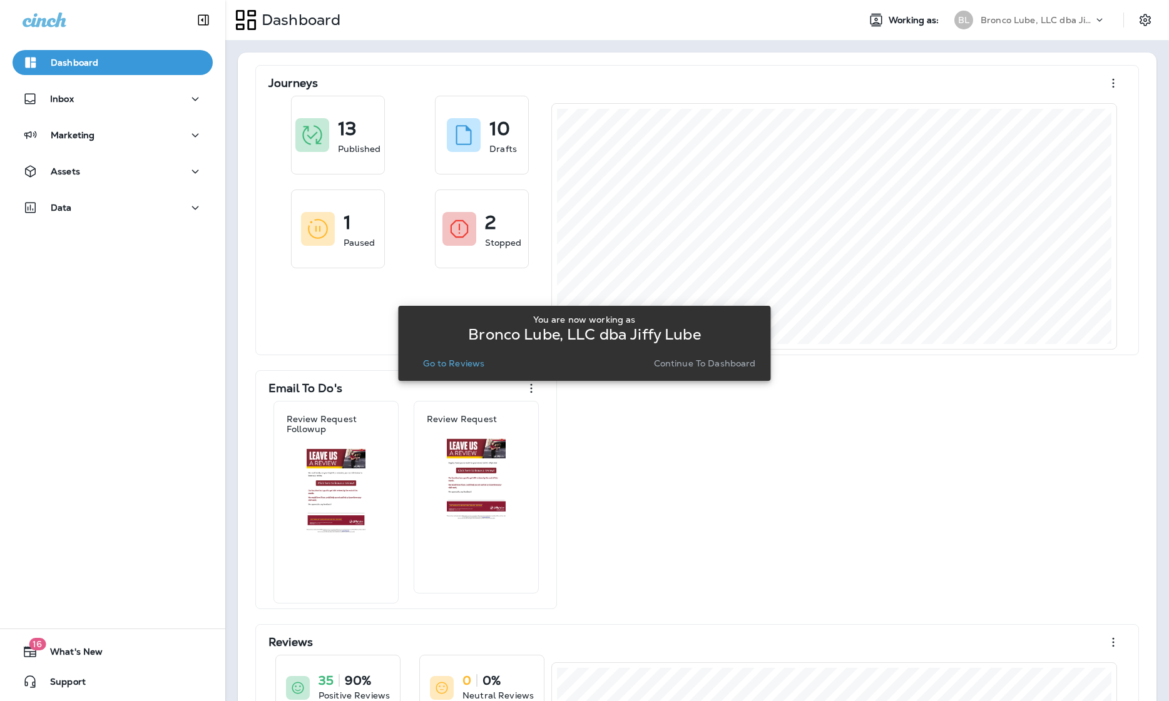
click at [459, 364] on p "Go to Reviews" at bounding box center [453, 363] width 61 height 10
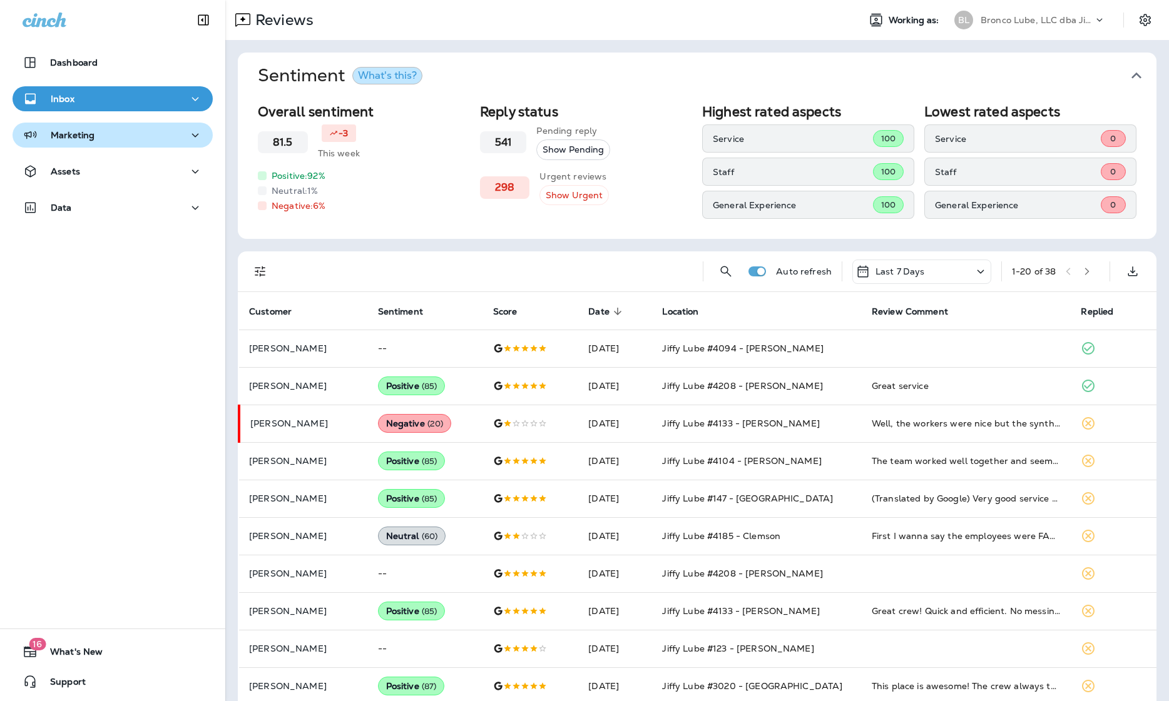
click at [88, 136] on p "Marketing" at bounding box center [73, 135] width 44 height 10
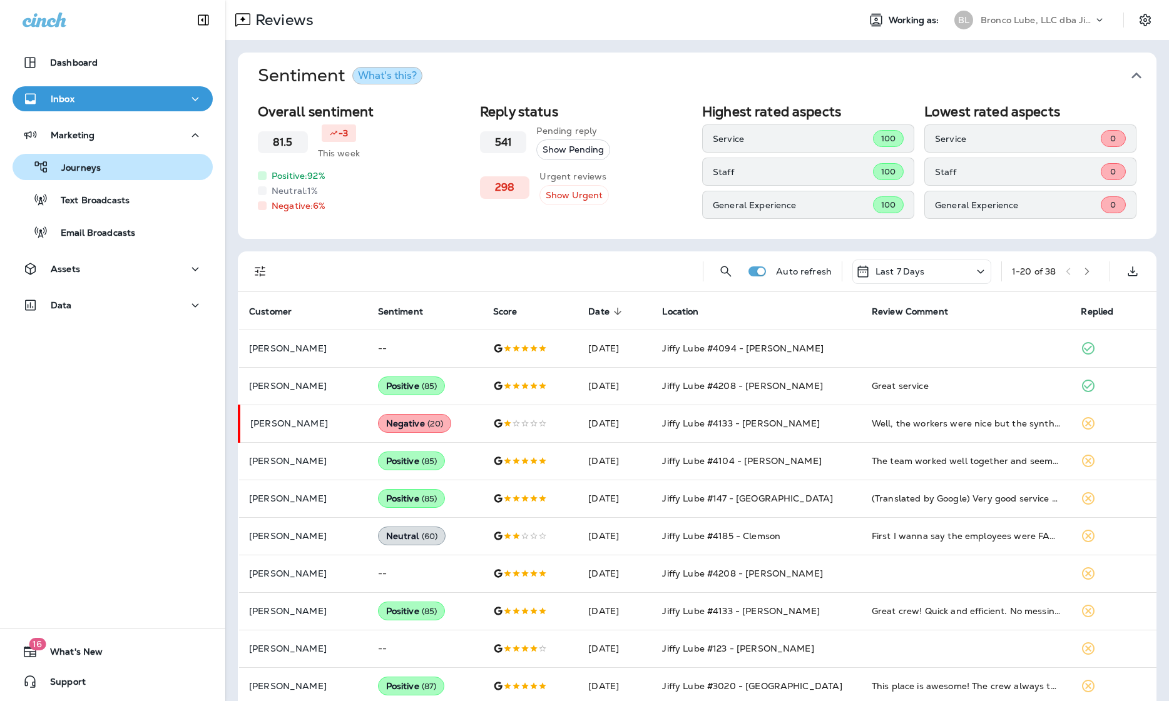
click at [84, 173] on p "Journeys" at bounding box center [75, 169] width 52 height 12
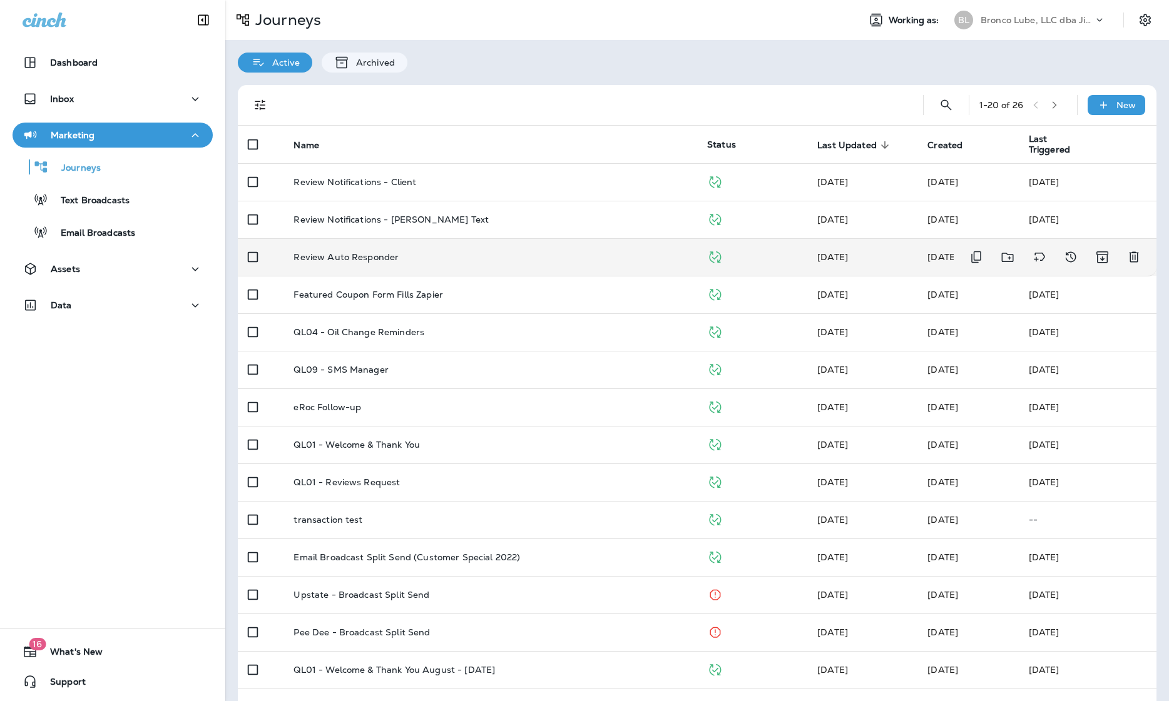
click at [546, 248] on td "Review Auto Responder" at bounding box center [490, 257] width 414 height 38
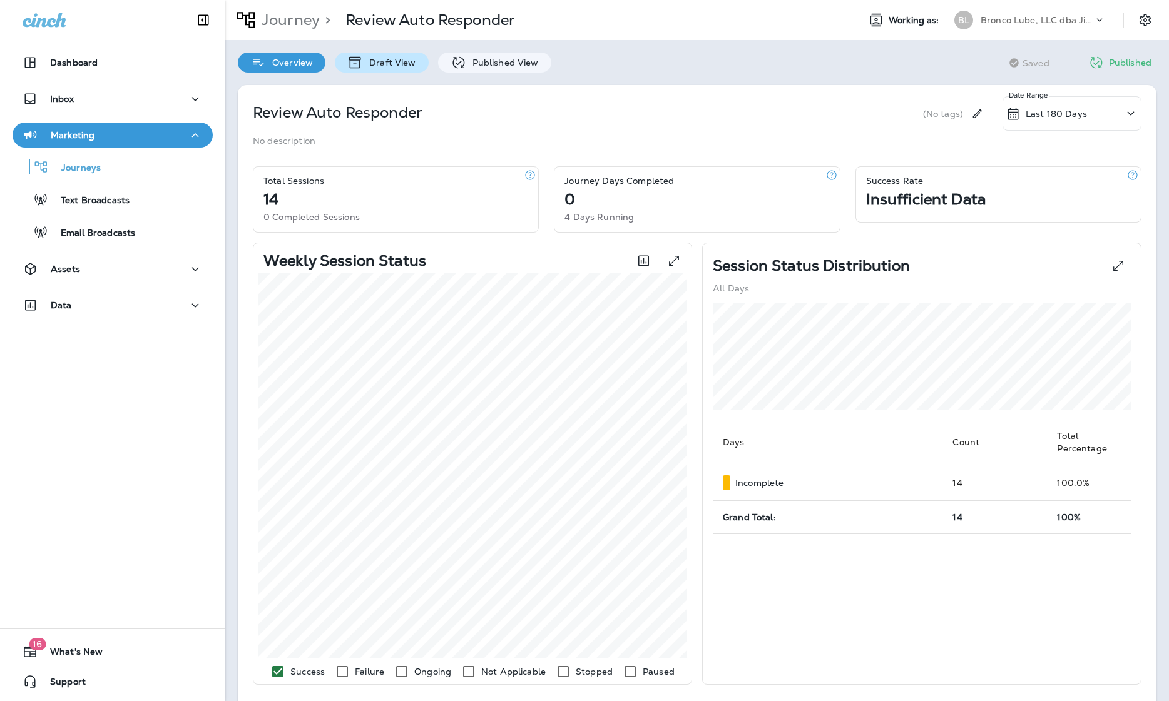
click at [413, 64] on p "Draft View" at bounding box center [389, 63] width 53 height 10
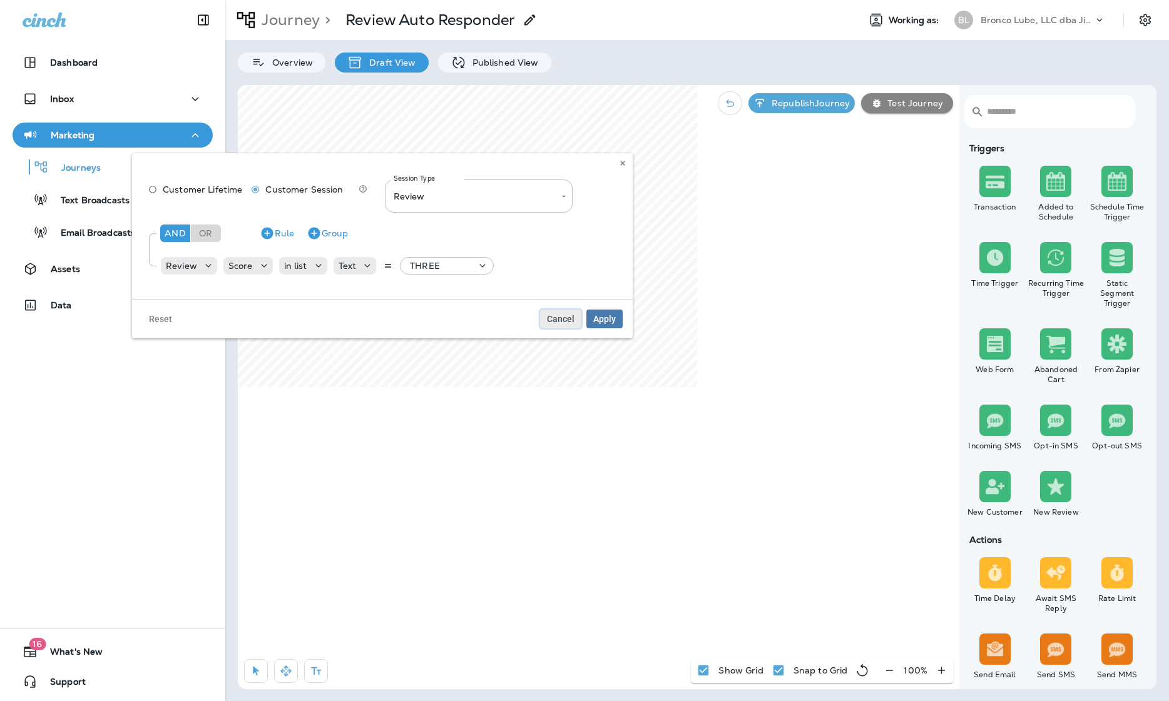
click at [565, 320] on span "Cancel" at bounding box center [561, 319] width 28 height 9
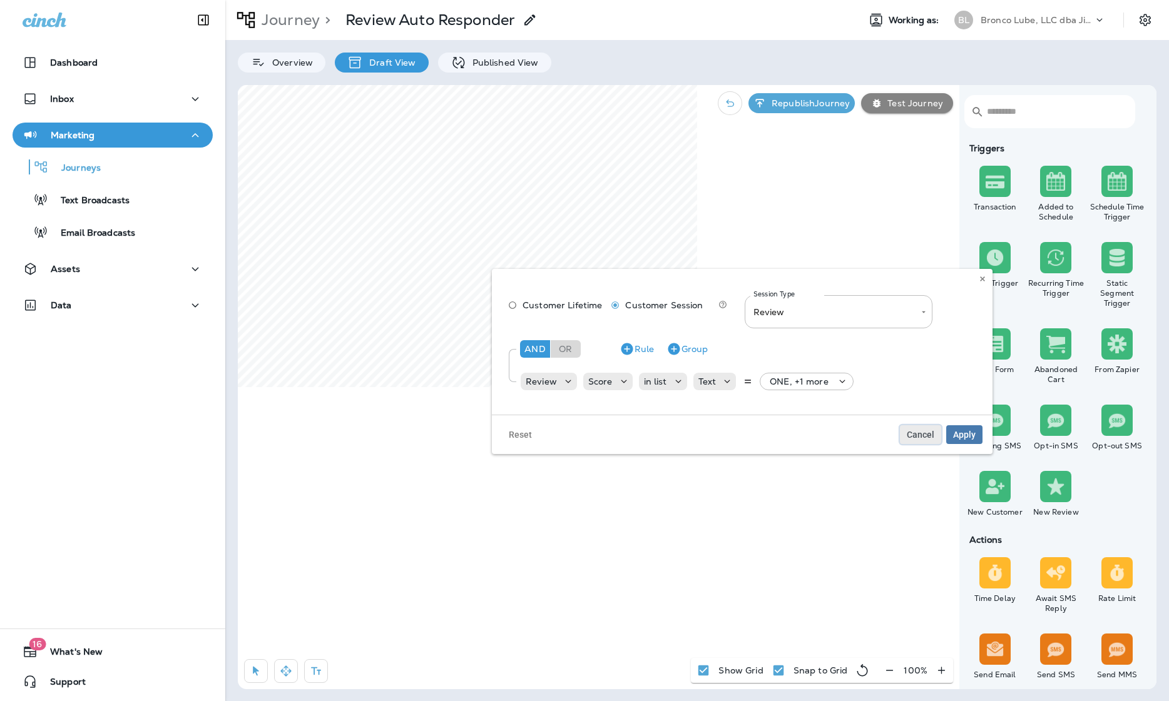
click at [865, 430] on span "Cancel" at bounding box center [921, 434] width 28 height 9
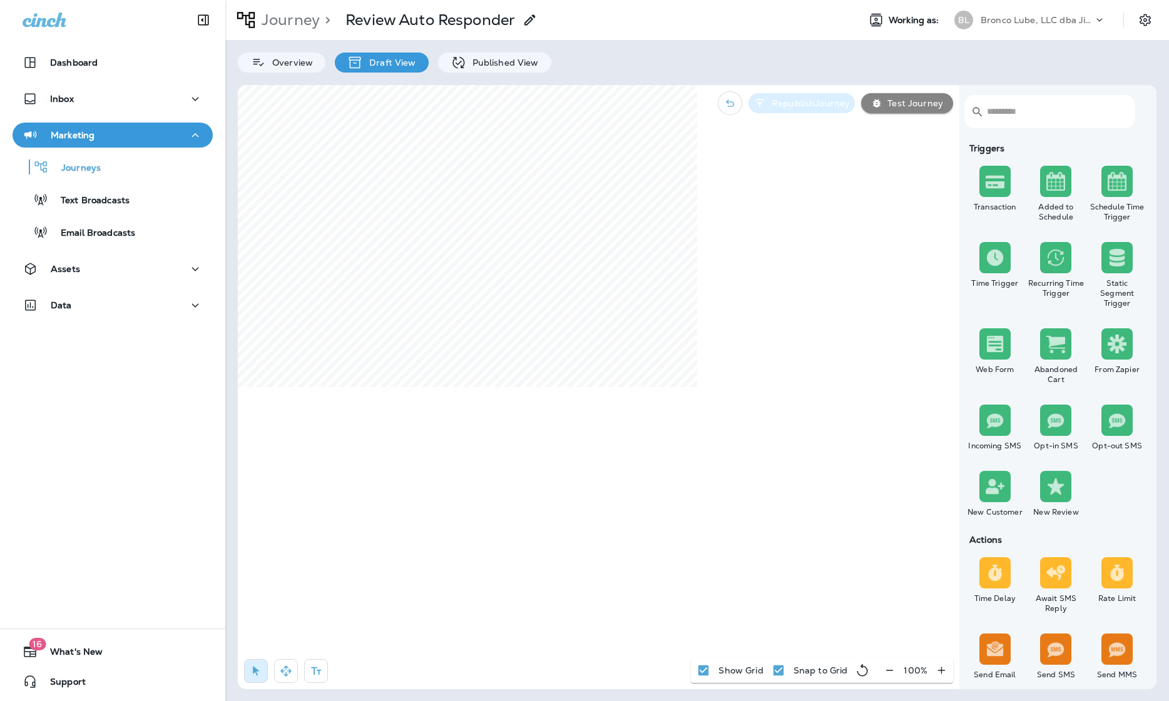
click at [813, 99] on p "Republish Journey" at bounding box center [807, 103] width 83 height 10
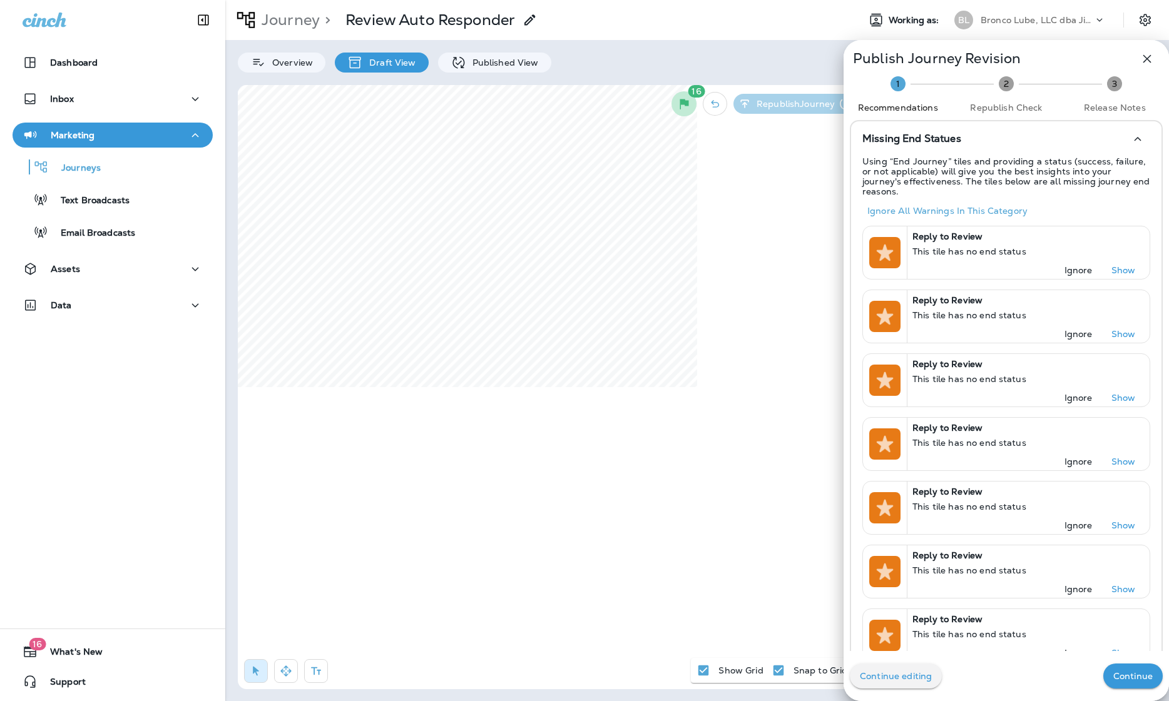
click at [865, 673] on p "Continue" at bounding box center [1132, 676] width 39 height 10
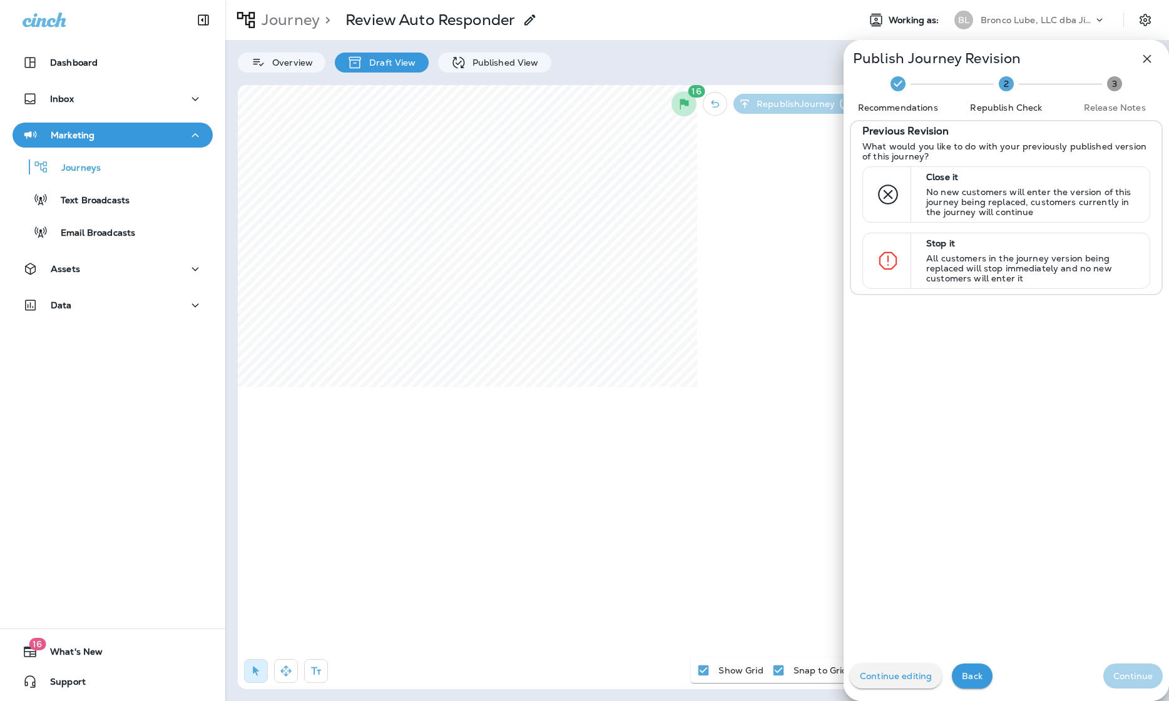
scroll to position [5, 0]
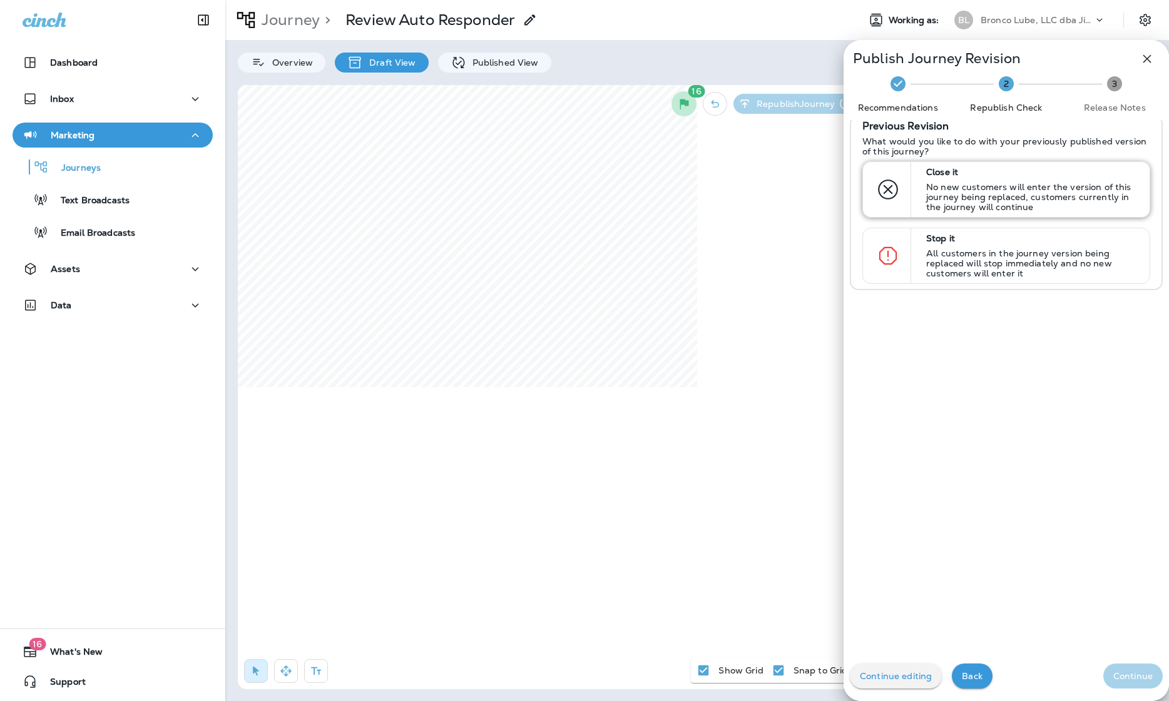
click at [865, 193] on p "No new customers will enter the version of this journey being replaced, custome…" at bounding box center [1032, 197] width 212 height 30
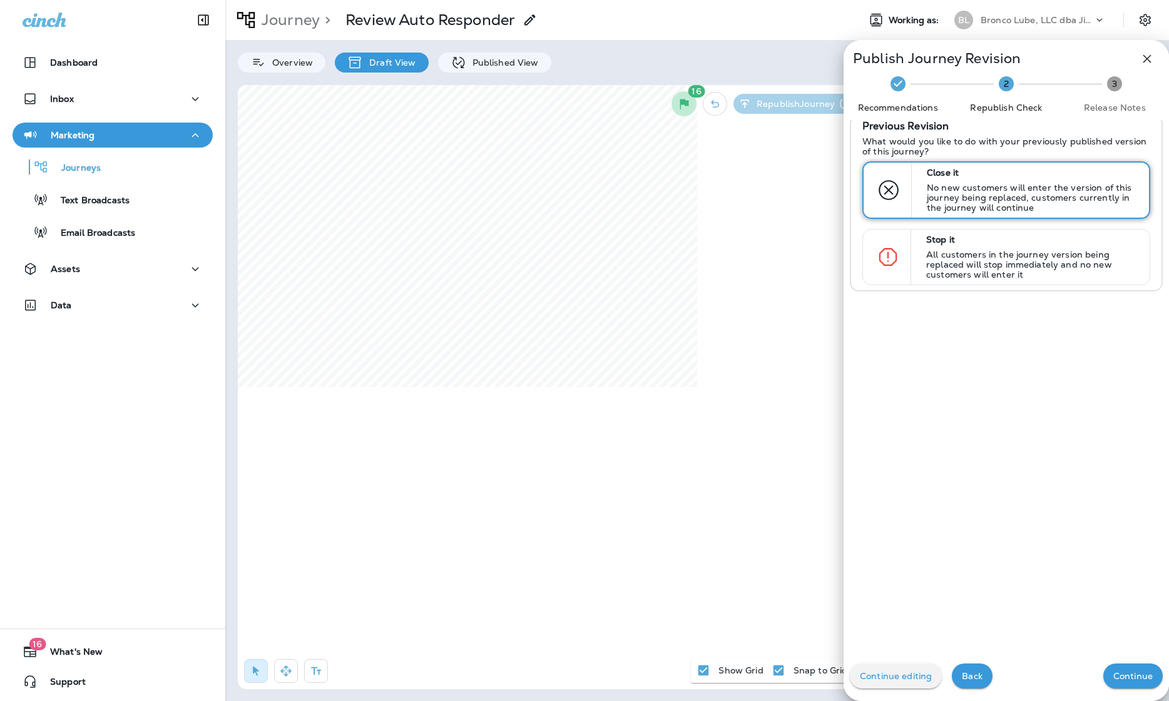
scroll to position [0, 0]
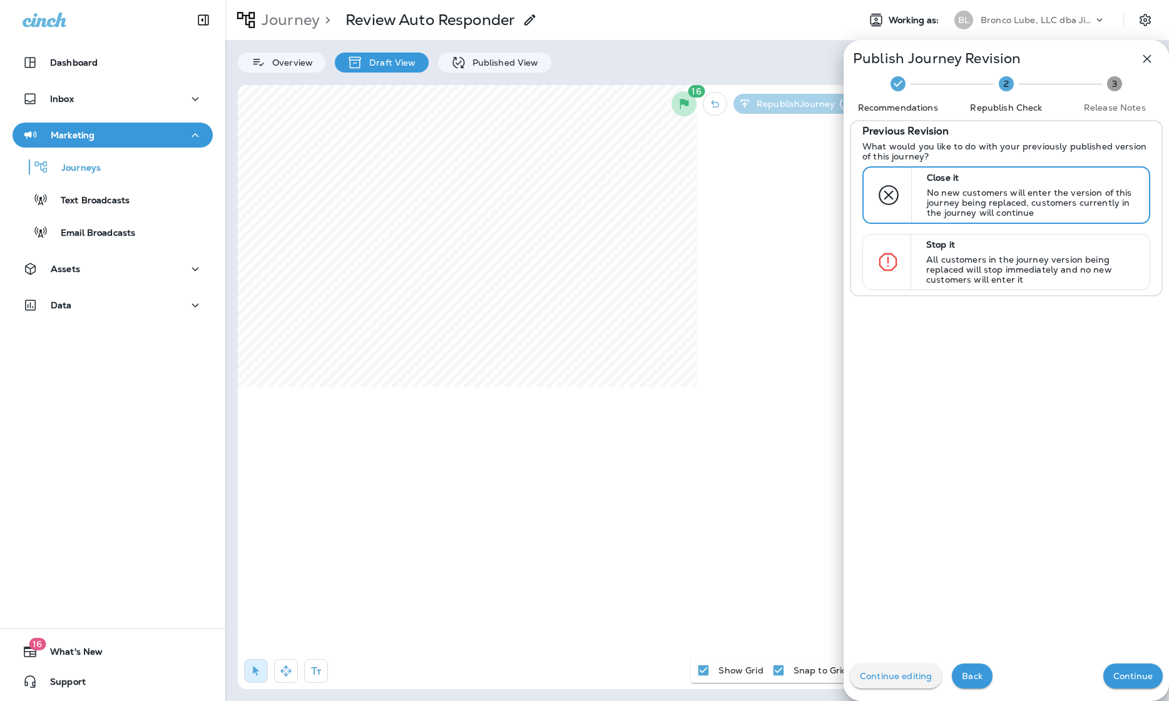
click at [865, 681] on p "Continue" at bounding box center [1132, 676] width 39 height 10
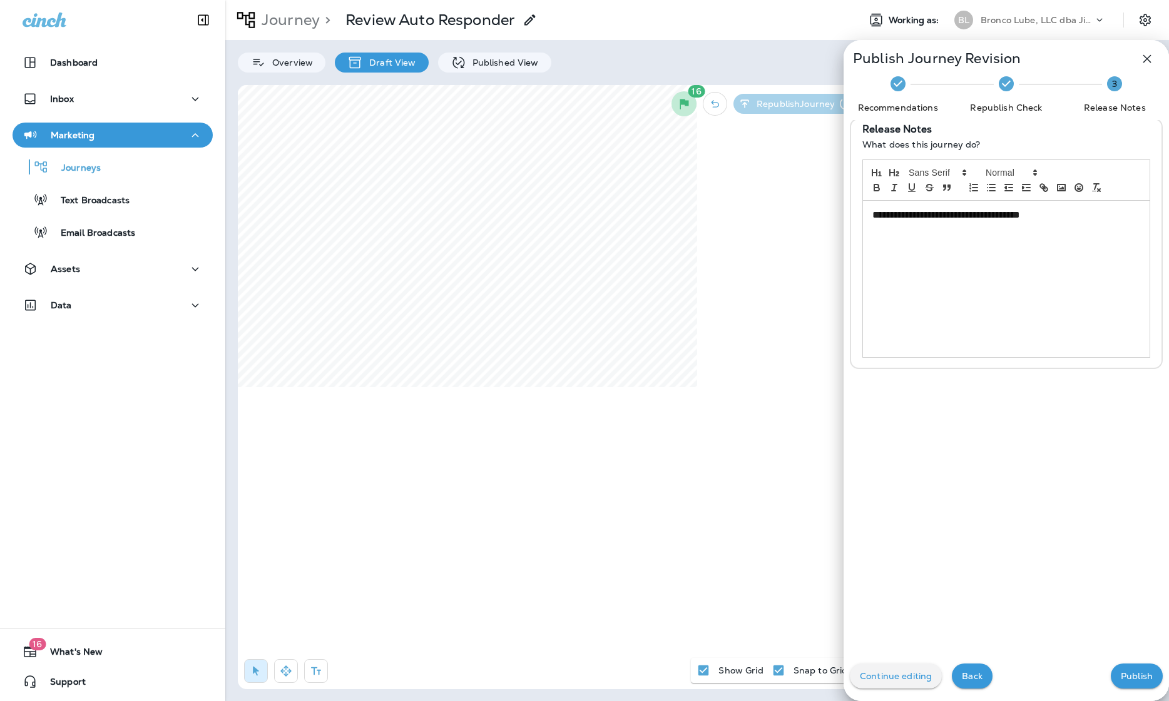
scroll to position [3, 0]
click at [865, 679] on p "Publish" at bounding box center [1137, 676] width 32 height 10
